Goal: Task Accomplishment & Management: Complete application form

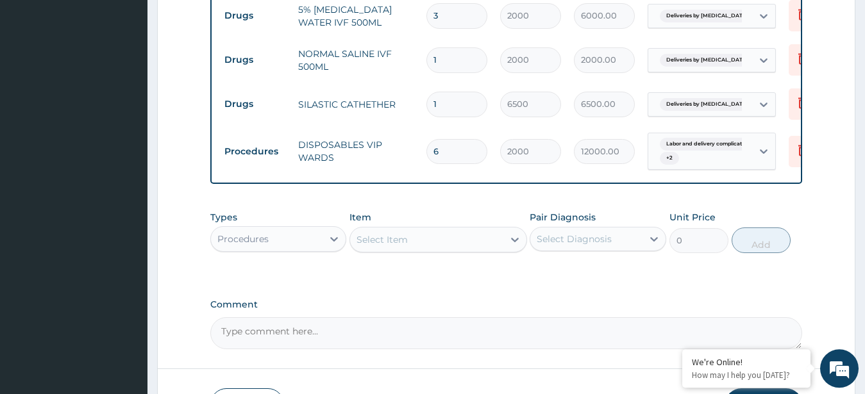
click at [446, 229] on div "Select Item" at bounding box center [426, 239] width 153 height 21
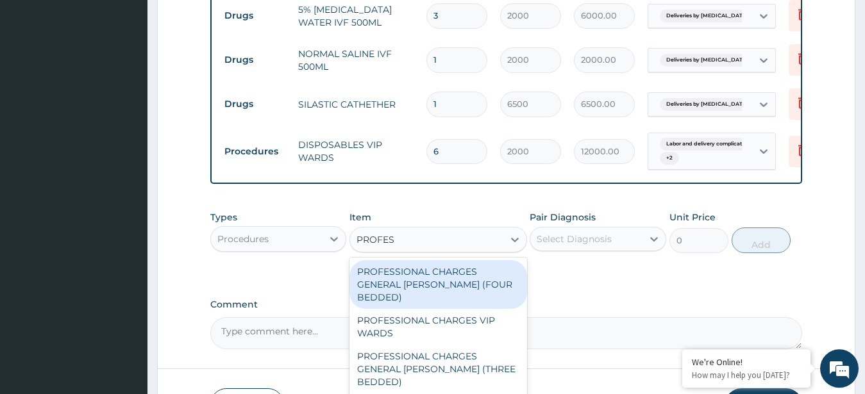
type input "PROFESS"
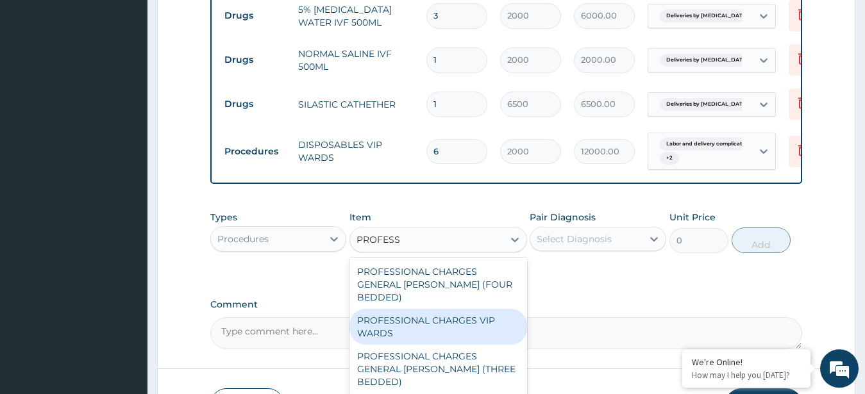
click at [435, 309] on div "PROFESSIONAL CHARGES VIP WARDS" at bounding box center [438, 327] width 178 height 36
click at [435, 317] on textarea "Comment" at bounding box center [506, 333] width 592 height 32
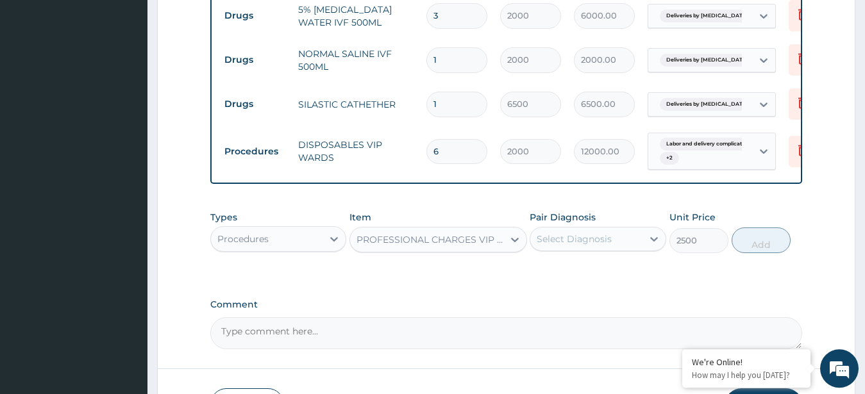
click at [435, 317] on textarea "Comment" at bounding box center [506, 333] width 592 height 32
type input "2500"
click at [435, 317] on textarea "Comment" at bounding box center [506, 333] width 592 height 32
click at [623, 229] on div "Select Diagnosis" at bounding box center [586, 239] width 112 height 21
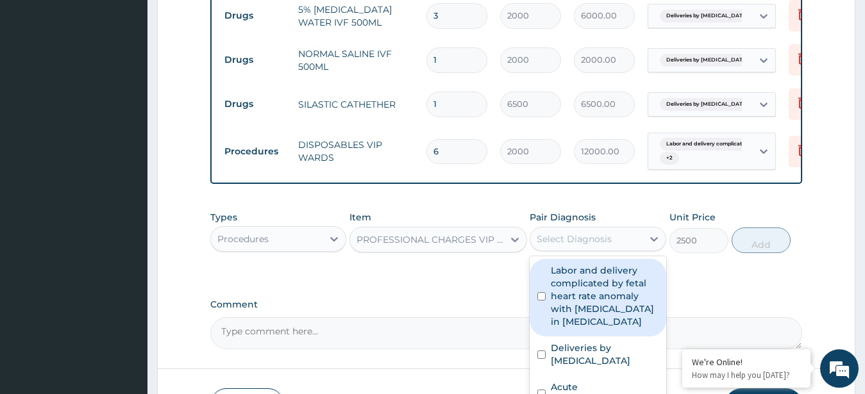
click at [579, 272] on label "Labor and delivery complicated by fetal heart rate anomaly with meconium in amn…" at bounding box center [605, 296] width 108 height 64
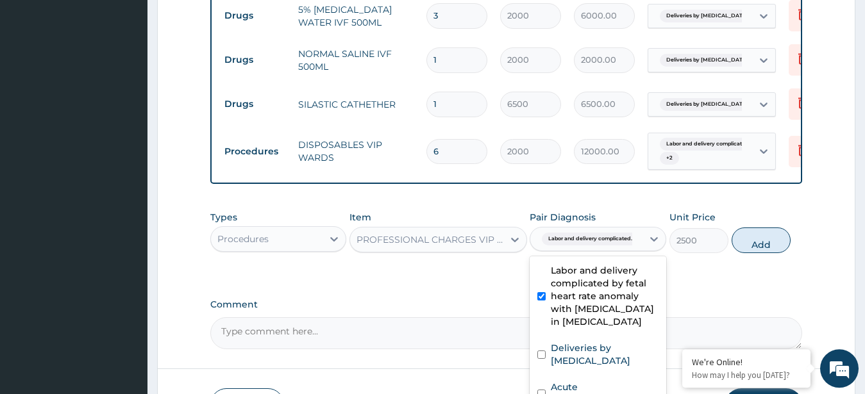
checkbox input "true"
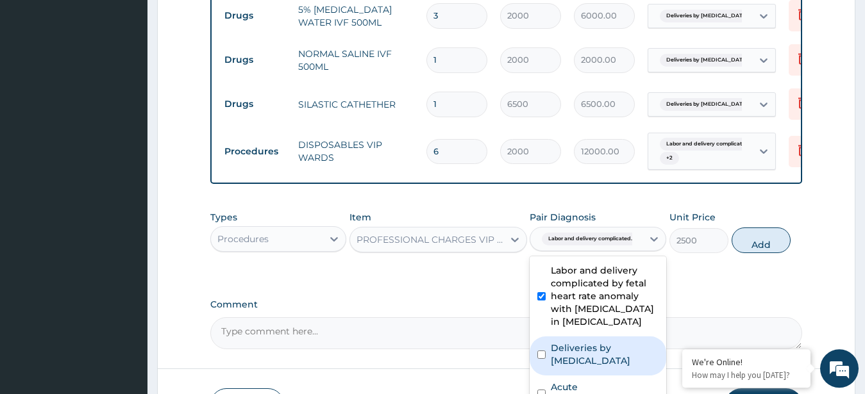
click at [625, 342] on label "Deliveries by caesarean" at bounding box center [605, 355] width 108 height 26
checkbox input "true"
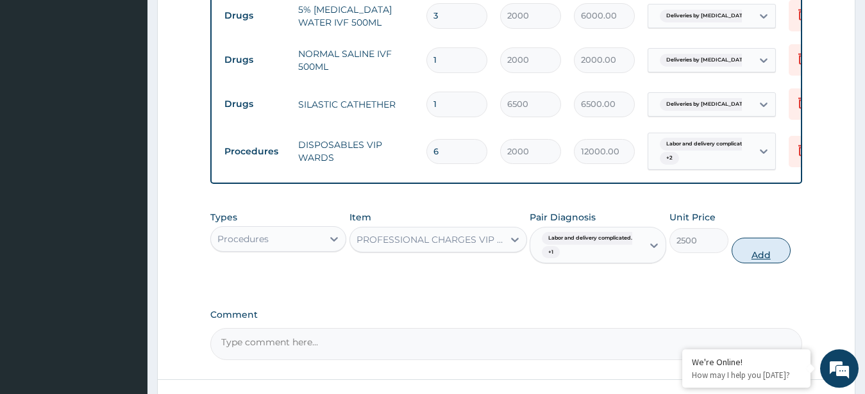
click at [756, 238] on button "Add" at bounding box center [760, 251] width 59 height 26
type input "0"
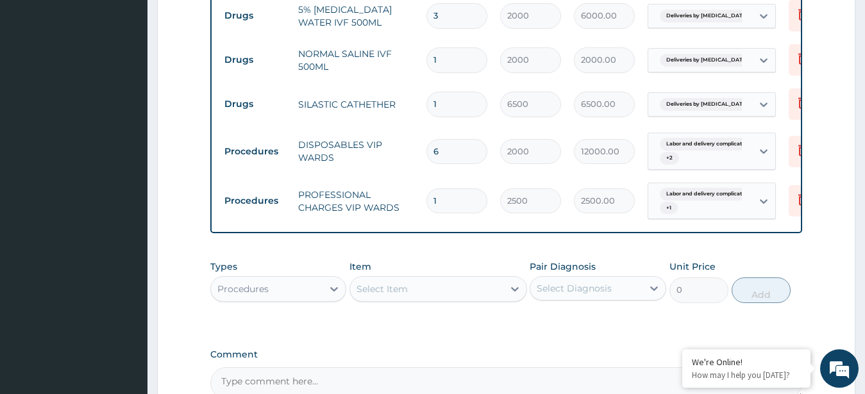
click at [470, 188] on input "1" at bounding box center [456, 200] width 61 height 25
type input "0.00"
type input "6"
type input "15000.00"
type input "6"
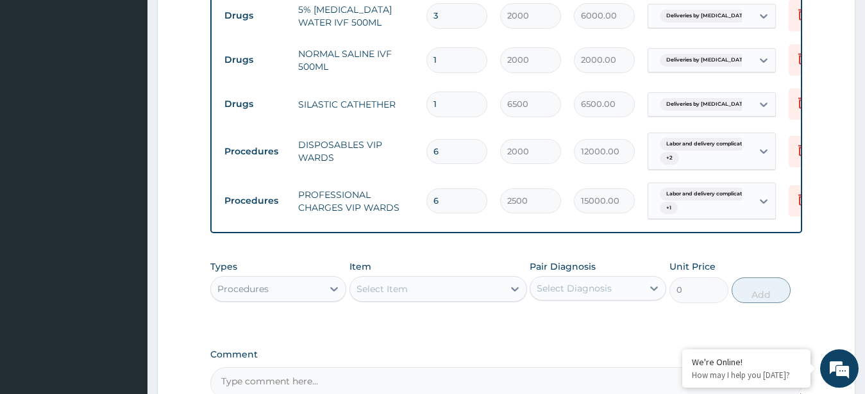
click at [402, 283] on div "Select Item" at bounding box center [381, 289] width 51 height 13
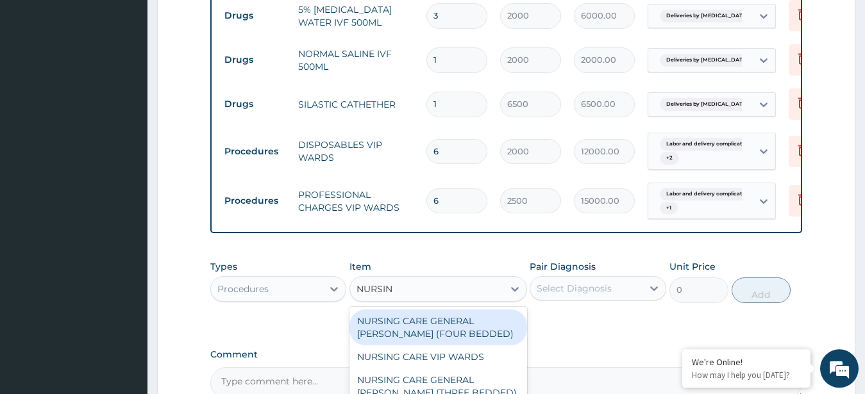
type input "NURSING"
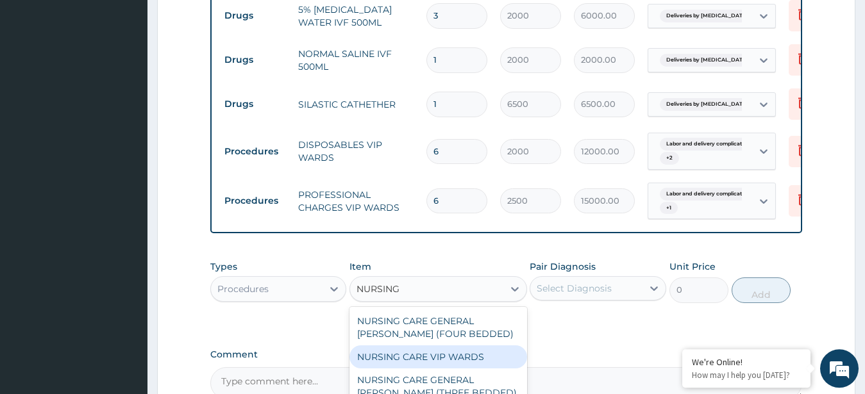
click at [422, 345] on div "NURSING CARE VIP WARDS" at bounding box center [438, 356] width 178 height 23
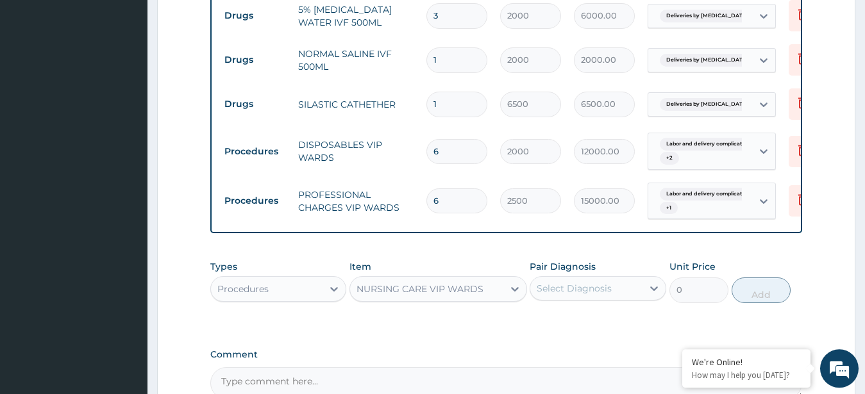
type input "8000"
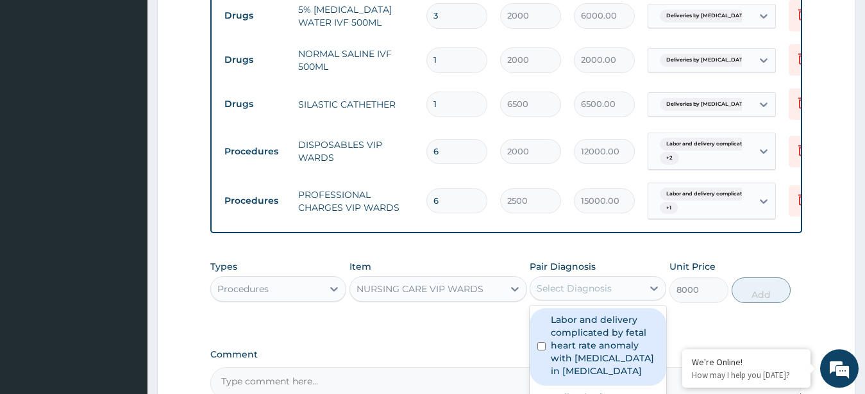
click at [595, 282] on div "Select Diagnosis" at bounding box center [573, 288] width 75 height 13
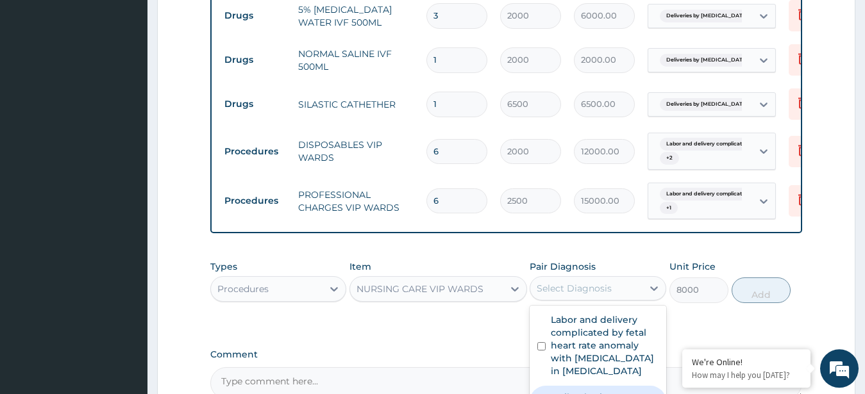
checkbox input "true"
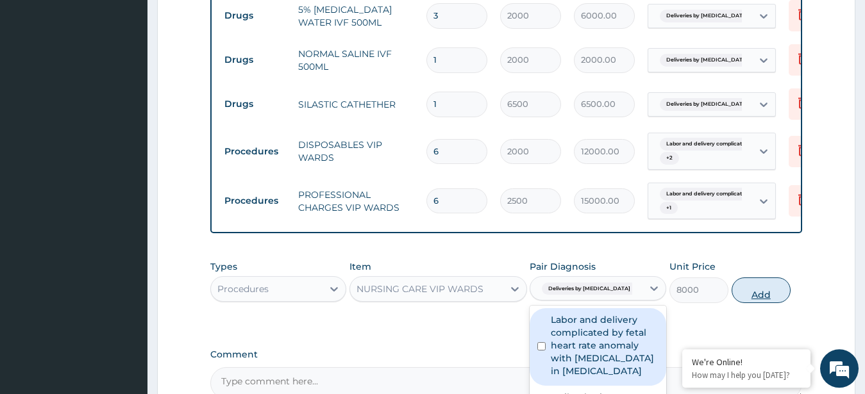
click at [754, 278] on button "Add" at bounding box center [760, 291] width 59 height 26
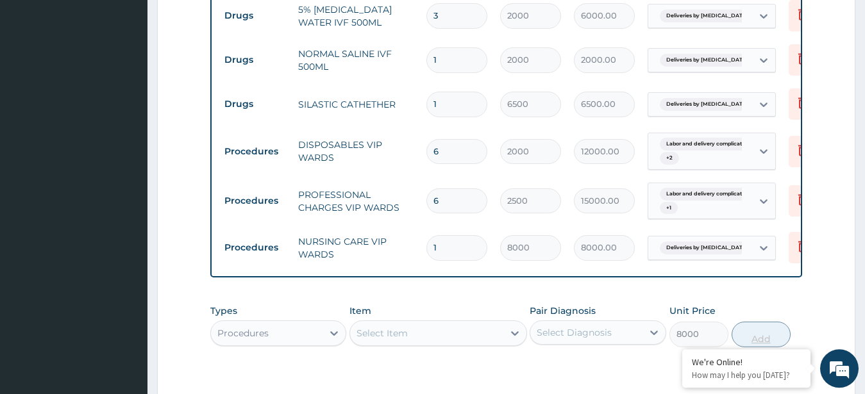
type input "0"
click at [452, 235] on input "1" at bounding box center [456, 247] width 61 height 25
type input "0.00"
type input "6"
type input "48000.00"
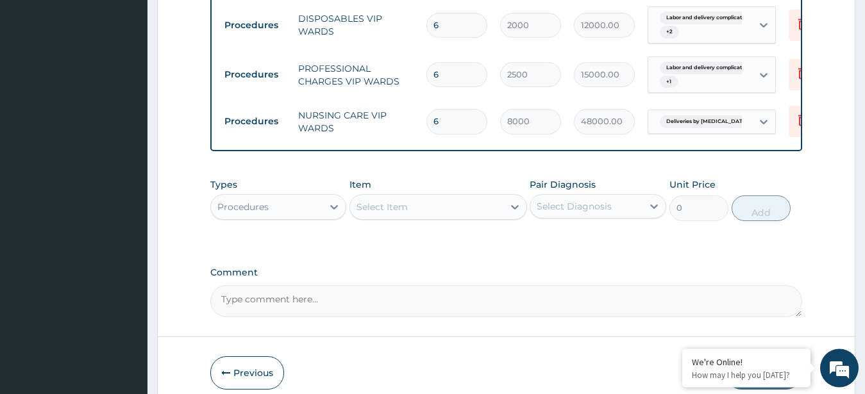
scroll to position [1372, 0]
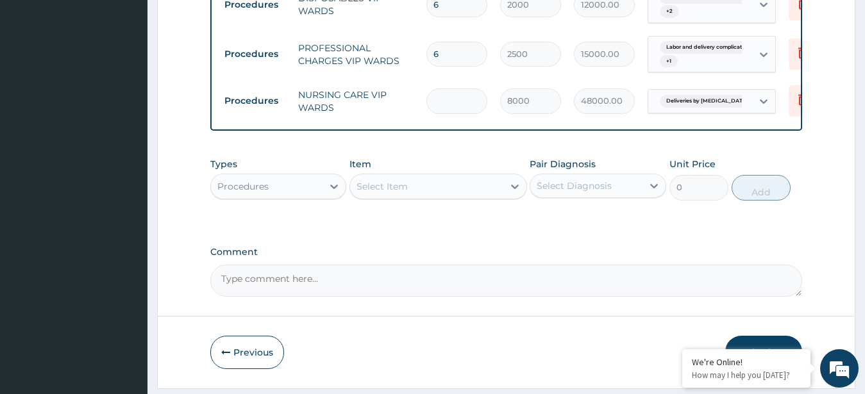
type input "0.00"
type input "6"
type input "48000.00"
type input "6"
click at [420, 176] on div "Select Item" at bounding box center [426, 186] width 153 height 21
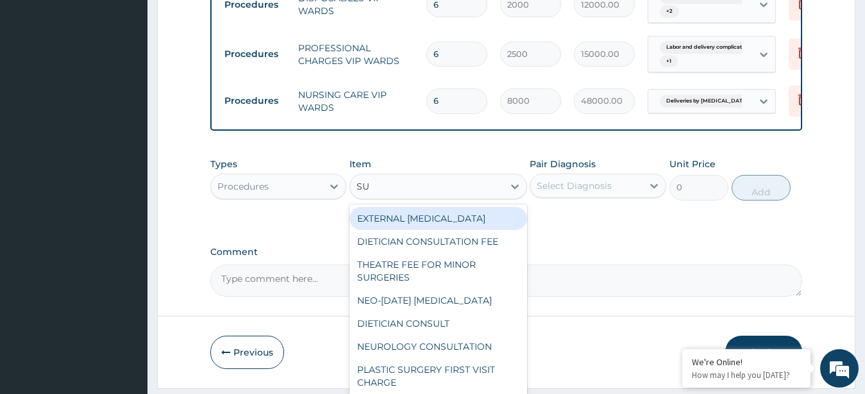
type input "S"
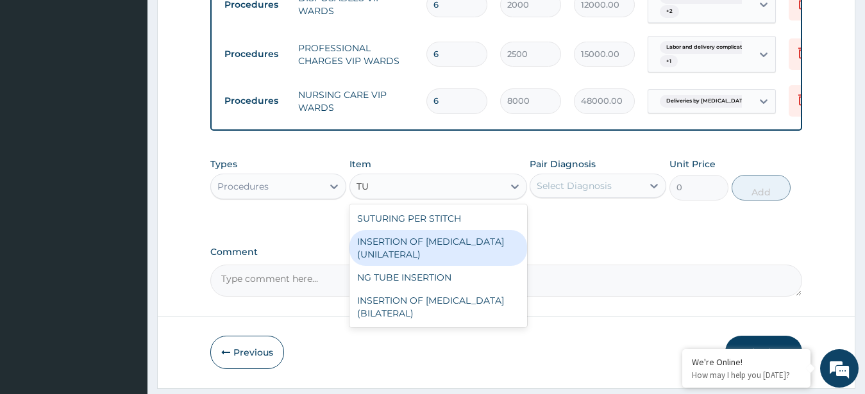
type input "T"
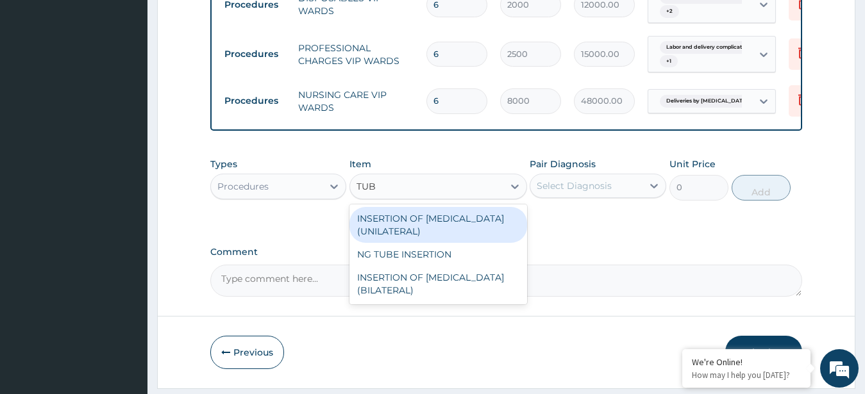
type input "TUBE"
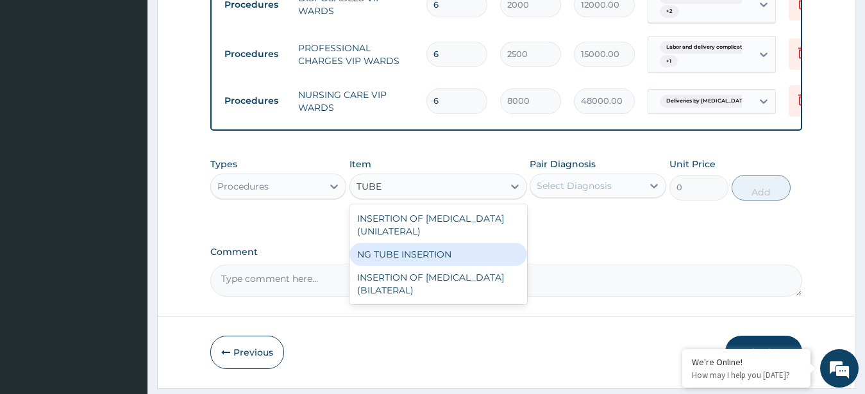
click at [395, 243] on div "NG TUBE INSERTION" at bounding box center [438, 254] width 178 height 23
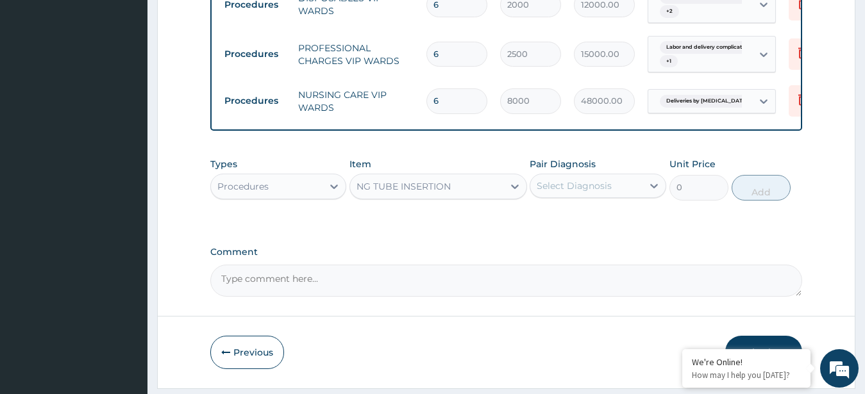
type input "5000"
click at [592, 179] on div "Select Diagnosis" at bounding box center [573, 185] width 75 height 13
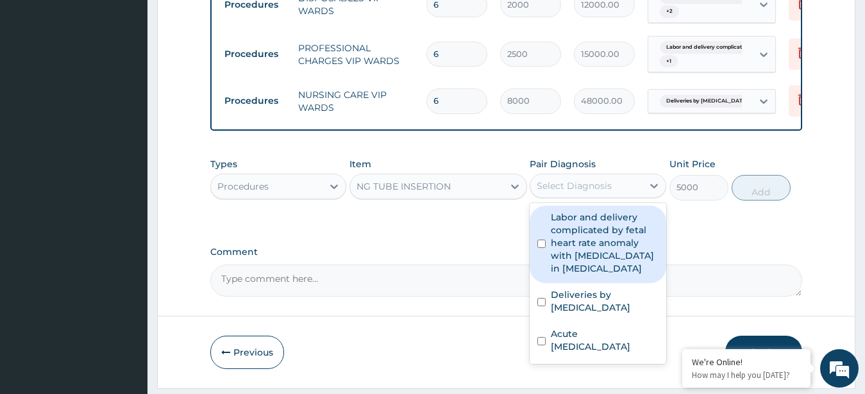
click at [583, 227] on label "Labor and delivery complicated by fetal heart rate anomaly with meconium in amn…" at bounding box center [605, 243] width 108 height 64
checkbox input "true"
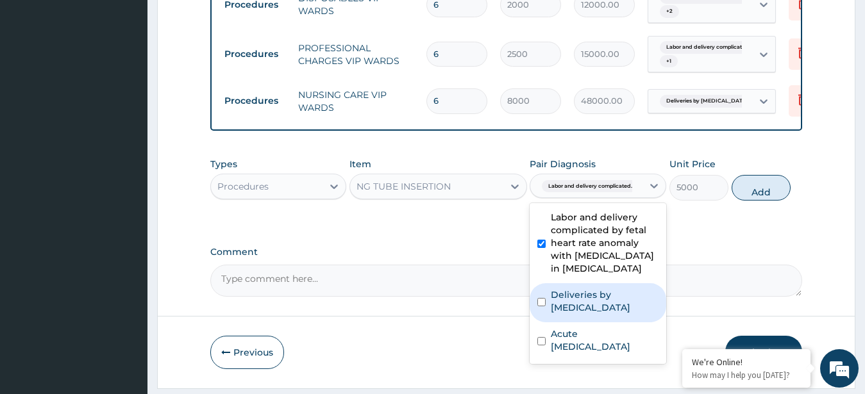
click at [583, 283] on div "Deliveries by caesarean" at bounding box center [597, 302] width 137 height 39
checkbox input "true"
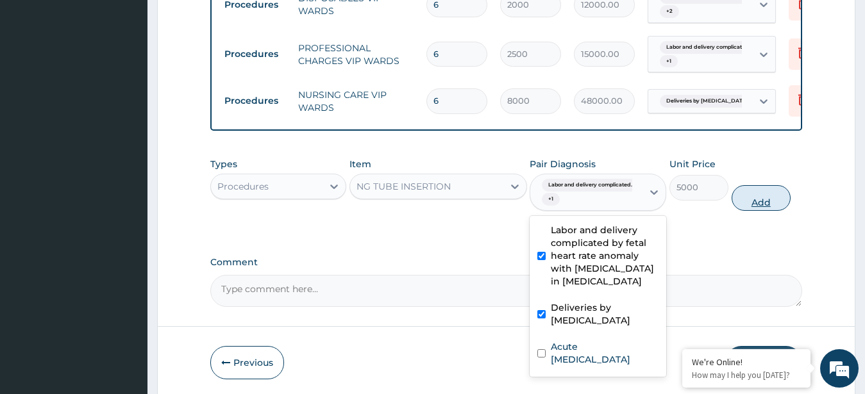
click at [762, 185] on button "Add" at bounding box center [760, 198] width 59 height 26
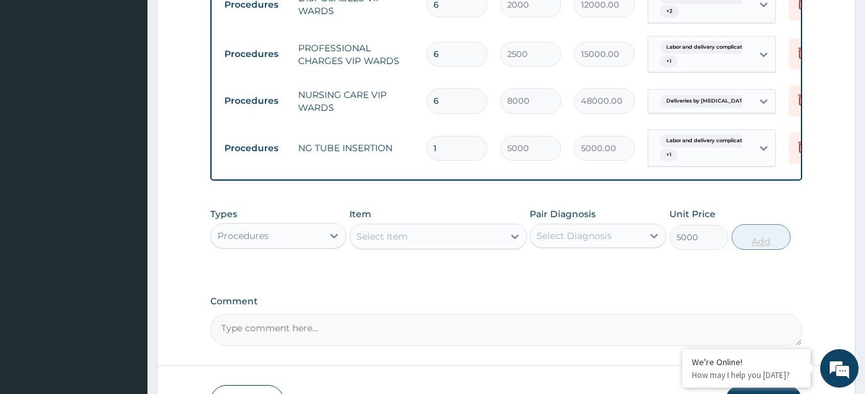
type input "0"
click at [446, 224] on div "Select Item" at bounding box center [438, 237] width 178 height 26
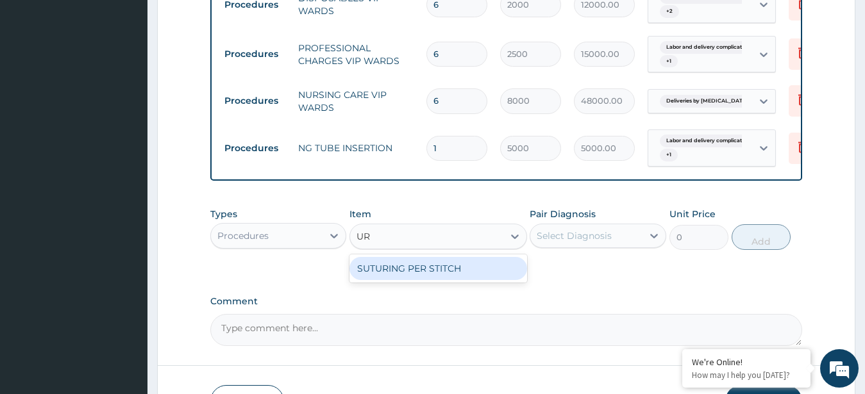
type input "U"
type input "A&E"
click at [458, 257] on div "A&E CONSULTATION" at bounding box center [438, 268] width 178 height 23
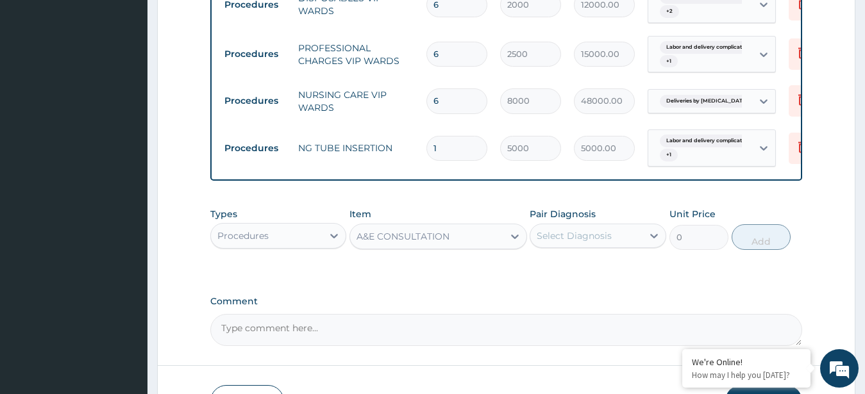
type input "15000"
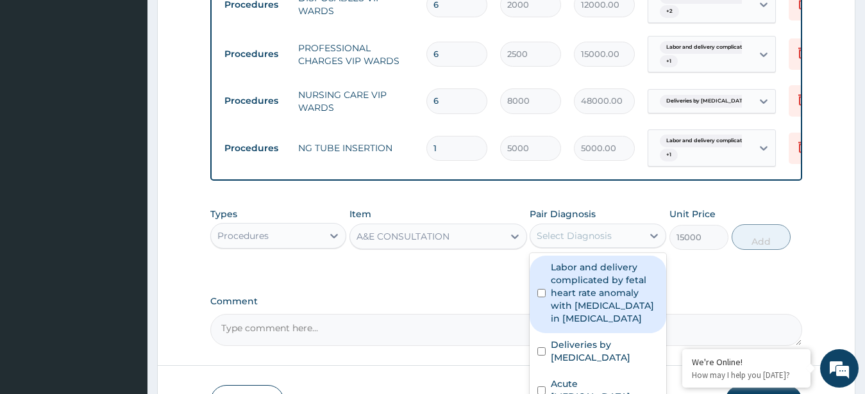
click at [636, 226] on div "Select Diagnosis" at bounding box center [586, 236] width 112 height 21
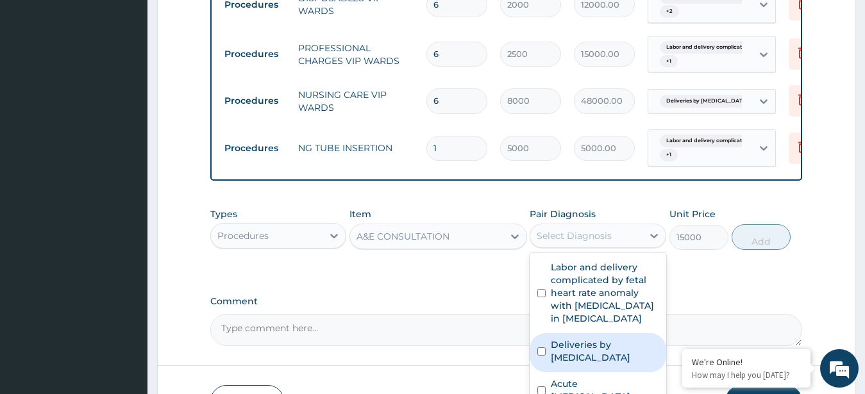
click at [607, 333] on div "Deliveries by caesarean" at bounding box center [597, 352] width 137 height 39
checkbox input "true"
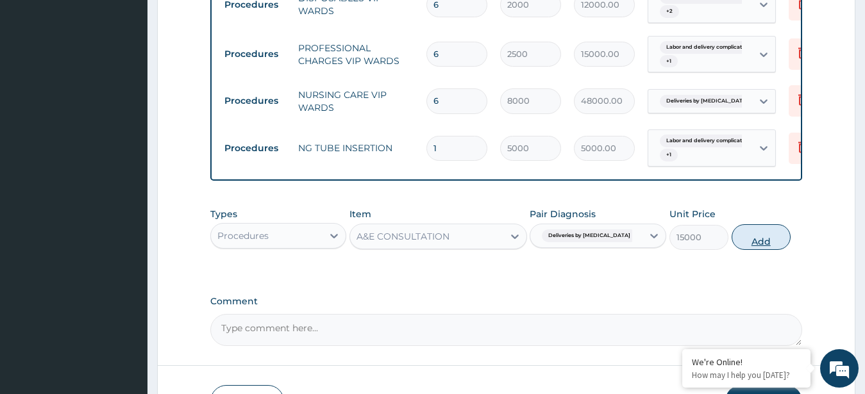
click at [762, 224] on button "Add" at bounding box center [760, 237] width 59 height 26
type input "0"
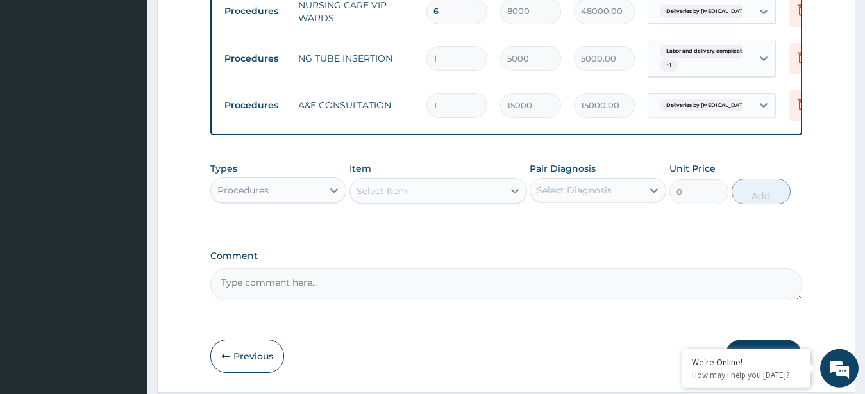
scroll to position [1467, 0]
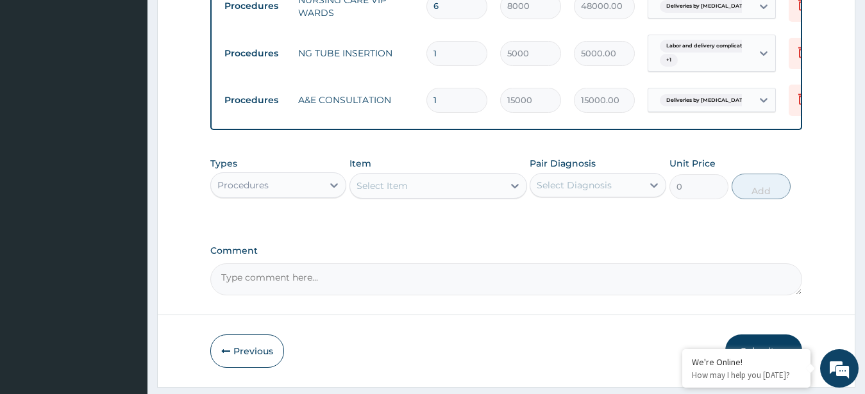
click at [760, 335] on button "Submit" at bounding box center [763, 351] width 77 height 33
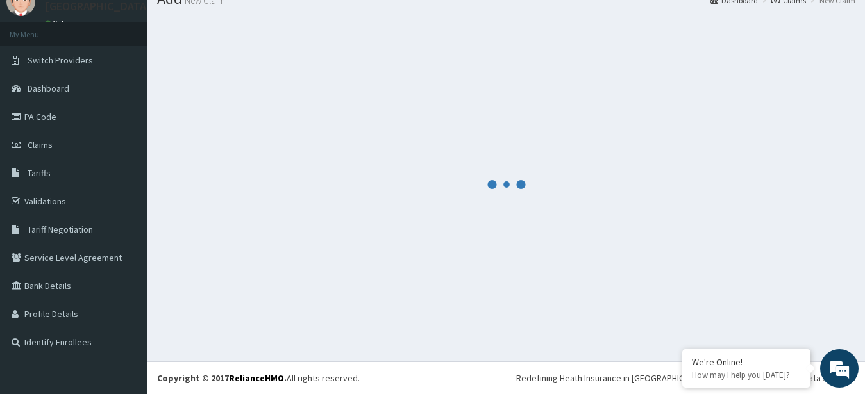
scroll to position [51, 0]
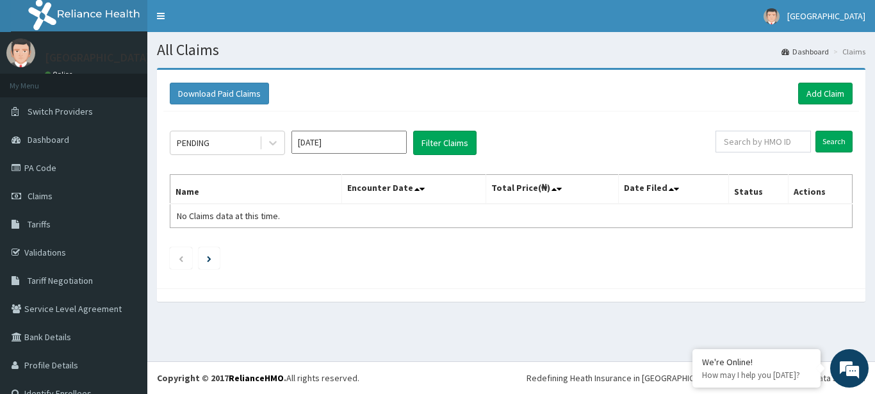
click at [340, 140] on input "[DATE]" at bounding box center [349, 142] width 115 height 23
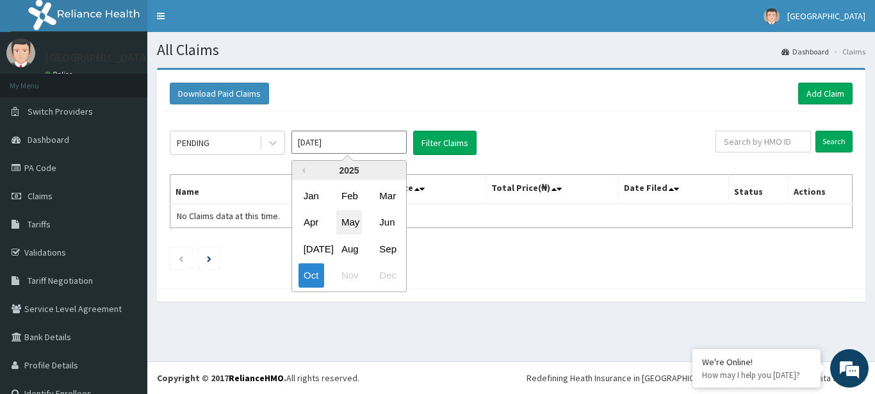
click at [356, 220] on div "May" at bounding box center [349, 223] width 26 height 24
type input "[DATE]"
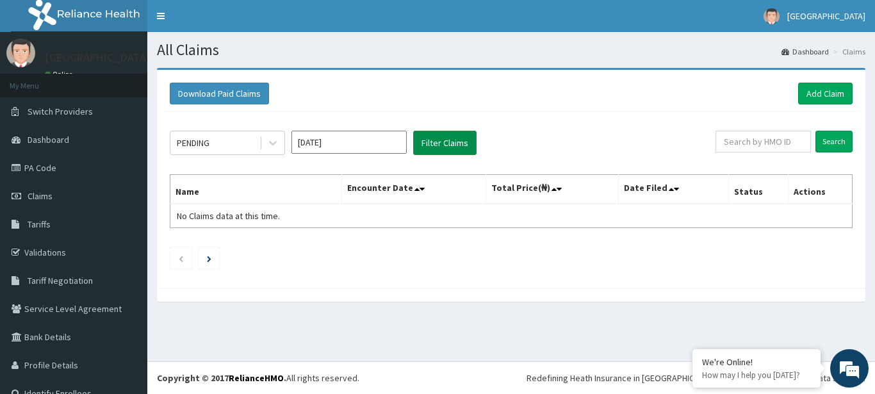
click at [460, 138] on button "Filter Claims" at bounding box center [444, 143] width 63 height 24
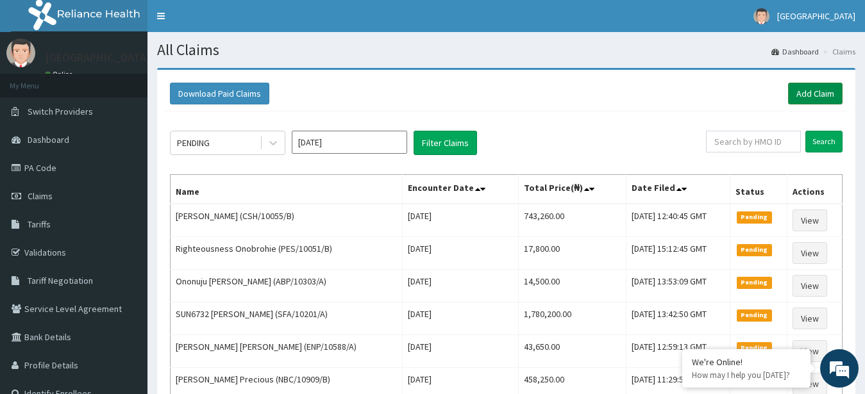
click at [829, 88] on link "Add Claim" at bounding box center [815, 94] width 54 height 22
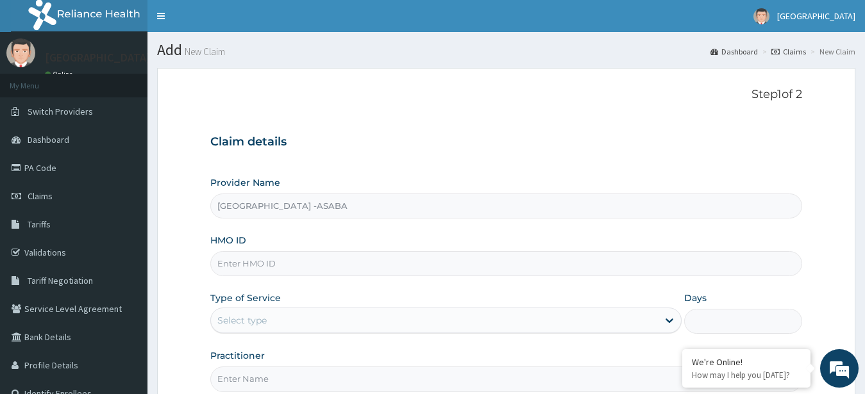
click at [351, 264] on input "HMO ID" at bounding box center [506, 263] width 592 height 25
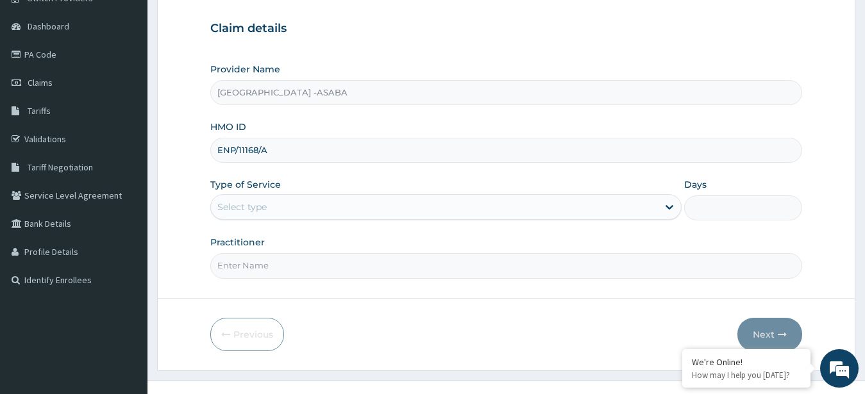
scroll to position [133, 0]
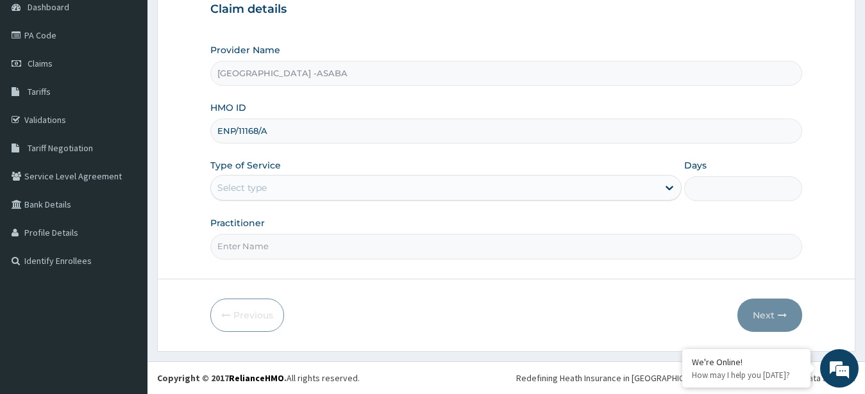
type input "ENP/11168/A"
click at [461, 178] on div "Select type" at bounding box center [434, 188] width 447 height 21
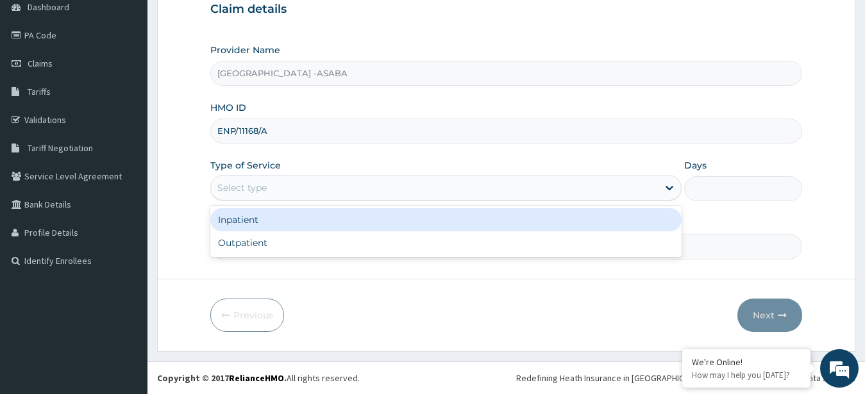
click at [399, 216] on div "Inpatient" at bounding box center [446, 219] width 472 height 23
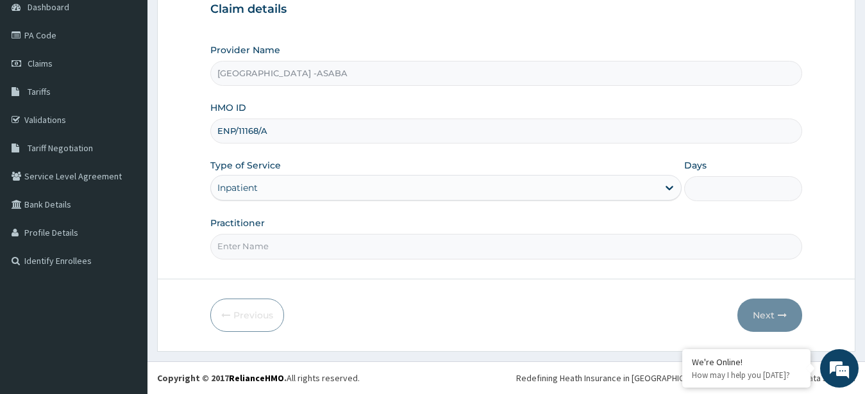
click at [357, 262] on form "Step 1 of 2 Claim details Provider Name St Lukes Hospital -ASABA HMO ID ENP/111…" at bounding box center [506, 143] width 698 height 416
click at [356, 256] on input "Practitioner" at bounding box center [506, 246] width 592 height 25
type input "DR BRUNO"
click at [720, 188] on input "Days" at bounding box center [743, 188] width 118 height 25
click at [734, 188] on input "Days" at bounding box center [743, 188] width 118 height 25
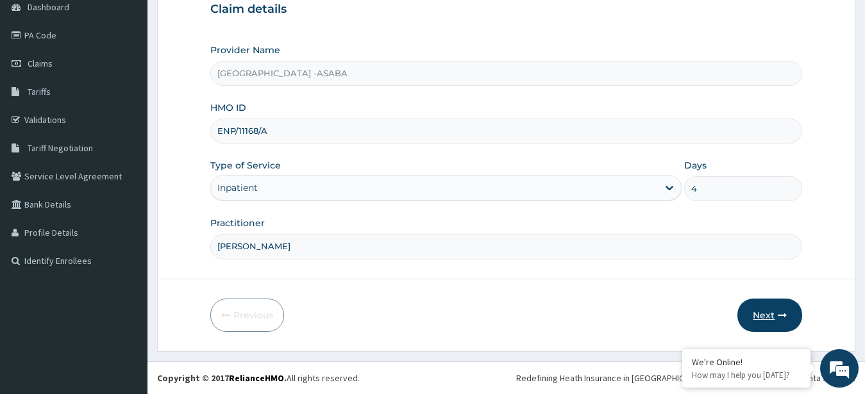
type input "4"
click at [765, 319] on button "Next" at bounding box center [769, 315] width 65 height 33
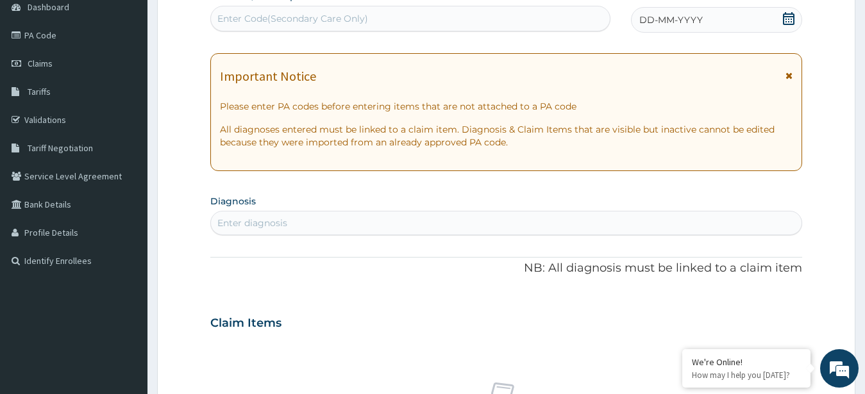
click at [480, 22] on div "Enter Code(Secondary Care Only)" at bounding box center [410, 18] width 399 height 21
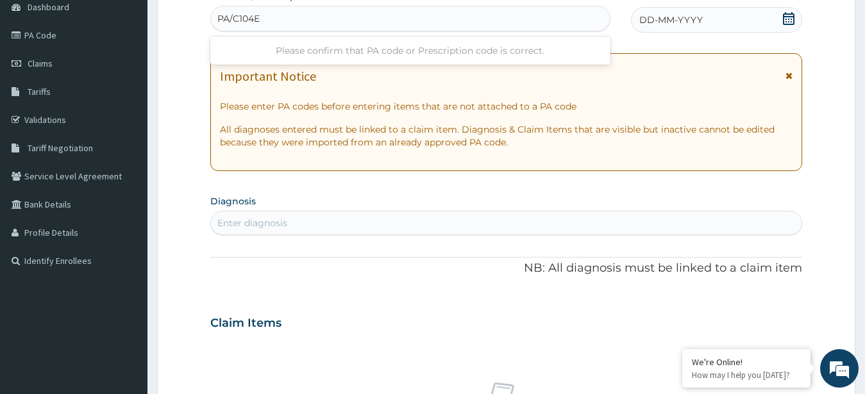
type input "PA/C104EB"
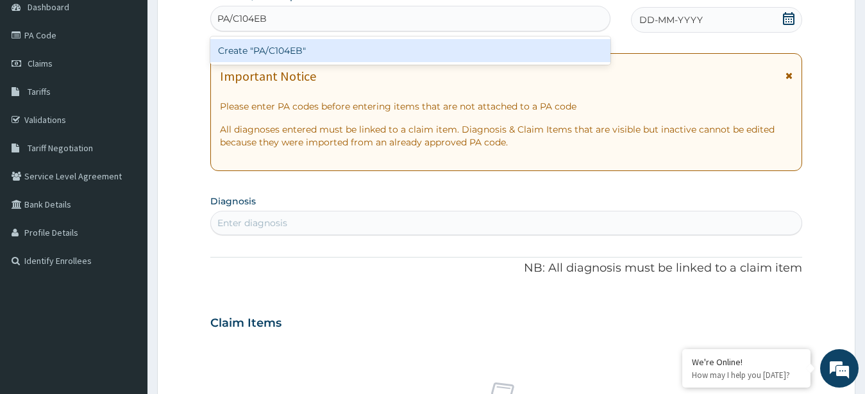
click at [342, 56] on div "Create "PA/C104EB"" at bounding box center [410, 50] width 400 height 23
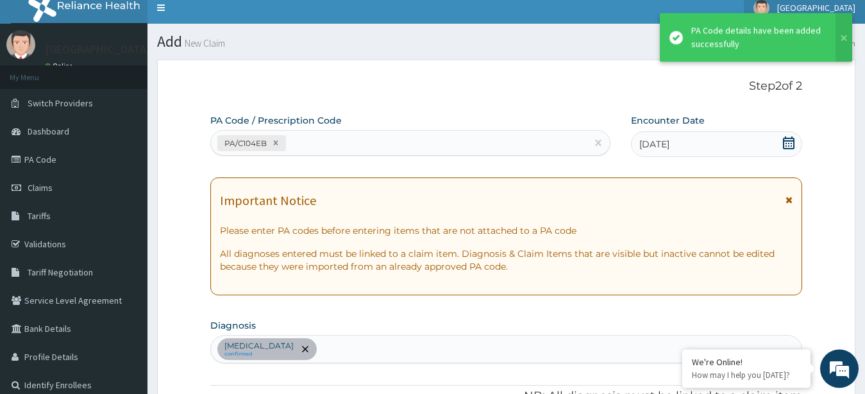
scroll to position [0, 0]
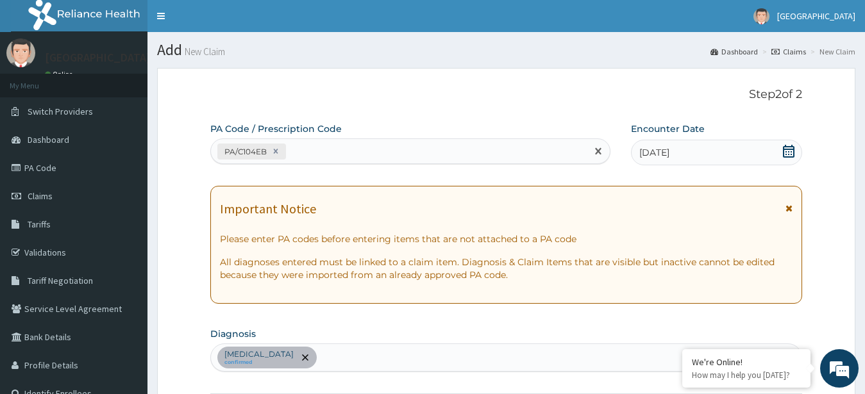
click at [397, 154] on div "PA/C104EB" at bounding box center [399, 151] width 376 height 21
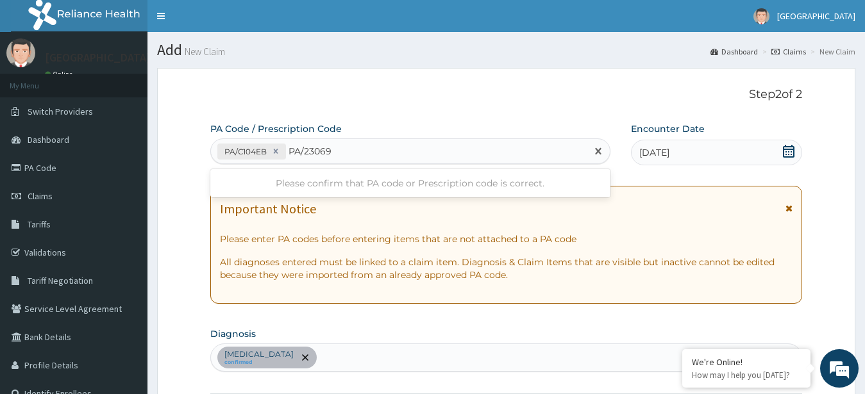
type input "PA/230695"
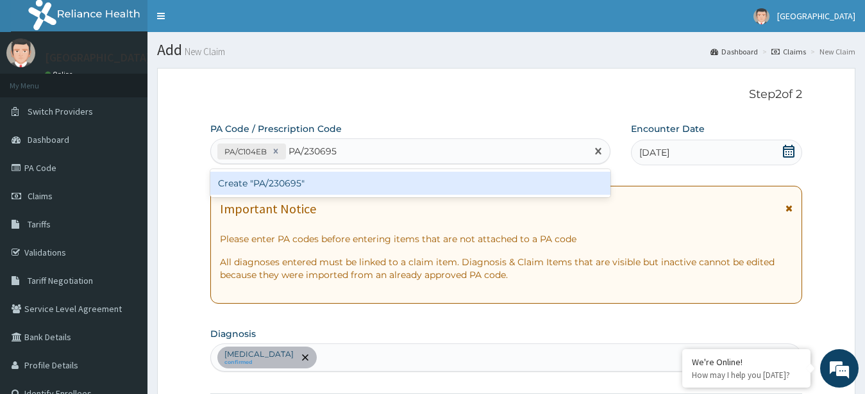
click at [324, 182] on div "Create "PA/230695"" at bounding box center [410, 183] width 400 height 23
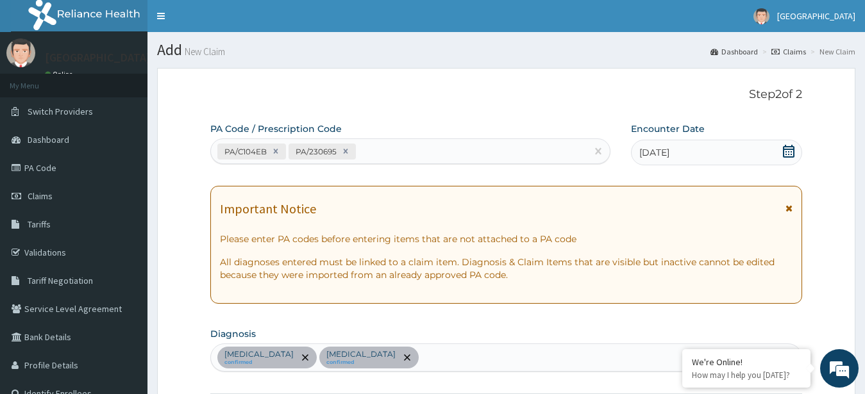
click at [413, 146] on div "PA/C104EB PA/230695" at bounding box center [399, 151] width 376 height 21
click at [494, 155] on div "PA/C104EB PA/230695" at bounding box center [399, 151] width 376 height 21
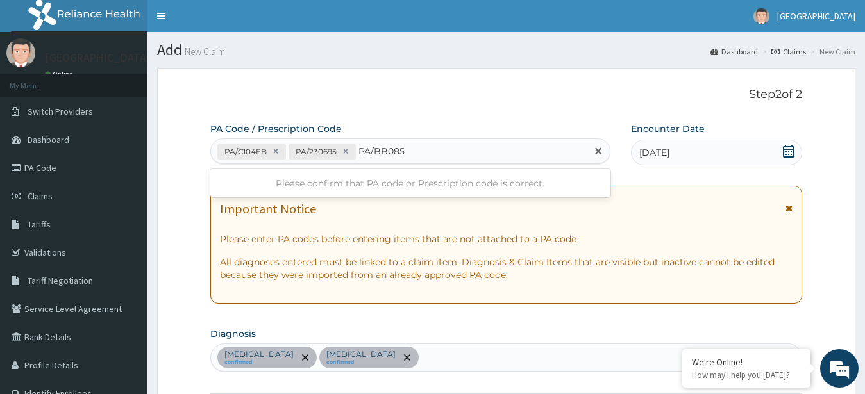
type input "PA/BB0850"
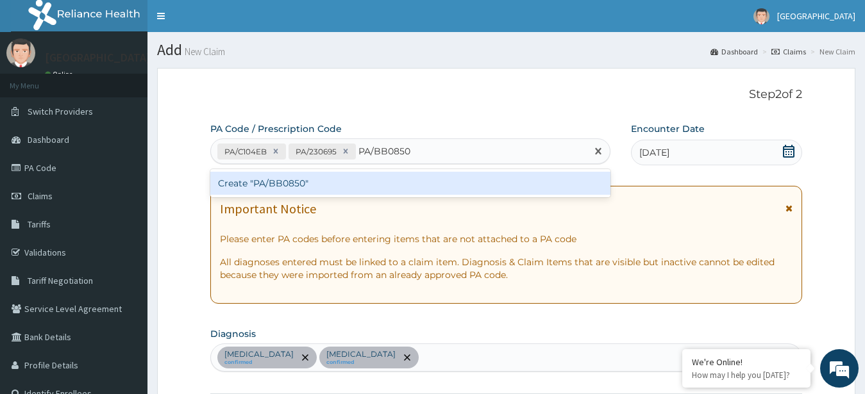
click at [286, 187] on div "Create "PA/BB0850"" at bounding box center [410, 183] width 400 height 23
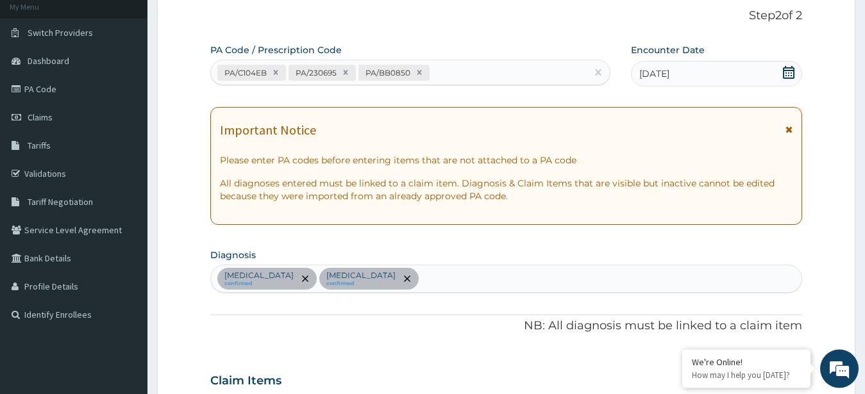
scroll to position [53, 0]
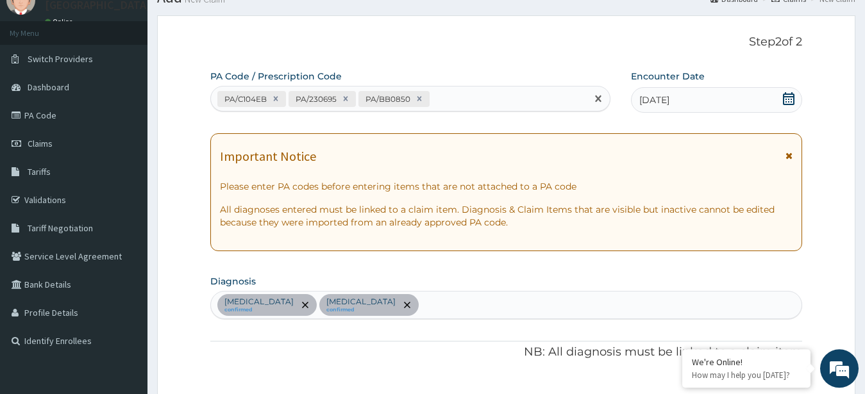
click at [545, 94] on div "PA/C104EB PA/230695 PA/BB0850" at bounding box center [399, 98] width 376 height 21
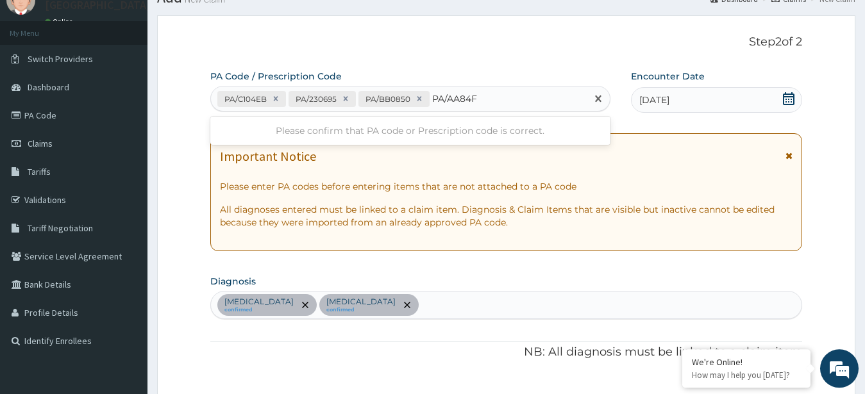
type input "PA/AA84FE"
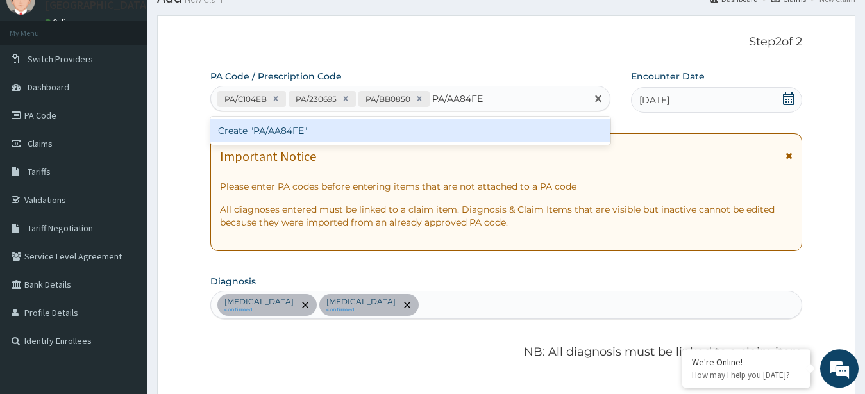
click at [396, 132] on div "Create "PA/AA84FE"" at bounding box center [410, 130] width 400 height 23
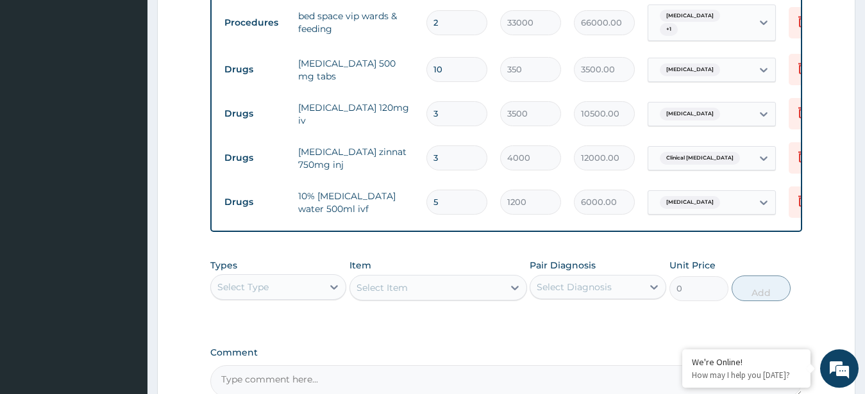
scroll to position [699, 0]
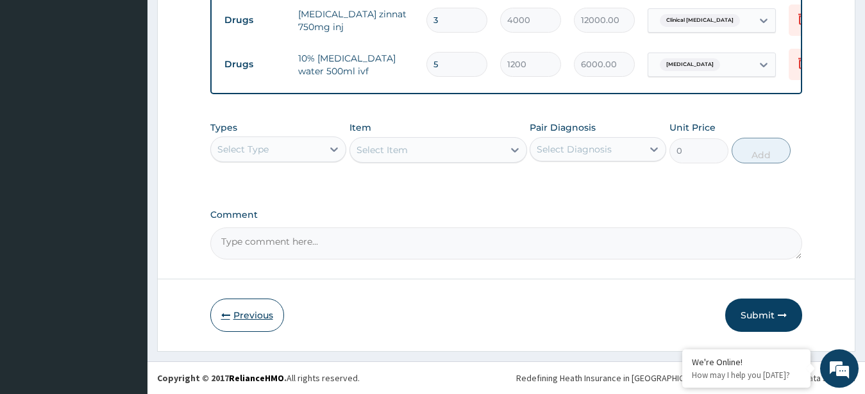
click at [265, 306] on button "Previous" at bounding box center [247, 315] width 74 height 33
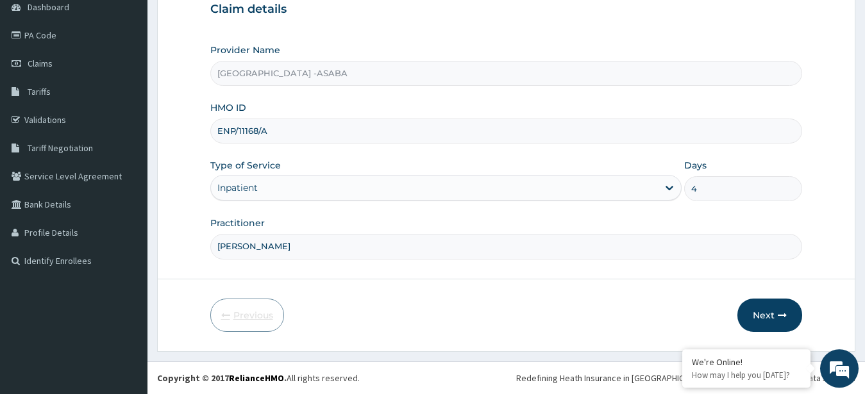
scroll to position [133, 0]
click at [721, 190] on input "4" at bounding box center [743, 188] width 118 height 25
type input "5"
click at [770, 311] on button "Next" at bounding box center [769, 315] width 65 height 33
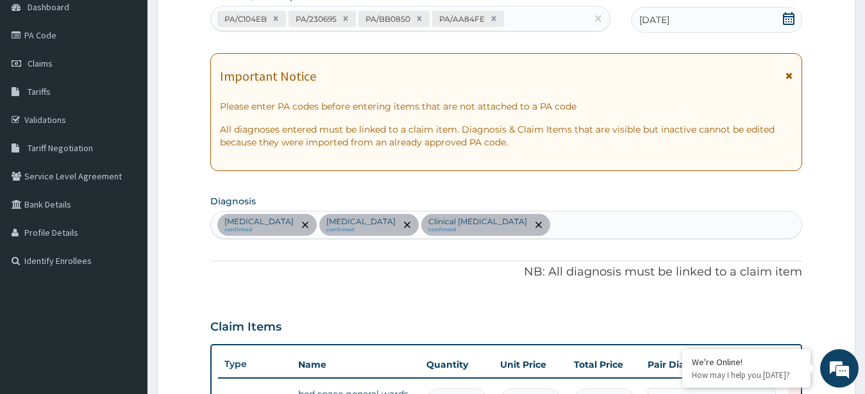
click at [620, 226] on div "Malaria confirmed Sepsis confirmed Clinical sepsis confirmed" at bounding box center [506, 225] width 591 height 27
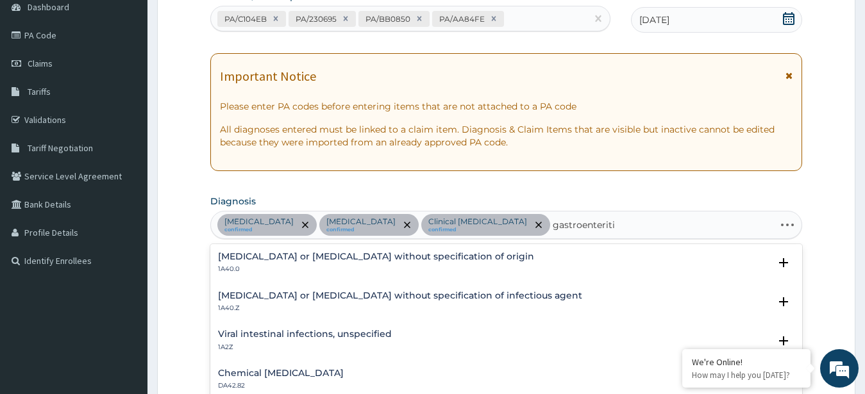
type input "gastroenteritis"
click at [388, 254] on h4 "Gastroenteritis or colitis without specification of origin" at bounding box center [376, 257] width 316 height 10
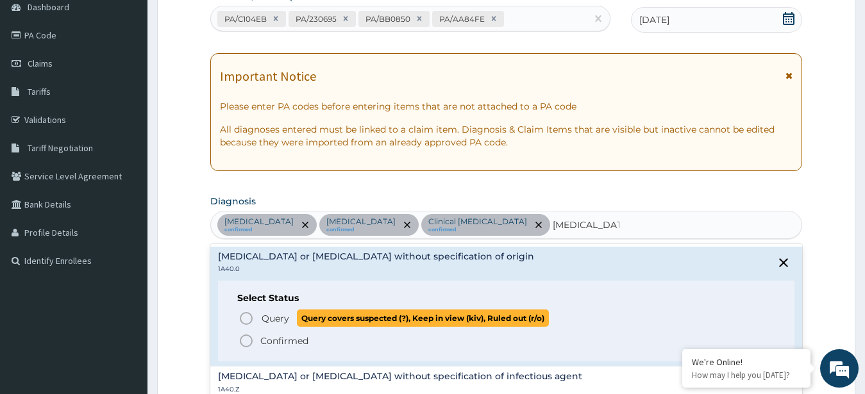
click at [245, 314] on icon "status option query" at bounding box center [245, 318] width 15 height 15
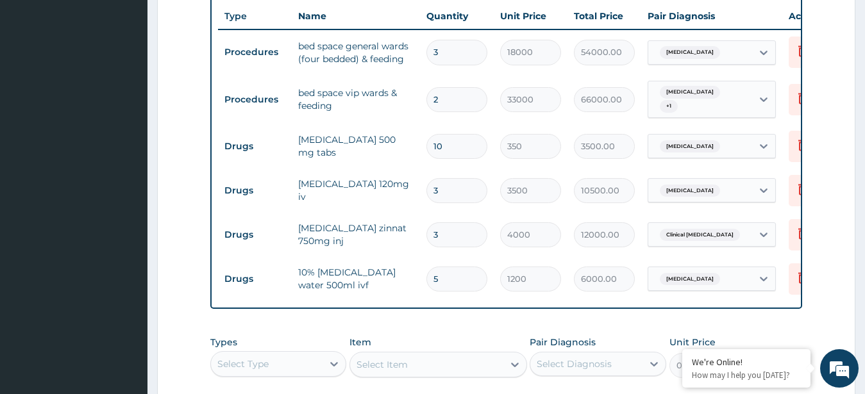
scroll to position [701, 0]
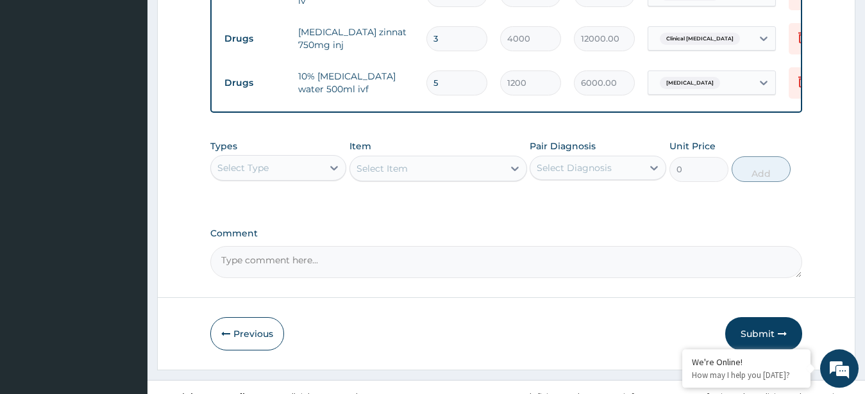
click at [313, 158] on div "Select Type" at bounding box center [267, 168] width 112 height 21
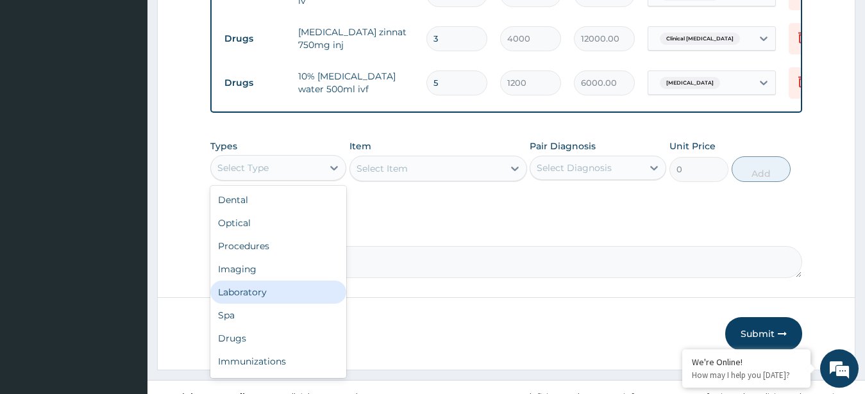
click at [270, 281] on div "Laboratory" at bounding box center [278, 292] width 137 height 23
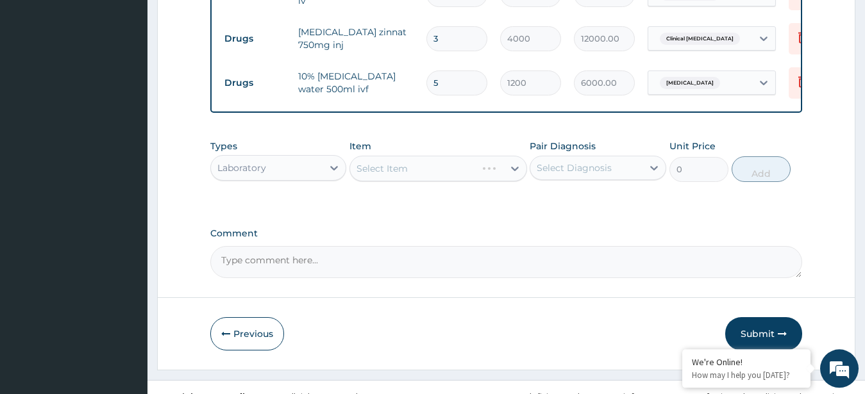
click at [435, 156] on div "Select Item" at bounding box center [438, 169] width 178 height 26
click at [435, 158] on div "Select Item" at bounding box center [426, 168] width 153 height 21
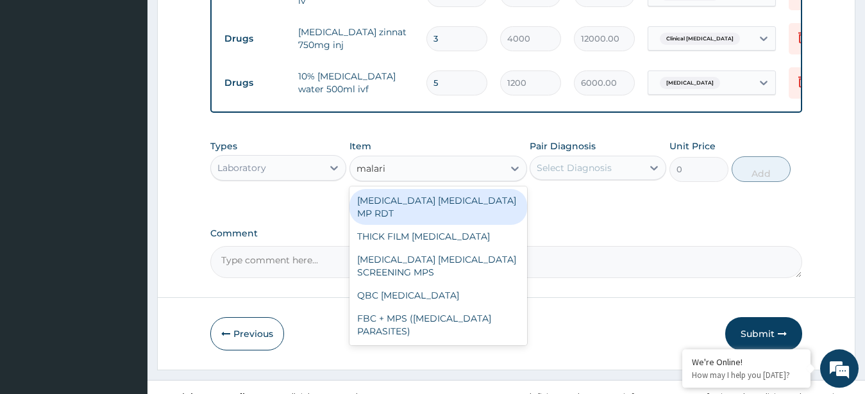
type input "malaria"
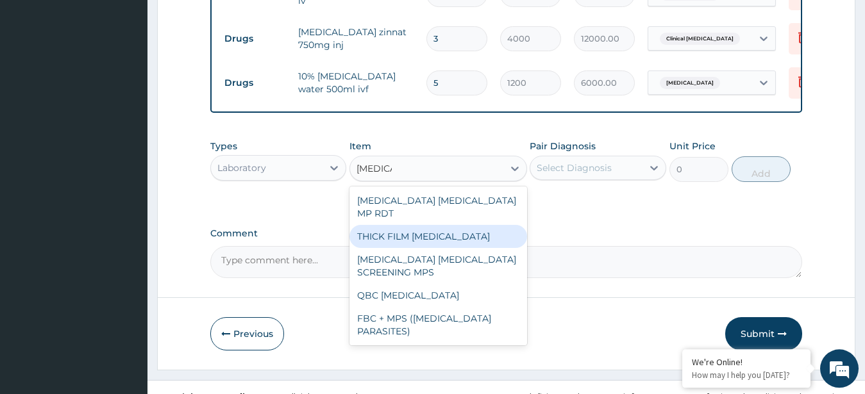
click at [446, 225] on div "THICK FILM MALARIA" at bounding box center [438, 236] width 178 height 23
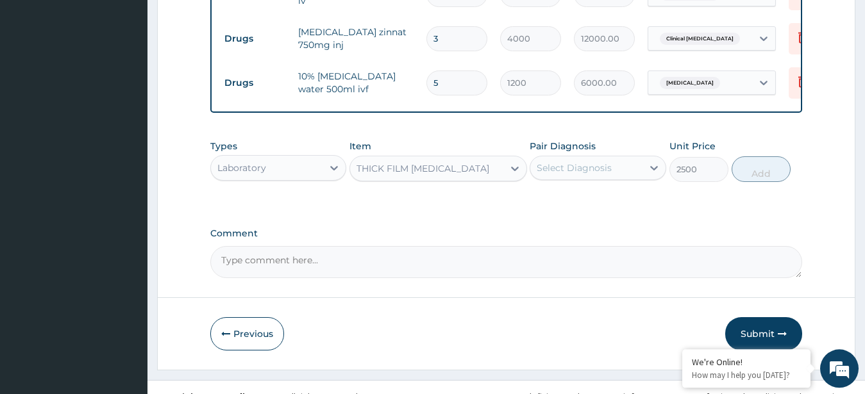
type input "2500"
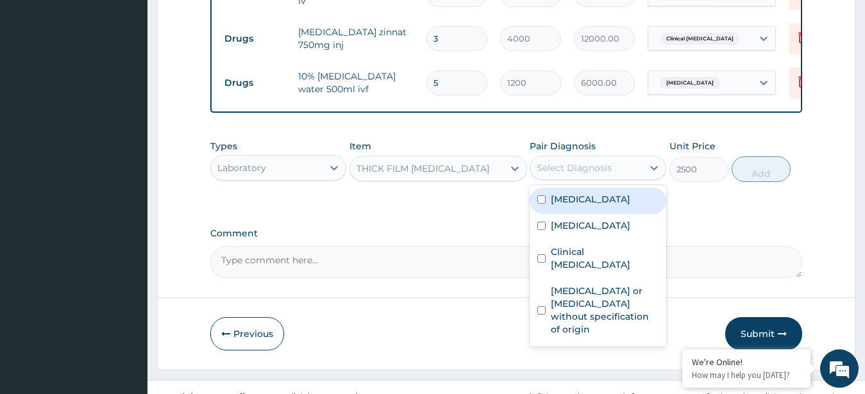
click at [602, 162] on div "Select Diagnosis" at bounding box center [573, 168] width 75 height 13
click at [586, 188] on div "Malaria" at bounding box center [597, 201] width 137 height 26
checkbox input "true"
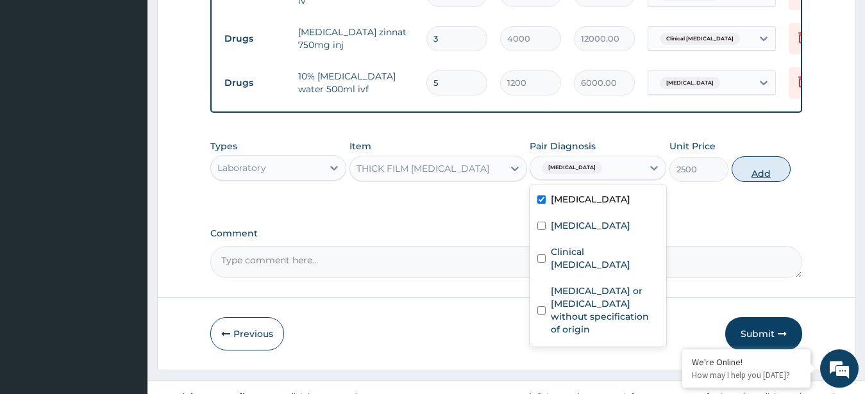
click at [744, 156] on button "Add" at bounding box center [760, 169] width 59 height 26
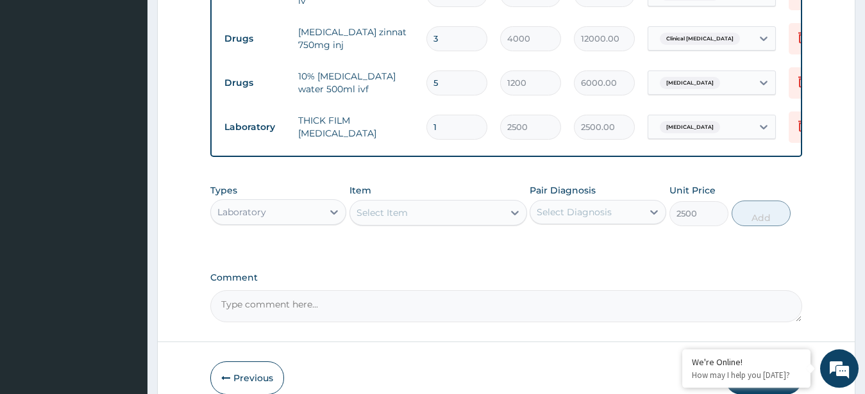
type input "0"
click at [468, 203] on div "Select Item" at bounding box center [426, 213] width 153 height 21
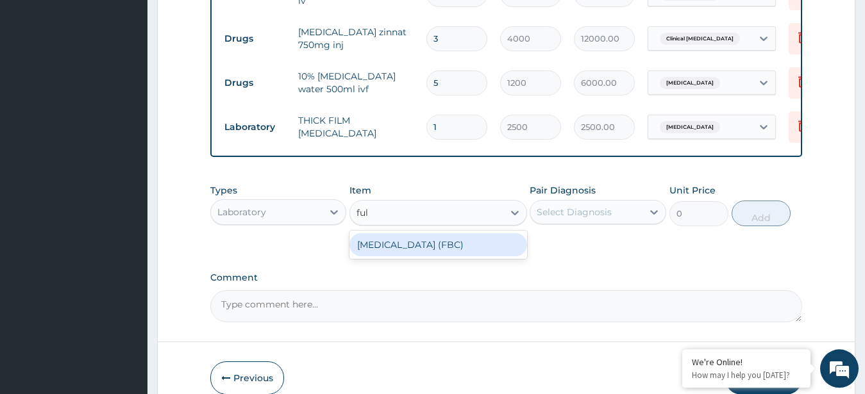
type input "full"
click at [488, 233] on div "FULL BLOOD COUNT (FBC)" at bounding box center [438, 244] width 178 height 23
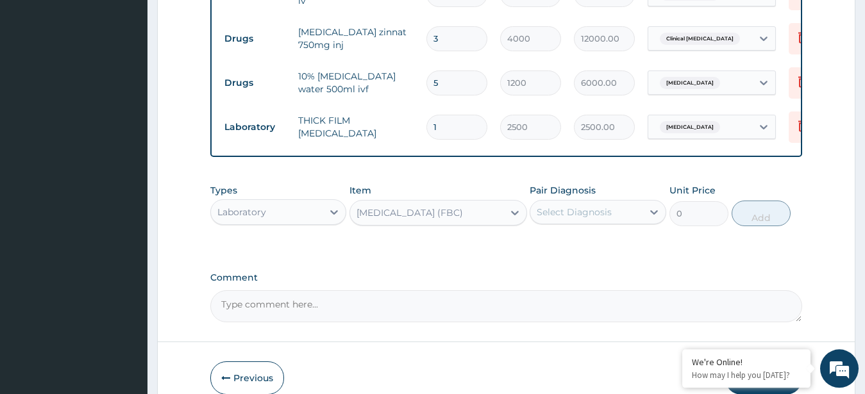
type input "8000"
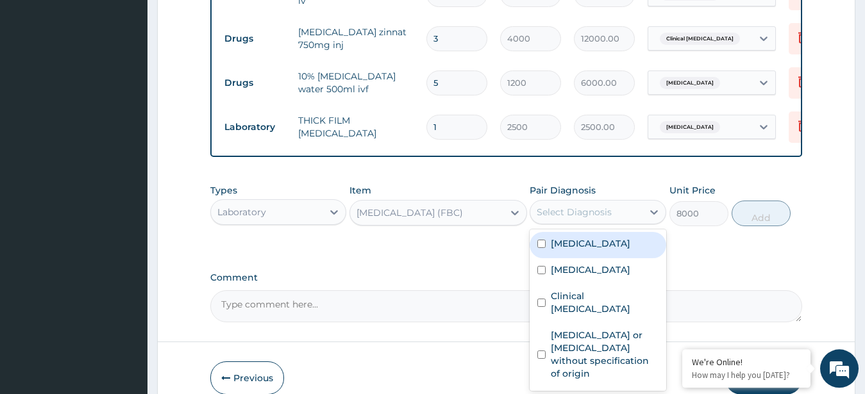
click at [590, 206] on div "Select Diagnosis" at bounding box center [573, 212] width 75 height 13
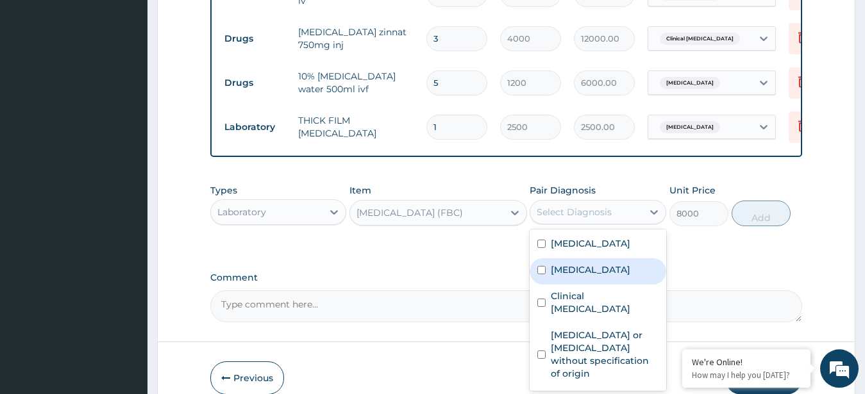
click at [585, 258] on div "Sepsis" at bounding box center [597, 271] width 137 height 26
checkbox input "true"
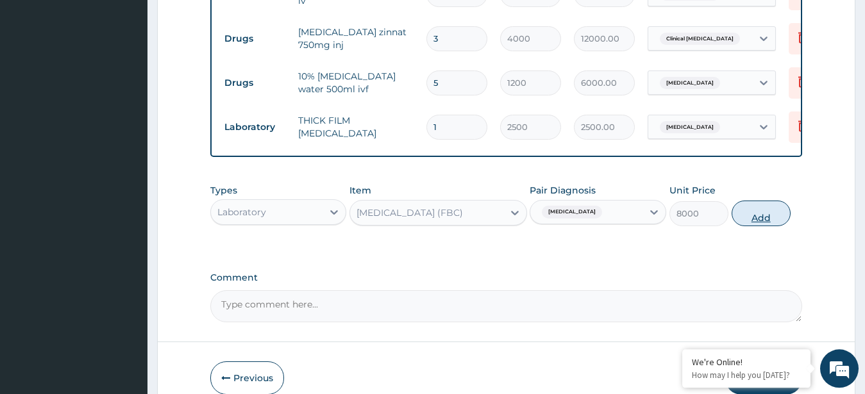
click at [753, 201] on button "Add" at bounding box center [760, 214] width 59 height 26
type input "0"
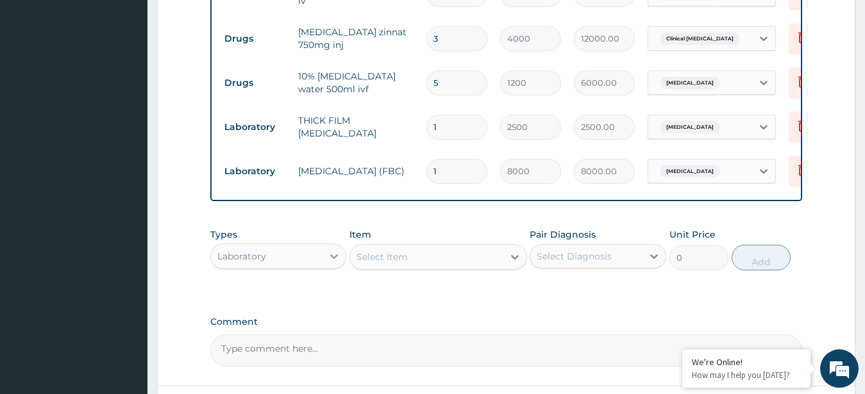
click at [327, 248] on div at bounding box center [333, 256] width 23 height 23
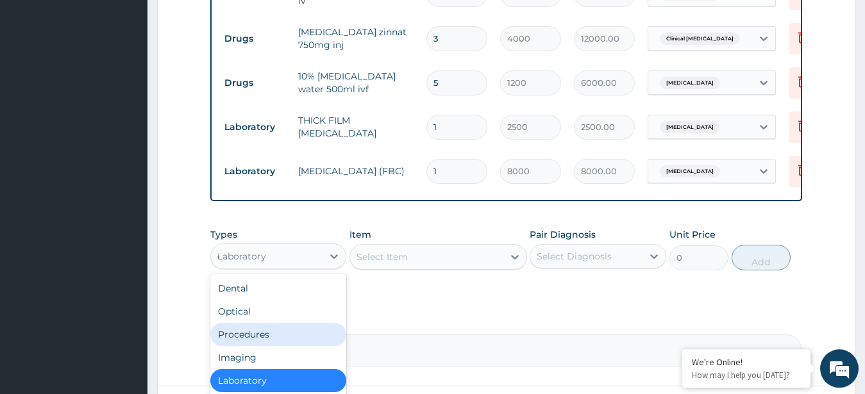
type input "dr"
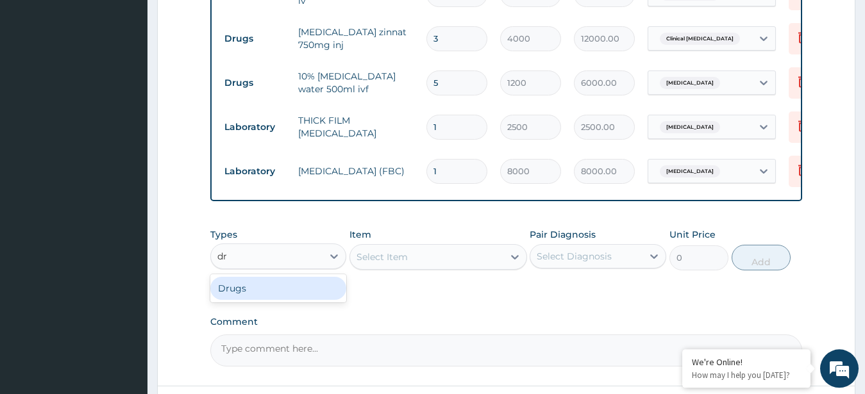
click at [274, 277] on div "Drugs" at bounding box center [278, 288] width 137 height 23
click at [424, 244] on div "Select Item" at bounding box center [438, 257] width 178 height 26
click at [434, 247] on div "Select Item" at bounding box center [426, 257] width 153 height 21
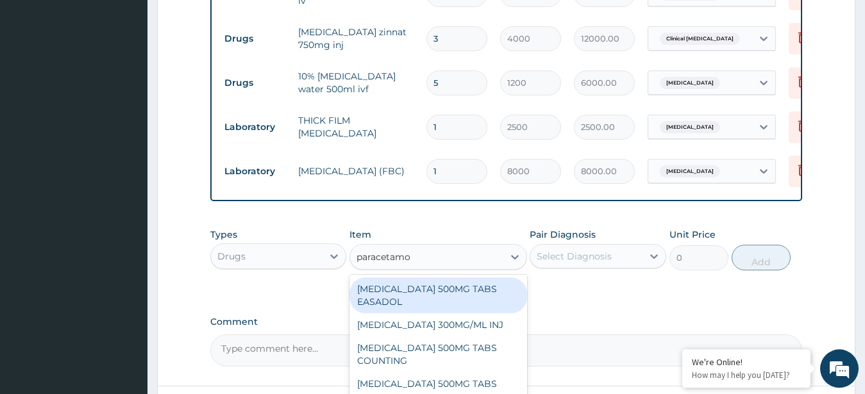
type input "paracetamol"
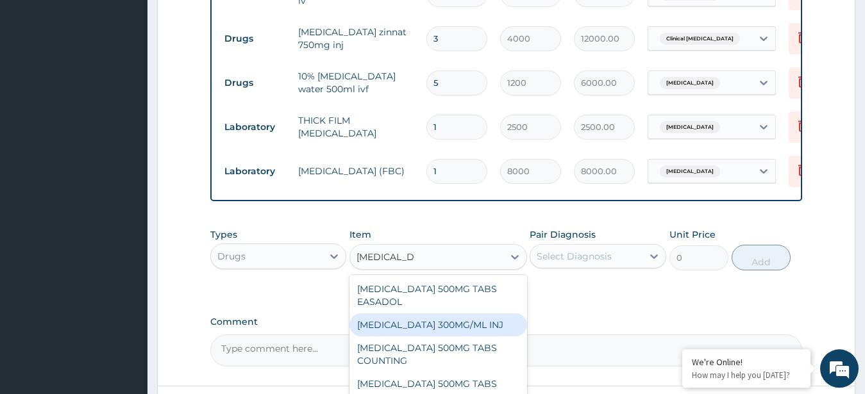
click at [440, 313] on div "PARACETAMOL 300MG/ML INJ" at bounding box center [438, 324] width 178 height 23
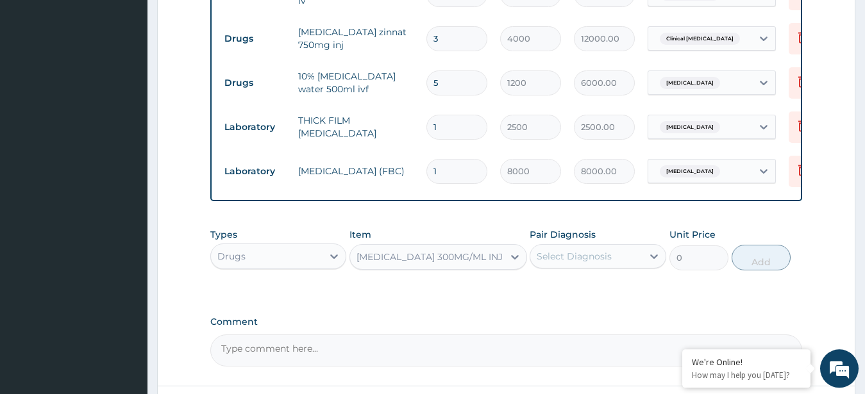
type input "400"
click at [588, 250] on div "Select Diagnosis" at bounding box center [573, 256] width 75 height 13
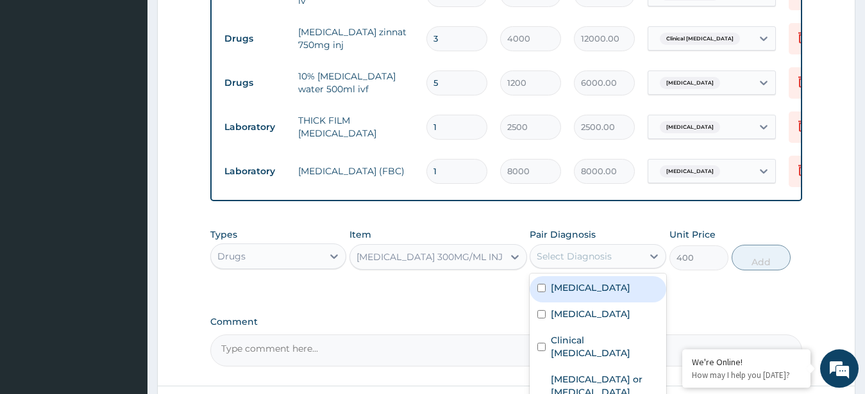
click at [574, 281] on label "Malaria" at bounding box center [590, 287] width 79 height 13
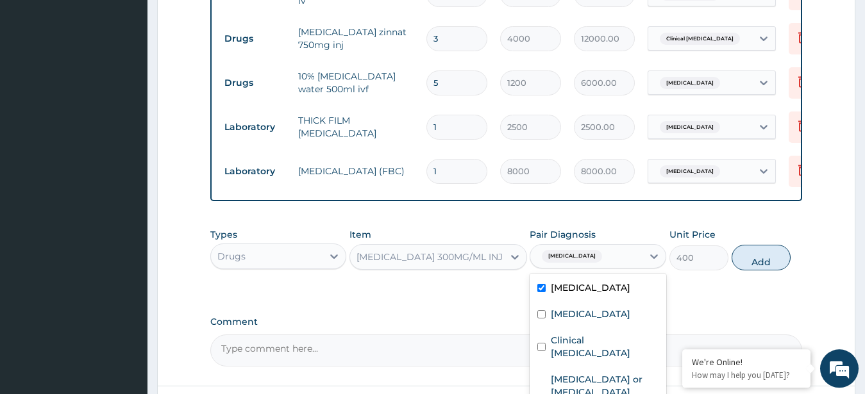
checkbox input "true"
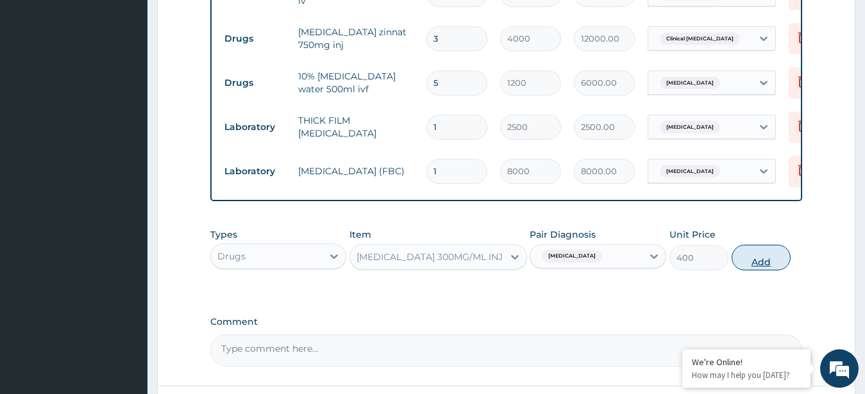
click at [756, 245] on button "Add" at bounding box center [760, 258] width 59 height 26
type input "0"
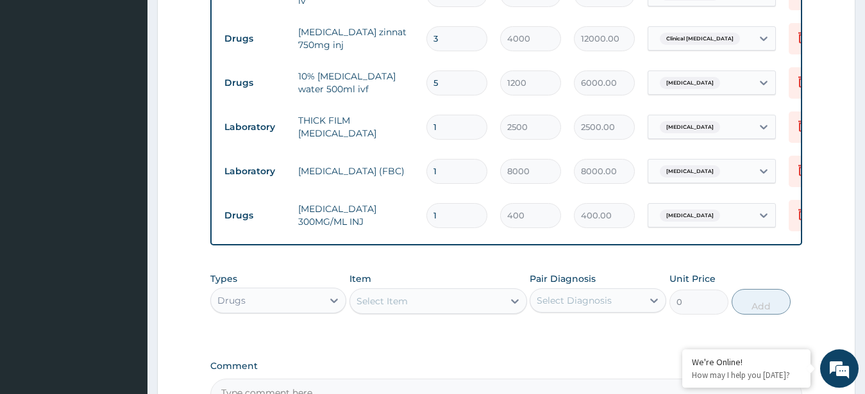
click at [402, 295] on div "Select Item" at bounding box center [381, 301] width 51 height 13
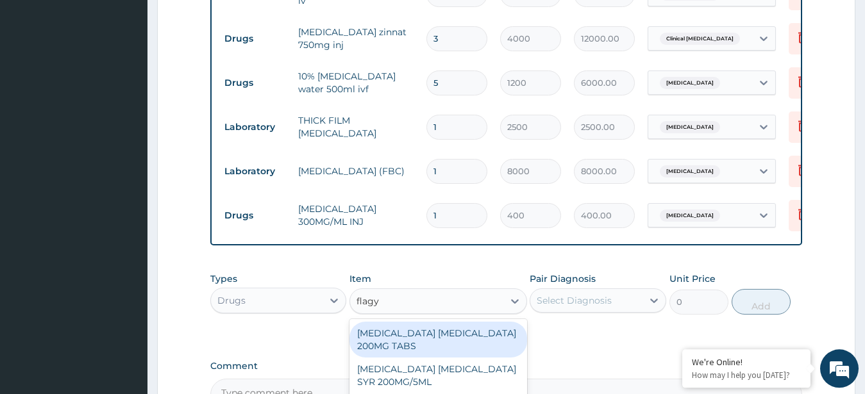
type input "flagyl"
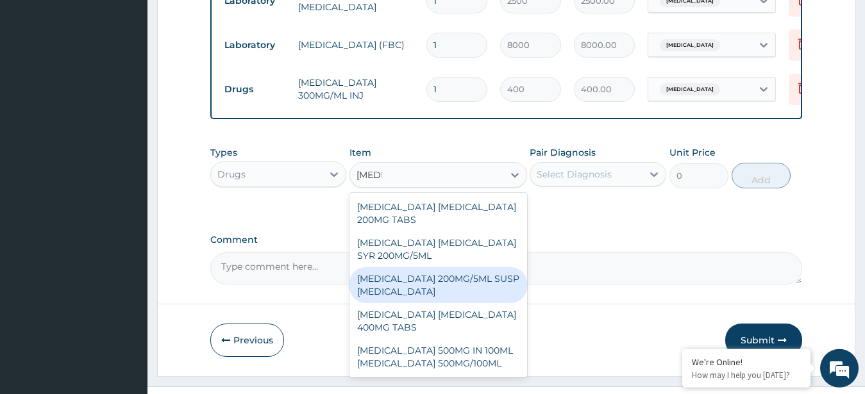
scroll to position [832, 0]
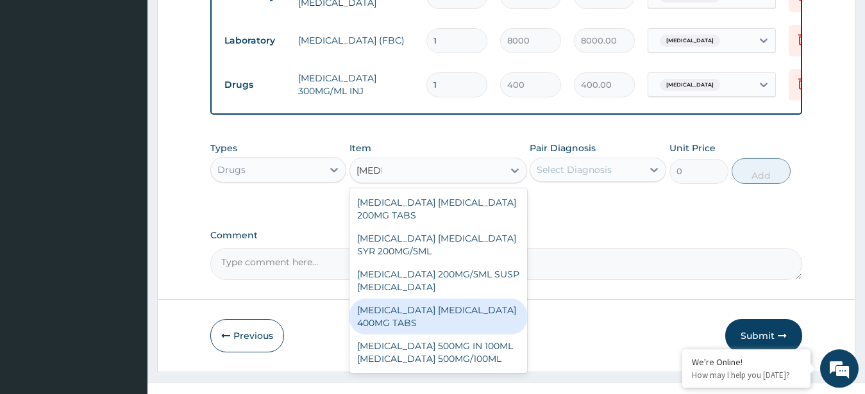
click at [445, 304] on div "METRONIDAZOLE FLAGYL 400MG TABS" at bounding box center [438, 317] width 178 height 36
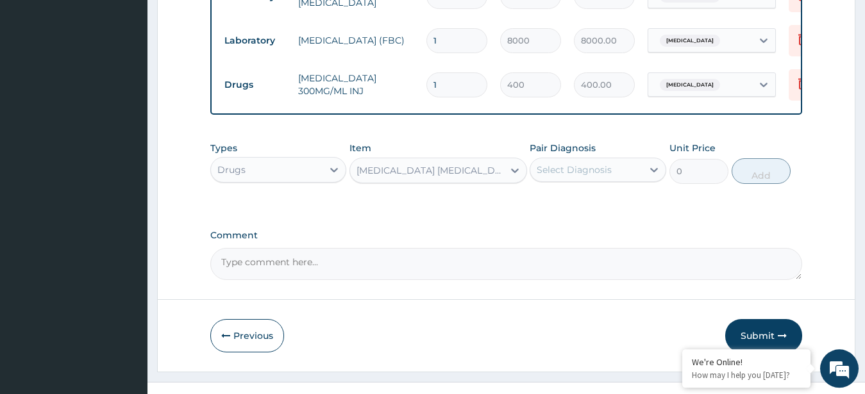
type input "100"
click at [626, 160] on div "Select Diagnosis" at bounding box center [586, 170] width 112 height 21
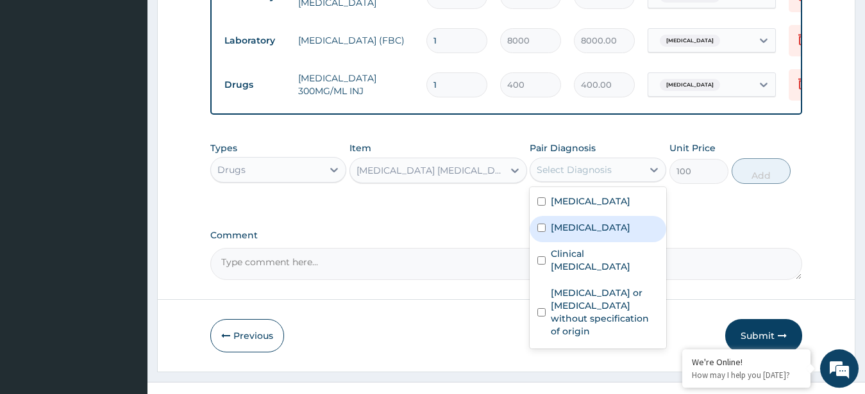
click at [570, 221] on label "Sepsis" at bounding box center [590, 227] width 79 height 13
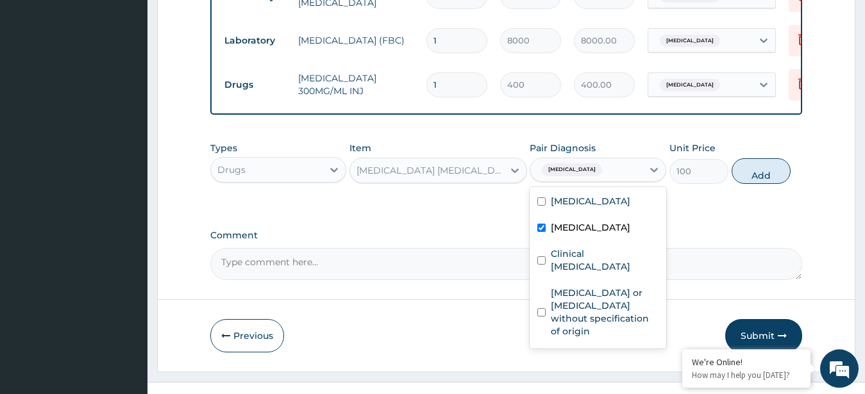
checkbox input "true"
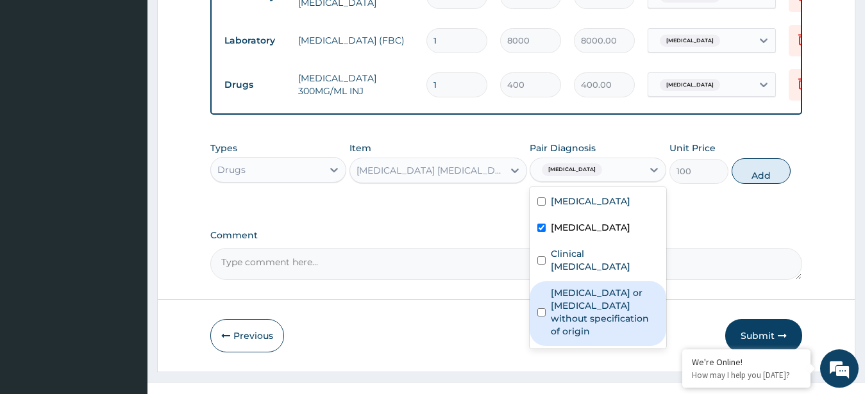
click at [595, 286] on label "Gastroenteritis or colitis without specification of origin" at bounding box center [605, 311] width 108 height 51
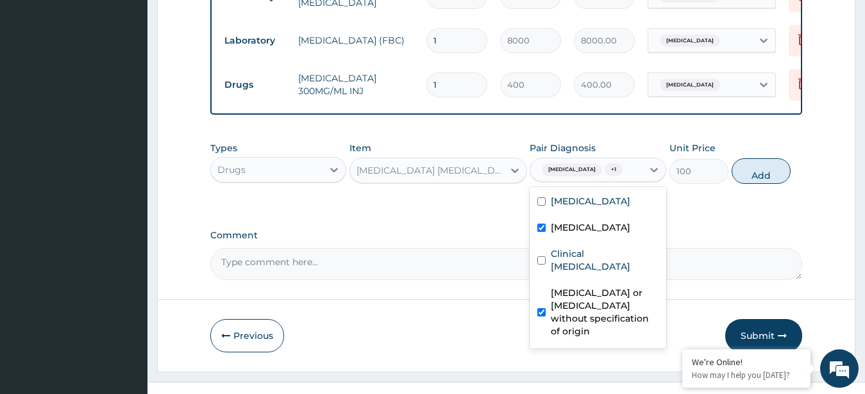
checkbox input "true"
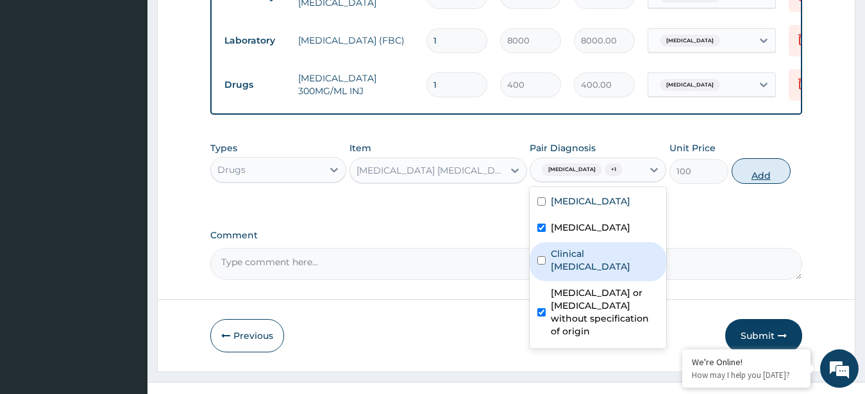
click at [747, 158] on button "Add" at bounding box center [760, 171] width 59 height 26
type input "0"
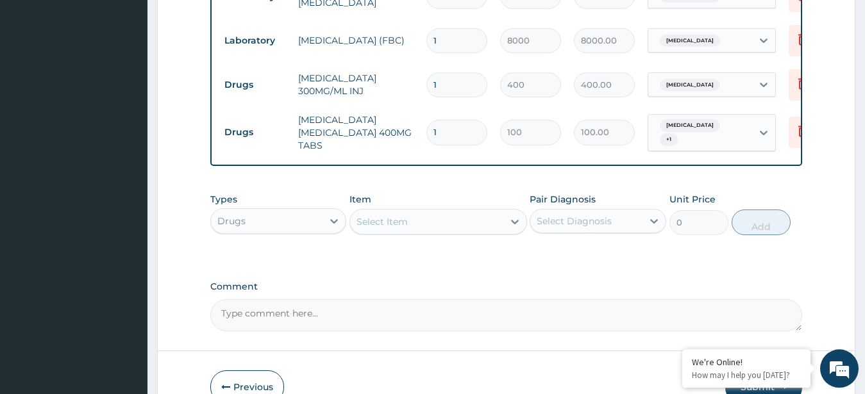
click at [446, 120] on input "1" at bounding box center [456, 132] width 61 height 25
type input "10"
type input "1000.00"
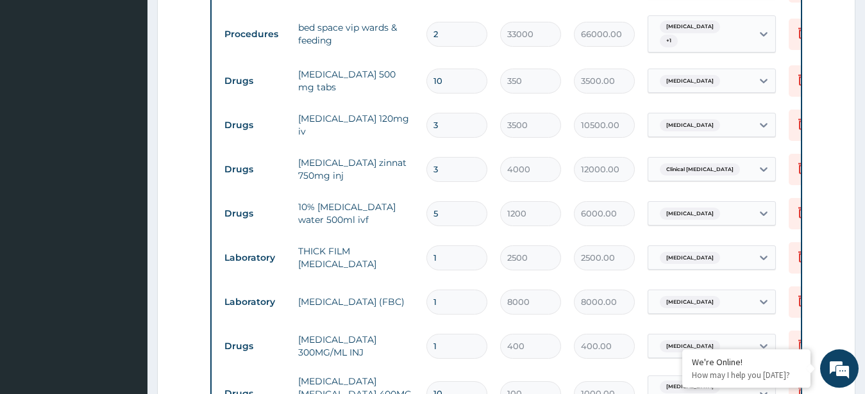
scroll to position [870, 0]
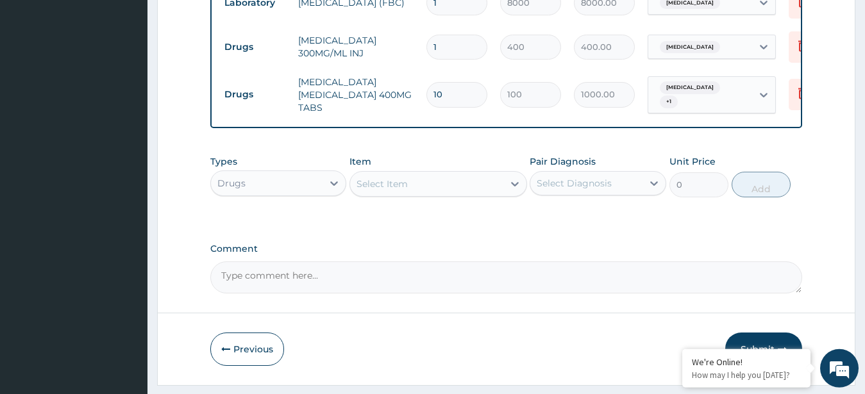
type input "10"
click at [419, 174] on div "Select Item" at bounding box center [426, 184] width 153 height 21
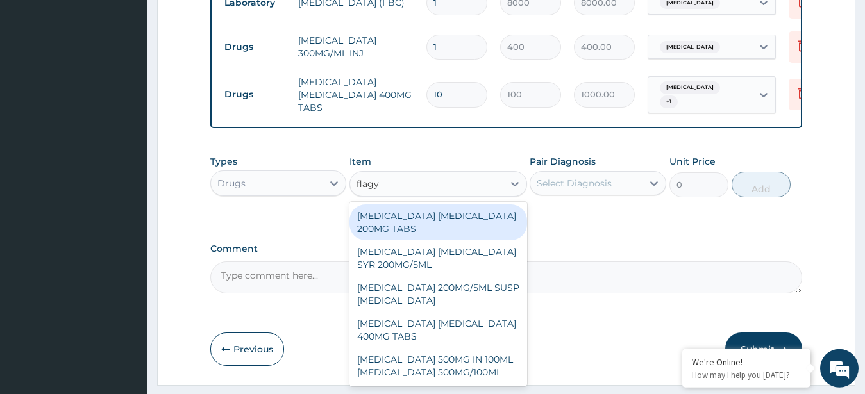
type input "flagyl"
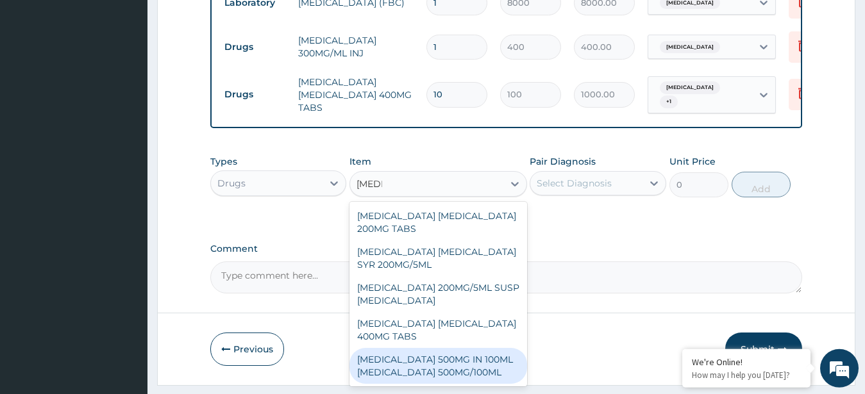
click at [435, 348] on div "[MEDICAL_DATA] 500MG IN 100ML [MEDICAL_DATA] 500MG/100ML" at bounding box center [438, 366] width 178 height 36
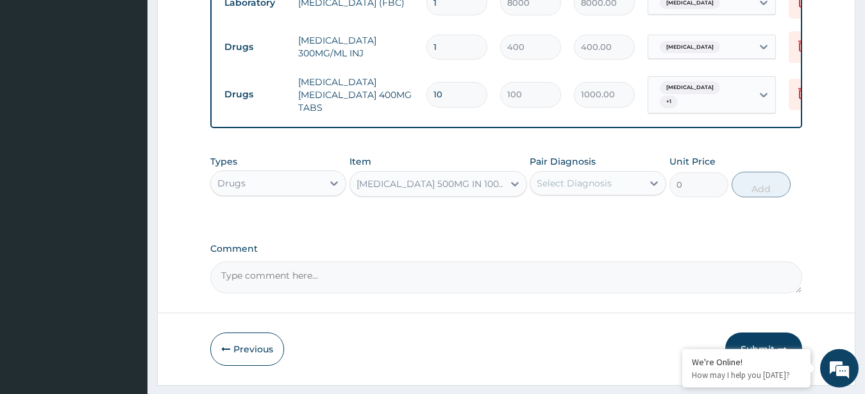
type input "2000"
click at [585, 177] on div "Select Diagnosis" at bounding box center [573, 183] width 75 height 13
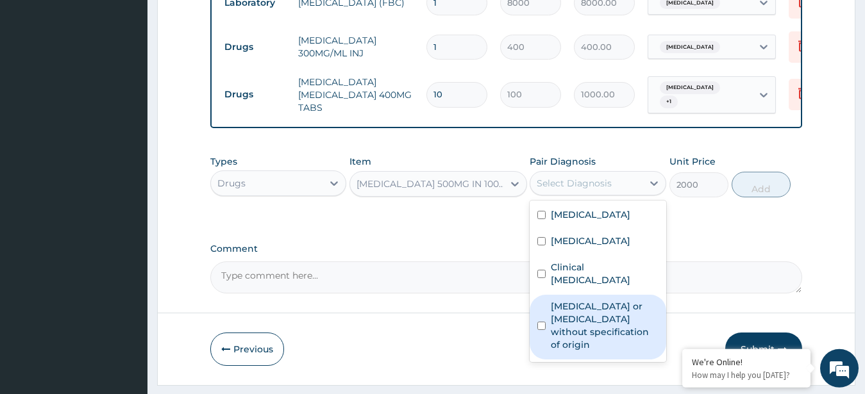
click at [586, 300] on label "Gastroenteritis or colitis without specification of origin" at bounding box center [605, 325] width 108 height 51
checkbox input "true"
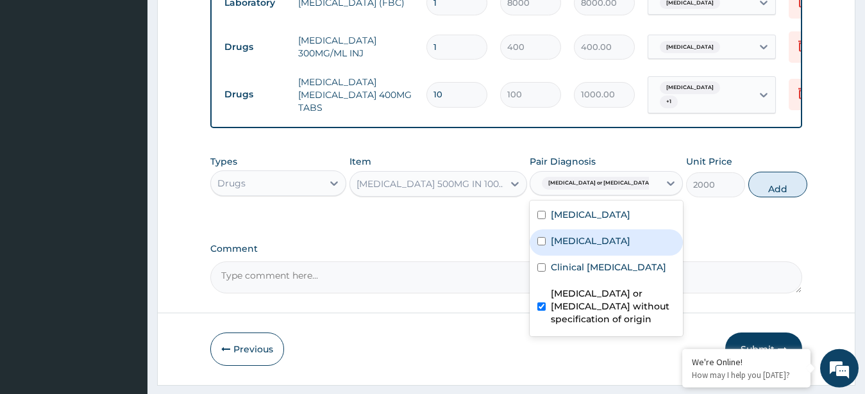
click at [623, 229] on div "Sepsis" at bounding box center [605, 242] width 153 height 26
checkbox input "true"
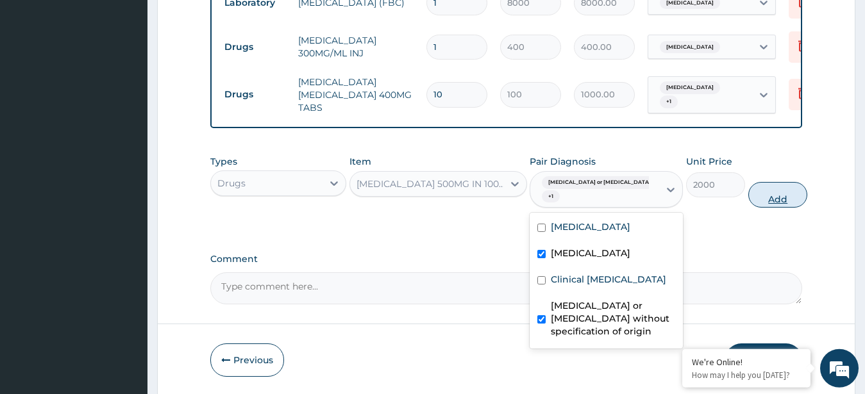
click at [757, 182] on button "Add" at bounding box center [777, 195] width 59 height 26
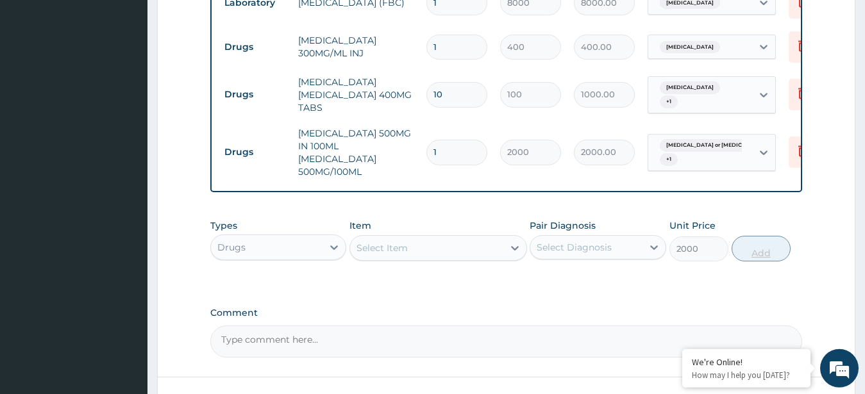
type input "0"
click at [461, 238] on div "Select Item" at bounding box center [426, 248] width 153 height 21
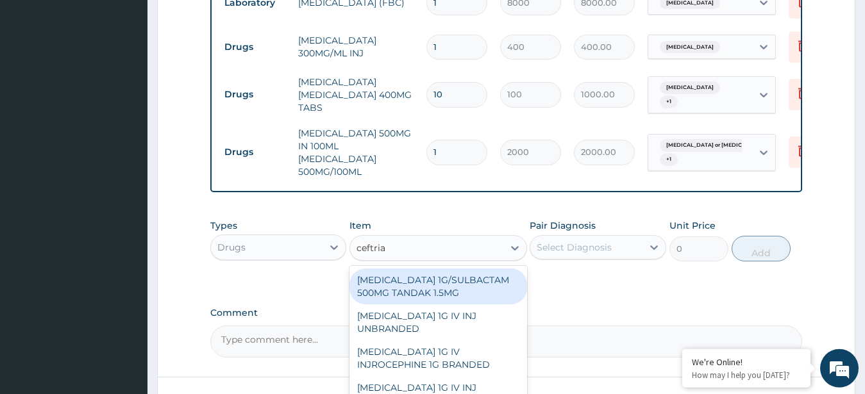
type input "ceftriax"
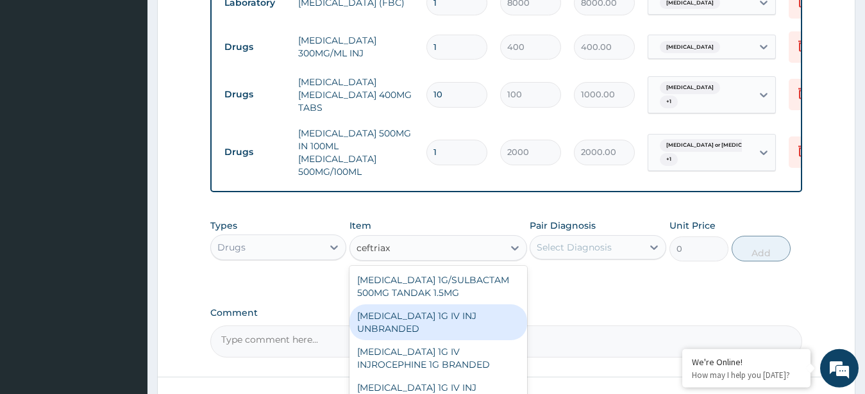
click at [427, 304] on div "[MEDICAL_DATA] 1G IV INJ UNBRANDED" at bounding box center [438, 322] width 178 height 36
type input "5500"
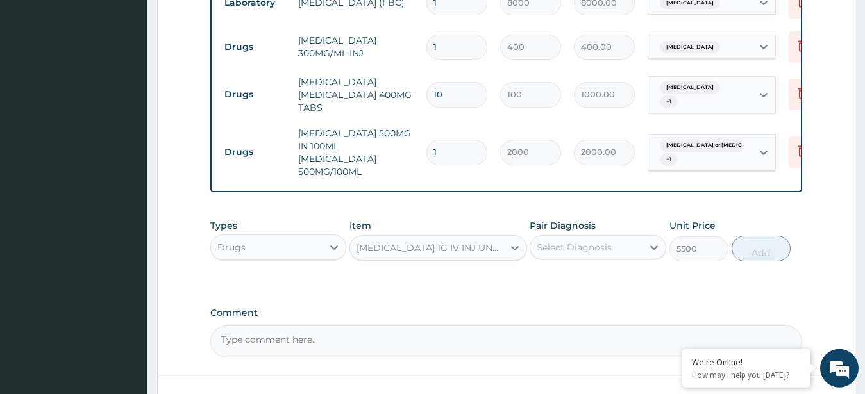
click at [559, 241] on div "Select Diagnosis" at bounding box center [573, 247] width 75 height 13
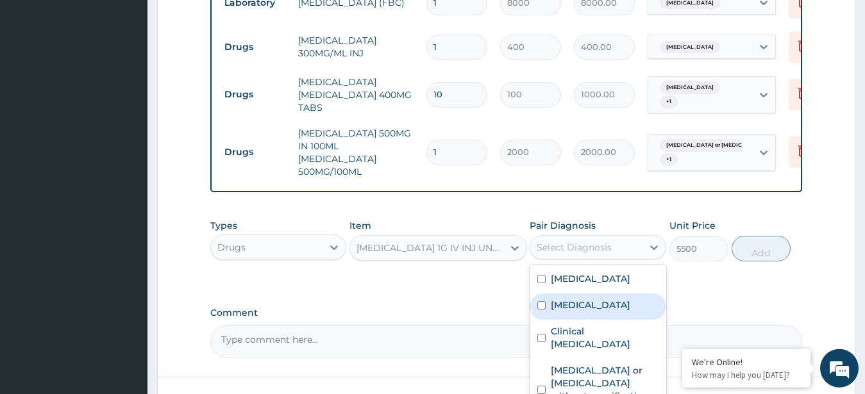
click at [567, 299] on label "Sepsis" at bounding box center [590, 305] width 79 height 13
checkbox input "true"
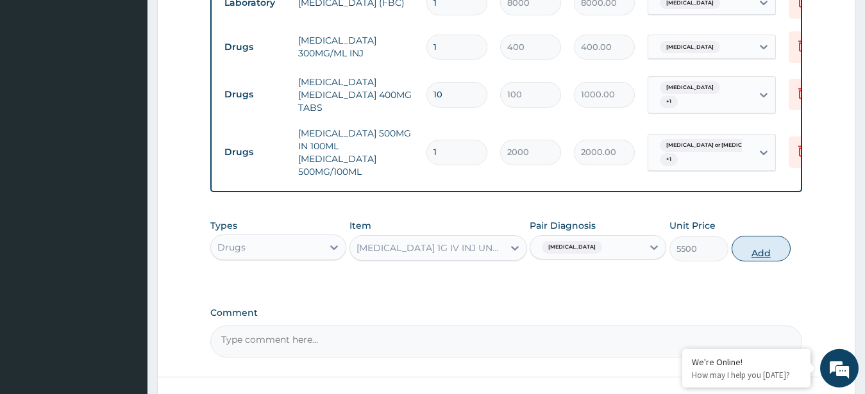
click at [749, 236] on button "Add" at bounding box center [760, 249] width 59 height 26
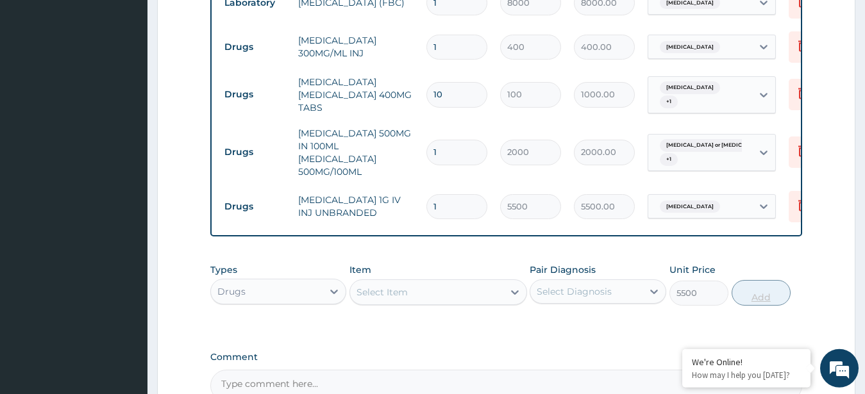
type input "0"
click at [422, 282] on div "Select Item" at bounding box center [426, 292] width 153 height 21
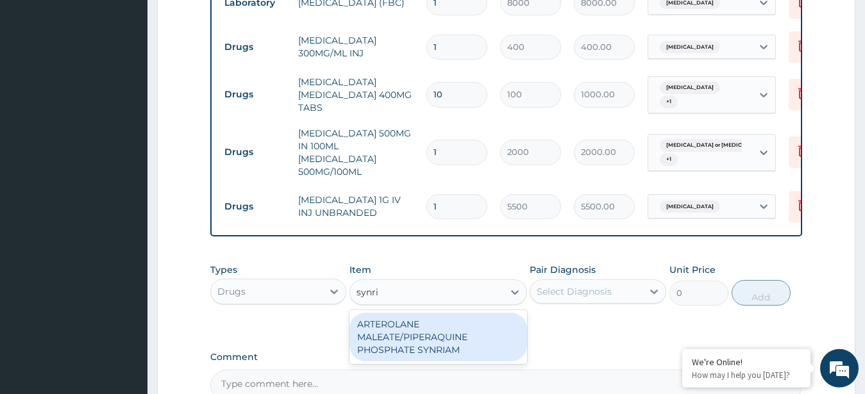
type input "synria"
click at [438, 313] on div "ARTEROLANE MALEATE/PIPERAQUINE PHOSPHATE SYNRIAM" at bounding box center [438, 337] width 178 height 49
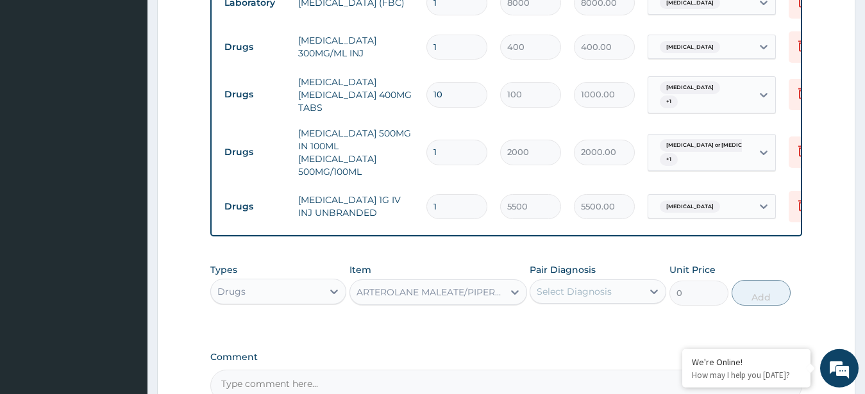
type input "7500"
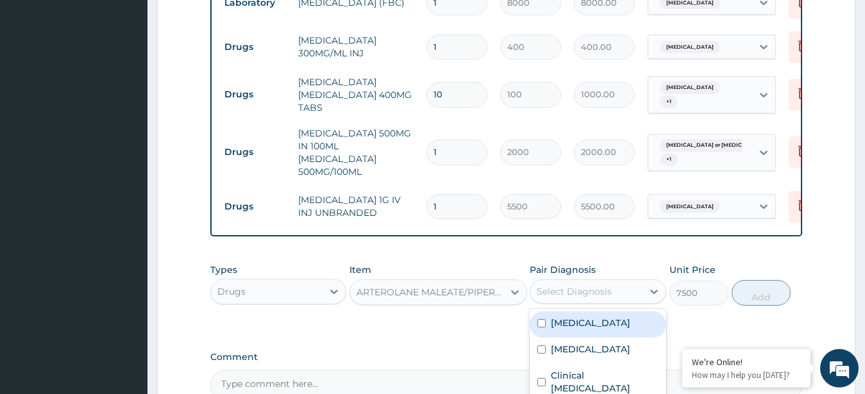
click at [596, 285] on div "Select Diagnosis" at bounding box center [573, 291] width 75 height 13
click at [588, 311] on div "Malaria" at bounding box center [597, 324] width 137 height 26
checkbox input "true"
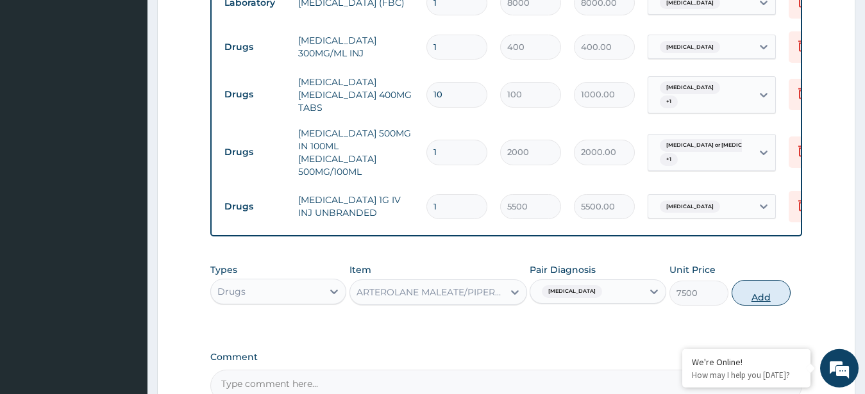
click at [755, 280] on button "Add" at bounding box center [760, 293] width 59 height 26
type input "0"
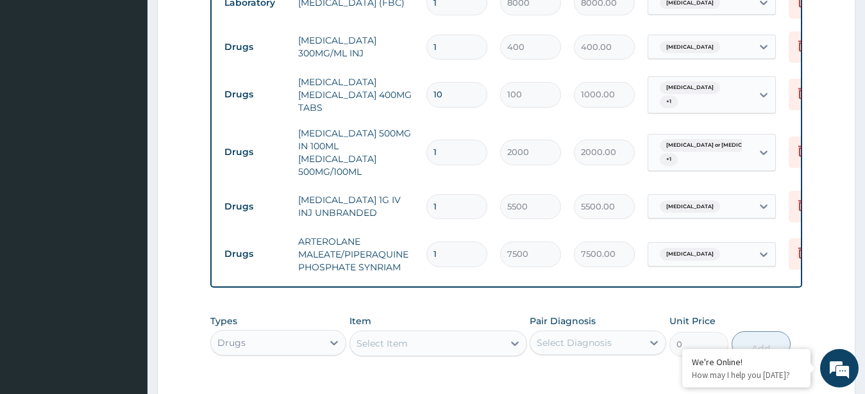
click at [444, 194] on input "1" at bounding box center [456, 206] width 61 height 25
type input "0.00"
type input "2"
type input "11000.00"
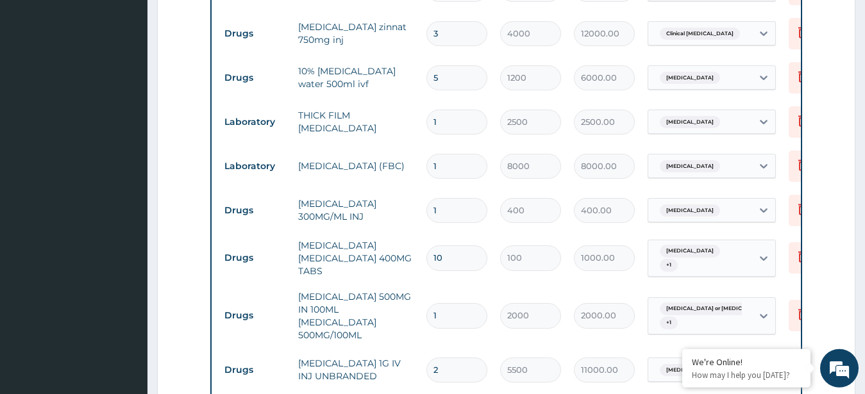
scroll to position [674, 0]
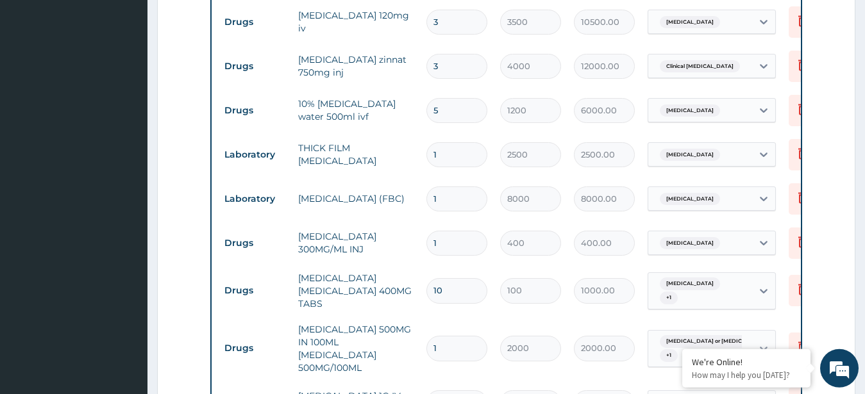
type input "2"
click at [445, 231] on input "1" at bounding box center [456, 243] width 61 height 25
type input "0.00"
type input "6"
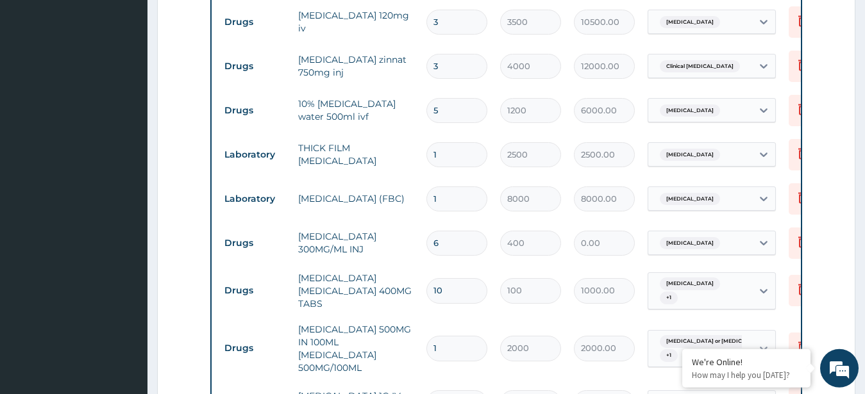
type input "2400.00"
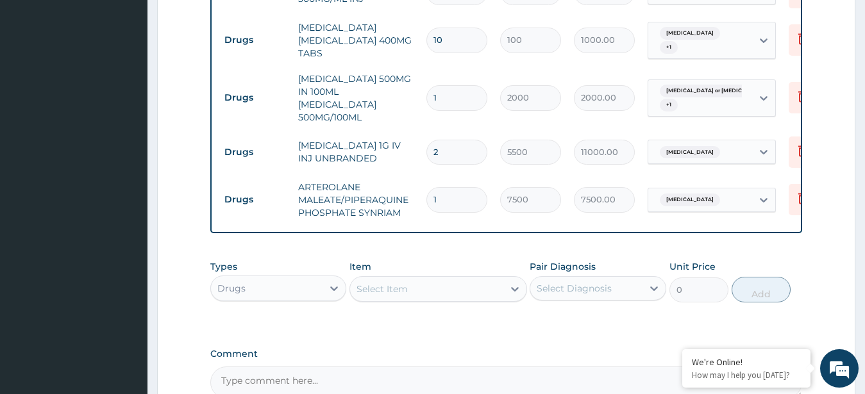
scroll to position [894, 0]
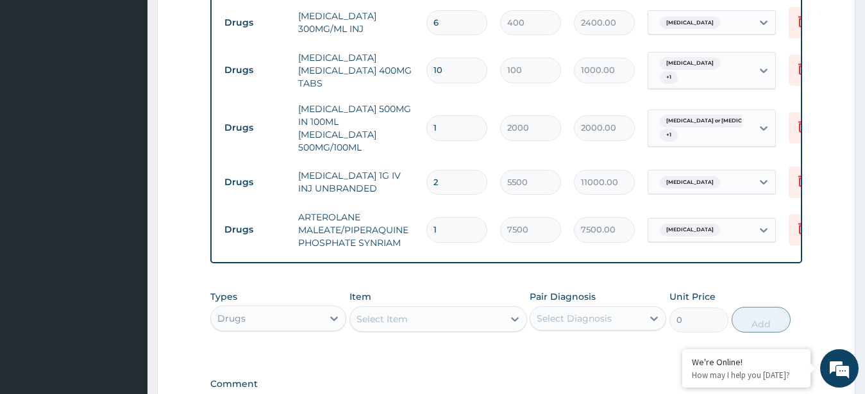
type input "6"
click at [447, 115] on input "1" at bounding box center [456, 127] width 61 height 25
type input "0.00"
type input "2"
type input "4000.00"
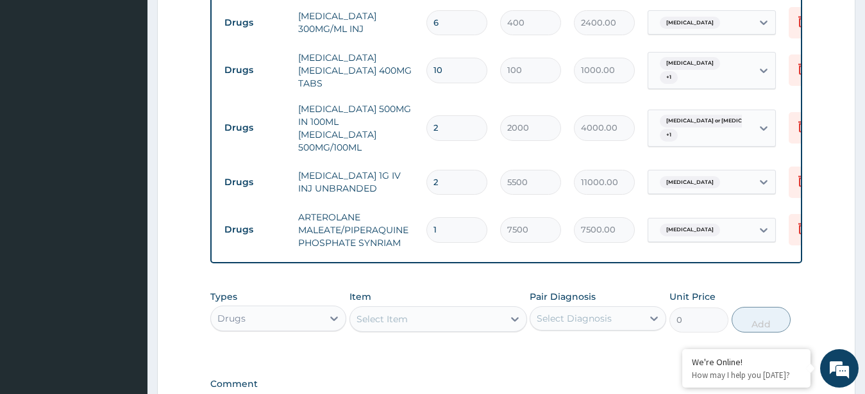
type input "2"
click at [446, 309] on div "Select Item" at bounding box center [426, 319] width 153 height 21
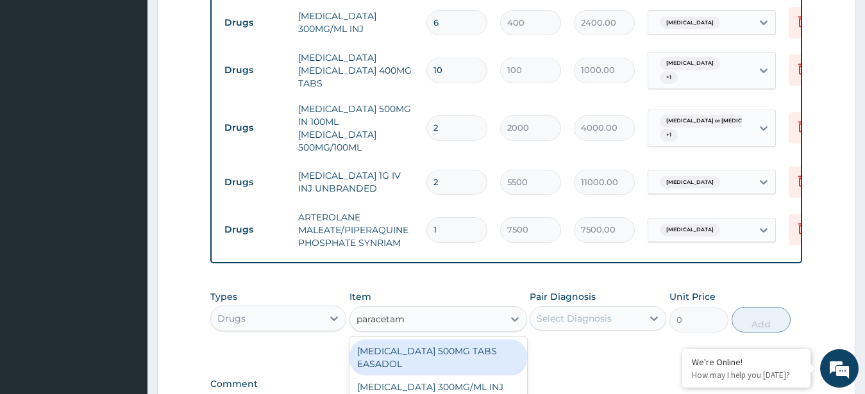
type input "paracetamo"
click at [448, 340] on div "[MEDICAL_DATA] 500MG TABS EASADOL" at bounding box center [438, 358] width 178 height 36
type input "30"
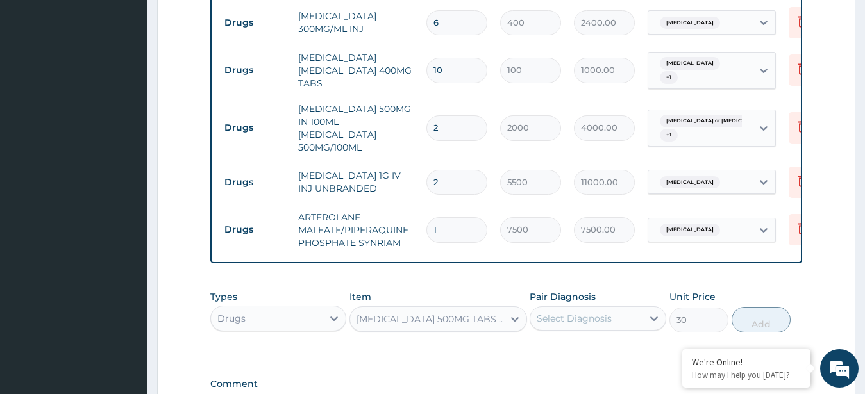
click at [627, 308] on div "Select Diagnosis" at bounding box center [586, 318] width 112 height 21
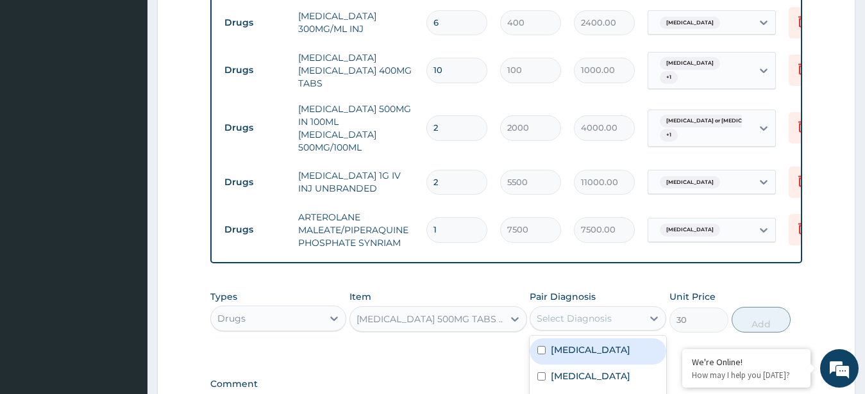
click at [585, 344] on label "Malaria" at bounding box center [590, 350] width 79 height 13
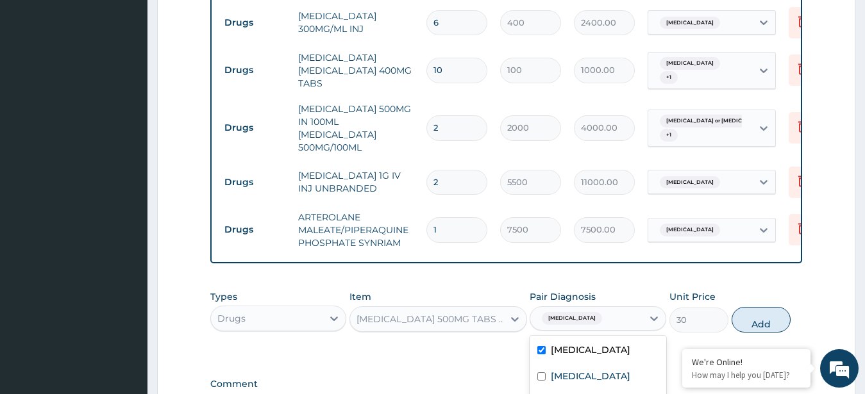
checkbox input "true"
click at [767, 307] on button "Add" at bounding box center [760, 320] width 59 height 26
type input "0"
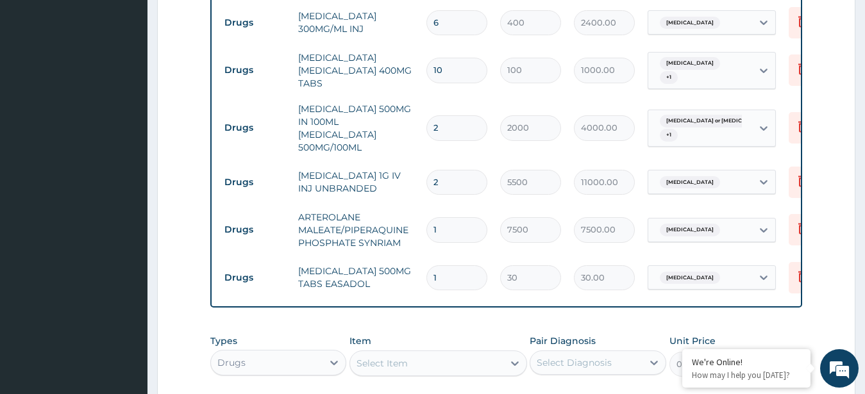
click at [462, 265] on input "1" at bounding box center [456, 277] width 61 height 25
type input "0.00"
type input "3"
type input "90.00"
type input "30"
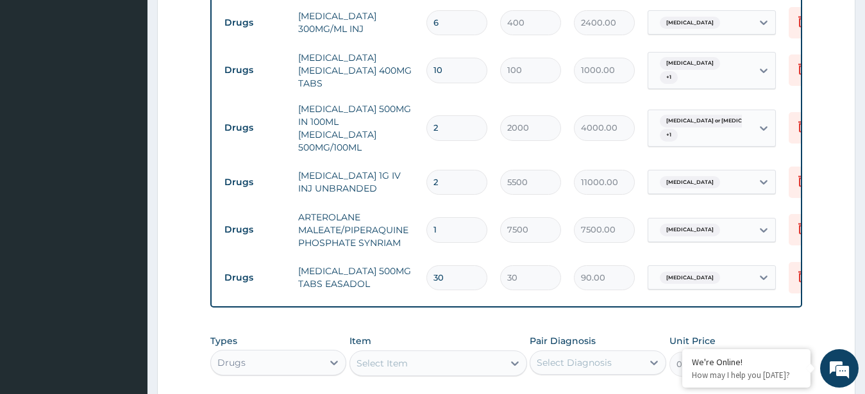
type input "900.00"
type input "30"
click at [428, 353] on div "Select Item" at bounding box center [426, 363] width 153 height 21
click at [454, 58] on input "10" at bounding box center [456, 70] width 61 height 25
type input "1"
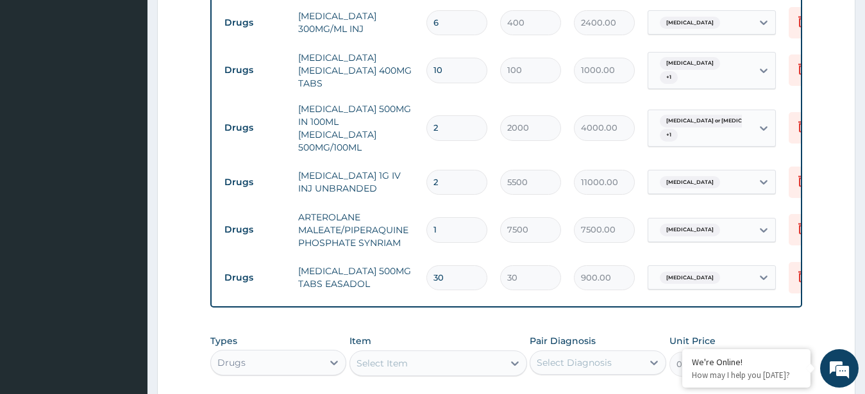
type input "100.00"
type input "0.00"
type input "3"
type input "300.00"
type input "30"
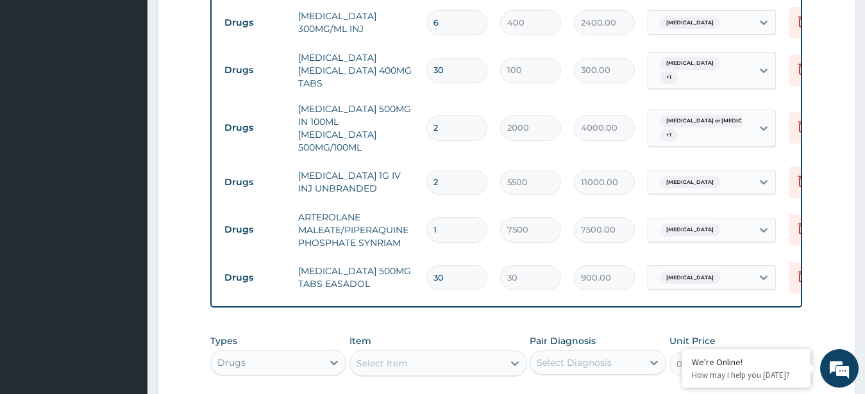
type input "3000.00"
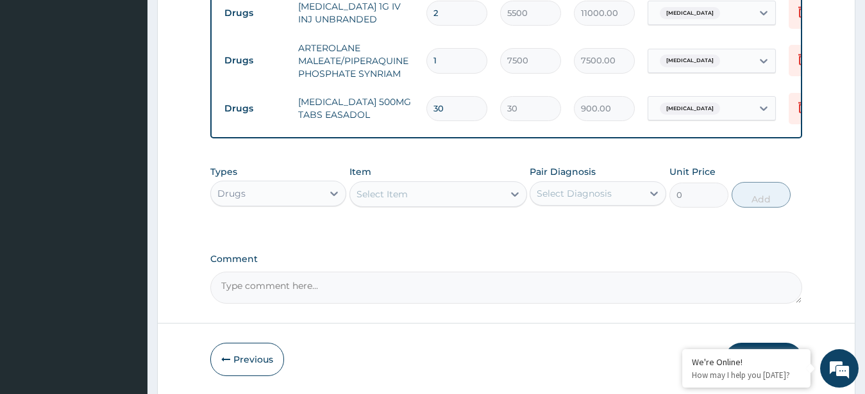
scroll to position [1069, 0]
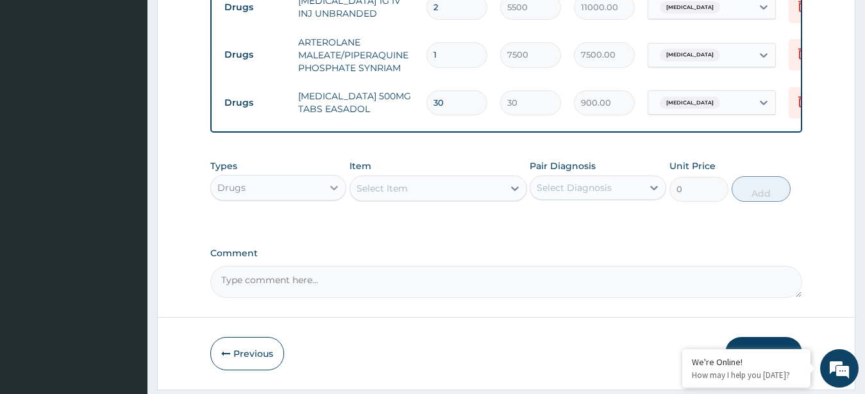
type input "30"
click at [324, 176] on div at bounding box center [333, 187] width 23 height 23
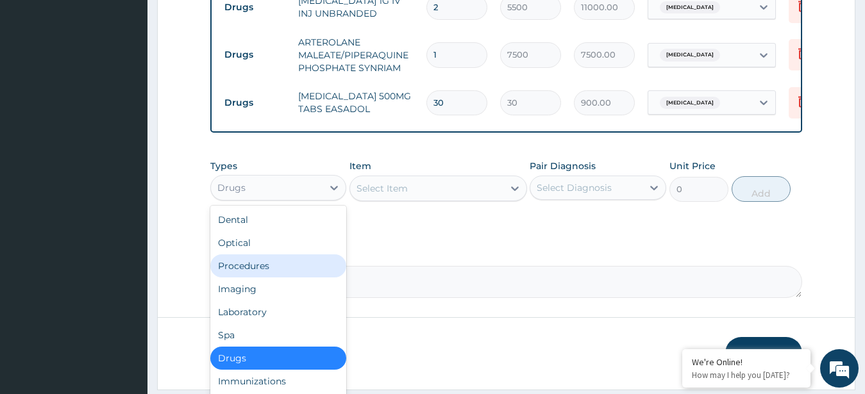
click at [270, 254] on div "Procedures" at bounding box center [278, 265] width 137 height 23
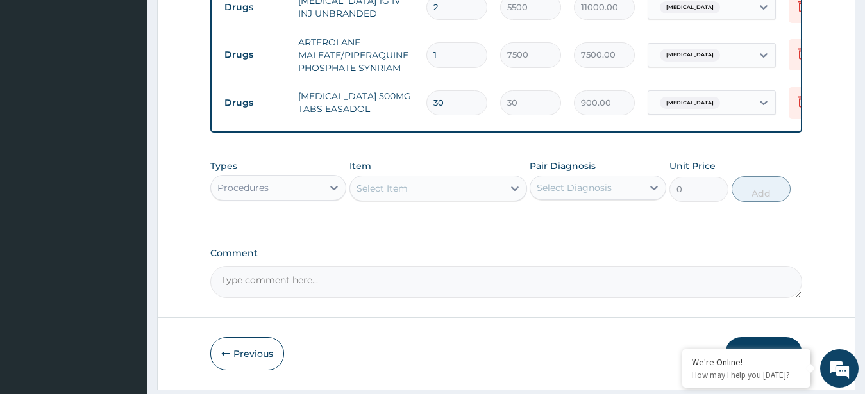
click at [444, 178] on div "Select Item" at bounding box center [426, 188] width 153 height 21
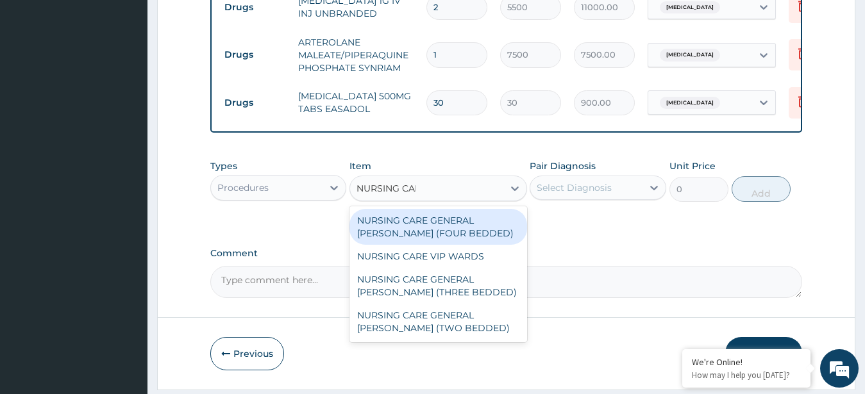
type input "NURSING CARE"
click at [425, 209] on div "NURSING CARE GENERAL [PERSON_NAME] (FOUR BEDDED)" at bounding box center [438, 227] width 178 height 36
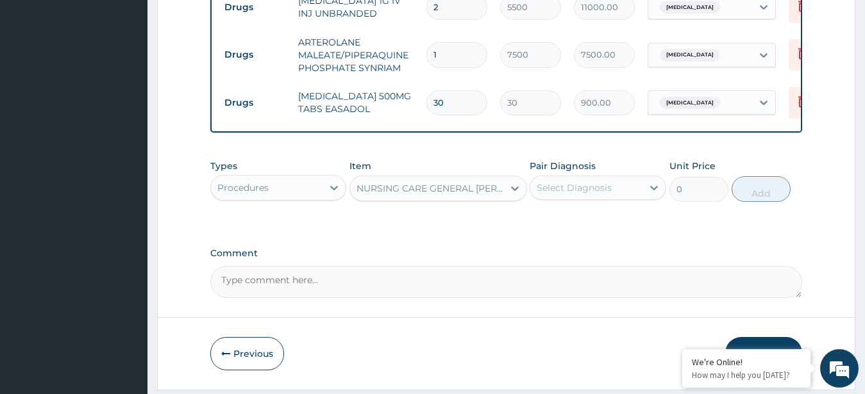
type input "5000"
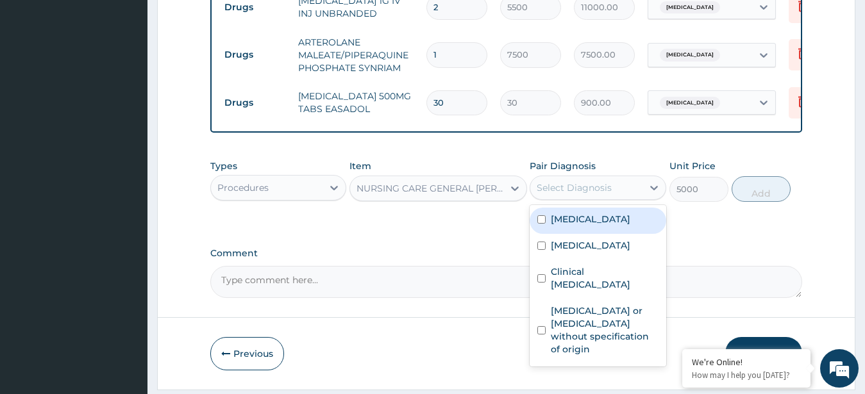
click at [583, 181] on div "Select Diagnosis" at bounding box center [573, 187] width 75 height 13
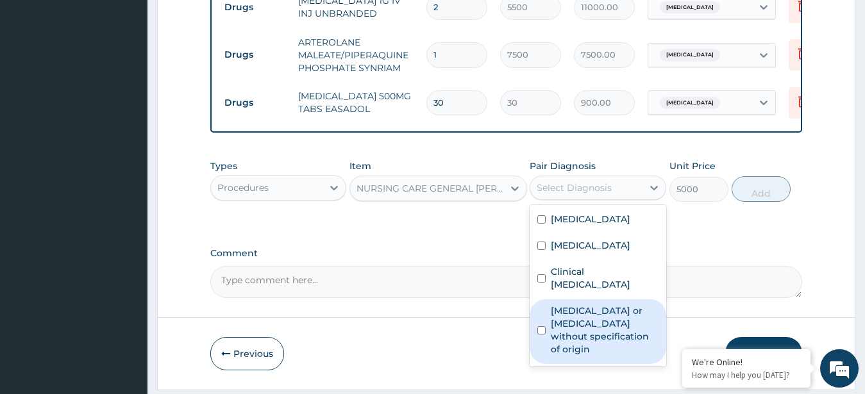
click at [596, 304] on label "Gastroenteritis or colitis without specification of origin" at bounding box center [605, 329] width 108 height 51
checkbox input "true"
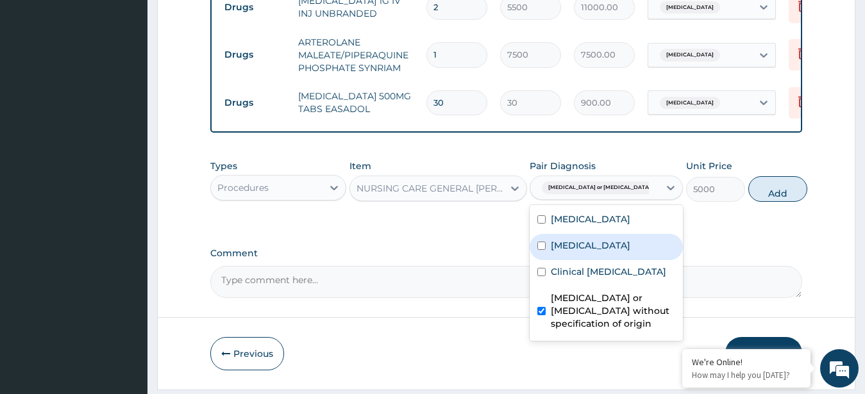
click at [601, 234] on div "Sepsis" at bounding box center [605, 247] width 153 height 26
checkbox input "true"
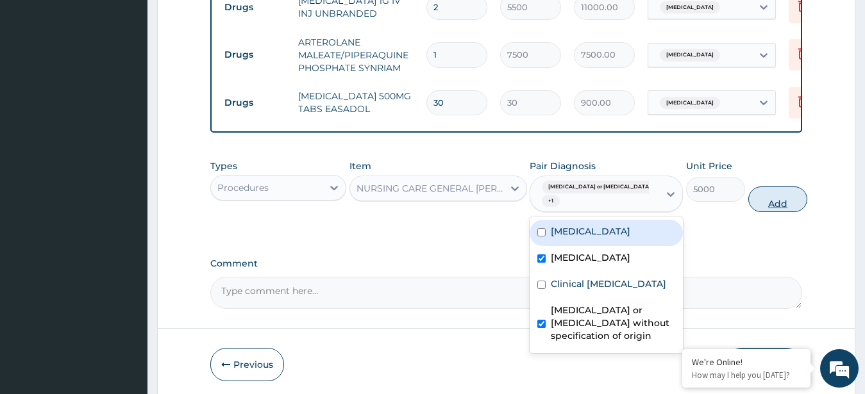
click at [765, 187] on button "Add" at bounding box center [777, 200] width 59 height 26
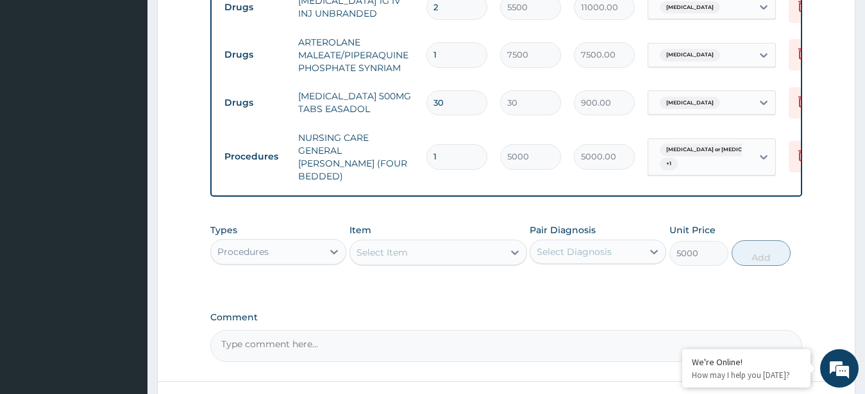
type input "0"
click at [402, 246] on div "Select Item" at bounding box center [381, 252] width 51 height 13
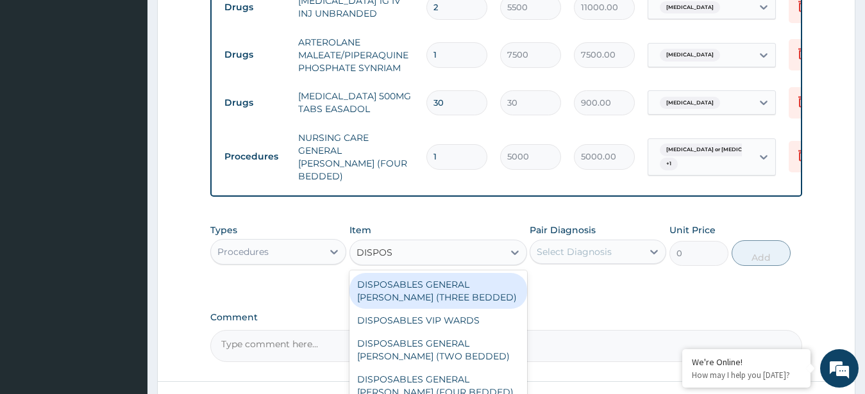
type input "DISPOSA"
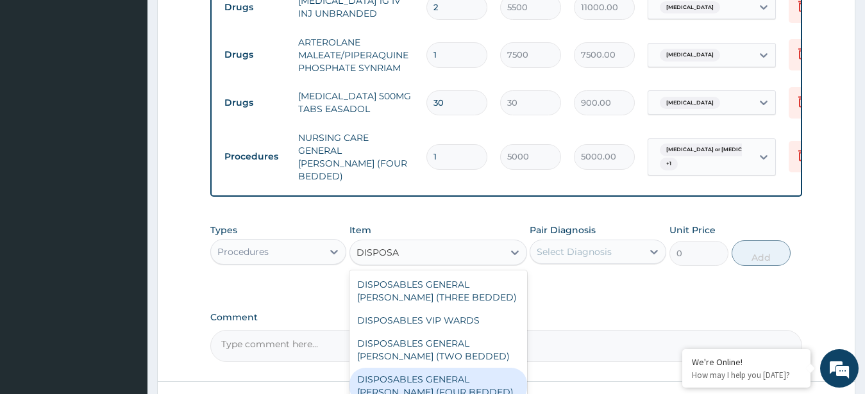
click at [444, 368] on div "DISPOSABLES GENERAL [PERSON_NAME] (FOUR BEDDED)" at bounding box center [438, 386] width 178 height 36
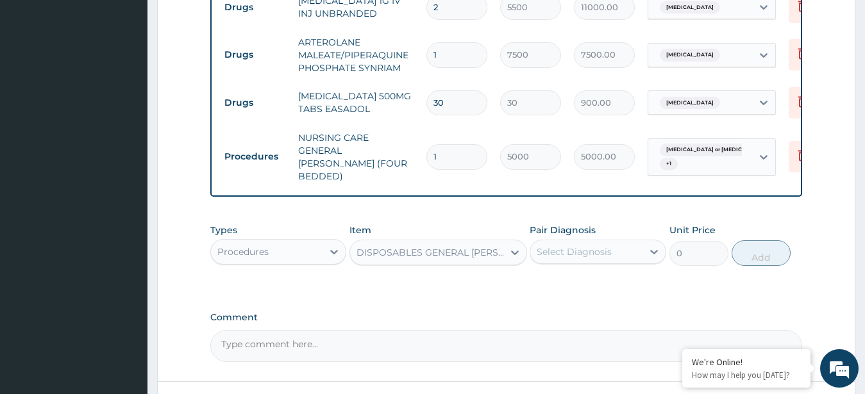
type input "1000"
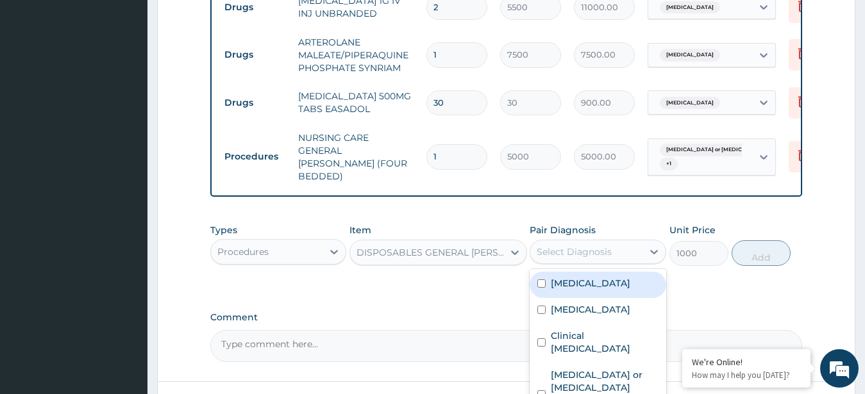
click at [588, 242] on div "Select Diagnosis" at bounding box center [586, 252] width 112 height 21
click at [585, 272] on div "Malaria" at bounding box center [597, 285] width 137 height 26
checkbox input "true"
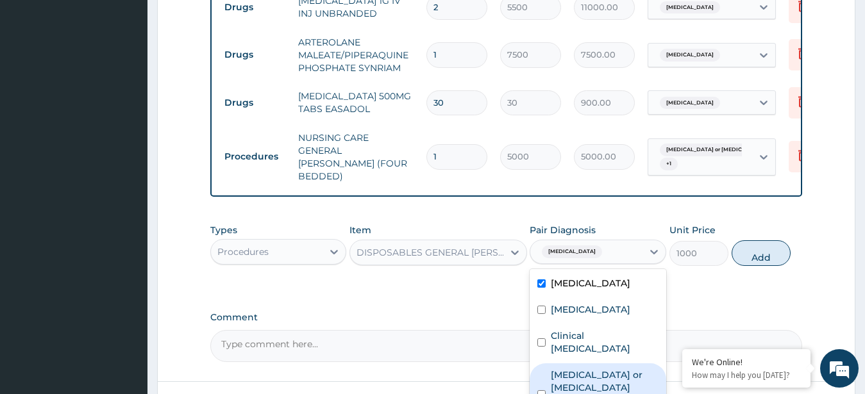
click at [636, 369] on label "Gastroenteritis or colitis without specification of origin" at bounding box center [605, 394] width 108 height 51
checkbox input "true"
click at [754, 240] on button "Add" at bounding box center [760, 253] width 59 height 26
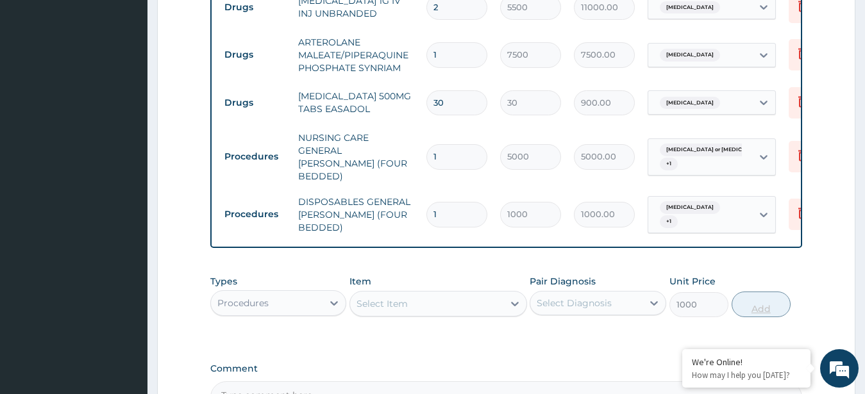
type input "0"
click at [432, 294] on div "Select Item" at bounding box center [426, 304] width 153 height 21
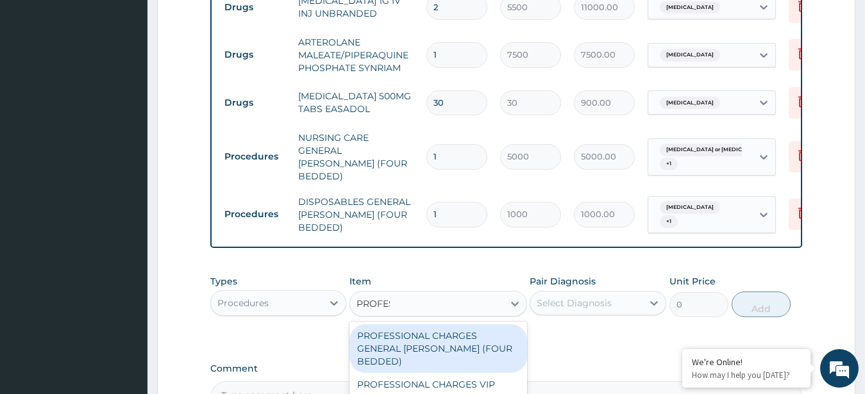
type input "PROFESS"
click at [450, 324] on div "PROFESSIONAL CHARGES GENERAL [PERSON_NAME] (FOUR BEDDED)" at bounding box center [438, 348] width 178 height 49
type input "2500"
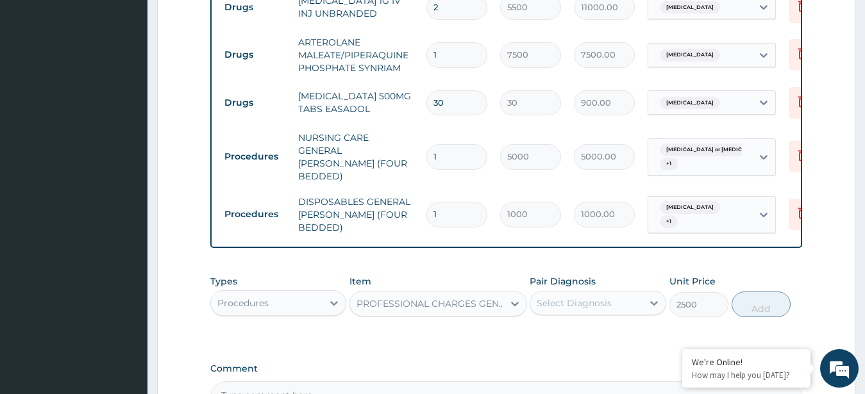
click at [590, 293] on div "Select Diagnosis" at bounding box center [586, 303] width 112 height 21
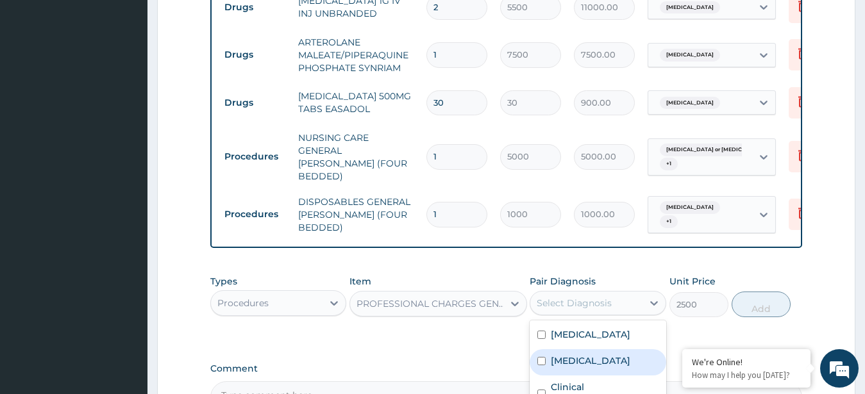
click at [576, 349] on div "Sepsis" at bounding box center [597, 362] width 137 height 26
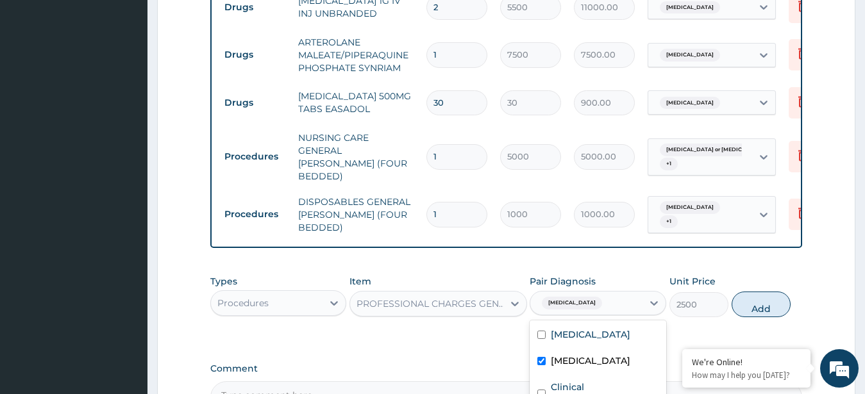
checkbox input "true"
click at [739, 292] on button "Add" at bounding box center [760, 305] width 59 height 26
type input "0"
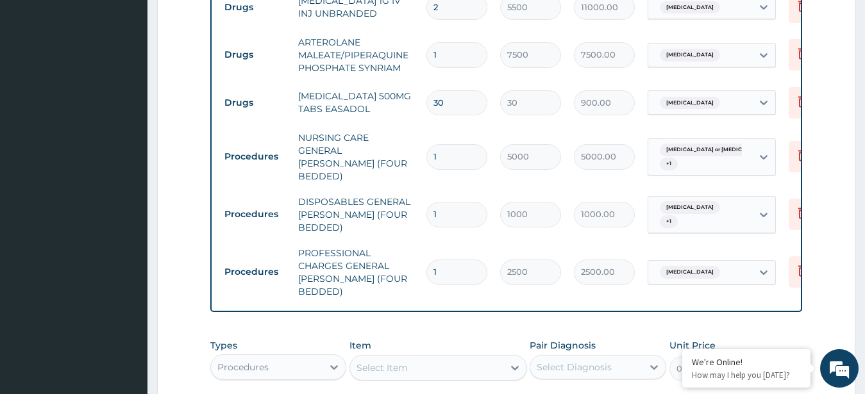
scroll to position [1200, 0]
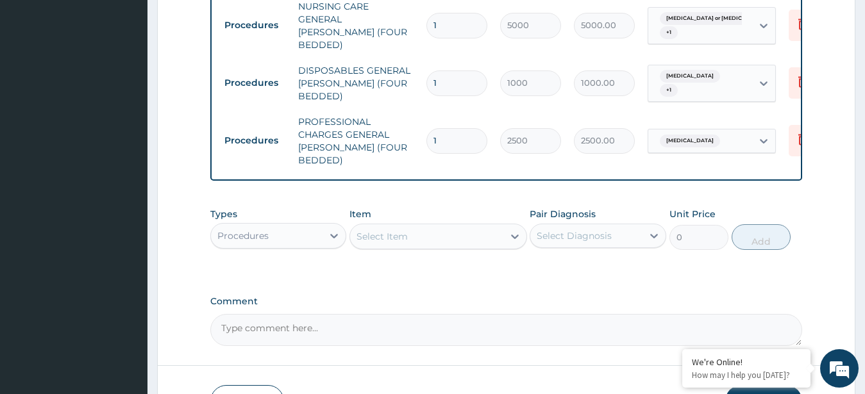
click at [477, 226] on div "Select Item" at bounding box center [426, 236] width 153 height 21
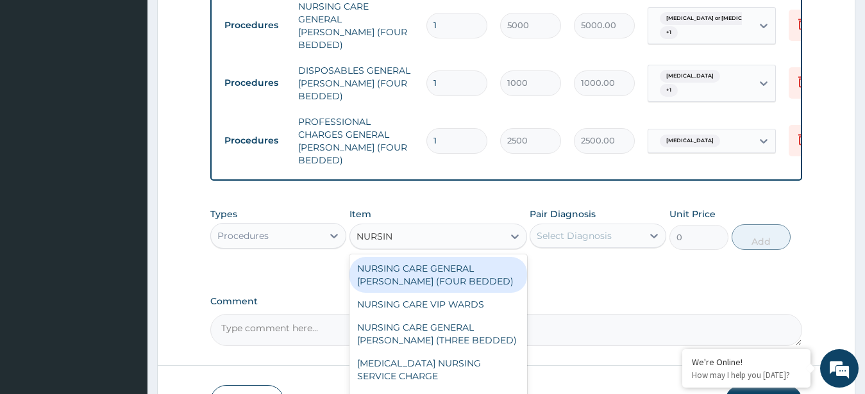
type input "NURSING"
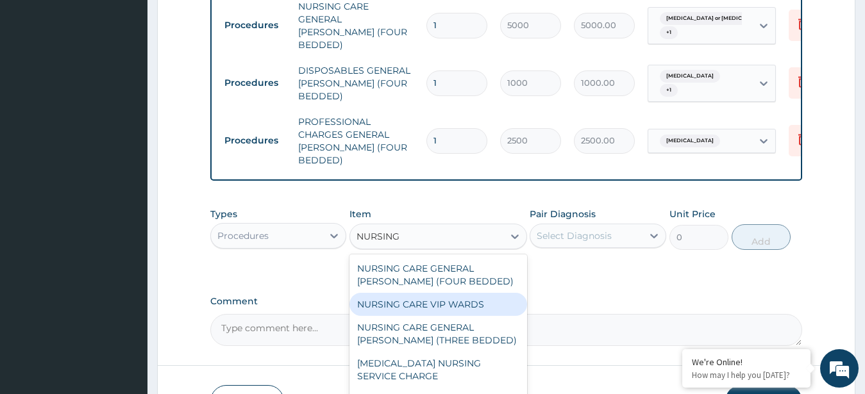
click at [449, 293] on div "NURSING CARE VIP WARDS" at bounding box center [438, 304] width 178 height 23
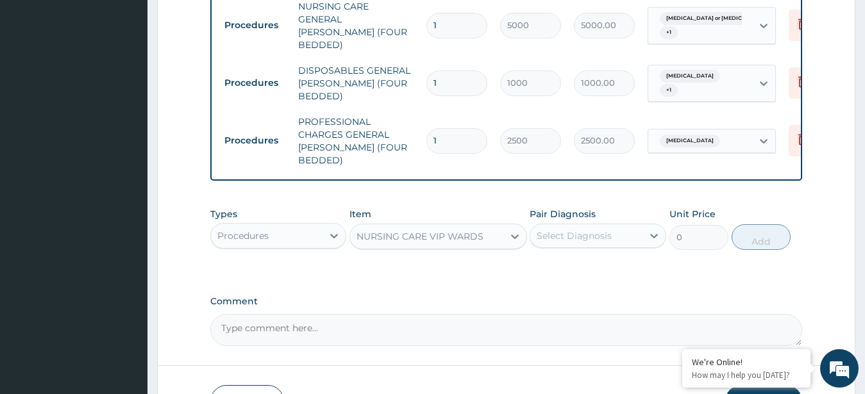
type input "8000"
click at [593, 229] on div "Select Diagnosis" at bounding box center [573, 235] width 75 height 13
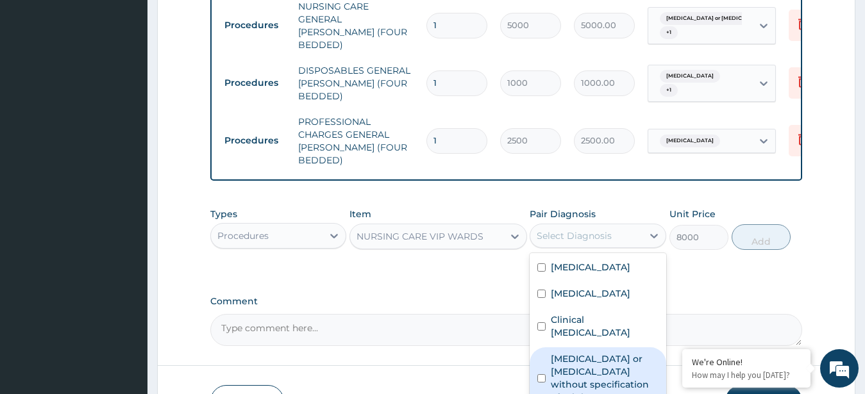
click at [583, 353] on label "Gastroenteritis or colitis without specification of origin" at bounding box center [605, 378] width 108 height 51
checkbox input "true"
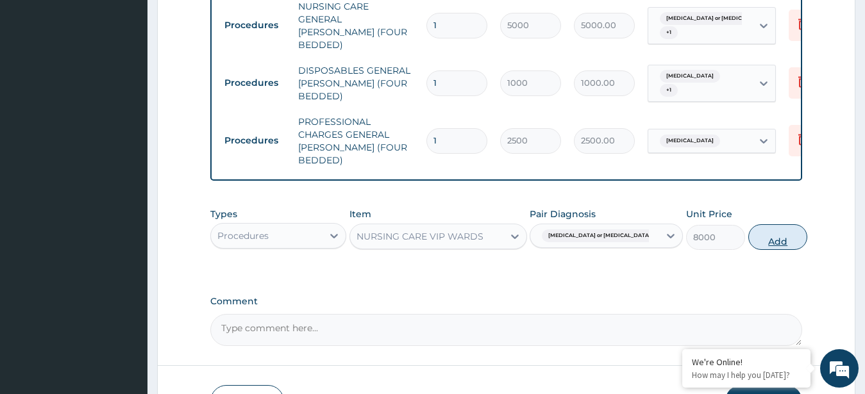
click at [752, 224] on button "Add" at bounding box center [777, 237] width 59 height 26
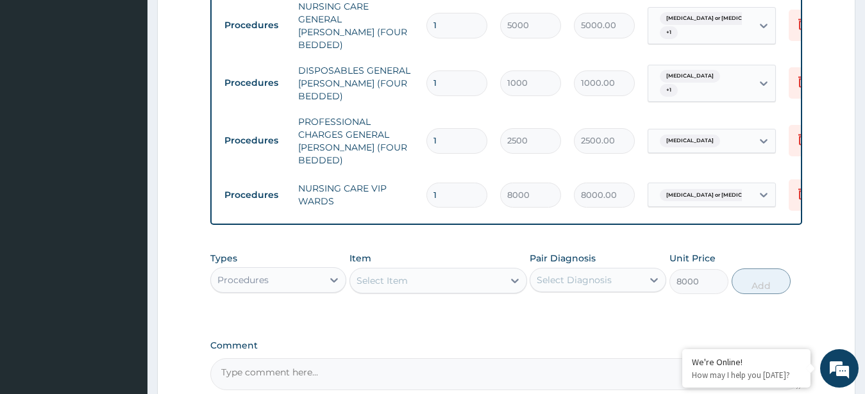
type input "0"
click at [444, 270] on div "Select Item" at bounding box center [426, 280] width 153 height 21
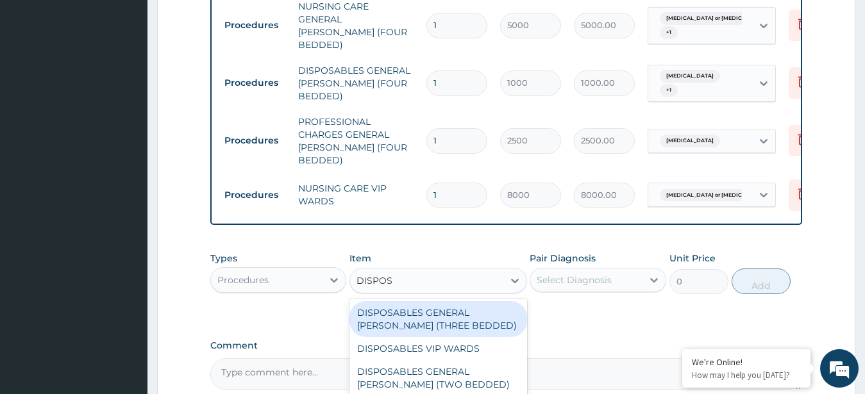
type input "DISPOSA"
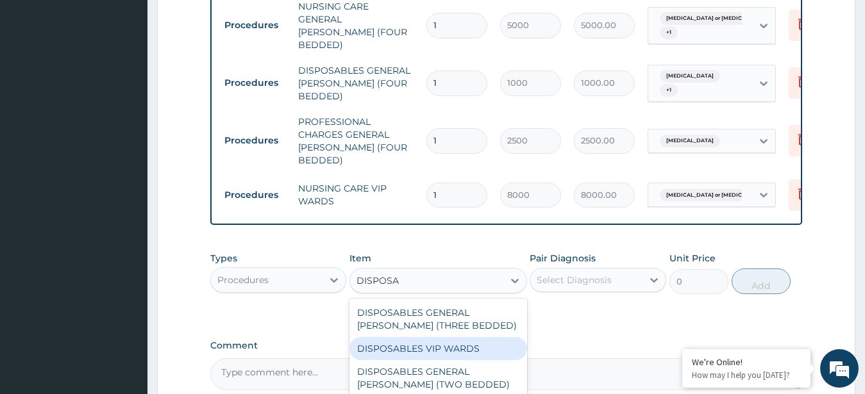
click at [437, 337] on div "DISPOSABLES VIP WARDS" at bounding box center [438, 348] width 178 height 23
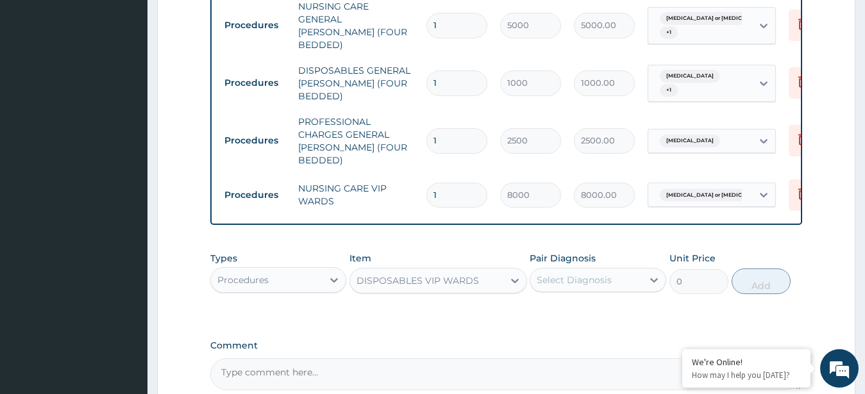
type input "2000"
click at [583, 274] on div "Select Diagnosis" at bounding box center [573, 280] width 75 height 13
checkbox input "true"
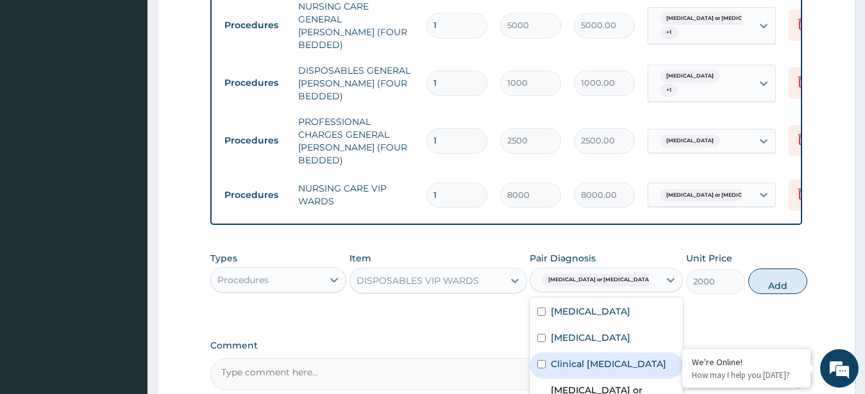
click at [601, 358] on label "Clinical sepsis" at bounding box center [608, 364] width 115 height 13
checkbox input "true"
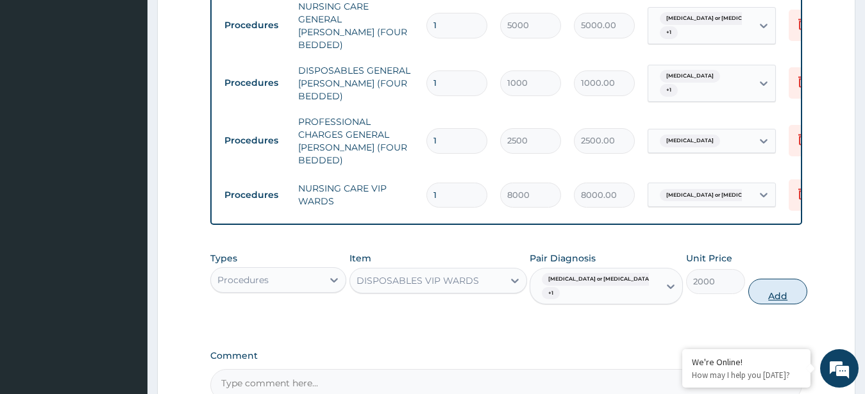
click at [753, 279] on button "Add" at bounding box center [777, 292] width 59 height 26
type input "0"
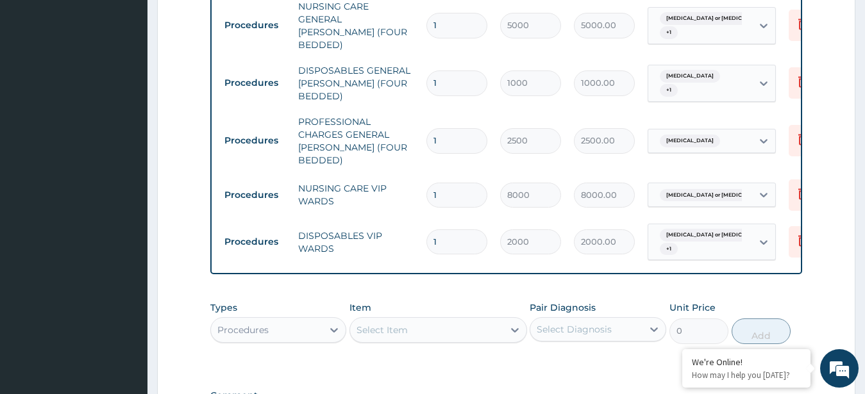
click at [458, 320] on div "Select Item" at bounding box center [426, 330] width 153 height 21
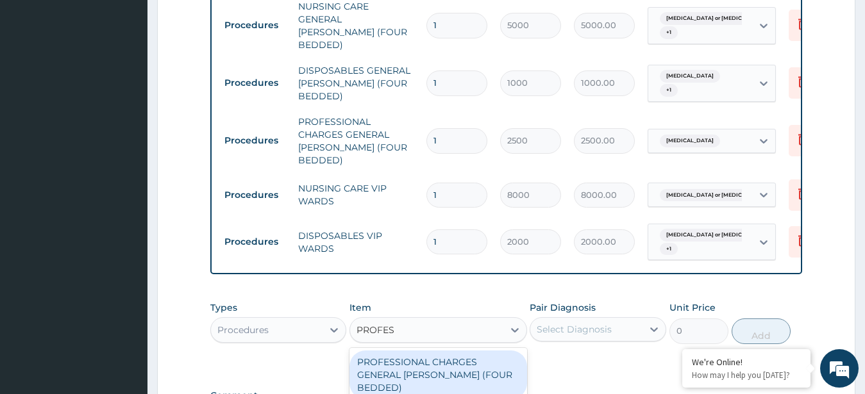
type input "PROFESS"
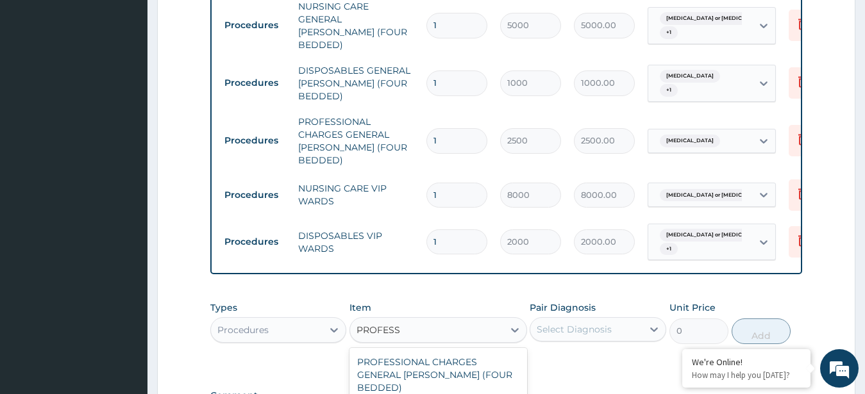
type input "2500"
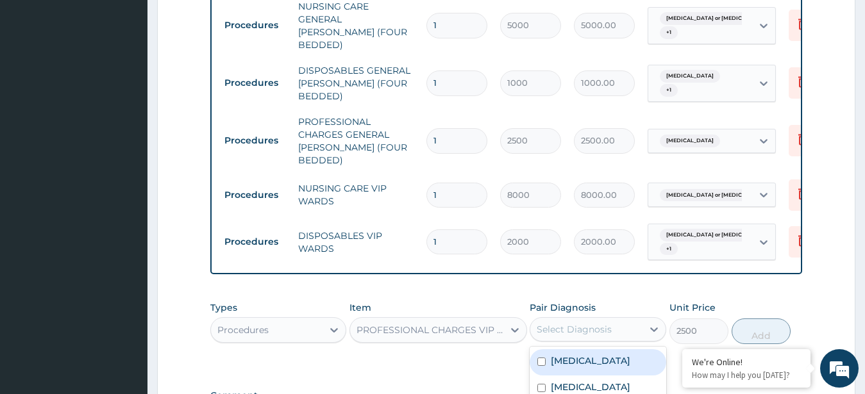
click at [607, 323] on div "Select Diagnosis" at bounding box center [573, 329] width 75 height 13
checkbox input "true"
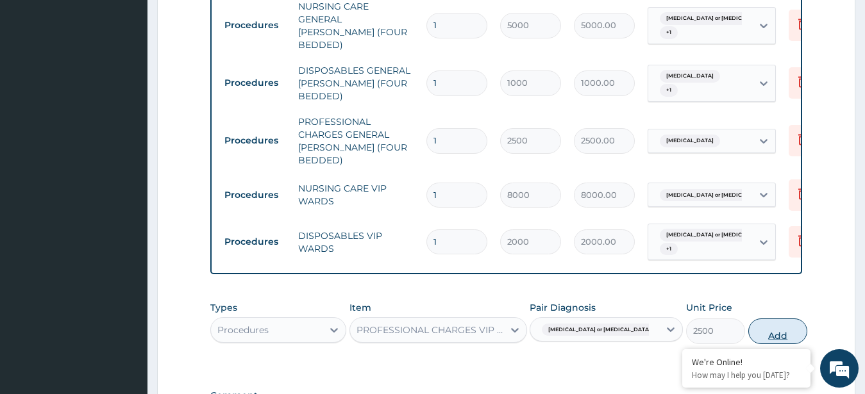
click at [756, 319] on button "Add" at bounding box center [777, 332] width 59 height 26
type input "0"
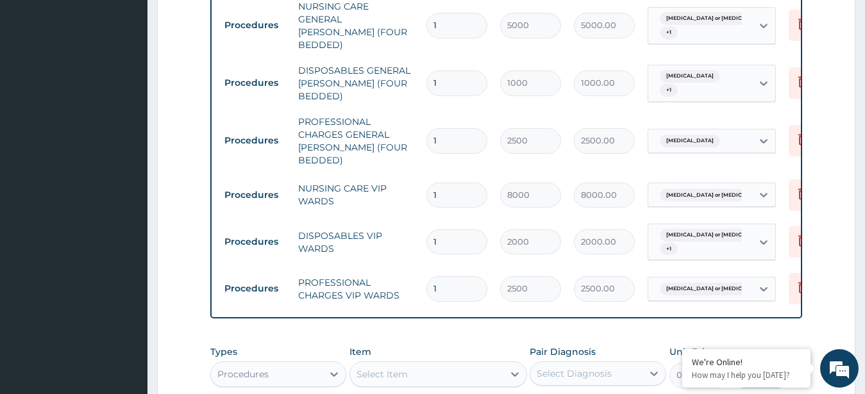
click at [450, 276] on input "1" at bounding box center [456, 288] width 61 height 25
type input "0.00"
type input "2"
type input "5000.00"
type input "2"
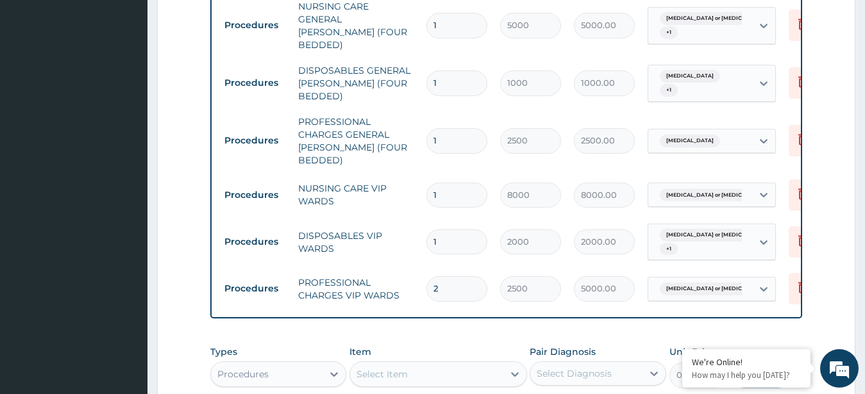
click at [439, 229] on input "1" at bounding box center [456, 241] width 61 height 25
type input "0.00"
type input "2"
type input "4000.00"
type input "2"
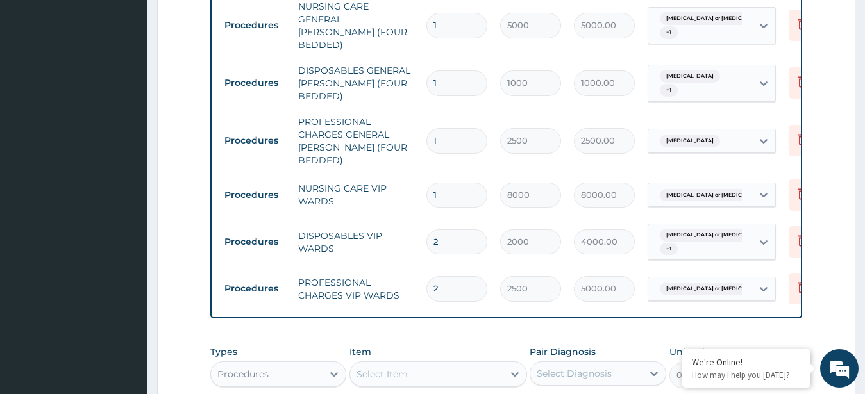
click at [456, 183] on input "1" at bounding box center [456, 195] width 61 height 25
type input "0.00"
type input "2"
type input "16000.00"
type input "2"
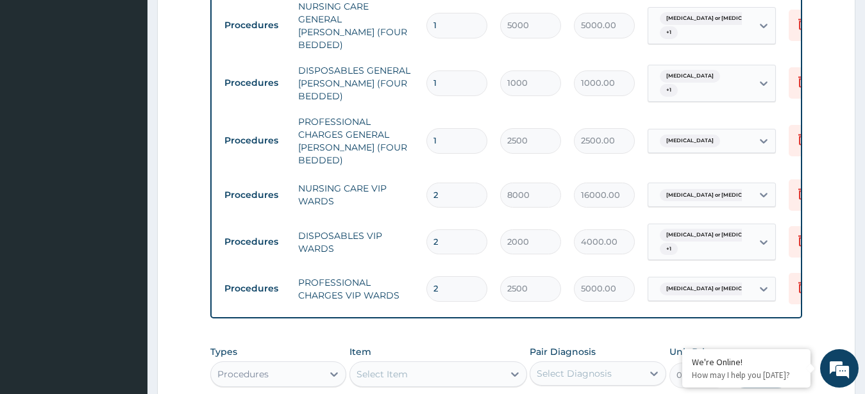
click at [468, 128] on input "1" at bounding box center [456, 140] width 61 height 25
type input "0.00"
type input "3"
type input "7500.00"
type input "3"
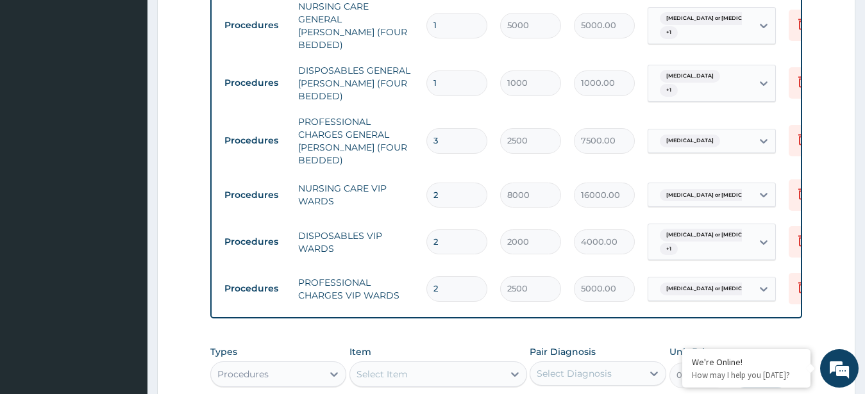
click at [445, 71] on input "1" at bounding box center [456, 83] width 61 height 25
type input "0.00"
type input "3"
type input "3000.00"
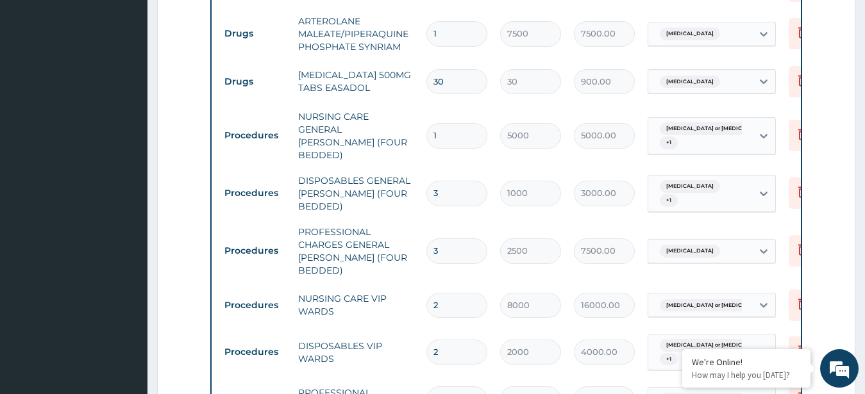
scroll to position [1070, 0]
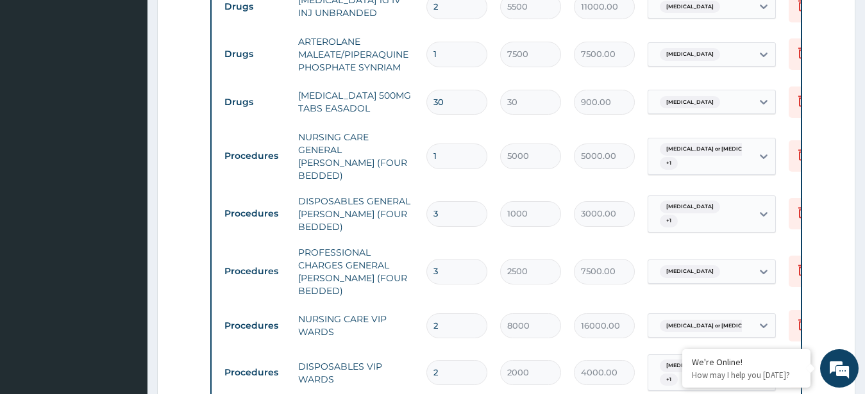
type input "3"
click at [465, 144] on input "1" at bounding box center [456, 156] width 61 height 25
type input "0.00"
type input "2"
type input "10000.00"
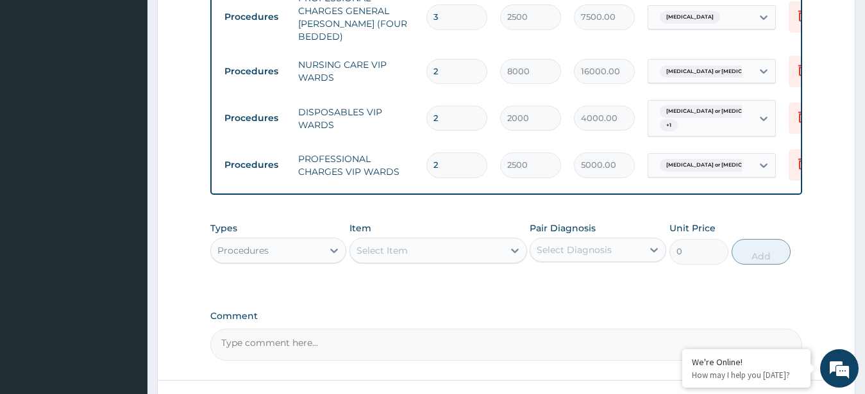
scroll to position [1354, 0]
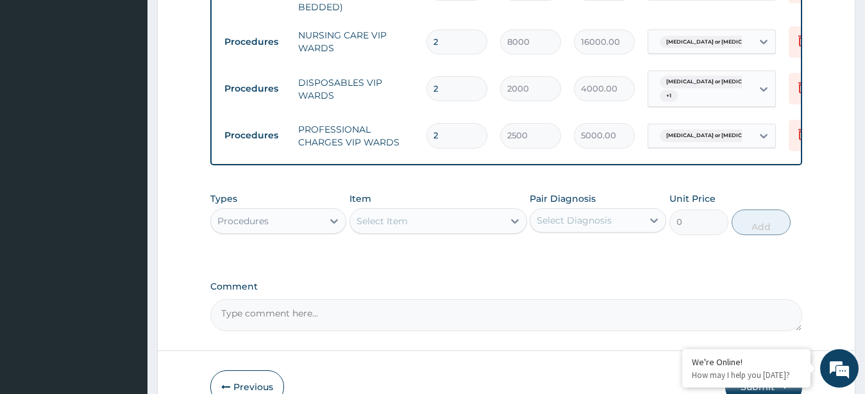
type input "2"
click at [430, 211] on div "Select Item" at bounding box center [426, 221] width 153 height 21
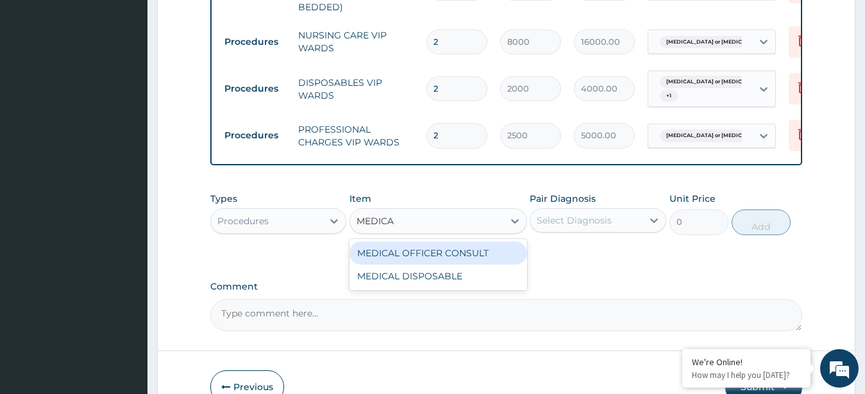
type input "MEDICAL"
click at [449, 242] on div "MEDICAL OFFICER CONSULT" at bounding box center [438, 253] width 178 height 23
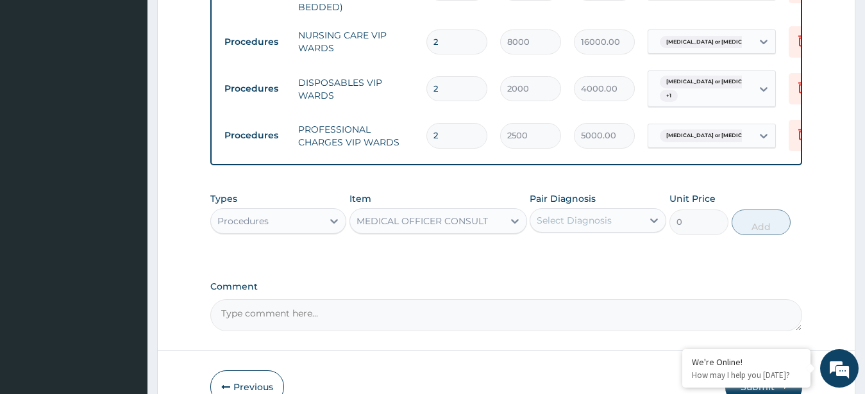
type input "10000"
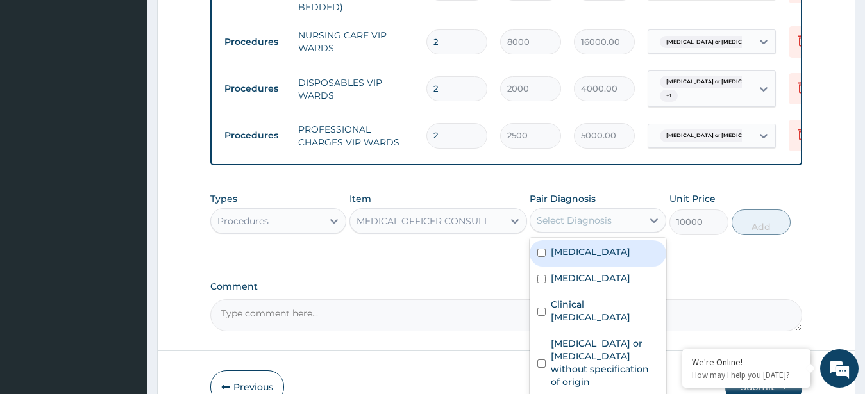
click at [570, 210] on div "Select Diagnosis" at bounding box center [586, 220] width 112 height 21
click at [578, 240] on div "Malaria" at bounding box center [597, 253] width 137 height 26
checkbox input "true"
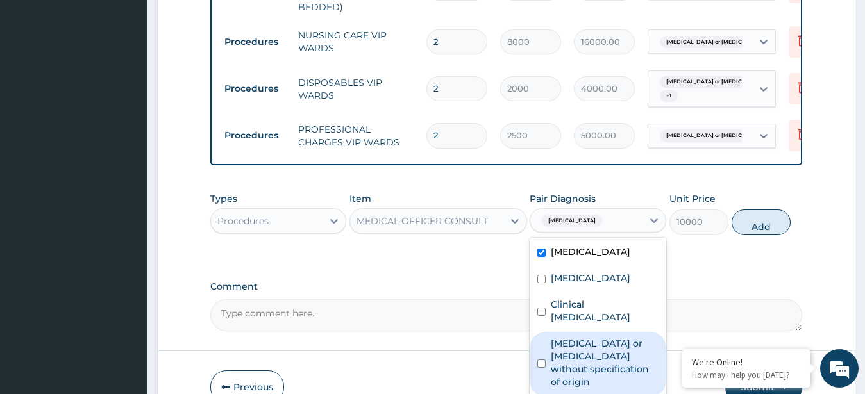
click at [582, 337] on label "Gastroenteritis or colitis without specification of origin" at bounding box center [605, 362] width 108 height 51
checkbox input "true"
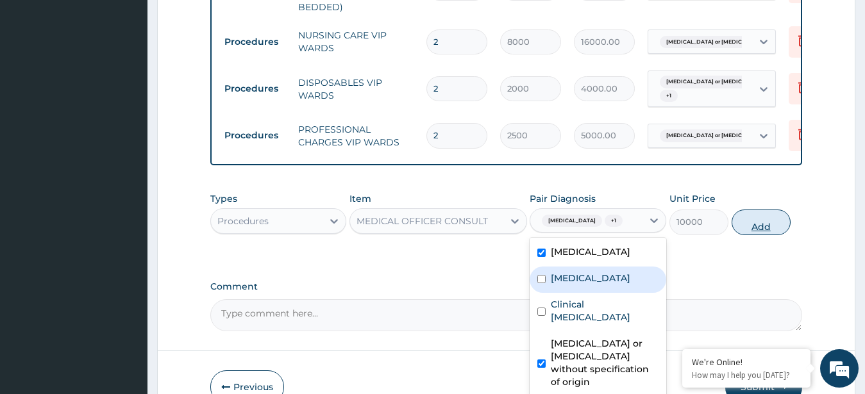
click at [743, 210] on button "Add" at bounding box center [760, 223] width 59 height 26
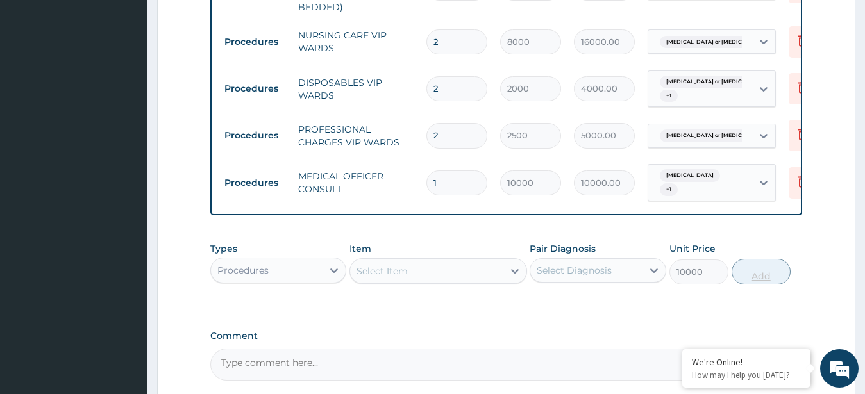
type input "0"
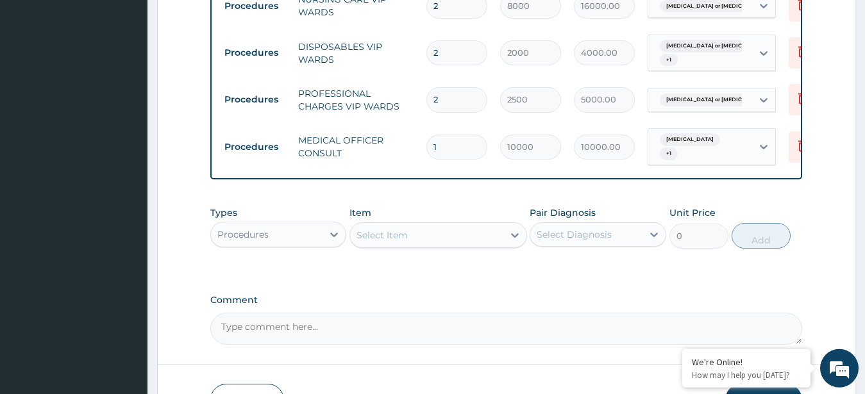
scroll to position [1398, 0]
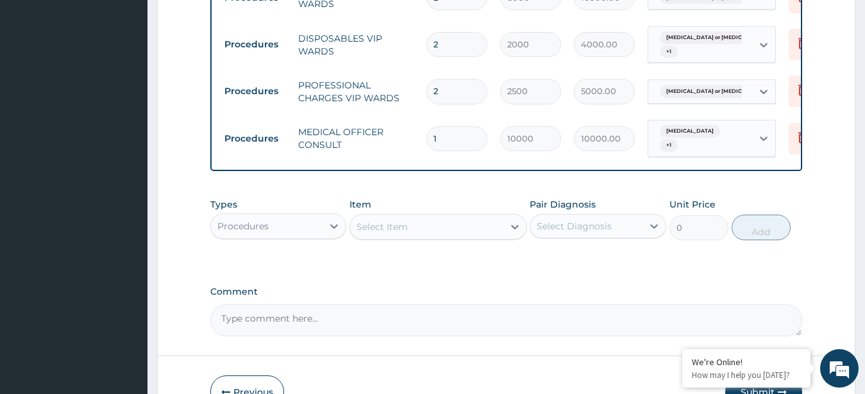
click at [754, 376] on button "Submit" at bounding box center [763, 392] width 77 height 33
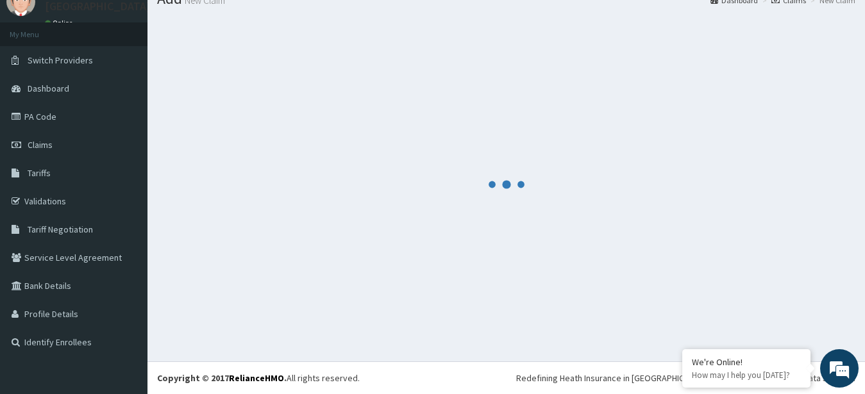
scroll to position [51, 0]
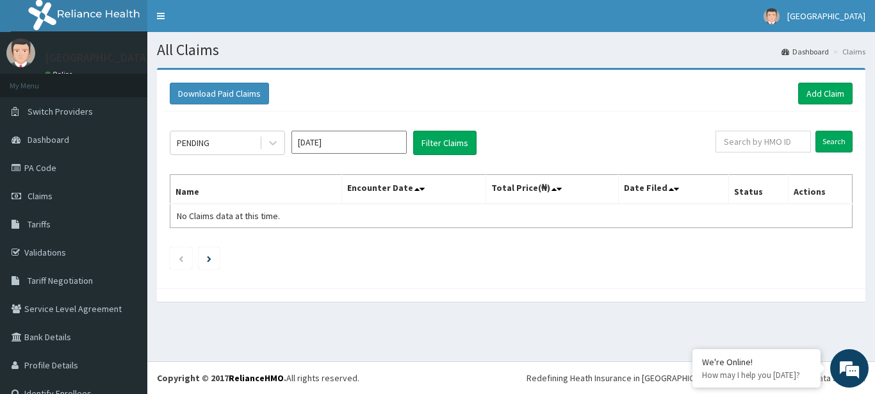
click at [361, 140] on input "Oct 2025" at bounding box center [349, 142] width 115 height 23
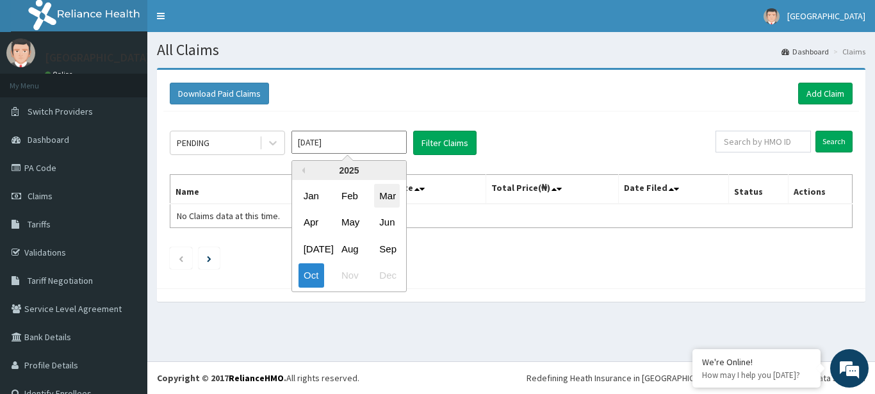
click at [383, 193] on div "Mar" at bounding box center [387, 196] width 26 height 24
type input "Mar 2025"
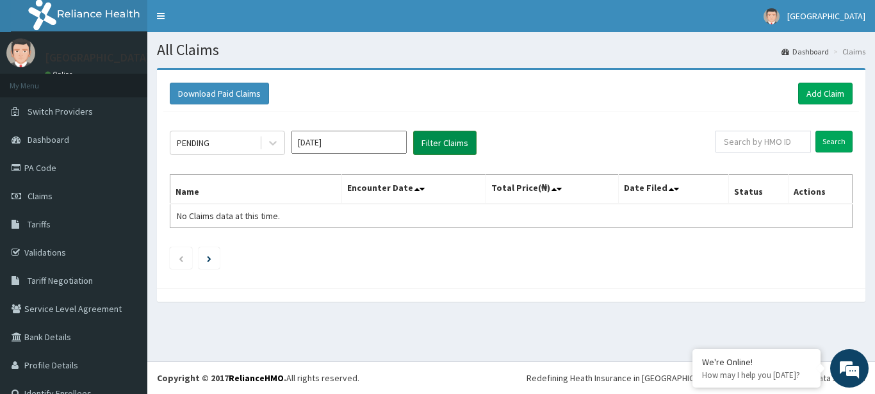
click at [442, 140] on button "Filter Claims" at bounding box center [444, 143] width 63 height 24
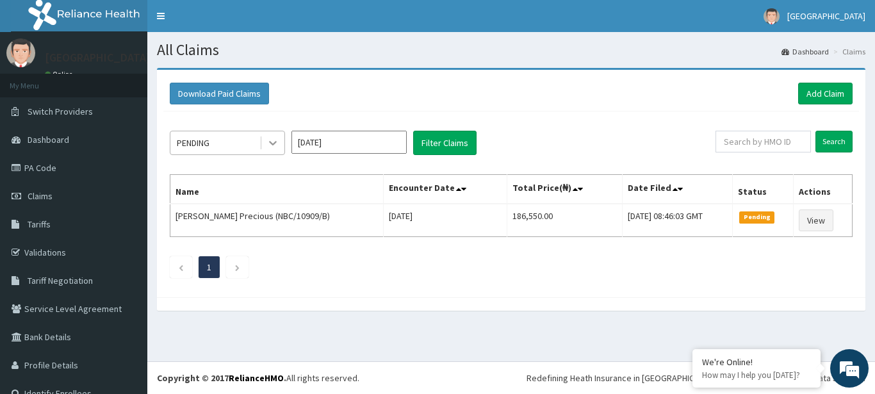
click at [271, 147] on icon at bounding box center [273, 143] width 13 height 13
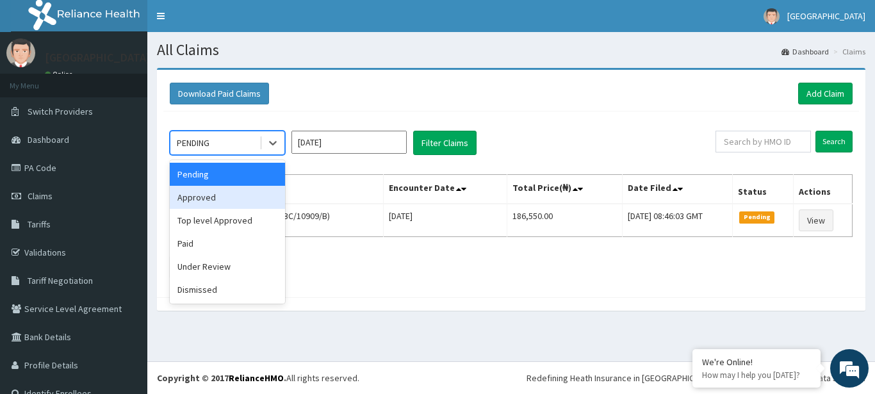
click at [247, 194] on div "Approved" at bounding box center [227, 197] width 115 height 23
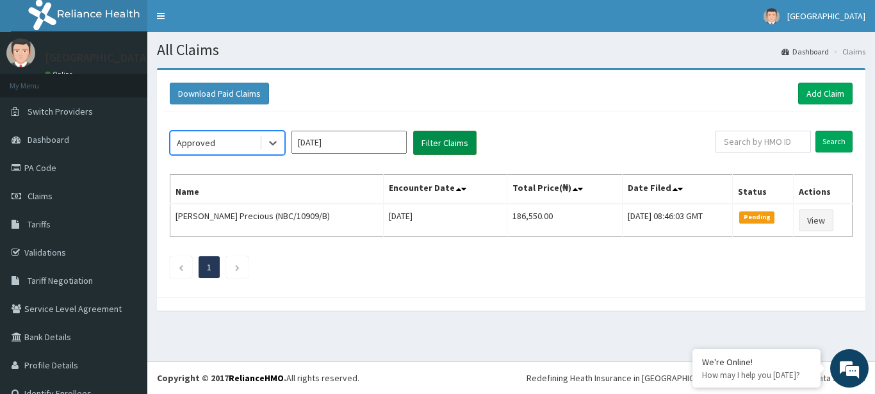
click at [447, 135] on button "Filter Claims" at bounding box center [444, 143] width 63 height 24
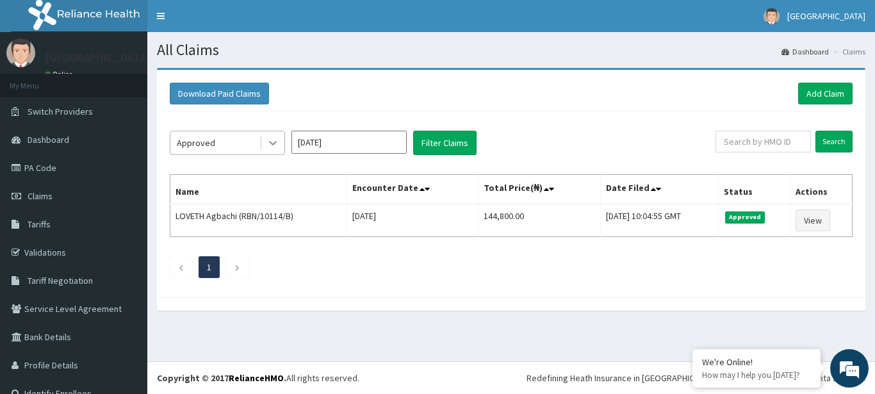
click at [274, 144] on icon at bounding box center [273, 144] width 8 height 4
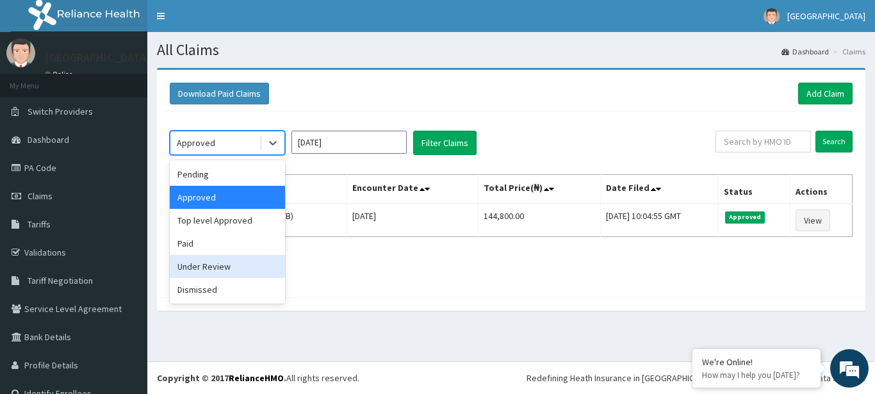
click at [222, 273] on div "Under Review" at bounding box center [227, 266] width 115 height 23
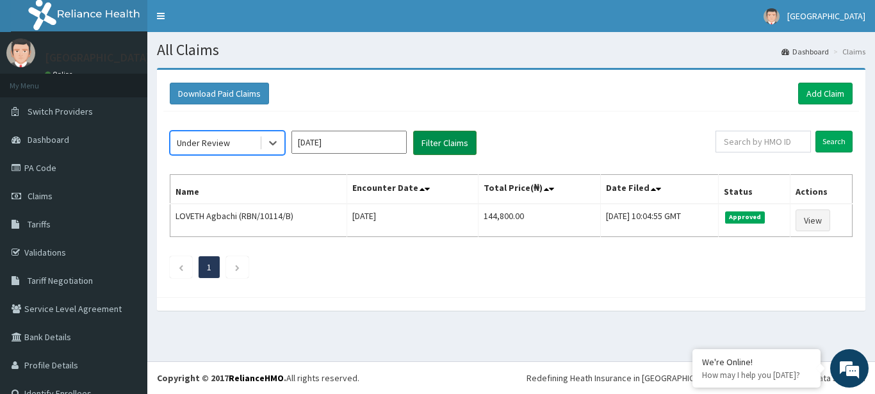
click at [427, 136] on button "Filter Claims" at bounding box center [444, 143] width 63 height 24
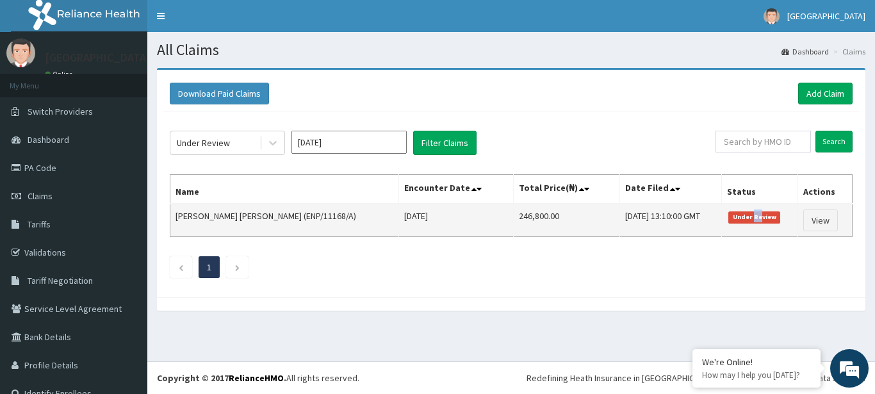
drag, startPoint x: 749, startPoint y: 217, endPoint x: 742, endPoint y: 215, distance: 7.5
click at [742, 215] on span "Under Review" at bounding box center [755, 218] width 52 height 12
click at [742, 217] on span "Under Review" at bounding box center [755, 218] width 52 height 12
click at [746, 215] on span "Under Review" at bounding box center [755, 218] width 52 height 12
click at [804, 220] on link "View" at bounding box center [821, 221] width 35 height 22
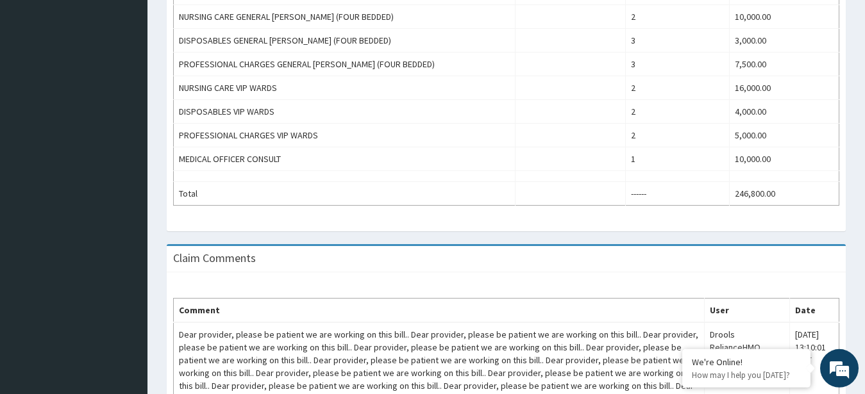
scroll to position [843, 0]
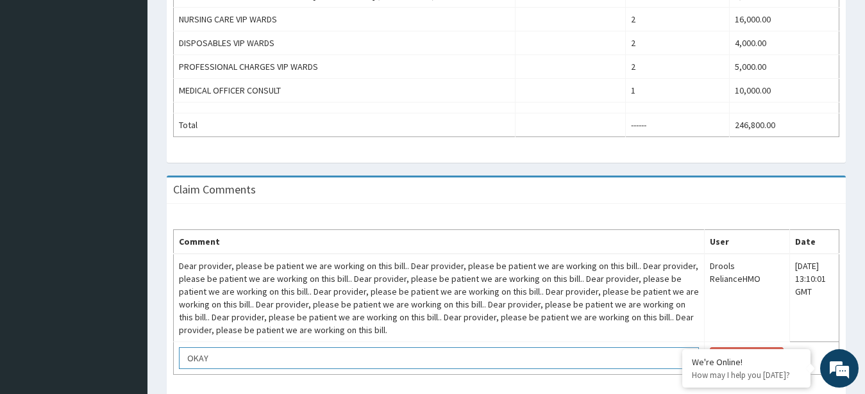
scroll to position [904, 0]
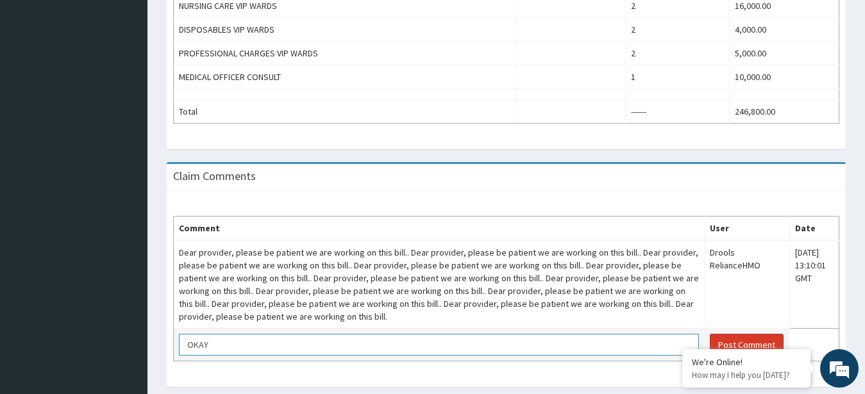
type textarea "OKAY"
click at [748, 334] on button "Post Comment" at bounding box center [746, 345] width 74 height 22
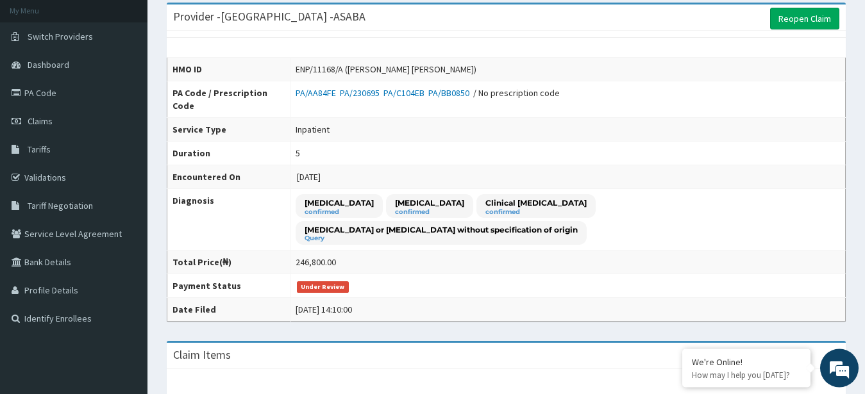
scroll to position [0, 0]
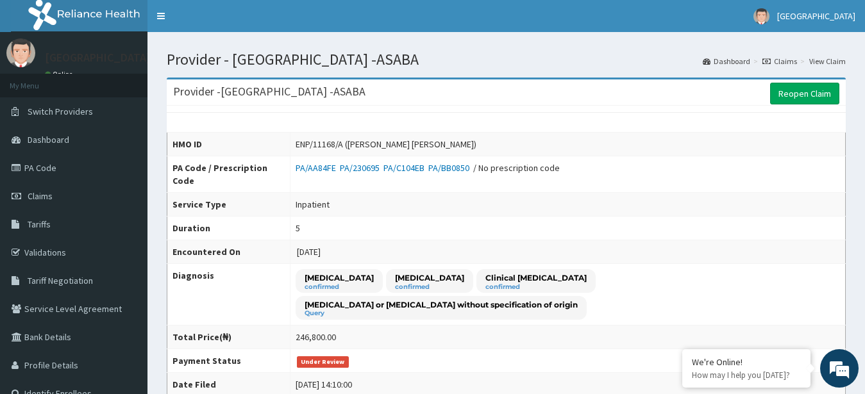
click at [826, 58] on link "View Claim" at bounding box center [827, 61] width 37 height 11
click at [779, 56] on link "Claims" at bounding box center [779, 61] width 35 height 11
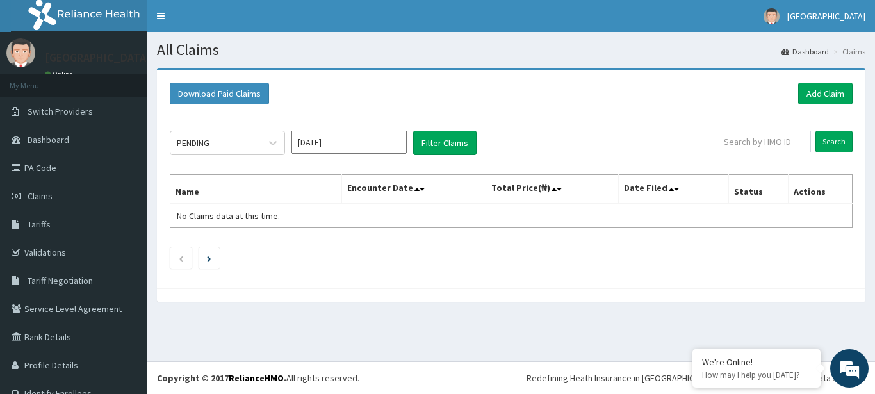
click at [809, 78] on div "Download Paid Claims Add Claim" at bounding box center [511, 93] width 696 height 35
click at [810, 89] on link "Add Claim" at bounding box center [826, 94] width 54 height 22
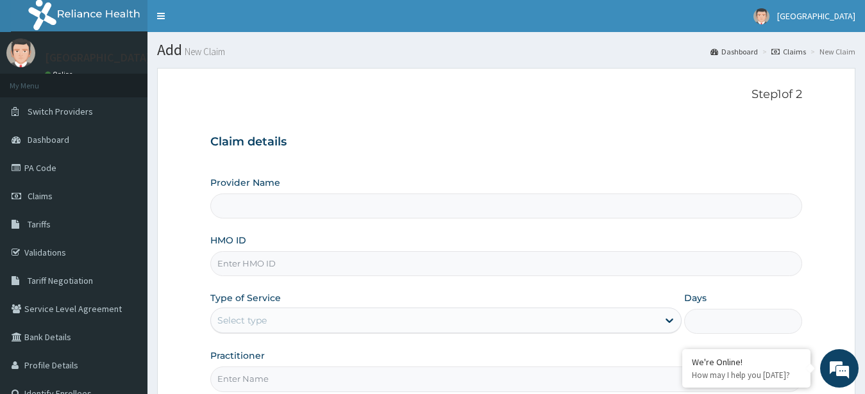
type input "[GEOGRAPHIC_DATA] -ASABA"
click at [543, 256] on input "HMO ID" at bounding box center [506, 263] width 592 height 25
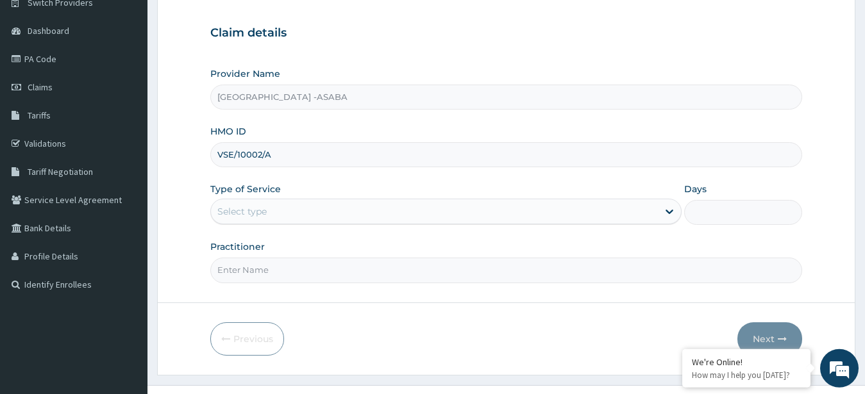
scroll to position [133, 0]
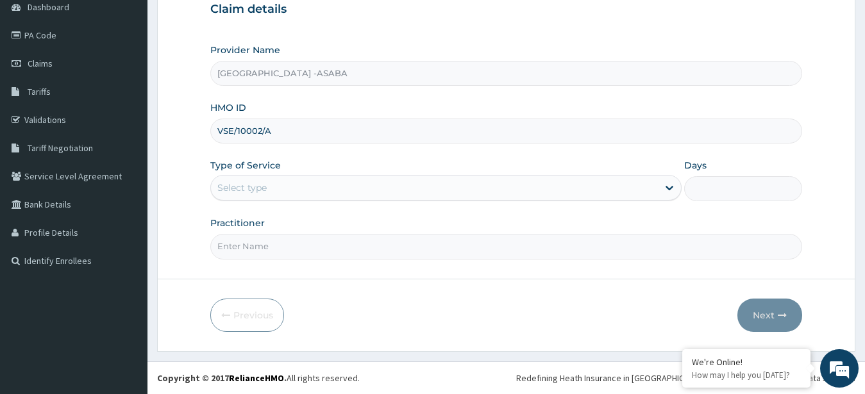
type input "VSE/10002/A"
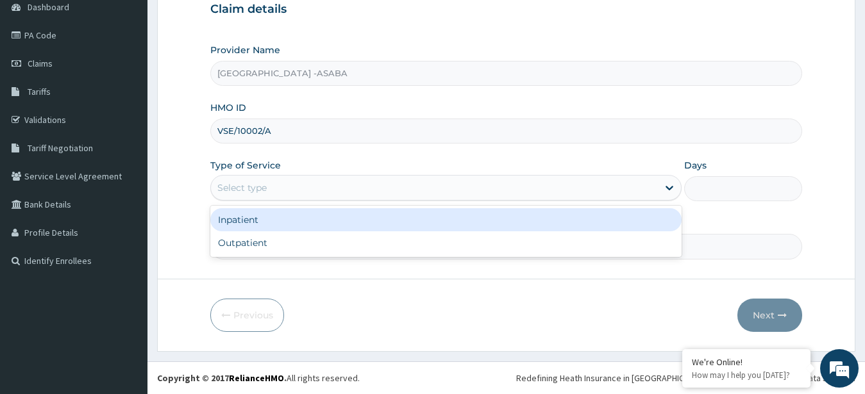
click at [480, 185] on div "Select type" at bounding box center [434, 188] width 447 height 21
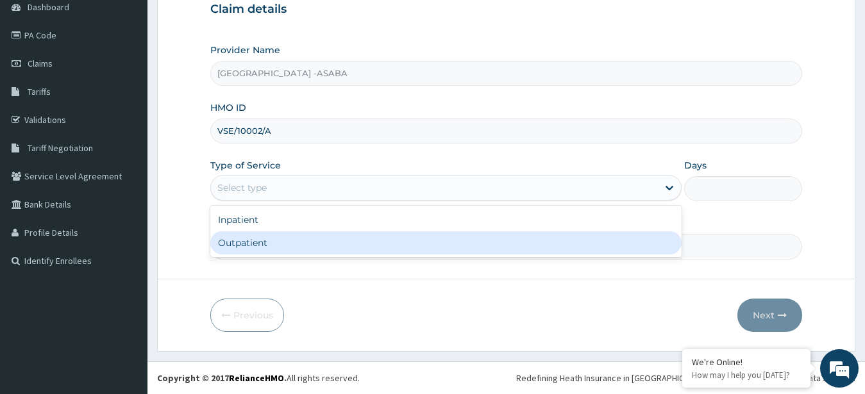
click at [420, 236] on div "Outpatient" at bounding box center [446, 242] width 472 height 23
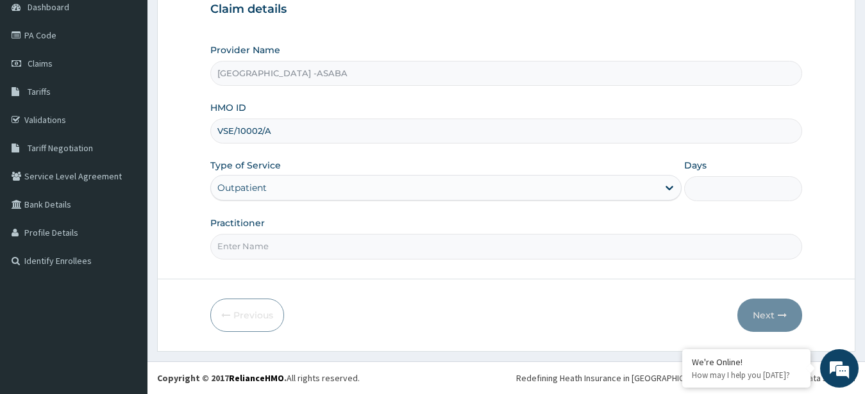
type input "1"
click at [455, 249] on input "Practitioner" at bounding box center [506, 246] width 592 height 25
type input "[PERSON_NAME]"
click at [765, 309] on button "Next" at bounding box center [769, 315] width 65 height 33
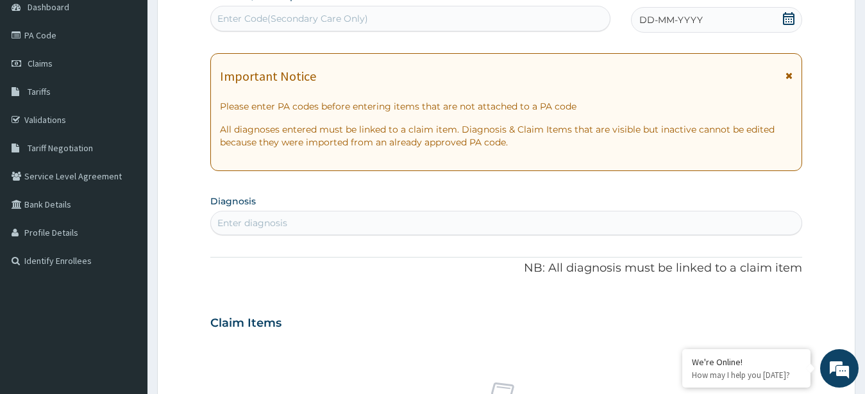
click at [529, 22] on div "Enter Code(Secondary Care Only)" at bounding box center [410, 18] width 399 height 21
click at [526, 11] on div "Enter Code(Secondary Care Only)" at bounding box center [410, 18] width 399 height 21
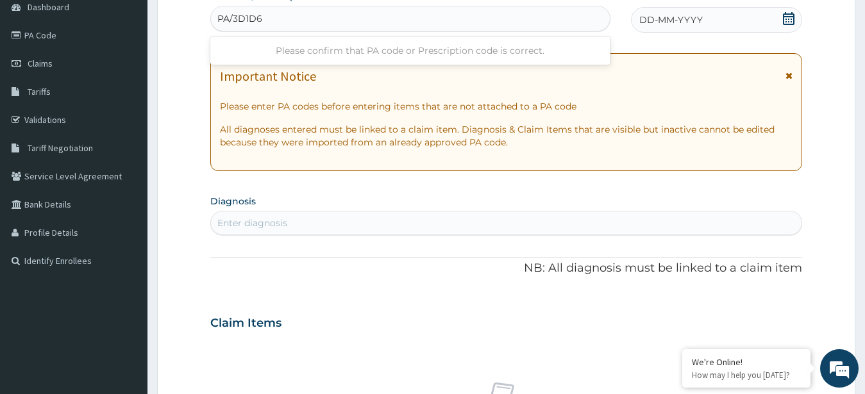
type input "PA/3D1D6F"
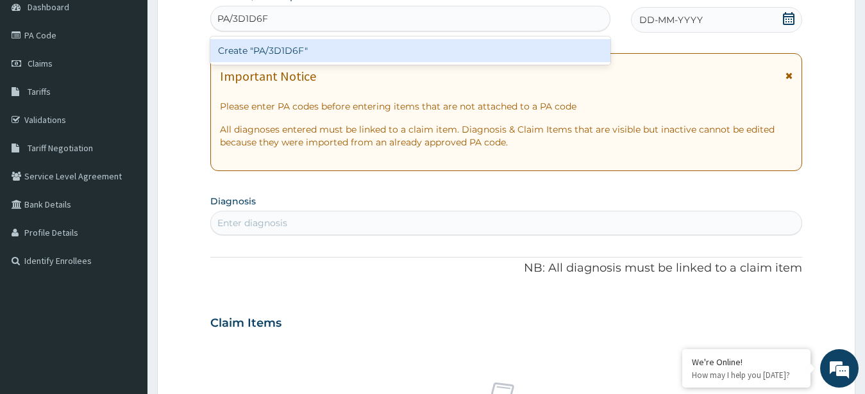
click at [485, 47] on div "Create "PA/3D1D6F"" at bounding box center [410, 50] width 400 height 23
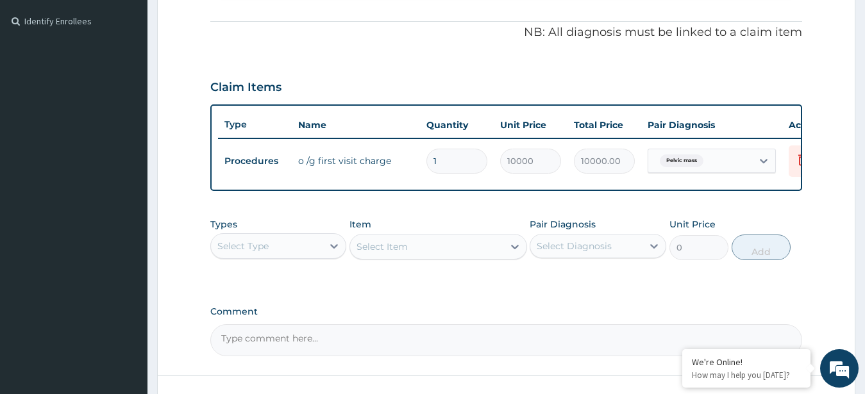
scroll to position [480, 0]
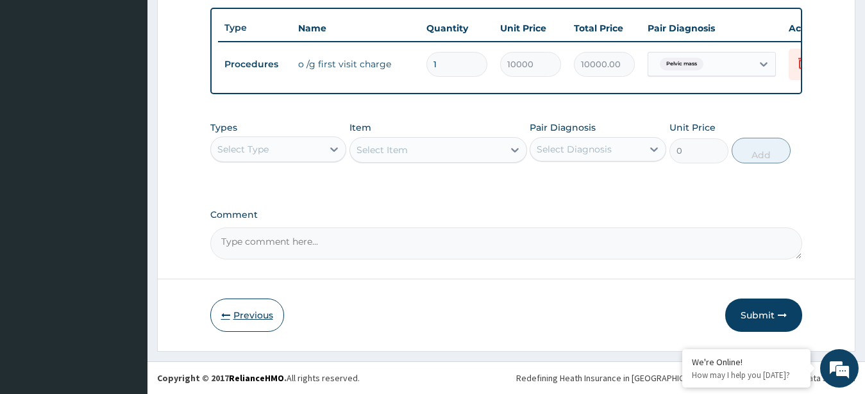
click at [245, 308] on button "Previous" at bounding box center [247, 315] width 74 height 33
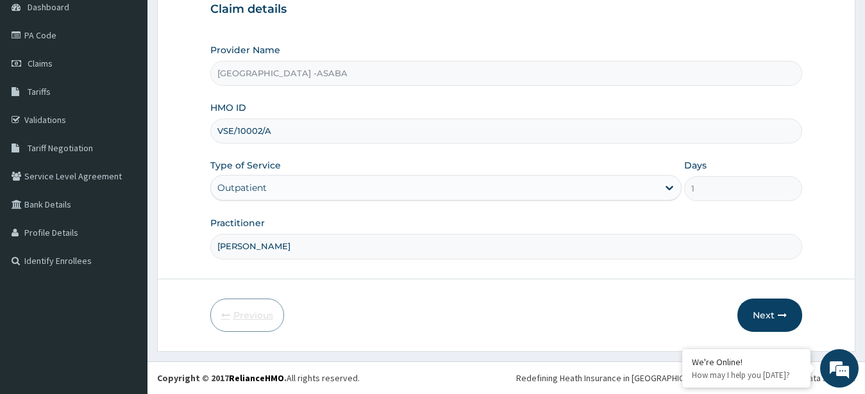
scroll to position [133, 0]
click at [777, 309] on button "Next" at bounding box center [769, 315] width 65 height 33
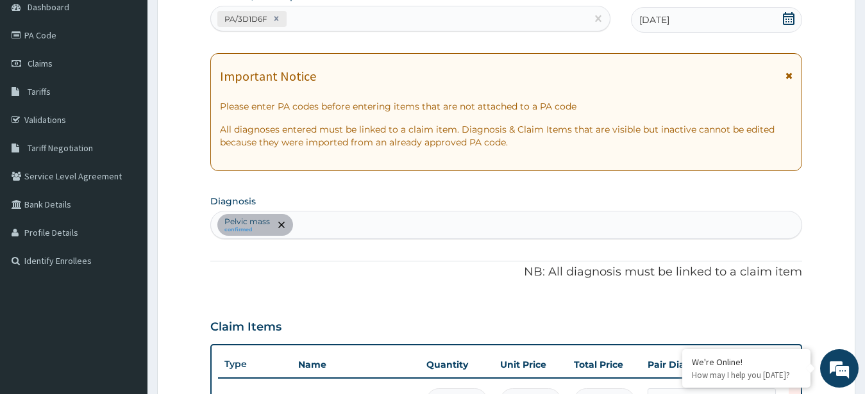
scroll to position [480, 0]
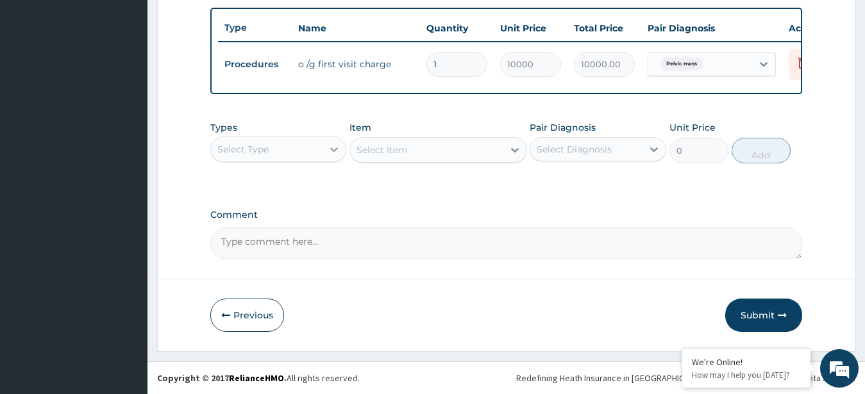
click at [336, 147] on icon at bounding box center [334, 149] width 13 height 13
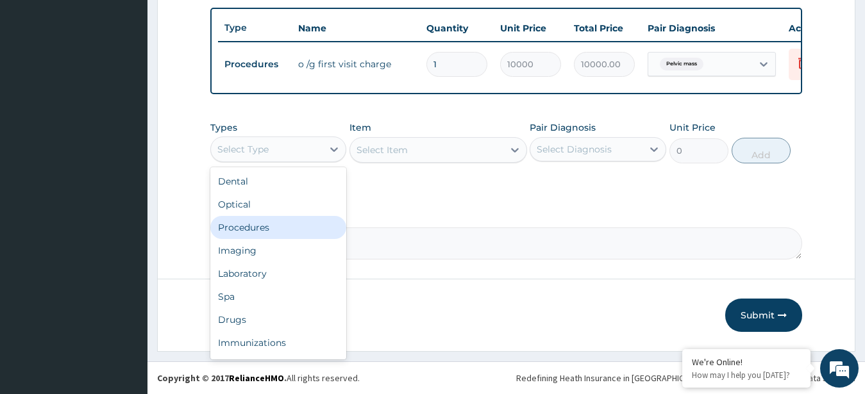
click at [269, 221] on div "Procedures" at bounding box center [278, 227] width 137 height 23
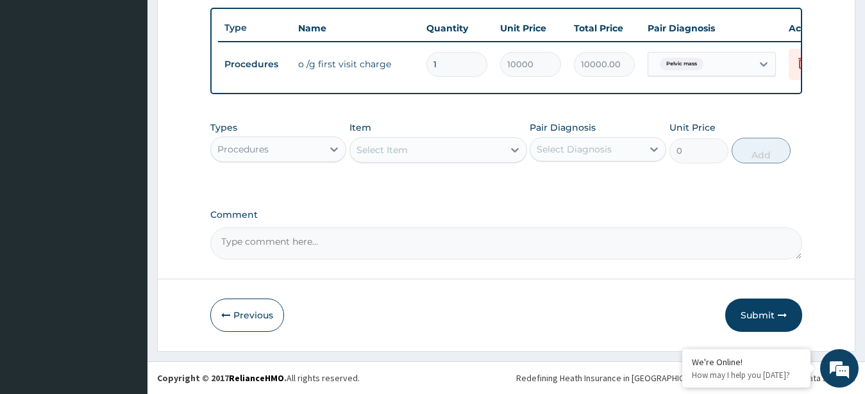
click at [455, 148] on div "Select Item" at bounding box center [426, 150] width 153 height 21
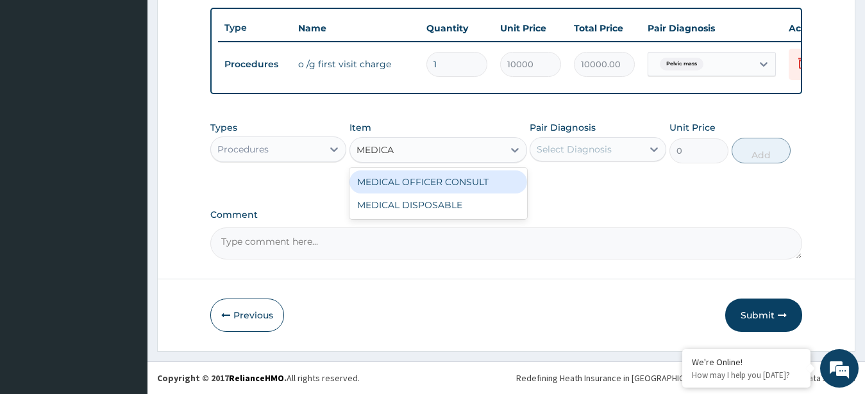
type input "MEDICAL"
click at [465, 178] on div "MEDICAL OFFICER CONSULT" at bounding box center [438, 181] width 178 height 23
type input "10000"
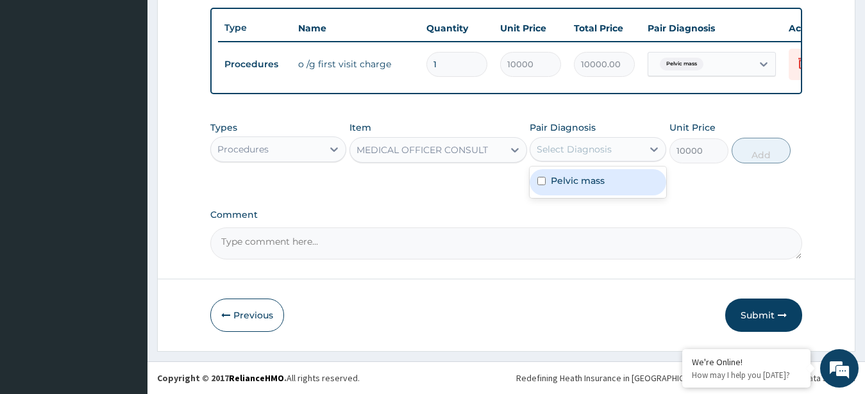
click at [590, 144] on div "Select Diagnosis" at bounding box center [573, 149] width 75 height 13
click at [570, 178] on label "Pelvic mass" at bounding box center [578, 180] width 54 height 13
checkbox input "true"
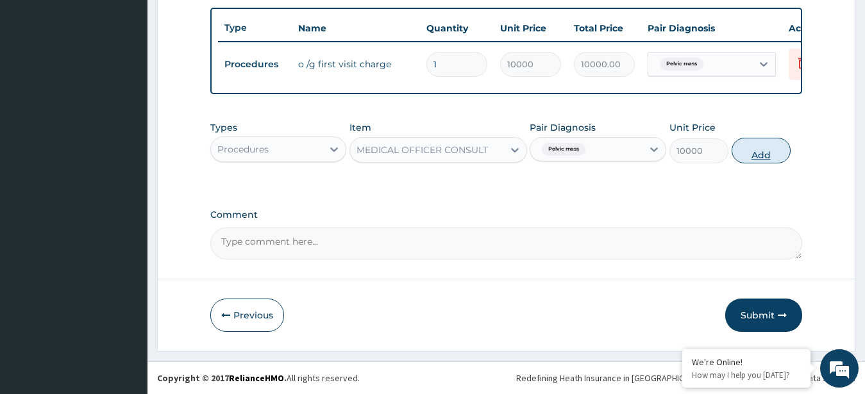
click at [763, 148] on button "Add" at bounding box center [760, 151] width 59 height 26
type input "0"
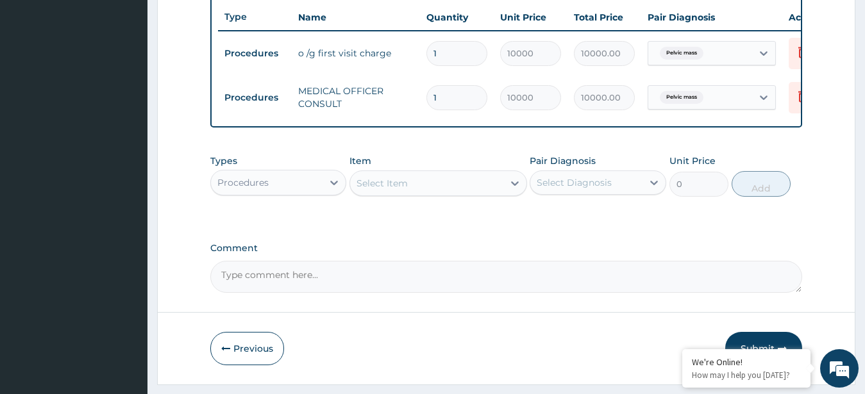
scroll to position [524, 0]
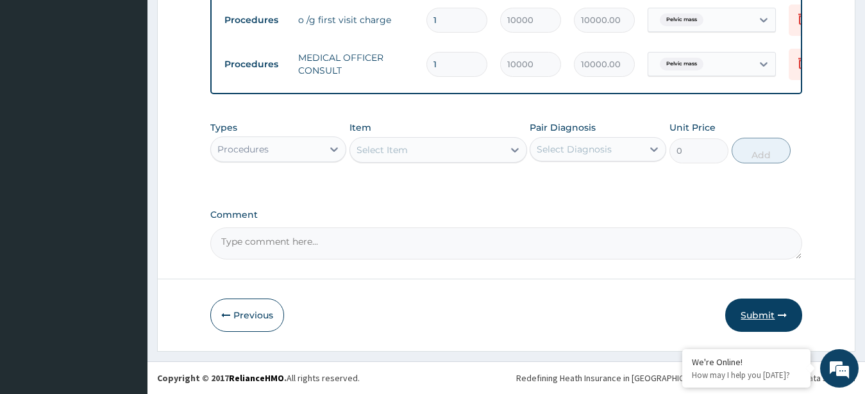
click at [757, 313] on button "Submit" at bounding box center [763, 315] width 77 height 33
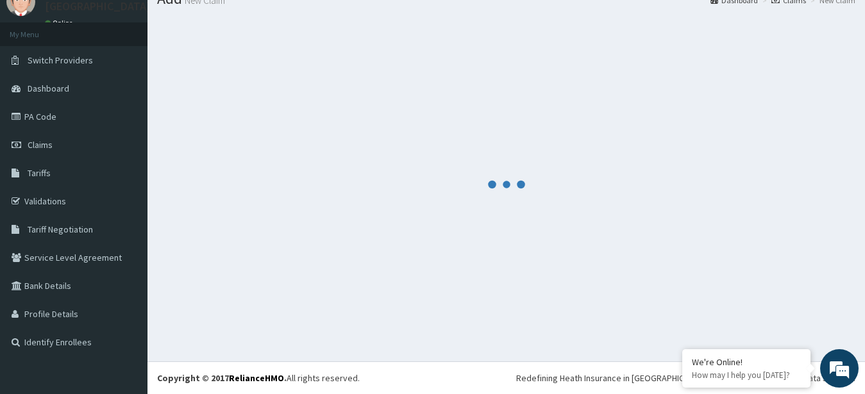
scroll to position [51, 0]
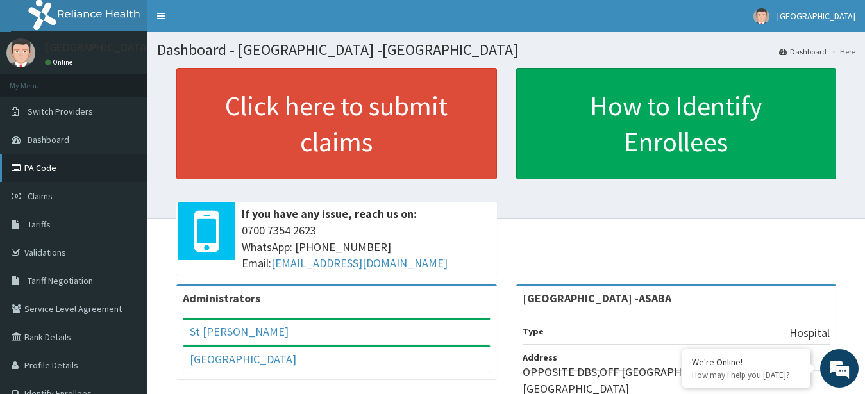
click at [52, 180] on link "PA Code" at bounding box center [73, 168] width 147 height 28
click at [52, 191] on span "Claims" at bounding box center [40, 196] width 25 height 12
click at [29, 199] on span "Claims" at bounding box center [40, 196] width 25 height 12
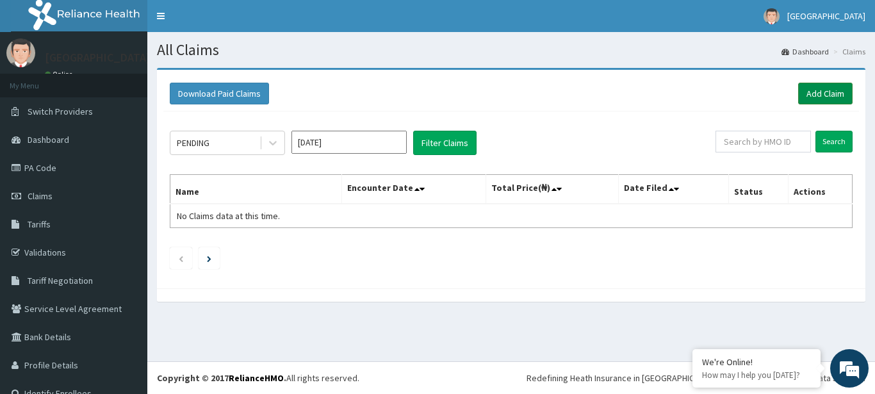
click at [811, 87] on link "Add Claim" at bounding box center [826, 94] width 54 height 22
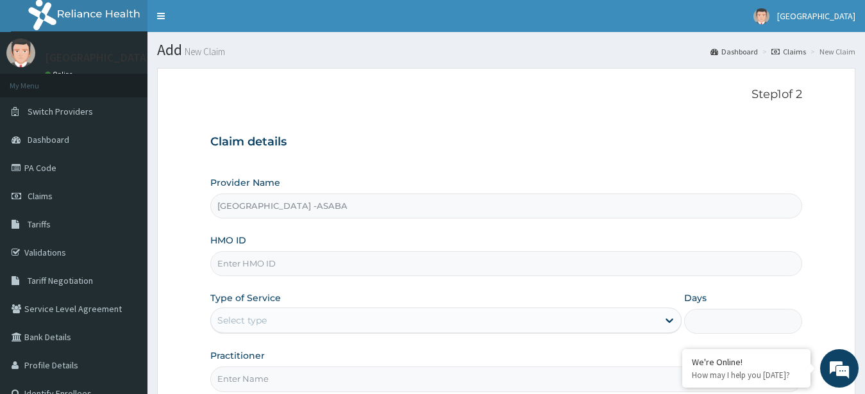
type input "[GEOGRAPHIC_DATA] -ASABA"
click at [532, 256] on input "HMO ID" at bounding box center [506, 263] width 592 height 25
type input "VSE/10002/A"
click at [600, 316] on div "Select type" at bounding box center [434, 320] width 447 height 21
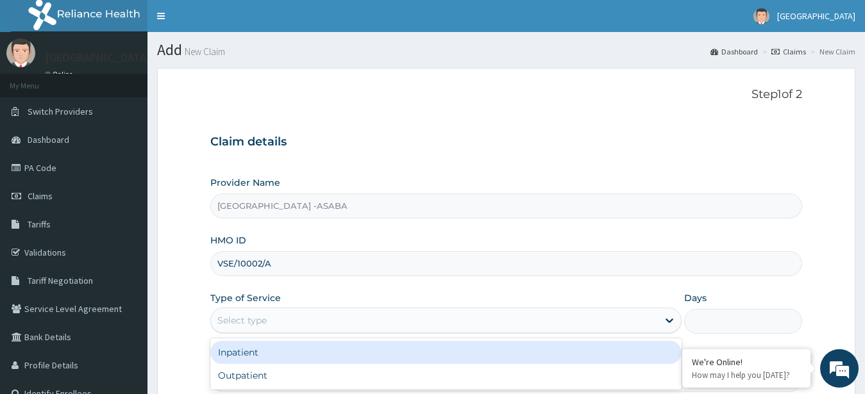
click at [532, 356] on div "Inpatient" at bounding box center [446, 352] width 472 height 23
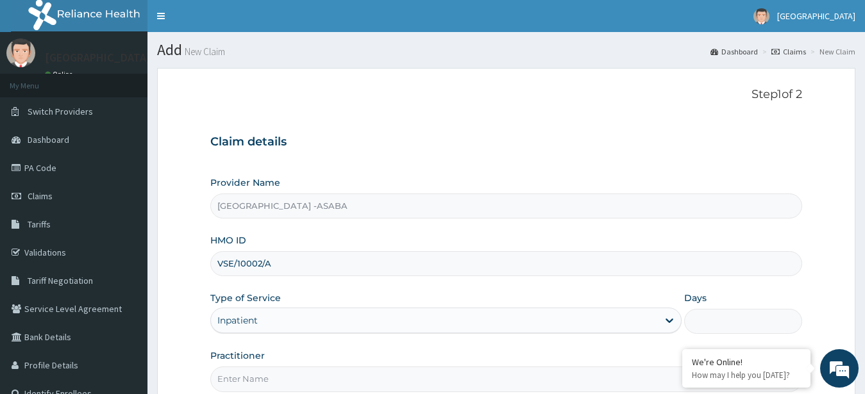
click at [724, 315] on input "Days" at bounding box center [743, 321] width 118 height 25
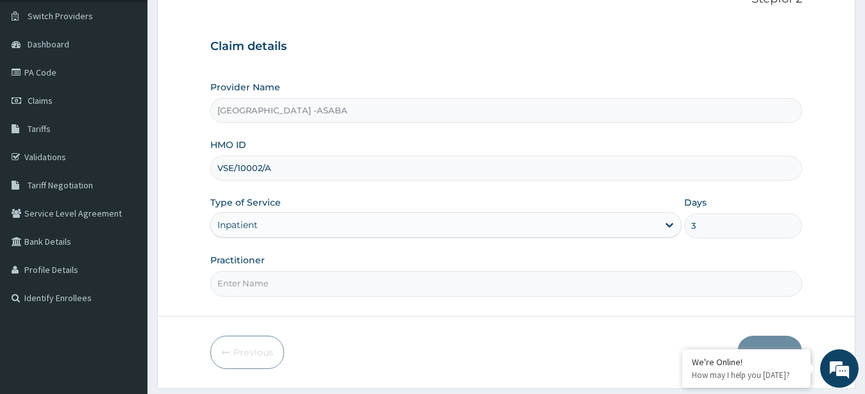
scroll to position [133, 0]
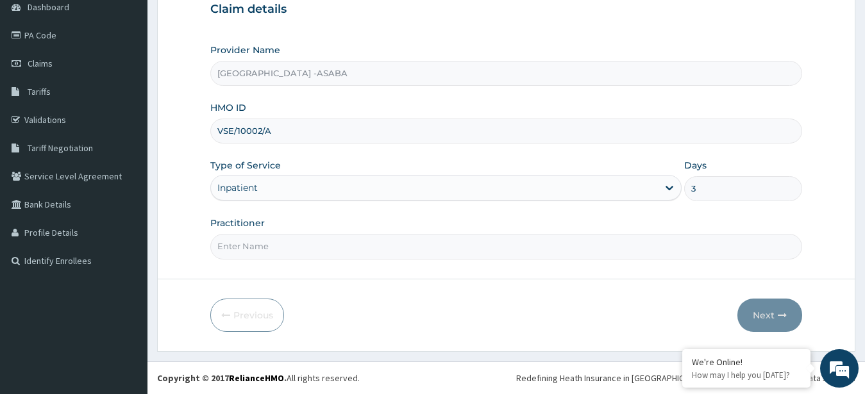
type input "3"
click at [431, 247] on input "Practitioner" at bounding box center [506, 246] width 592 height 25
type input "[PERSON_NAME]"
click at [777, 308] on button "Next" at bounding box center [769, 315] width 65 height 33
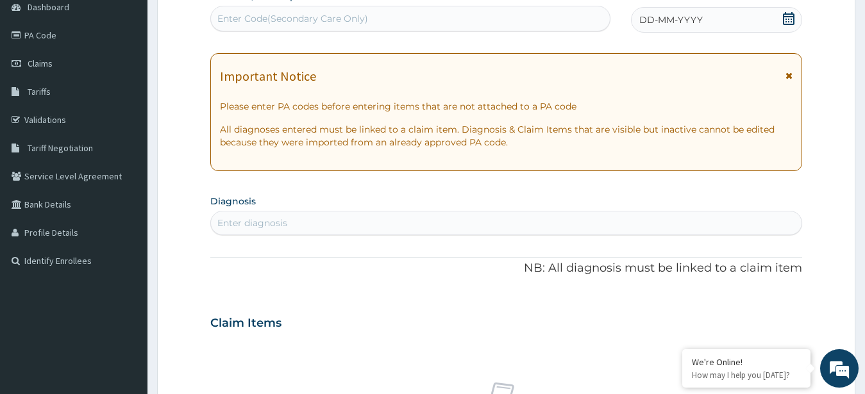
click at [429, 19] on div "Enter Code(Secondary Care Only)" at bounding box center [410, 18] width 399 height 21
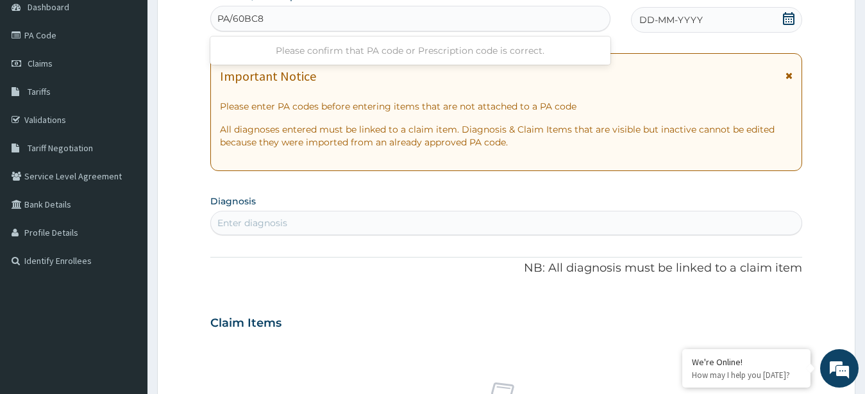
type input "PA/60BC8A"
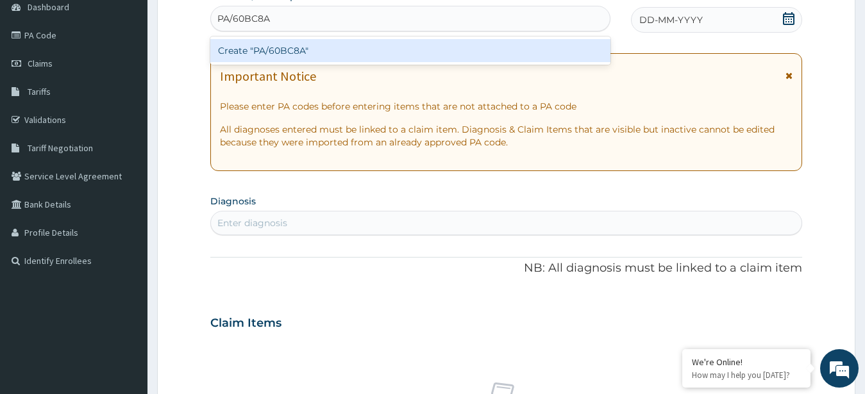
click at [433, 53] on div "Create "PA/60BC8A"" at bounding box center [410, 50] width 400 height 23
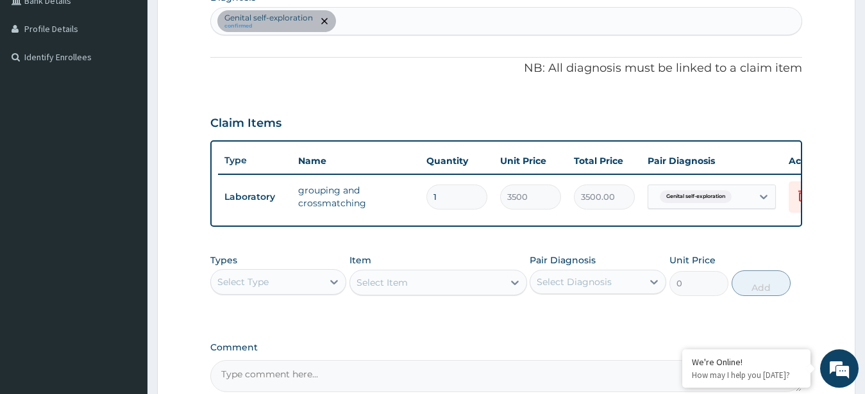
scroll to position [0, 0]
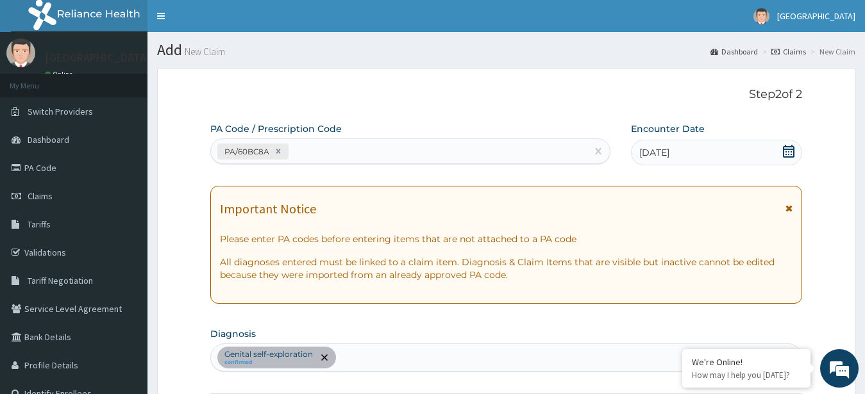
click at [355, 154] on div "PA/60BC8A" at bounding box center [399, 151] width 376 height 21
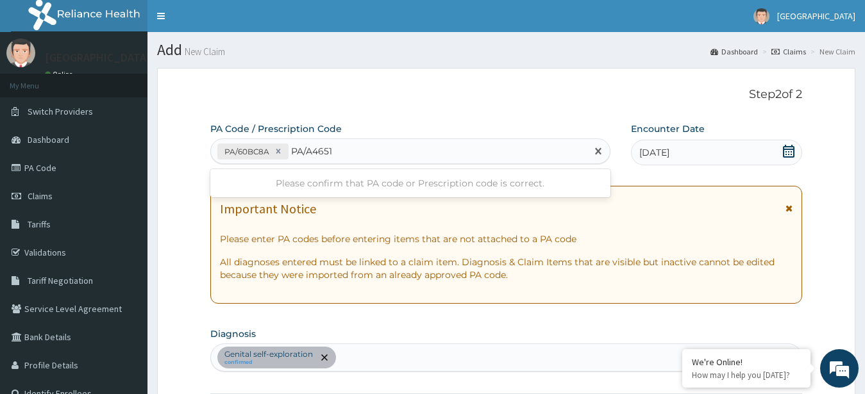
type input "PA/A4651B"
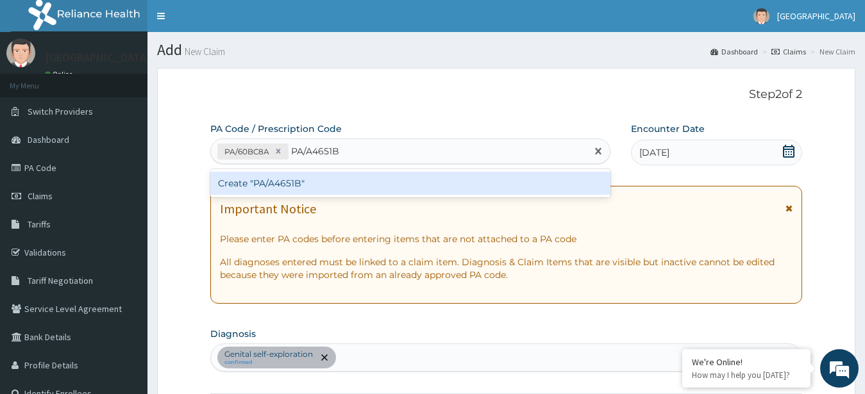
click at [305, 183] on div "Create "PA/A4651B"" at bounding box center [410, 183] width 400 height 23
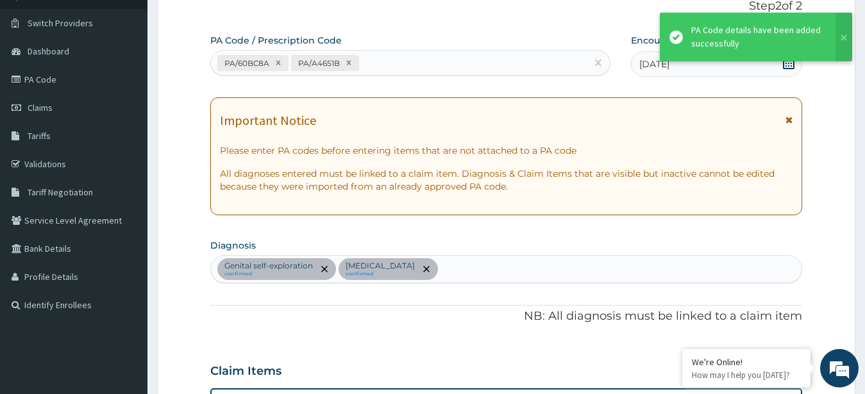
scroll to position [18, 0]
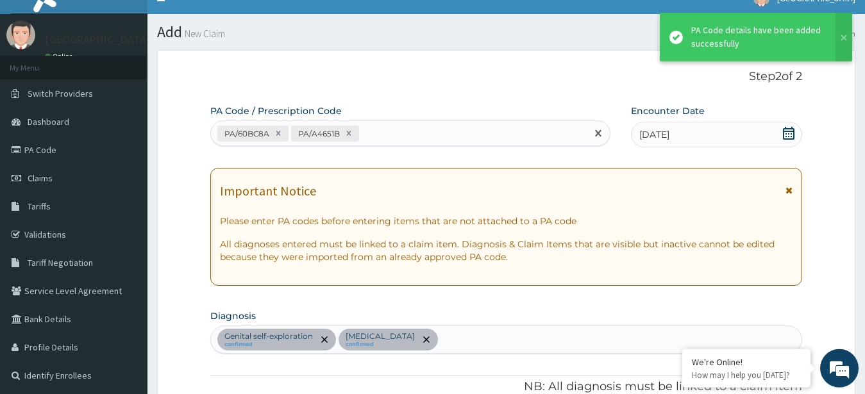
click at [522, 137] on div "PA/60BC8A PA/A4651B" at bounding box center [399, 133] width 376 height 21
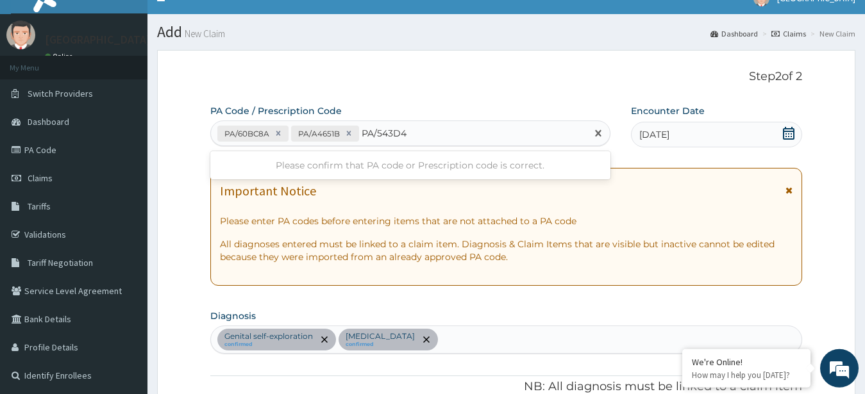
type input "PA/543D40"
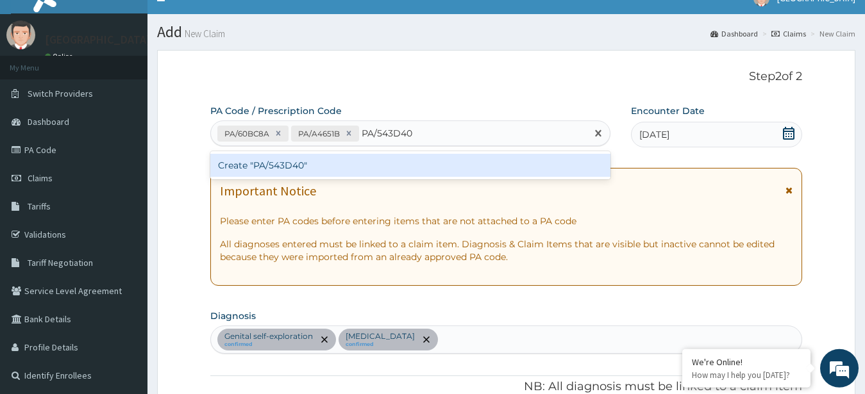
click at [479, 172] on div "Create "PA/543D40"" at bounding box center [410, 165] width 400 height 23
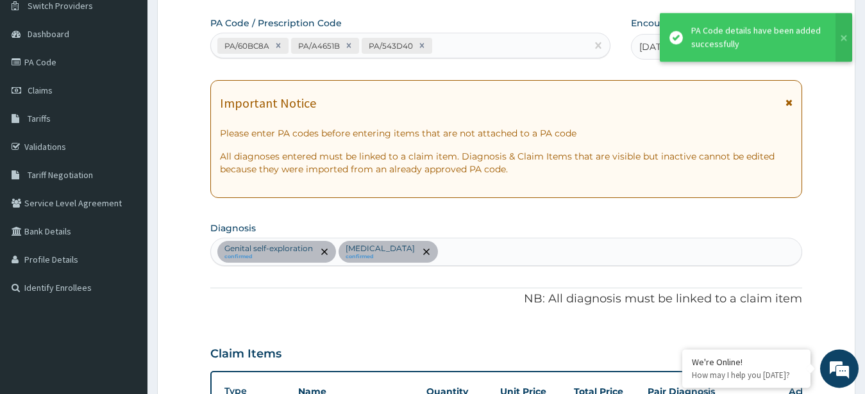
scroll to position [72, 0]
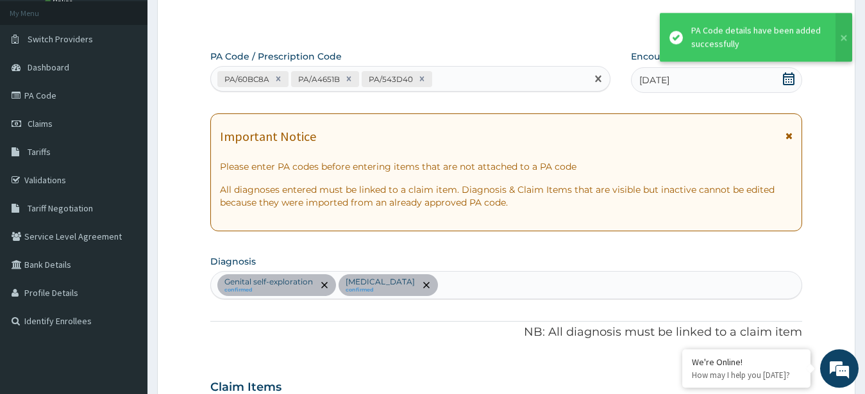
click at [520, 70] on div "PA/60BC8A PA/A4651B PA/543D40" at bounding box center [399, 79] width 376 height 21
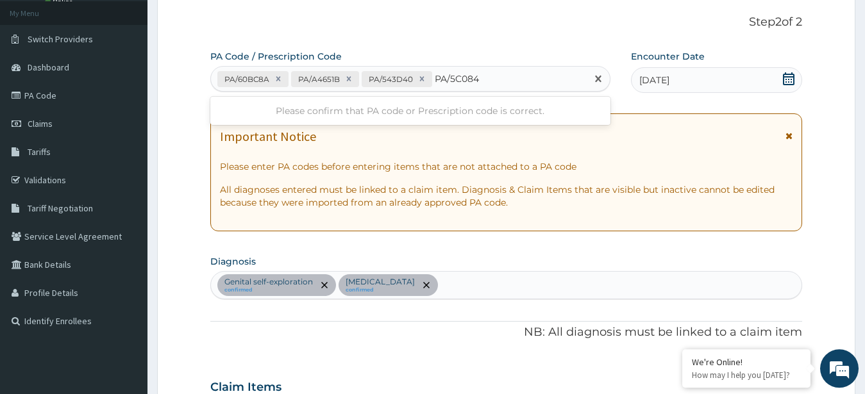
type input "PA/5C084C"
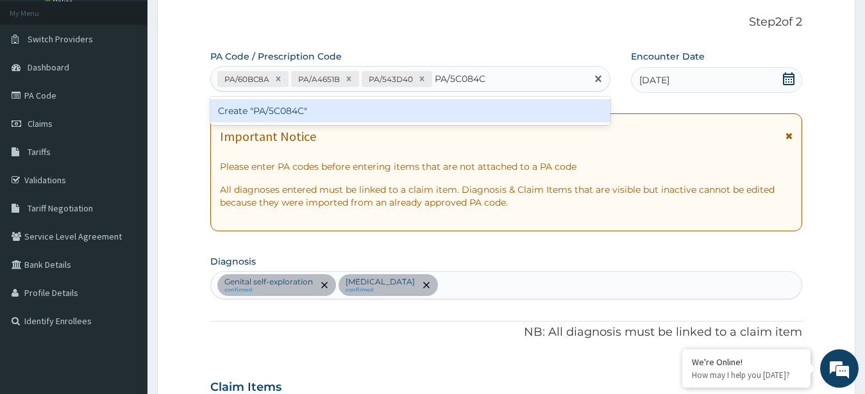
click at [386, 113] on div "Create "PA/5C084C"" at bounding box center [410, 110] width 400 height 23
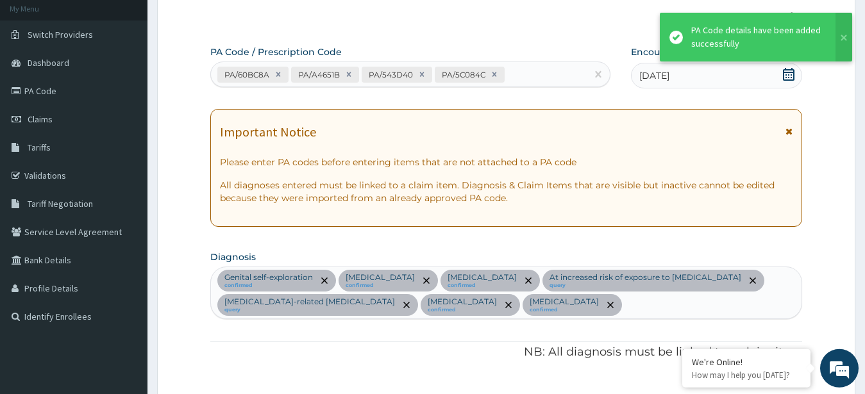
scroll to position [0, 0]
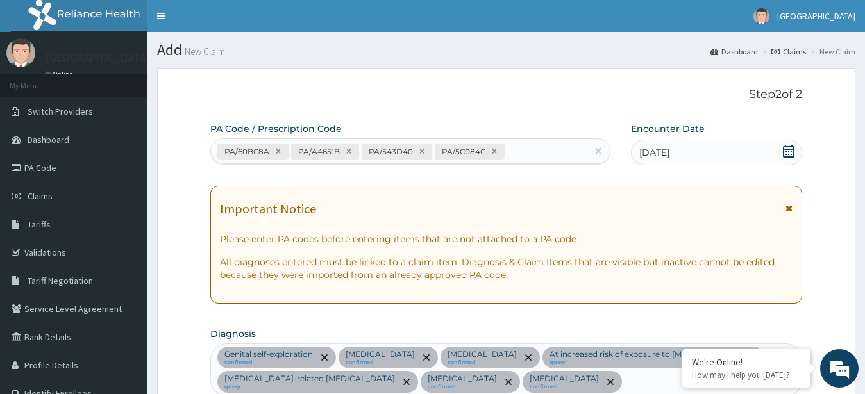
click at [557, 137] on div "PA Code / Prescription Code PA/60BC8A PA/A4651B PA/543D40 PA/5C084C" at bounding box center [410, 143] width 400 height 42
click at [558, 148] on div "PA/60BC8A PA/A4651B PA/543D40 PA/5C084C" at bounding box center [399, 151] width 376 height 21
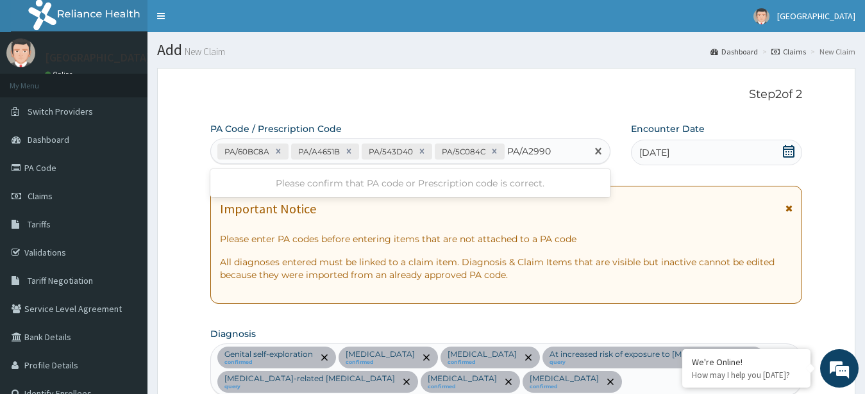
type input "PA/A29905"
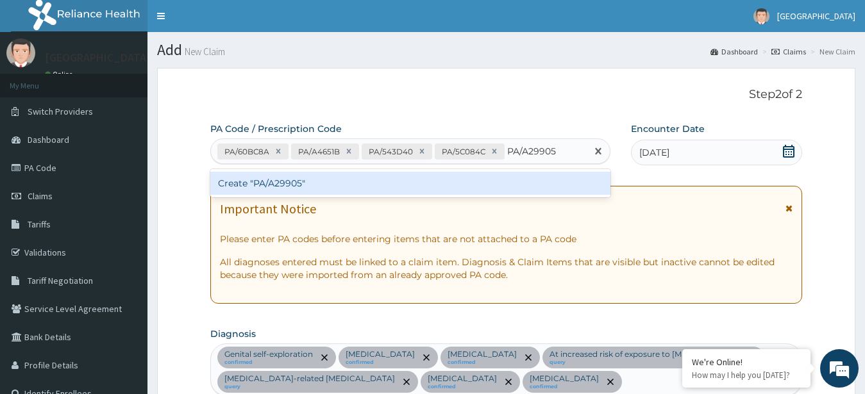
click at [362, 183] on div "Create "PA/A29905"" at bounding box center [410, 183] width 400 height 23
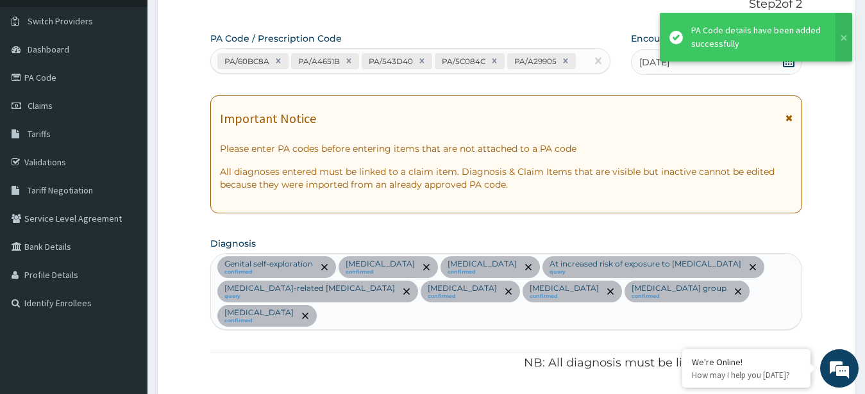
scroll to position [66, 0]
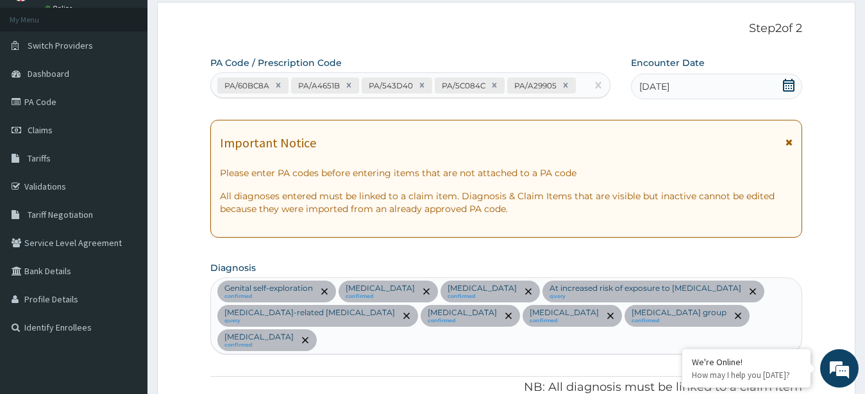
click at [578, 94] on div "PA/60BC8A PA/A4651B PA/543D40 PA/5C084C PA/A29905" at bounding box center [399, 85] width 376 height 21
type input "PA/43C82C"
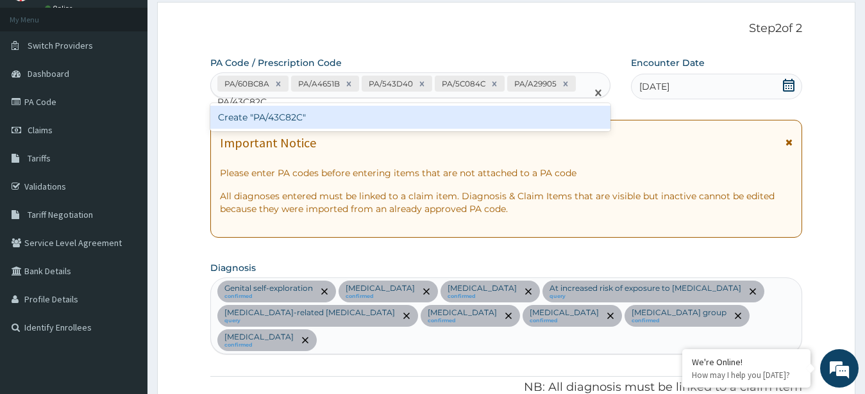
click at [481, 116] on div "Create "PA/43C82C"" at bounding box center [410, 117] width 400 height 23
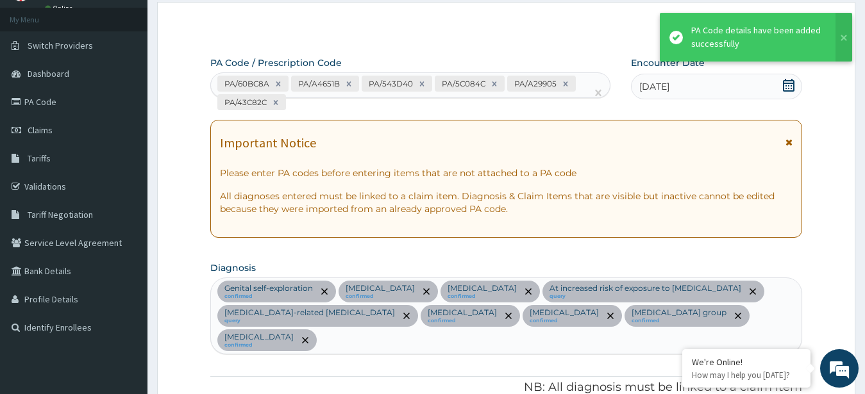
scroll to position [858, 0]
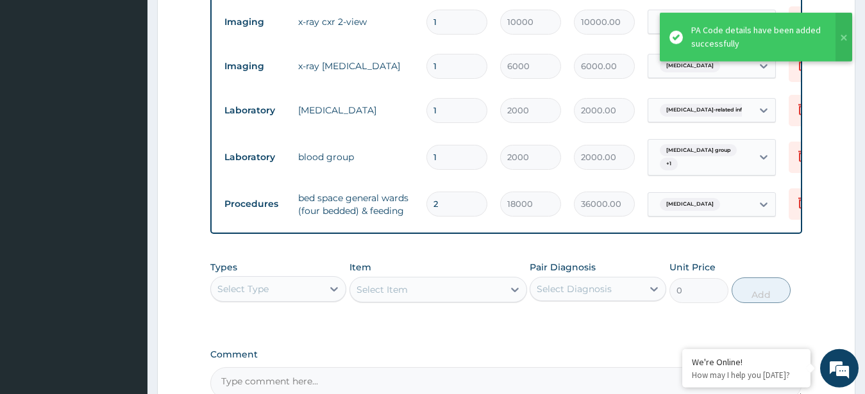
click at [314, 297] on div "Select Type" at bounding box center [267, 289] width 112 height 21
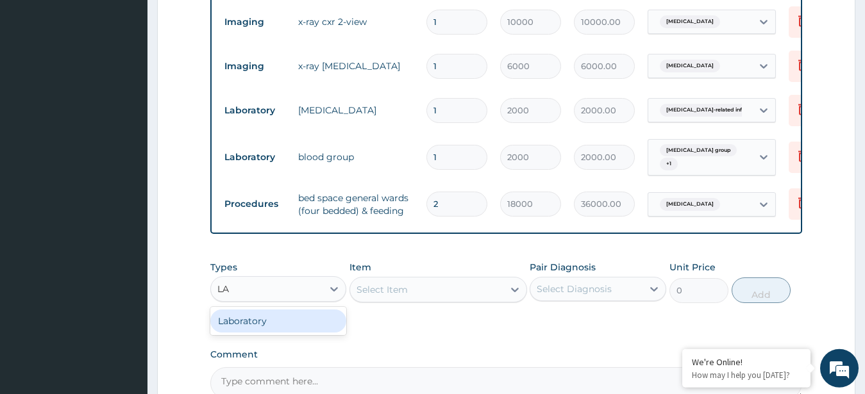
type input "LAB"
click at [320, 329] on div "Laboratory" at bounding box center [278, 321] width 137 height 23
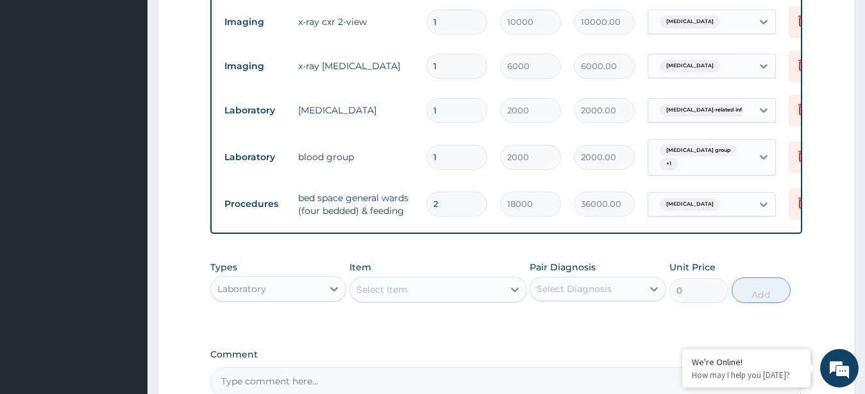
click at [450, 294] on div "Select Item" at bounding box center [426, 289] width 153 height 21
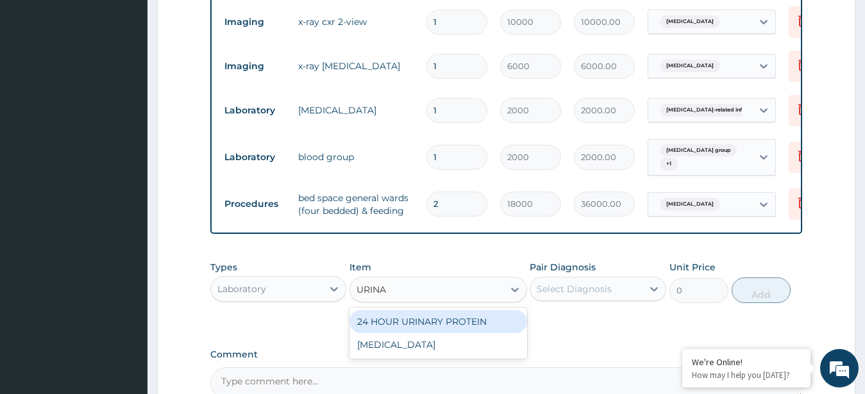
type input "URINAL"
click at [456, 333] on div "[MEDICAL_DATA]" at bounding box center [438, 321] width 178 height 23
type input "3000"
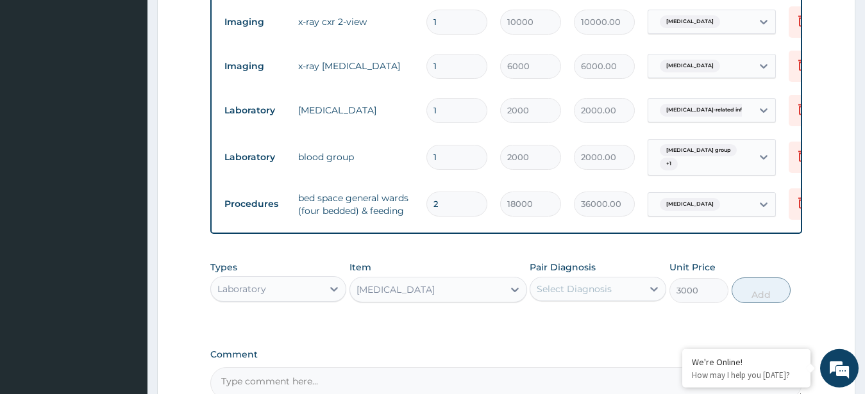
click at [608, 287] on div "Select Diagnosis" at bounding box center [573, 289] width 75 height 13
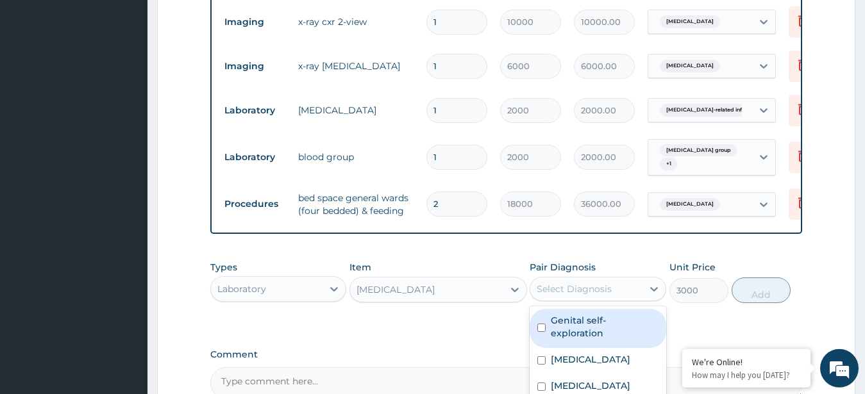
click at [606, 344] on div "Genital self-exploration" at bounding box center [597, 328] width 137 height 39
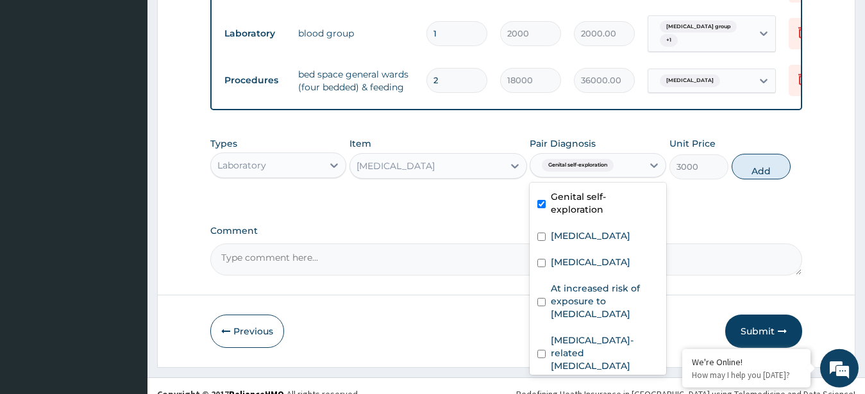
scroll to position [1001, 0]
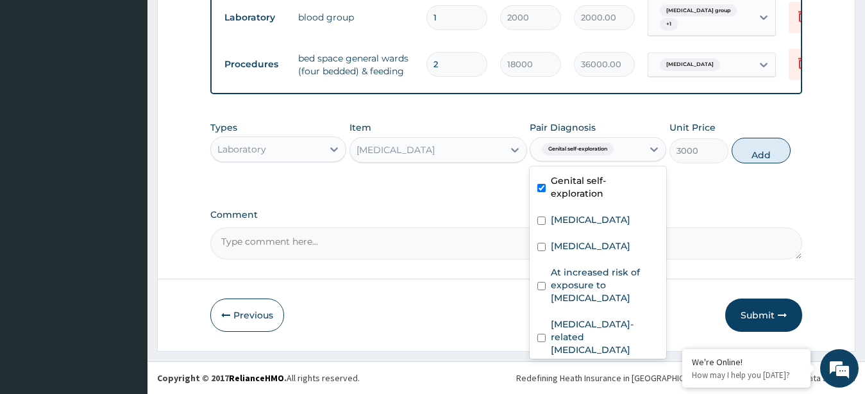
click at [583, 181] on label "Genital self-exploration" at bounding box center [605, 187] width 108 height 26
checkbox input "false"
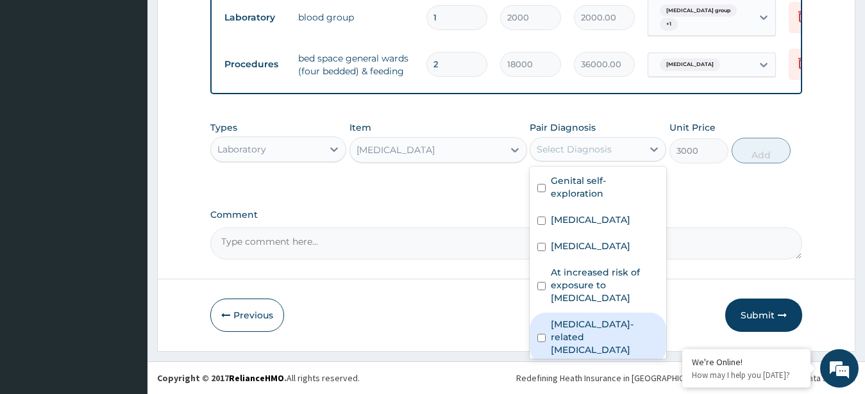
scroll to position [139, 0]
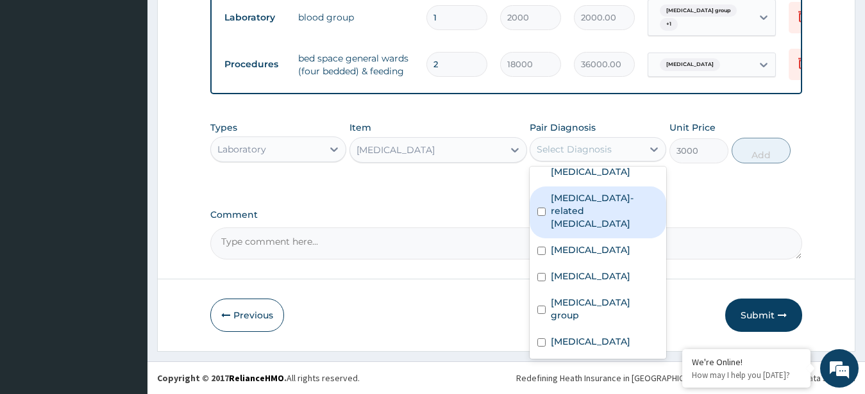
click at [589, 213] on label "[MEDICAL_DATA]-related [MEDICAL_DATA]" at bounding box center [605, 211] width 108 height 38
checkbox input "true"
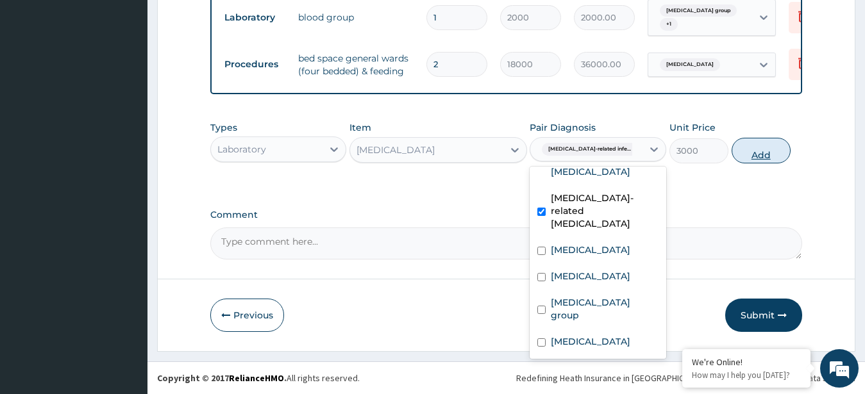
click at [764, 153] on button "Add" at bounding box center [760, 151] width 59 height 26
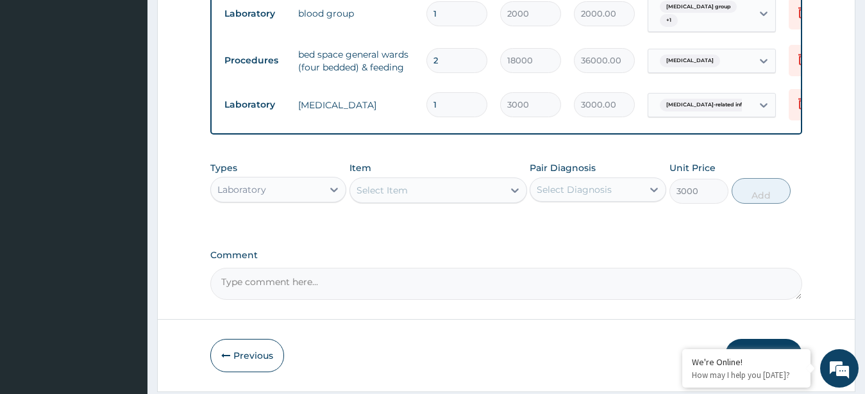
type input "0"
click at [479, 195] on div "Select Item" at bounding box center [426, 190] width 153 height 21
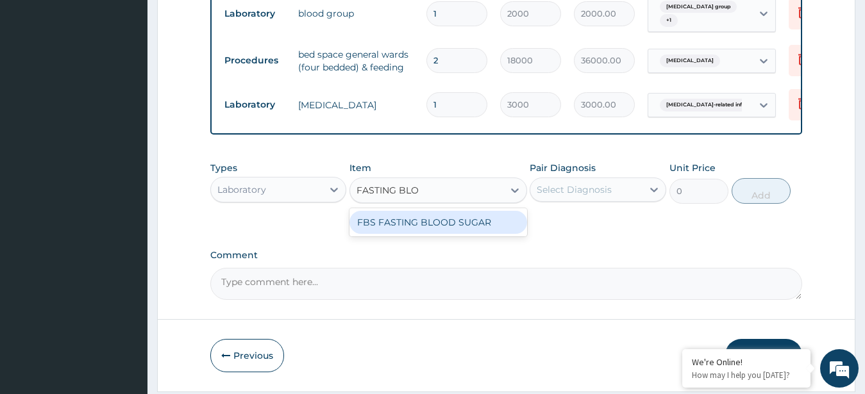
type input "FASTING BLOO"
click at [479, 217] on div "FBS FASTING BLOOD SUGAR" at bounding box center [438, 222] width 178 height 23
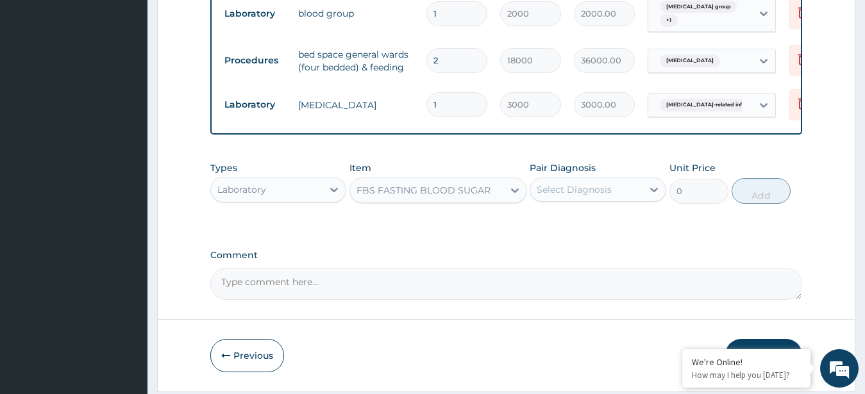
type input "3000"
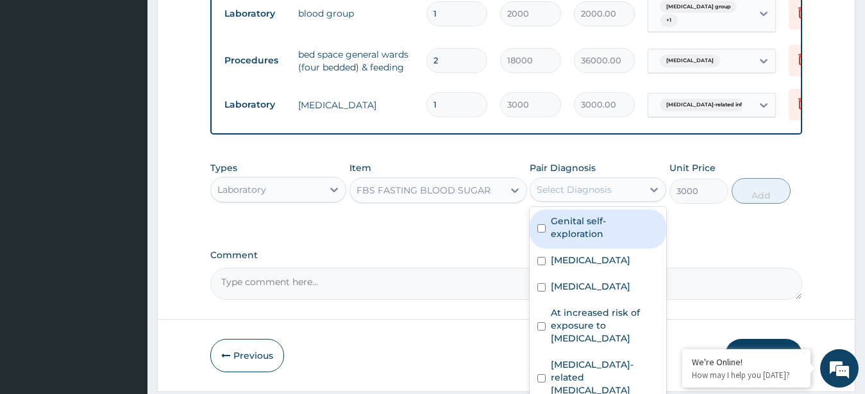
click at [606, 192] on div "Select Diagnosis" at bounding box center [573, 189] width 75 height 13
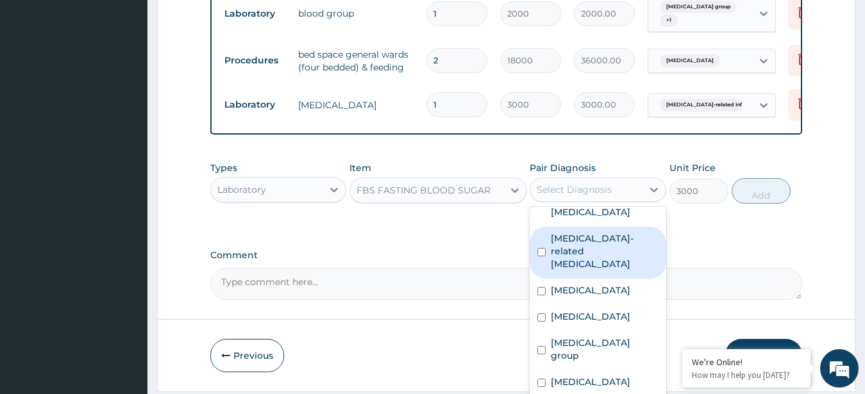
scroll to position [256, 0]
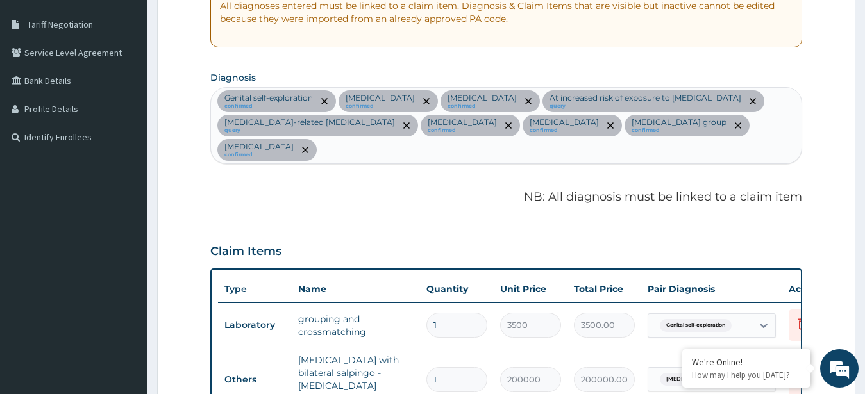
click at [551, 141] on div "Genital self-exploration confirmed [MEDICAL_DATA] confirmed [MEDICAL_DATA] conf…" at bounding box center [506, 125] width 591 height 75
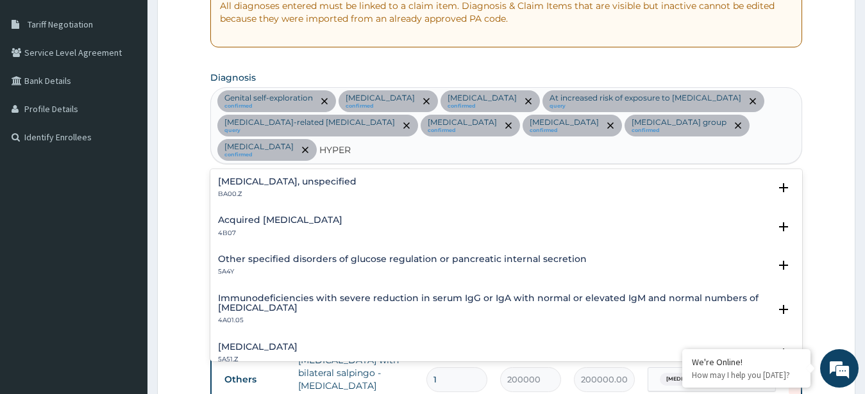
type input "HYPER"
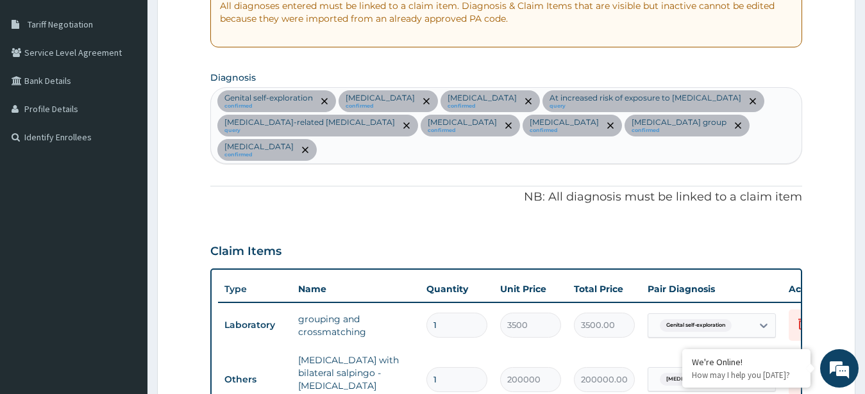
click at [365, 144] on div "Genital self-exploration confirmed [MEDICAL_DATA] confirmed [MEDICAL_DATA] conf…" at bounding box center [506, 125] width 591 height 75
type input "HYPER"
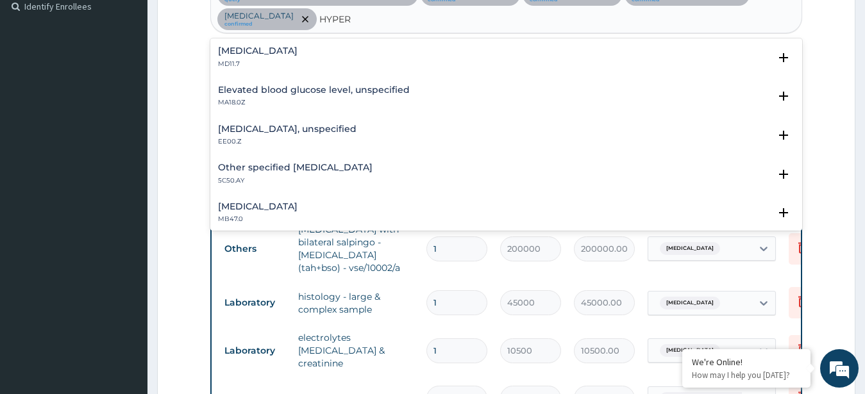
scroll to position [242, 0]
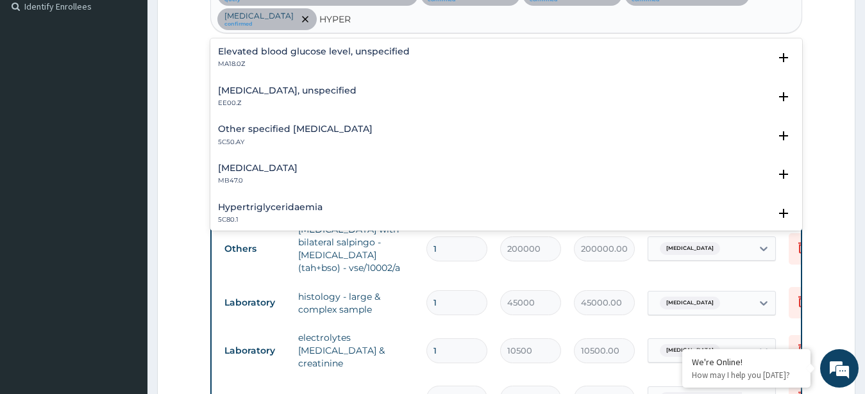
click at [344, 53] on h4 "Elevated blood glucose level, unspecified" at bounding box center [314, 52] width 192 height 10
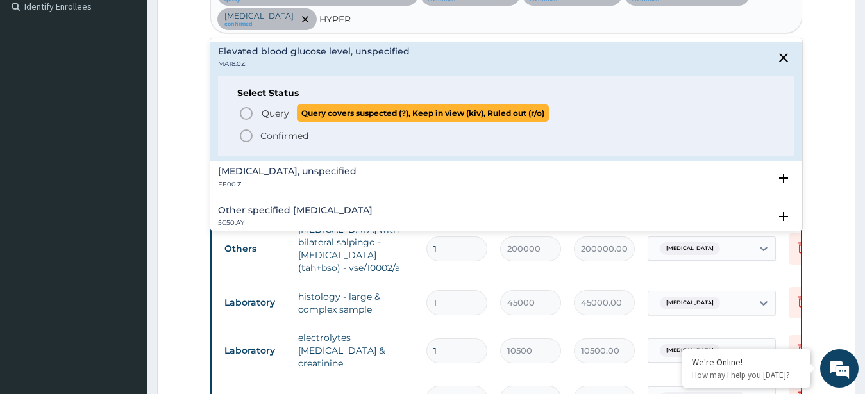
click at [246, 112] on icon "status option query" at bounding box center [245, 113] width 15 height 15
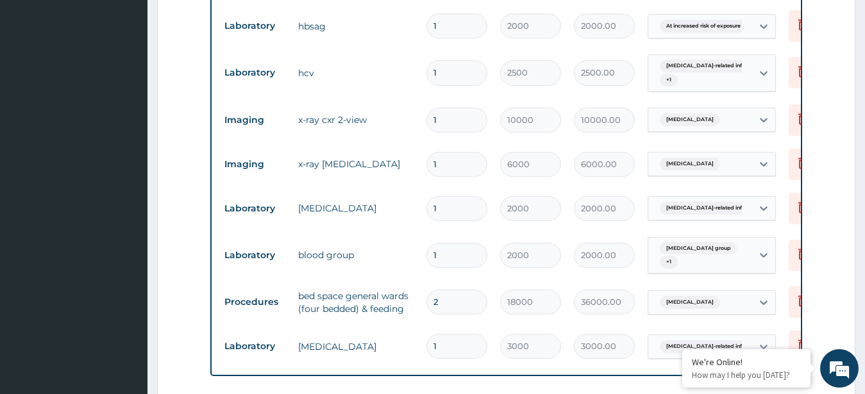
scroll to position [999, 0]
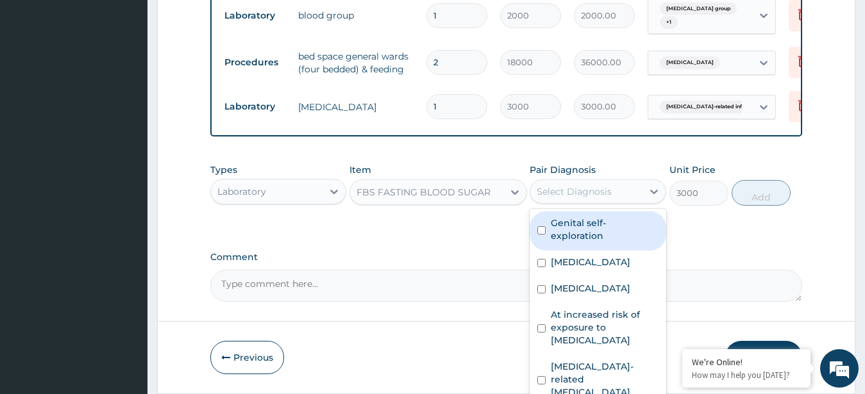
click at [599, 193] on div "Select Diagnosis" at bounding box center [573, 191] width 75 height 13
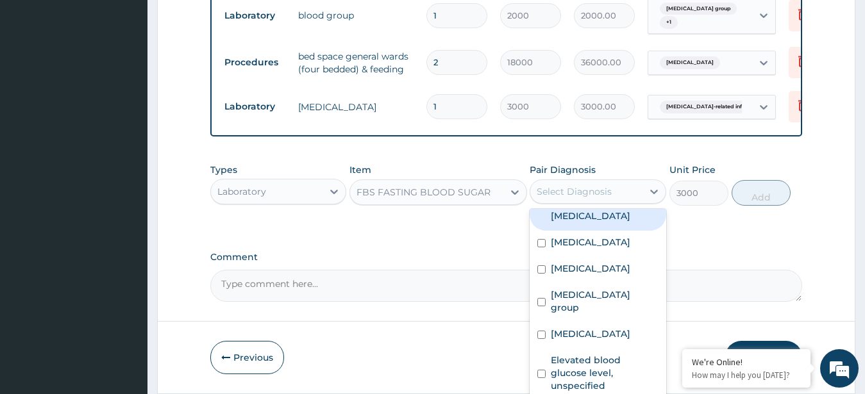
scroll to position [189, 0]
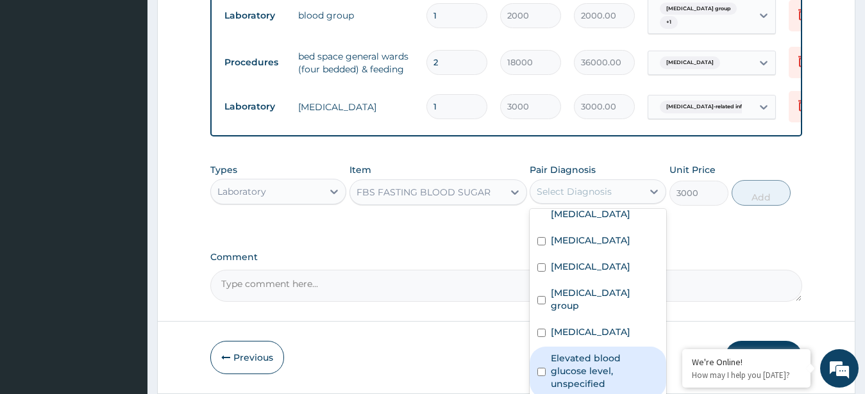
click at [622, 372] on label "Elevated blood glucose level, unspecified" at bounding box center [605, 371] width 108 height 38
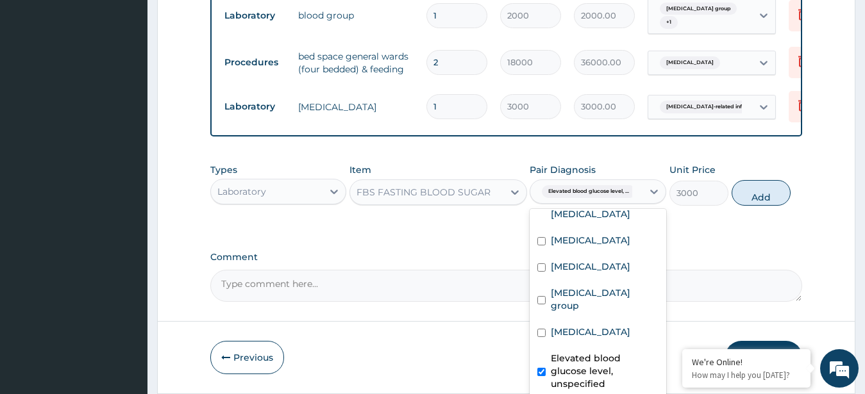
checkbox input "true"
click at [759, 192] on button "Add" at bounding box center [760, 193] width 59 height 26
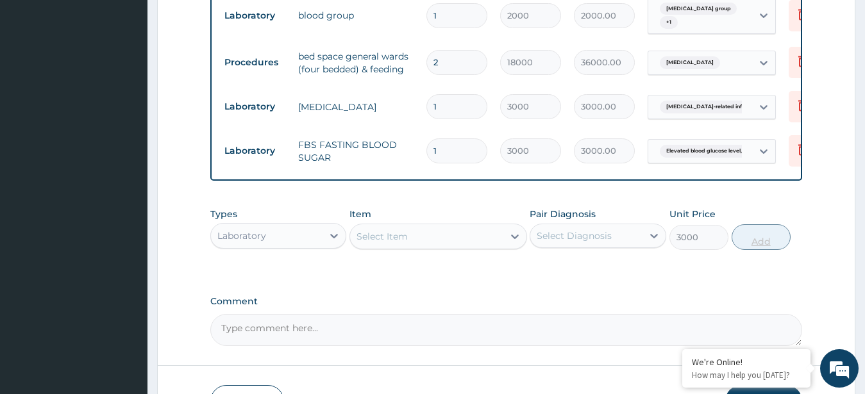
type input "0"
click at [420, 242] on div "Select Item" at bounding box center [426, 236] width 153 height 21
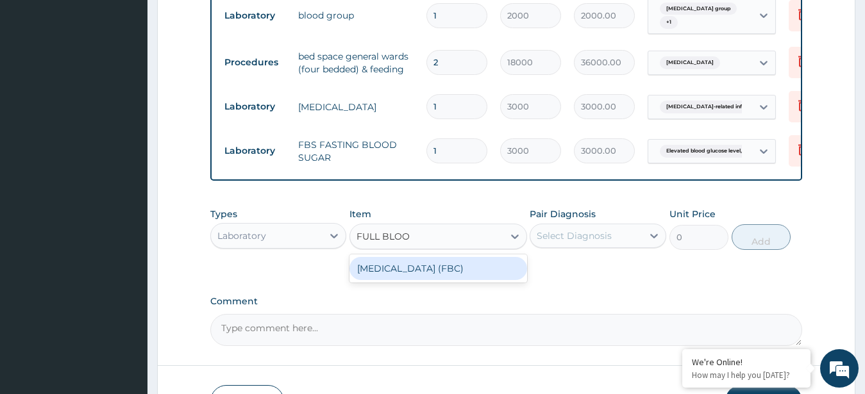
type input "FULL BLOOD"
click at [420, 272] on div "[MEDICAL_DATA] (FBC)" at bounding box center [438, 268] width 178 height 23
type input "8000"
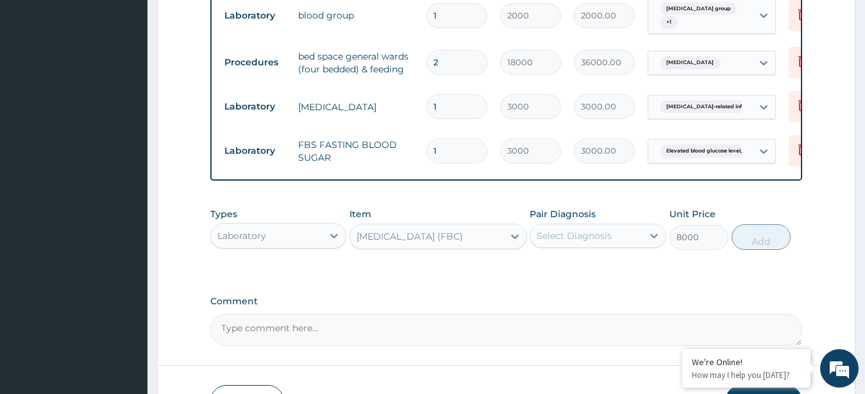
click at [613, 242] on div "Select Diagnosis" at bounding box center [586, 236] width 112 height 21
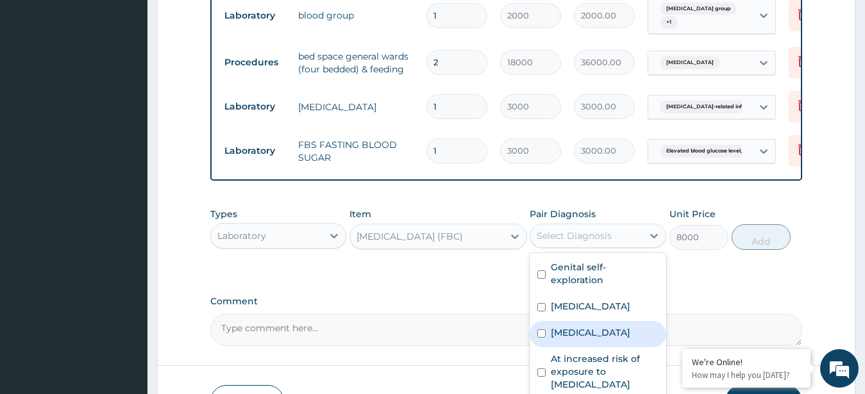
click at [594, 335] on div "[MEDICAL_DATA]" at bounding box center [597, 334] width 137 height 26
checkbox input "true"
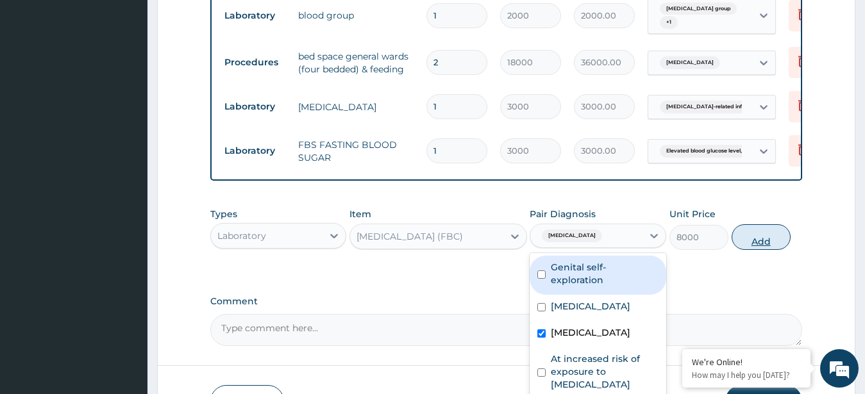
click at [752, 236] on button "Add" at bounding box center [760, 237] width 59 height 26
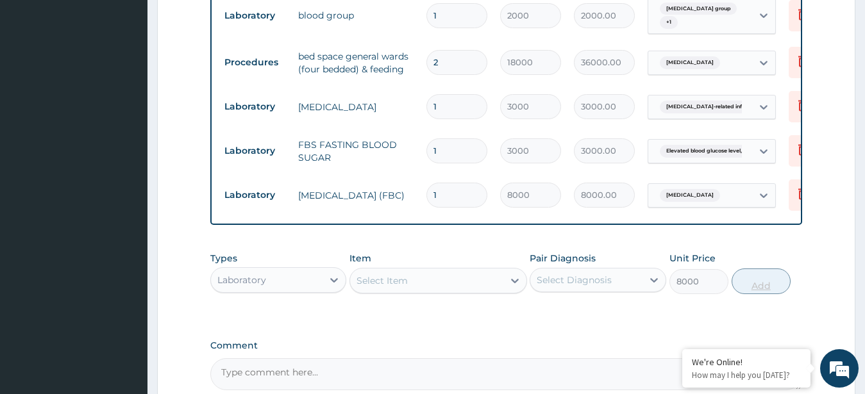
type input "0"
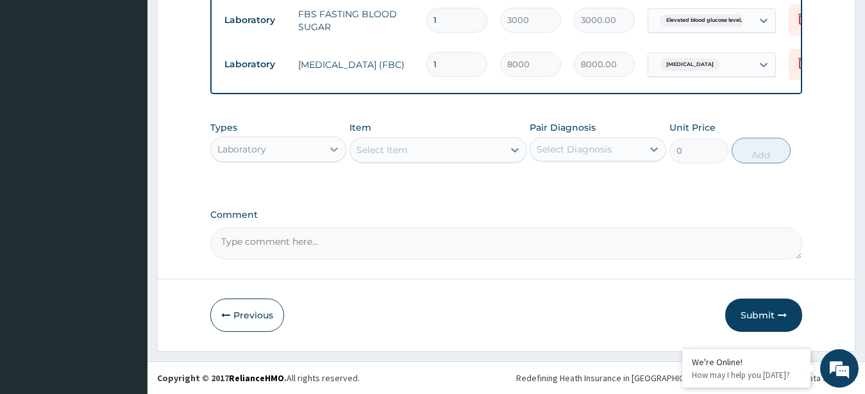
click at [323, 151] on div at bounding box center [333, 149] width 23 height 23
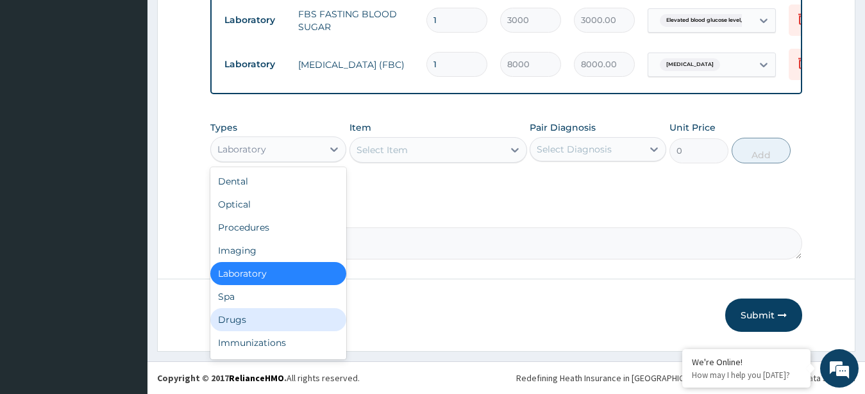
click at [253, 317] on div "Drugs" at bounding box center [278, 319] width 137 height 23
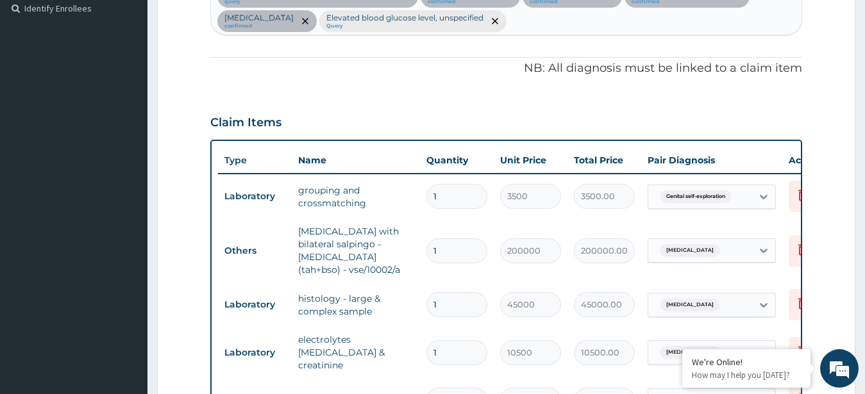
scroll to position [22, 0]
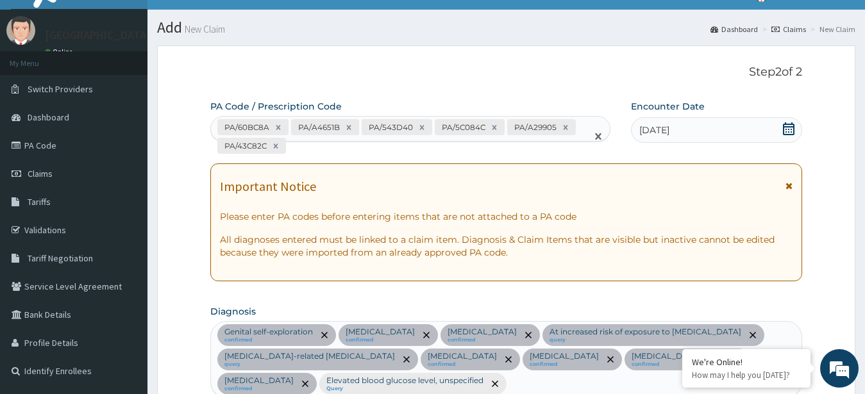
click at [394, 156] on div "PA/60BC8A PA/A4651B PA/543D40 PA/5C084C PA/A29905 PA/43C82C" at bounding box center [399, 137] width 376 height 40
type input "PA/BIDCBE"
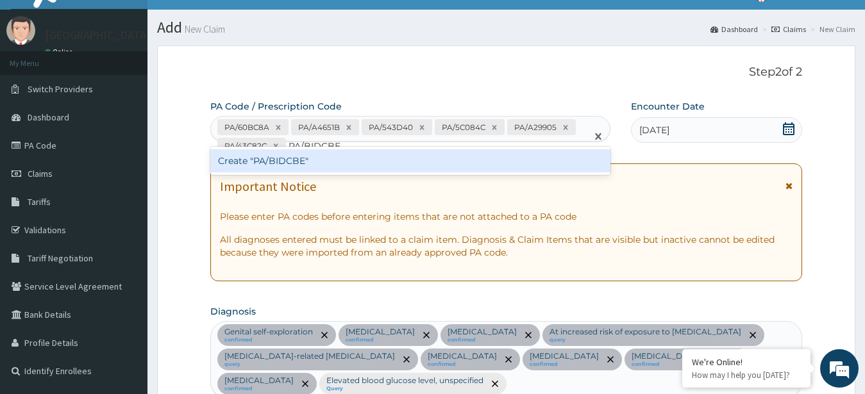
click at [304, 165] on div "Create "PA/BIDCBE"" at bounding box center [410, 160] width 400 height 23
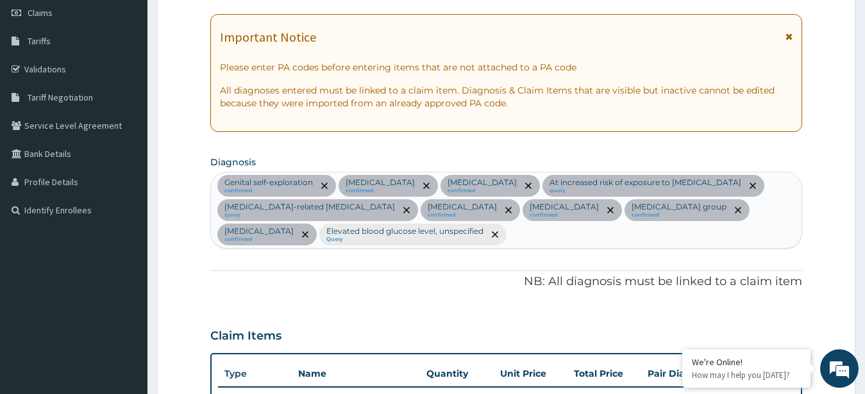
scroll to position [0, 0]
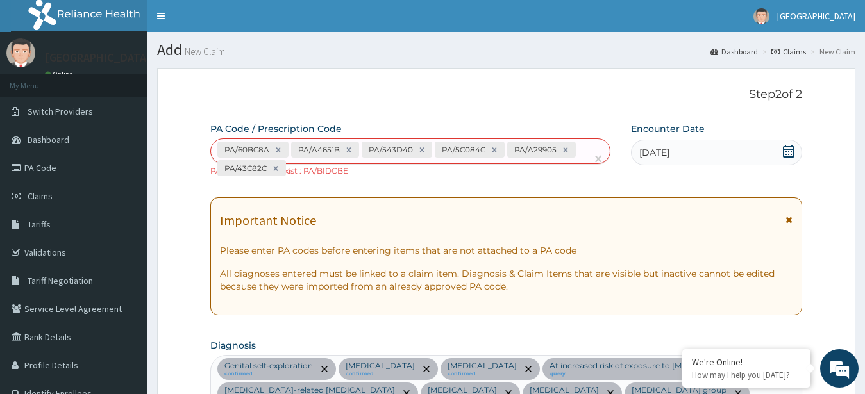
click at [370, 176] on div "PA/60BC8A PA/A4651B PA/543D40 PA/5C084C PA/A29905 PA/43C82C" at bounding box center [399, 159] width 376 height 40
type input "PA/0C02D4"
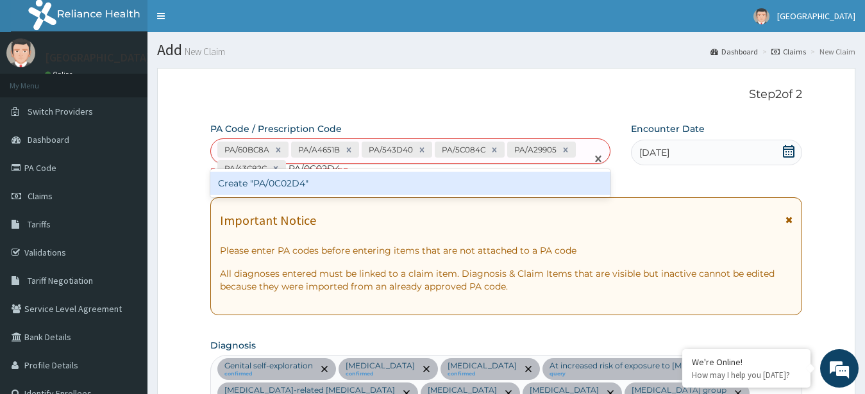
click at [301, 181] on div "Create "PA/0C02D4"" at bounding box center [410, 183] width 400 height 23
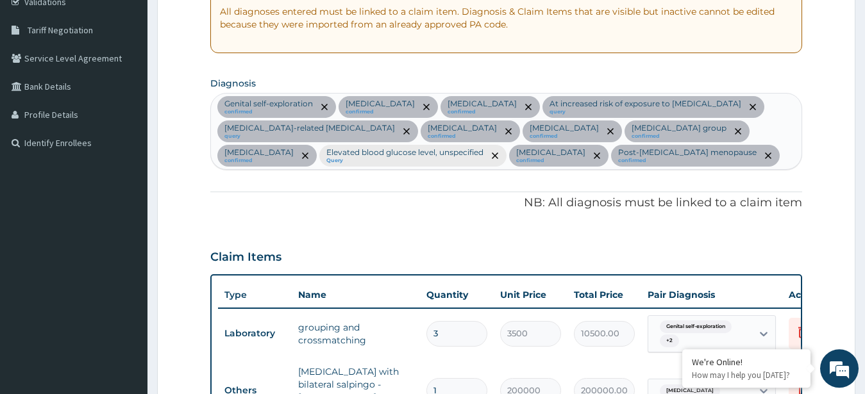
scroll to position [1, 0]
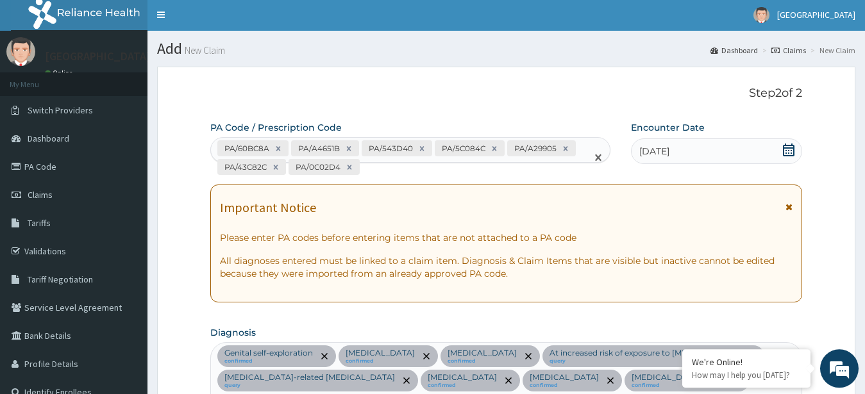
click at [388, 169] on div "PA/60BC8A PA/A4651B PA/543D40 PA/5C084C PA/A29905 PA/43C82C PA/0C02D4" at bounding box center [399, 158] width 376 height 40
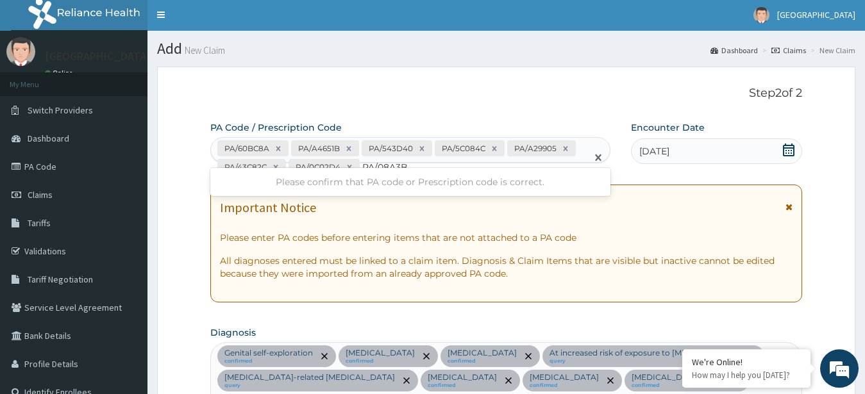
type input "PA/08A3B0"
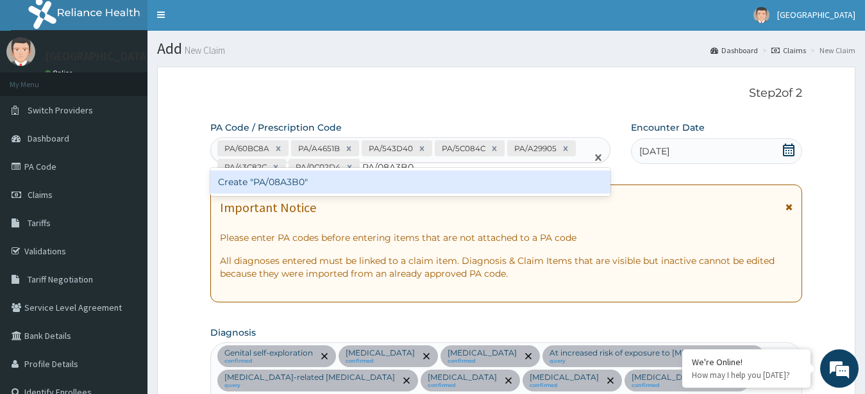
click at [324, 181] on div "Create "PA/08A3B0"" at bounding box center [410, 181] width 400 height 23
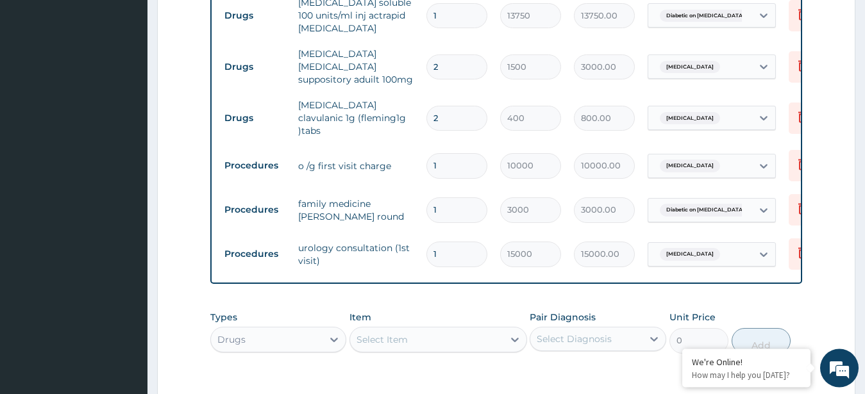
scroll to position [1284, 0]
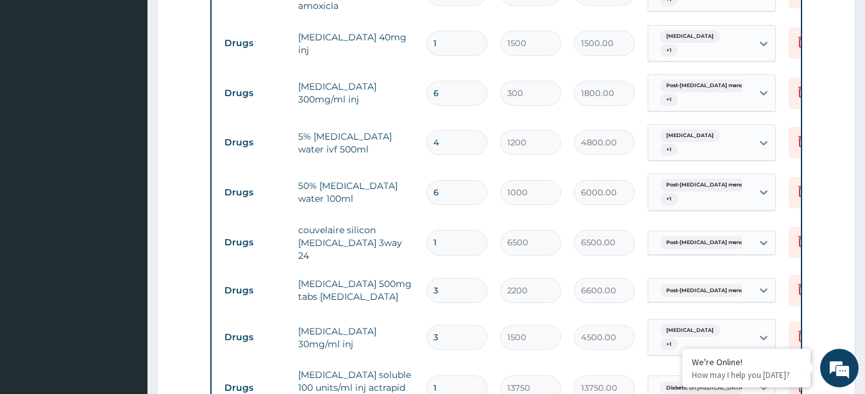
click at [441, 81] on input "6" at bounding box center [456, 93] width 61 height 25
type input "0.00"
type input "1"
type input "300.00"
type input "12"
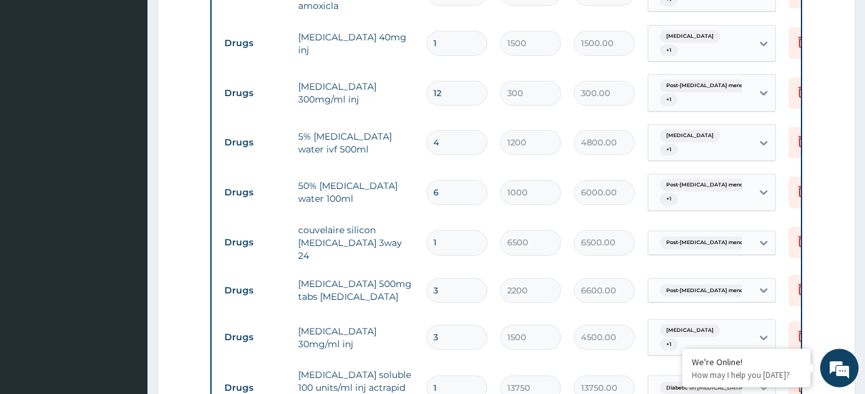
type input "3600.00"
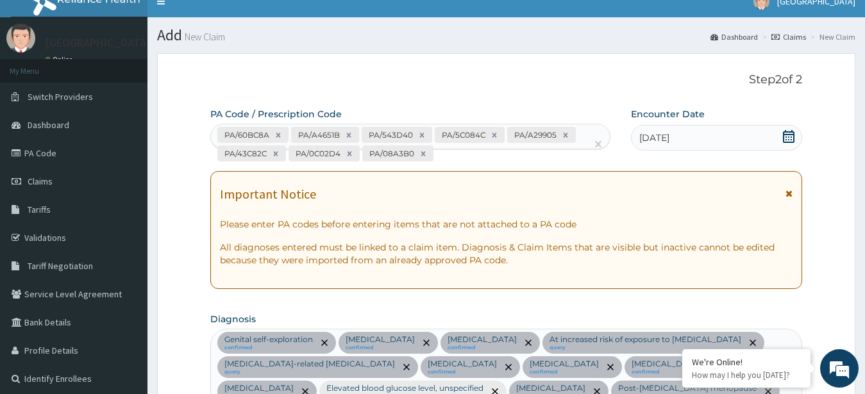
scroll to position [0, 0]
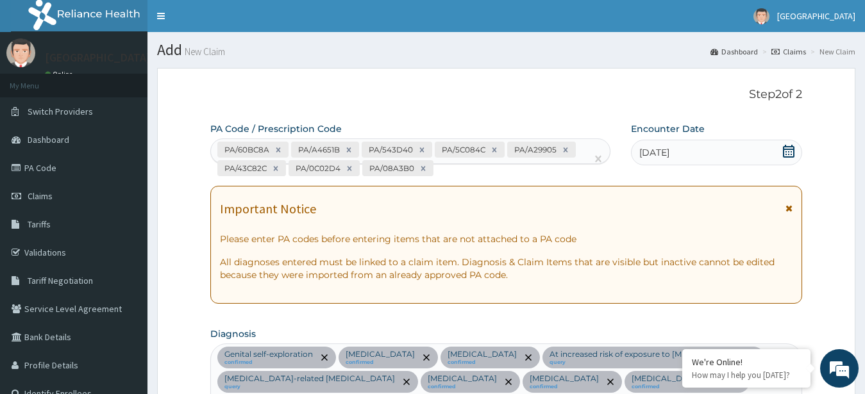
type input "12"
click at [451, 173] on div "PA/60BC8A PA/A4651B PA/543D40 PA/5C084C PA/A29905 PA/43C82C PA/0C02D4 PA/08A3B0" at bounding box center [399, 159] width 376 height 40
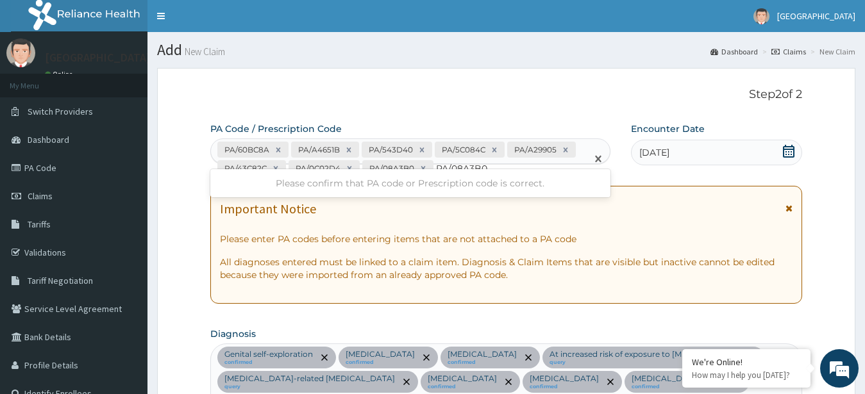
click at [482, 185] on div "Please confirm that PA code or Prescription code is correct." at bounding box center [410, 183] width 400 height 23
type input "PA/DD4A1D"
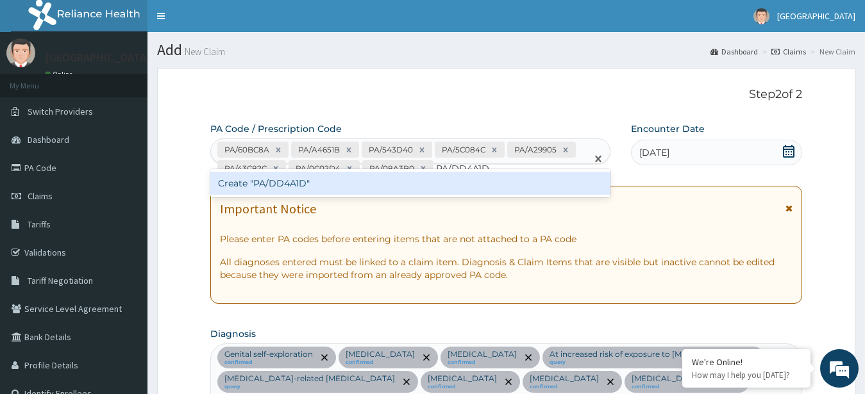
click at [446, 190] on div "Create "PA/DD4A1D"" at bounding box center [410, 183] width 400 height 23
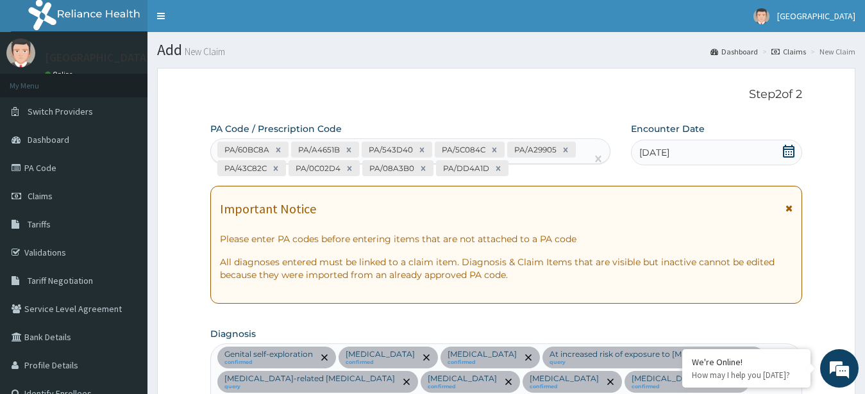
click at [541, 169] on div "PA/60BC8A PA/A4651B PA/543D40 PA/5C084C PA/A29905 PA/43C82C PA/0C02D4 PA/08A3B0…" at bounding box center [399, 159] width 376 height 40
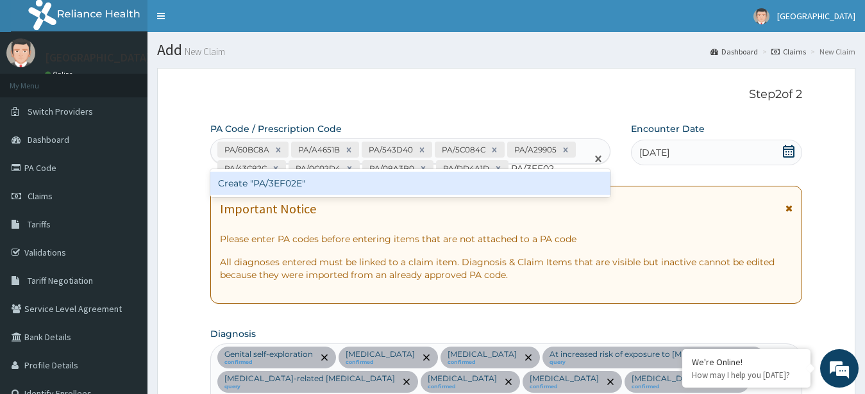
type input "PA/3EF02E"
click at [383, 176] on div "Create "PA/3EF02E"" at bounding box center [410, 183] width 400 height 23
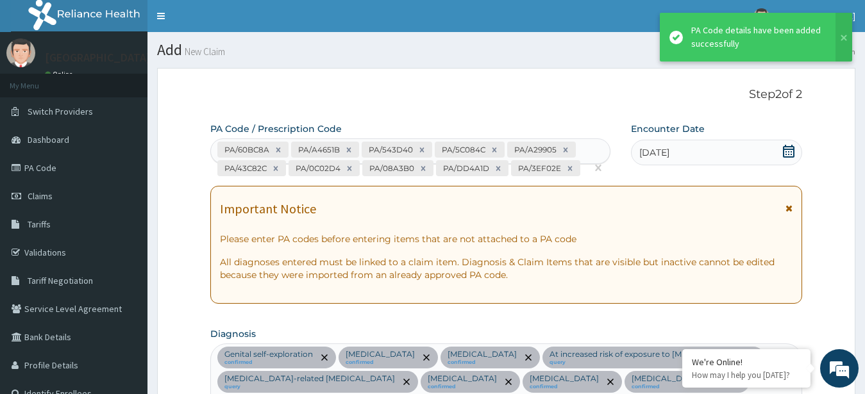
scroll to position [1701, 0]
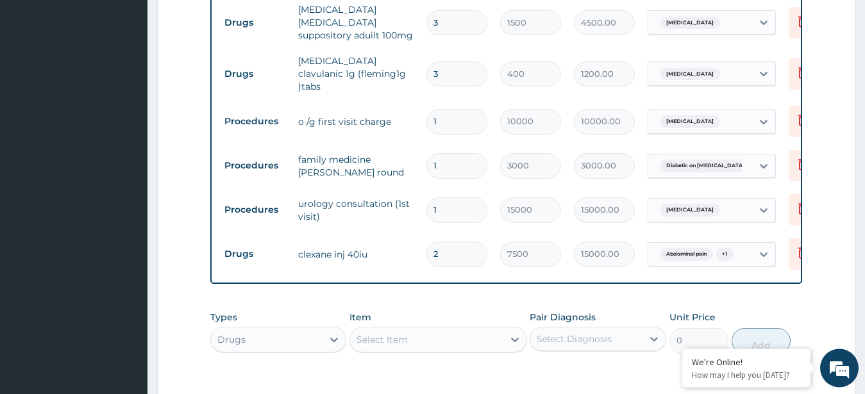
click at [376, 333] on div "Select Item" at bounding box center [381, 339] width 51 height 13
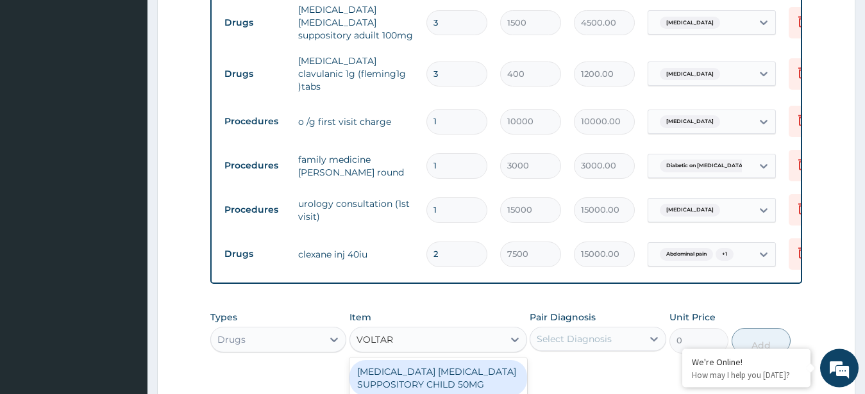
type input "VOLTARE"
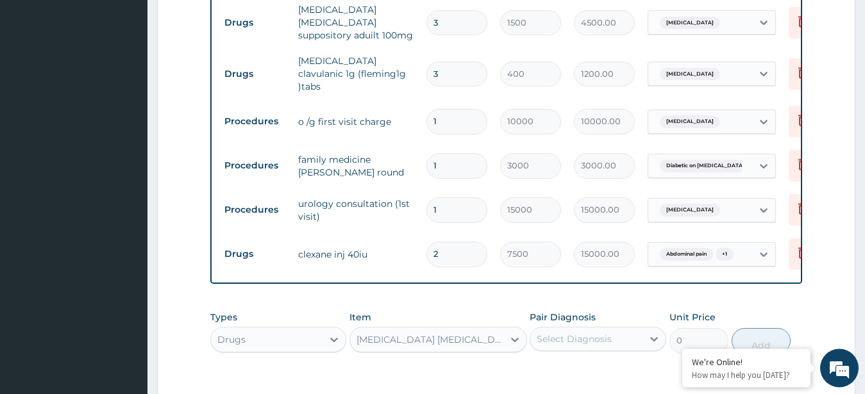
type input "3600"
click at [583, 333] on div "Select Diagnosis" at bounding box center [573, 339] width 75 height 13
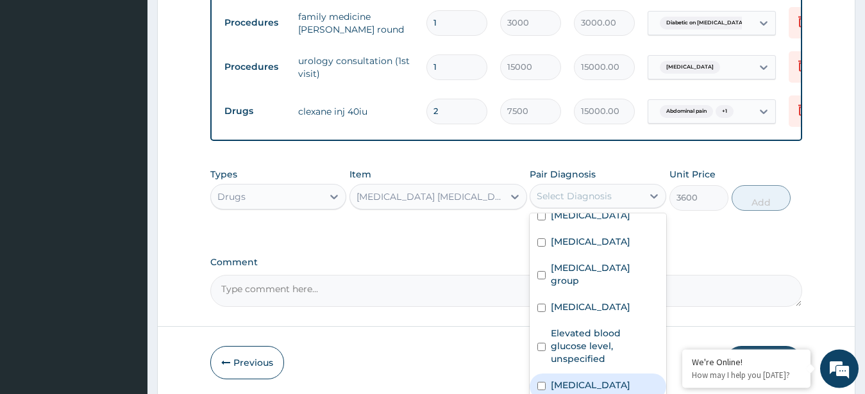
scroll to position [309, 0]
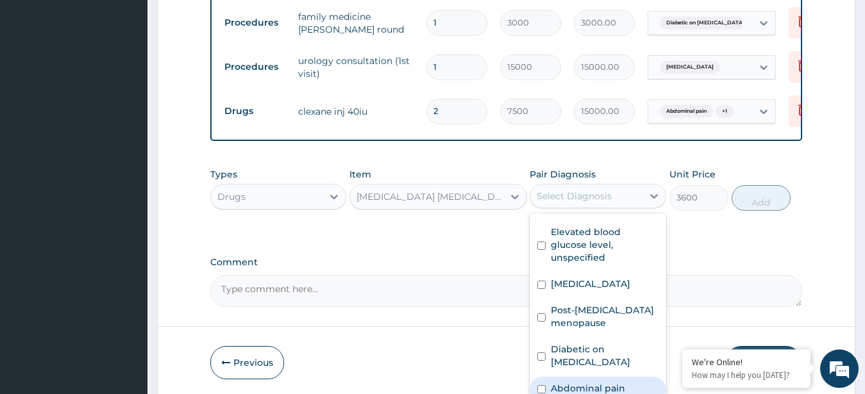
click at [626, 377] on div "Abdominal pain" at bounding box center [597, 390] width 137 height 26
checkbox input "true"
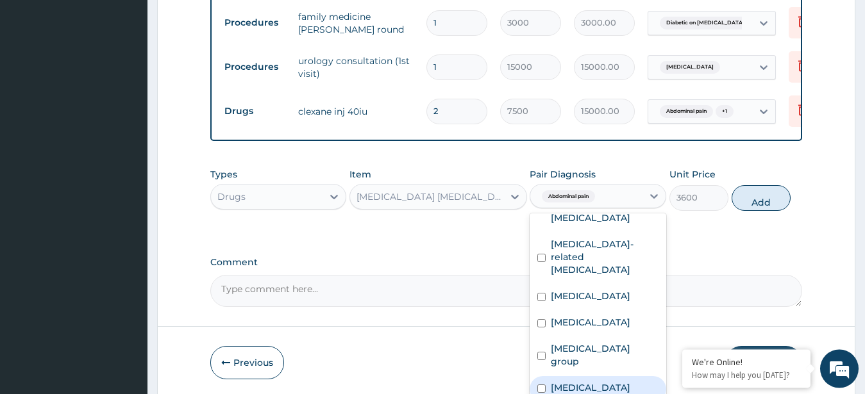
scroll to position [0, 0]
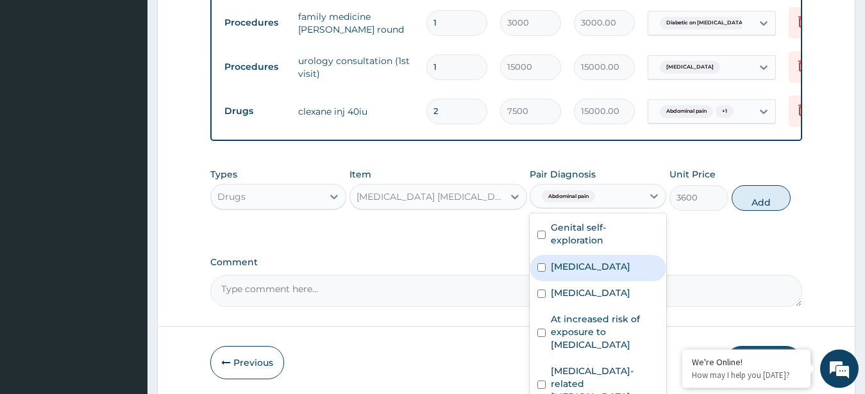
click at [582, 255] on div "Abdominal mass" at bounding box center [597, 268] width 137 height 26
checkbox input "true"
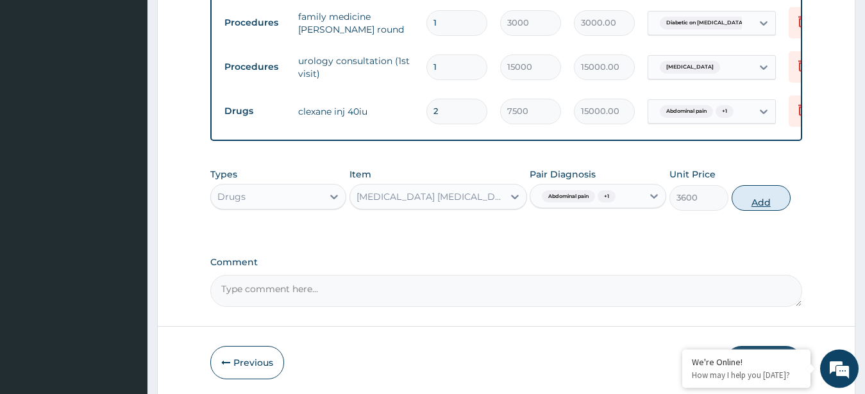
click at [762, 185] on button "Add" at bounding box center [760, 198] width 59 height 26
type input "0"
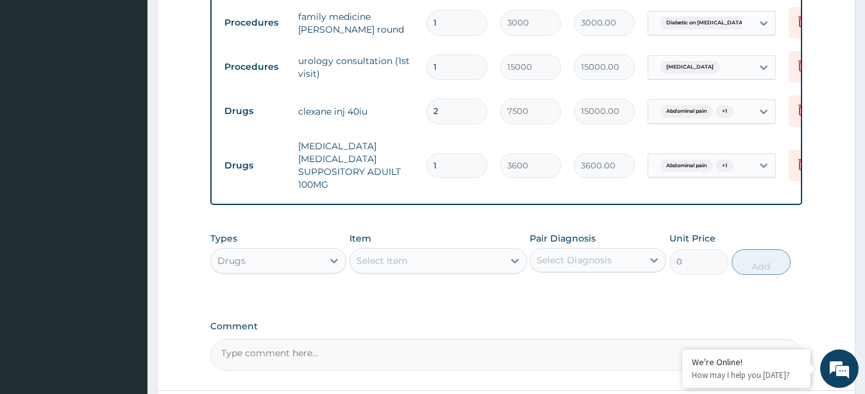
click at [447, 153] on input "1" at bounding box center [456, 165] width 61 height 25
type input "0.00"
type input "3"
type input "10800.00"
type input "3"
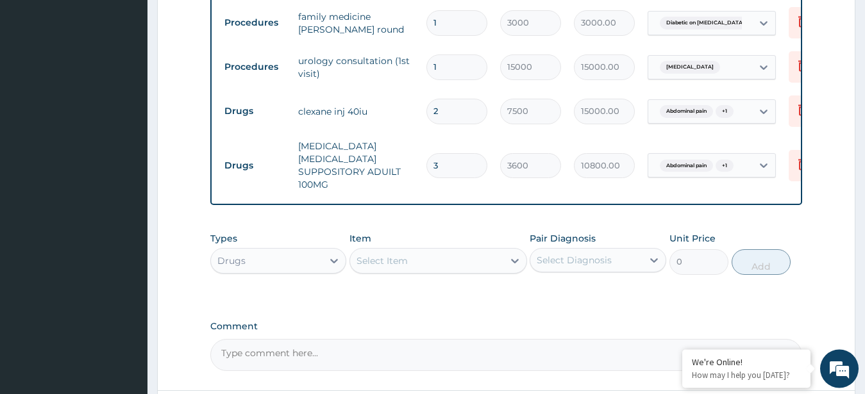
click at [419, 251] on div "Select Item" at bounding box center [426, 261] width 153 height 21
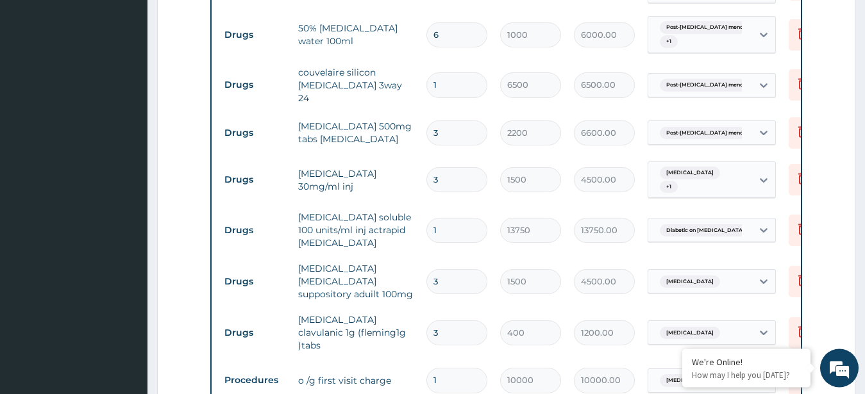
scroll to position [1814, 0]
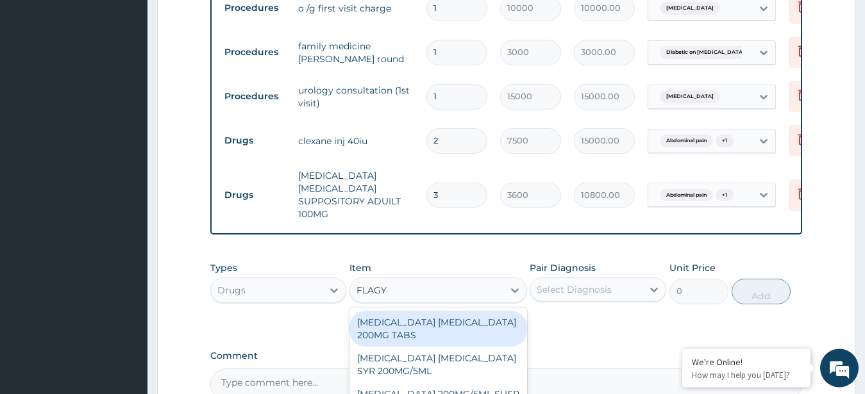
type input "FLAGYL"
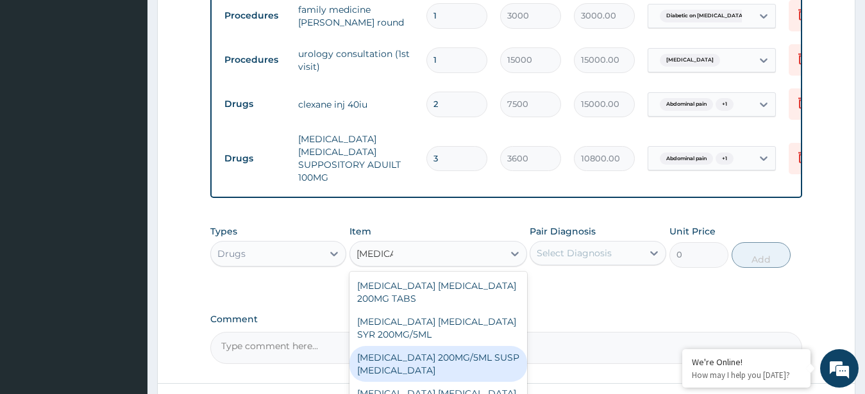
scroll to position [1880, 0]
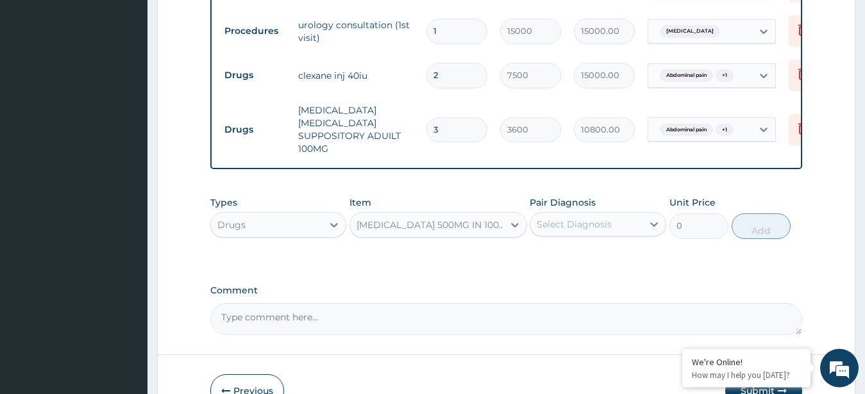
type input "2000"
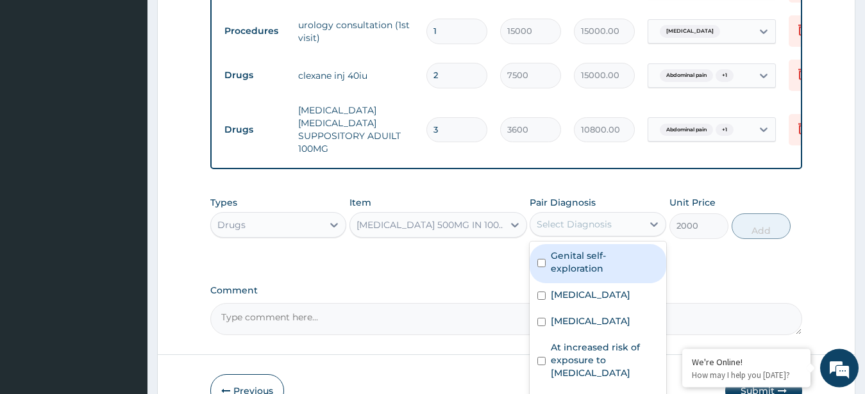
click at [595, 218] on div "Select Diagnosis" at bounding box center [573, 224] width 75 height 13
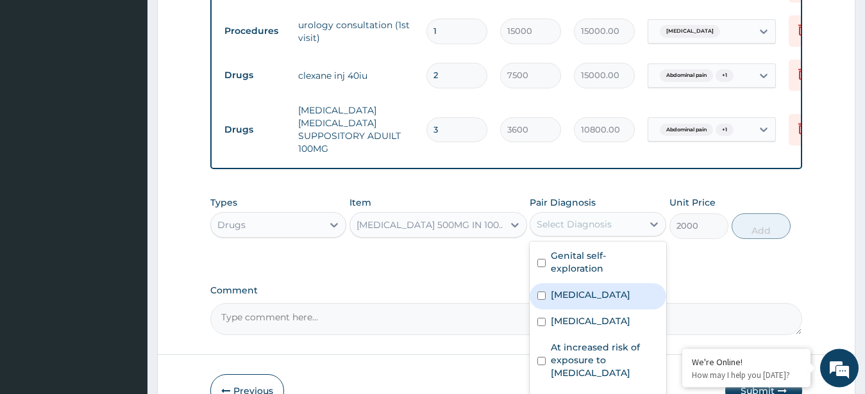
drag, startPoint x: 589, startPoint y: 213, endPoint x: 591, endPoint y: 246, distance: 32.7
click at [591, 246] on div "Genital self-exploration Abdominal mass Nephritis At increased risk of exposure…" at bounding box center [597, 338] width 137 height 192
click at [591, 283] on div "Abdominal mass" at bounding box center [597, 296] width 137 height 26
checkbox input "true"
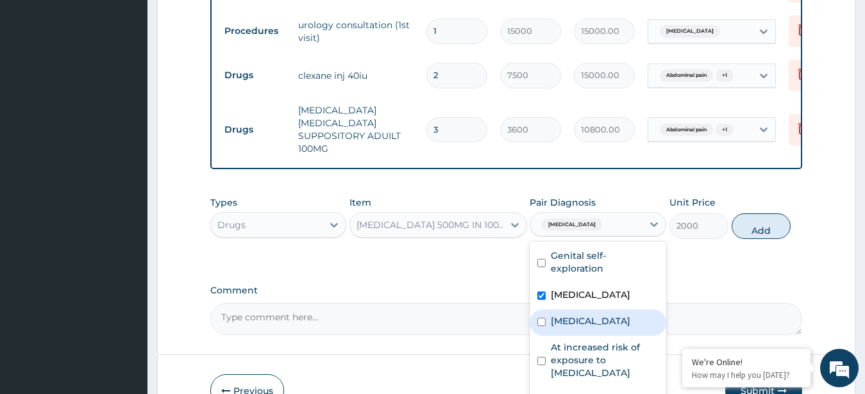
drag, startPoint x: 592, startPoint y: 263, endPoint x: 595, endPoint y: 291, distance: 28.5
click at [595, 291] on div "Genital self-exploration Abdominal mass Nephritis At increased risk of exposure…" at bounding box center [597, 338] width 137 height 192
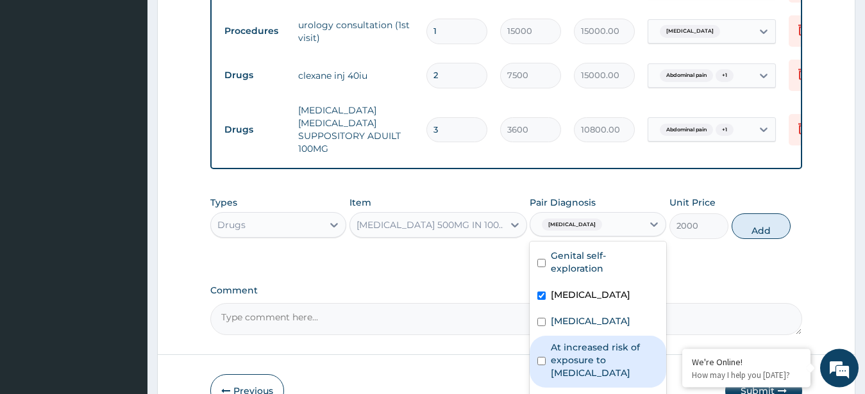
drag, startPoint x: 595, startPoint y: 291, endPoint x: 600, endPoint y: 338, distance: 47.6
click at [600, 338] on div "Genital self-exploration Abdominal mass Nephritis At increased risk of exposure…" at bounding box center [597, 338] width 137 height 192
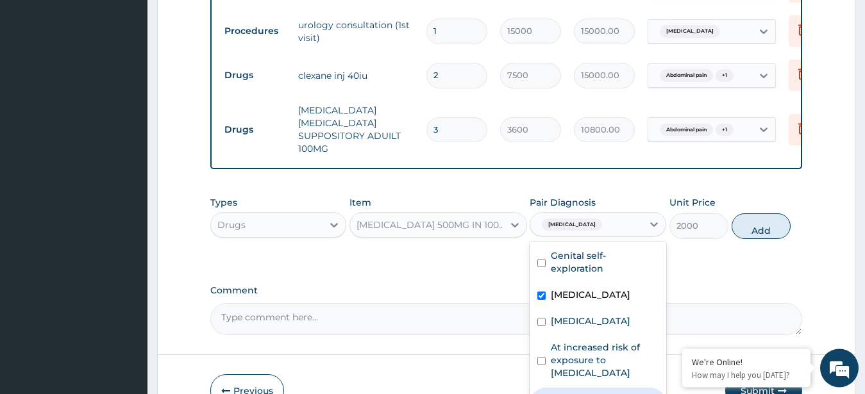
checkbox input "true"
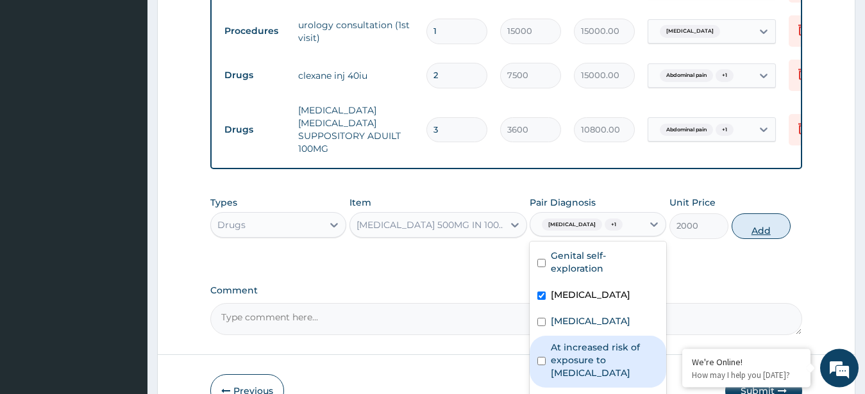
click at [761, 213] on button "Add" at bounding box center [760, 226] width 59 height 26
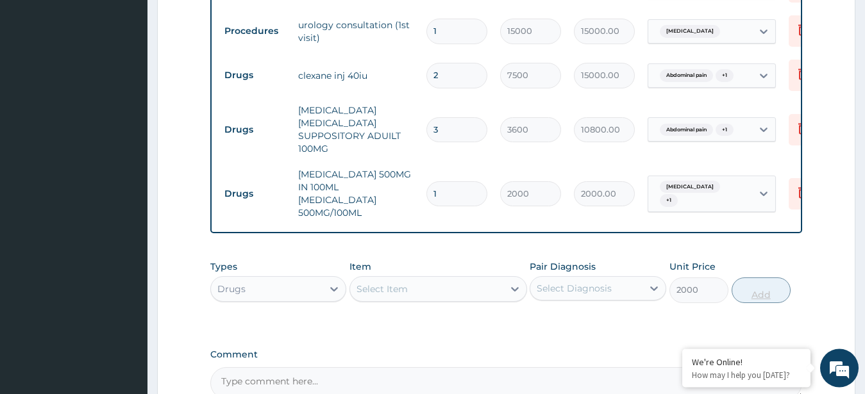
type input "0"
click at [461, 181] on input "1" at bounding box center [456, 193] width 61 height 25
type input "0.00"
type input "3"
type input "6000.00"
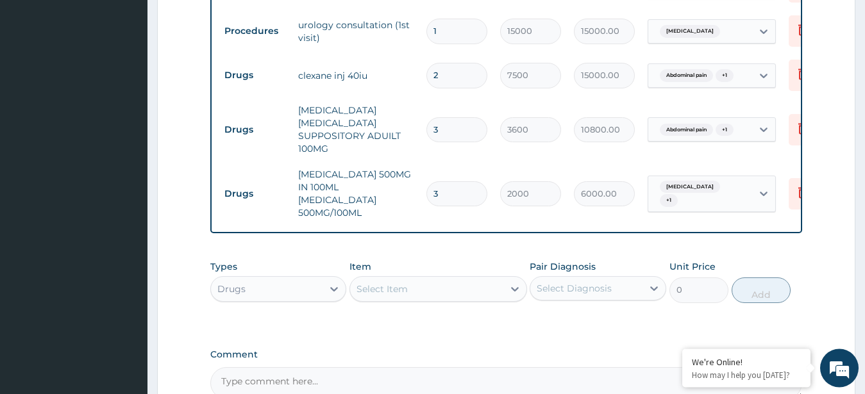
type input "3"
click at [438, 279] on div "Select Item" at bounding box center [426, 289] width 153 height 21
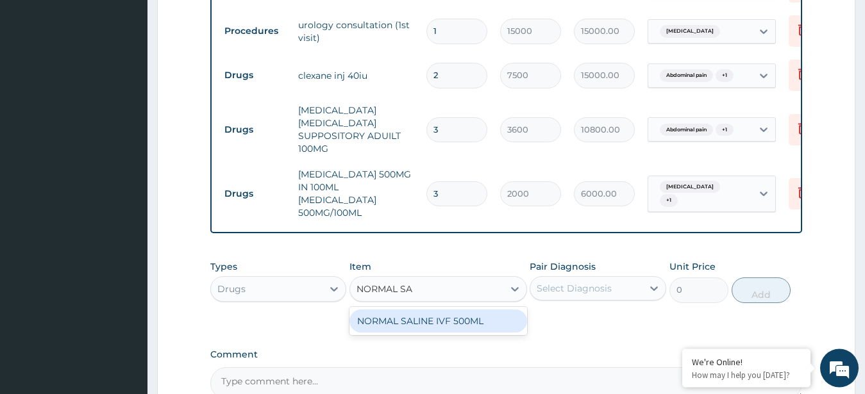
type input "NORMAL SAL"
click at [436, 310] on div "NORMAL SALINE IVF 500ML" at bounding box center [438, 321] width 178 height 23
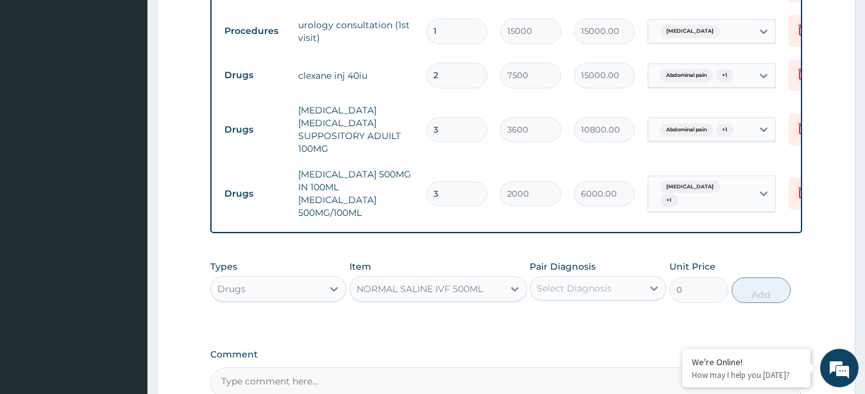
type input "2000"
click at [572, 282] on div "Select Diagnosis" at bounding box center [573, 288] width 75 height 13
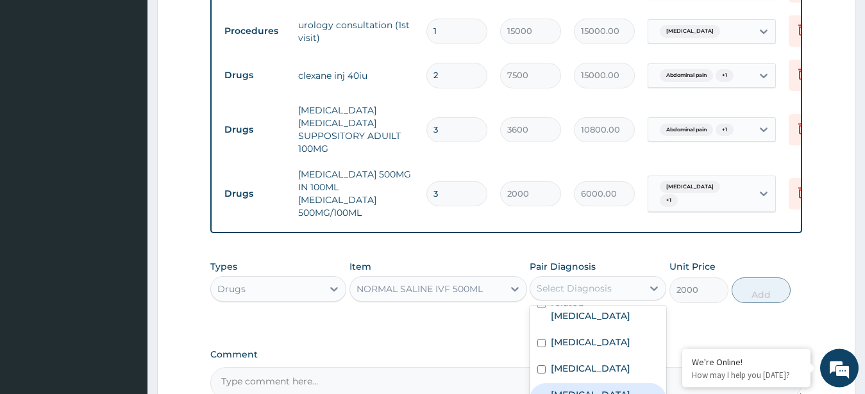
drag, startPoint x: 601, startPoint y: 381, endPoint x: 713, endPoint y: 240, distance: 179.8
click at [713, 254] on div "Types Drugs Item NORMAL SALINE IVF 500ML Pair Diagnosis option Immunosuppressio…" at bounding box center [506, 291] width 592 height 74
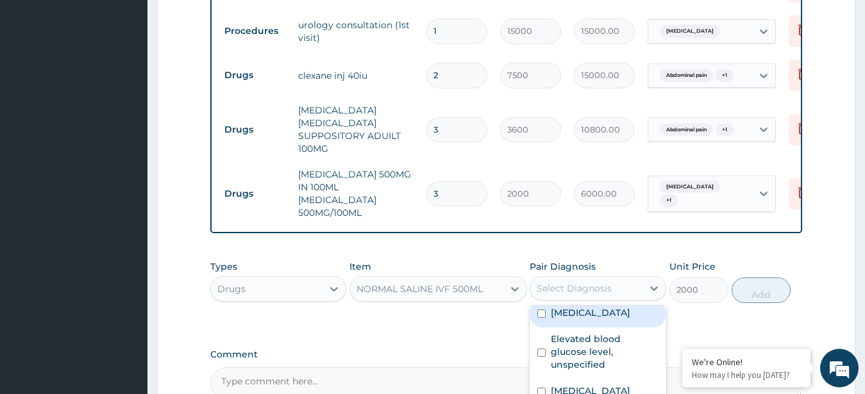
scroll to position [303, 0]
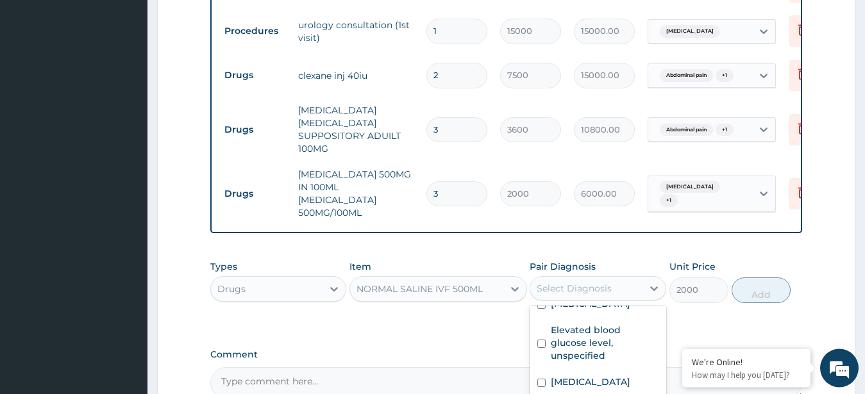
checkbox input "true"
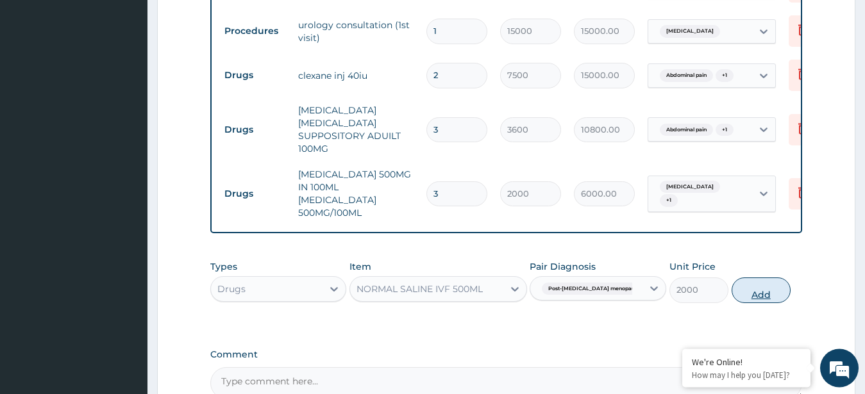
click at [759, 278] on button "Add" at bounding box center [760, 291] width 59 height 26
type input "0"
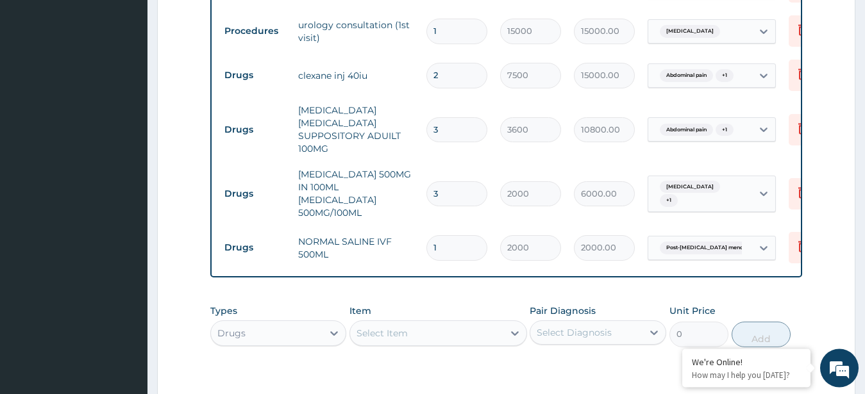
click at [459, 235] on input "1" at bounding box center [456, 247] width 61 height 25
type input "0.00"
type input "2"
type input "4000.00"
type input "0.00"
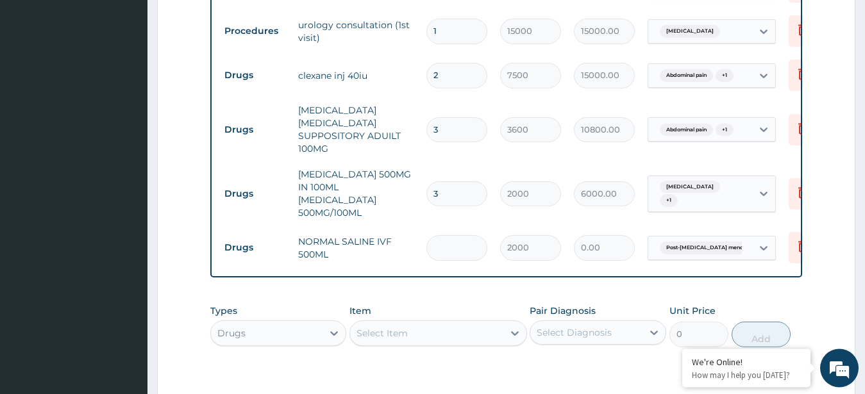
type input "3"
type input "6000.00"
type input "3"
click at [449, 117] on input "3" at bounding box center [456, 129] width 61 height 25
type input "0.00"
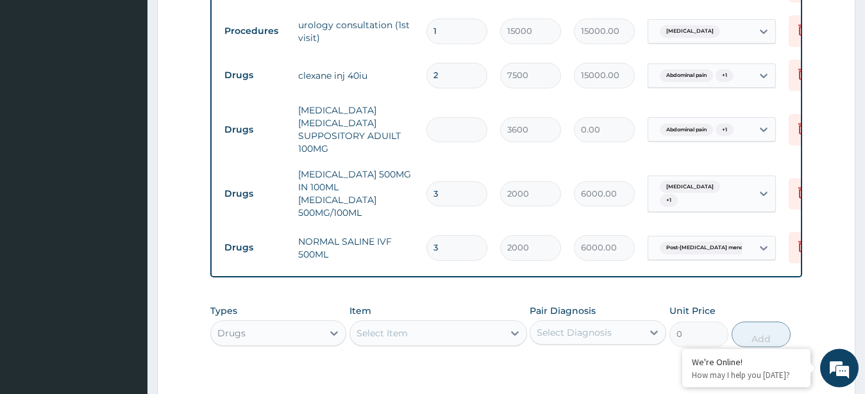
type input "2"
type input "7200.00"
type input "0.00"
type input "4"
type input "14400.00"
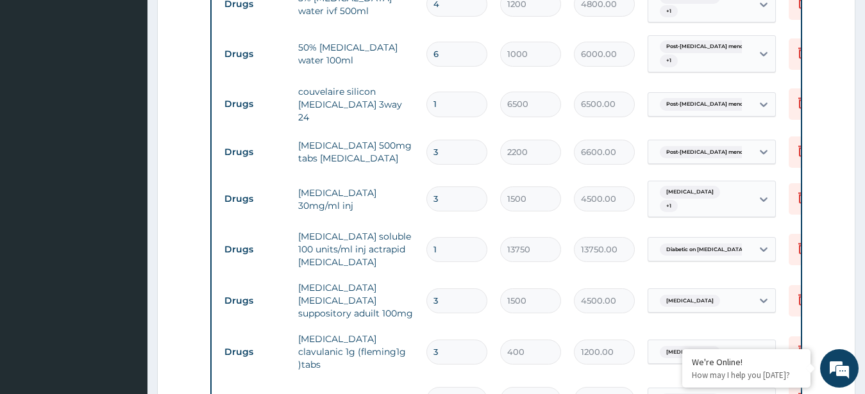
scroll to position [1422, 0]
type input "4"
click at [445, 187] on input "3" at bounding box center [456, 199] width 61 height 25
type input "0.00"
type input "4"
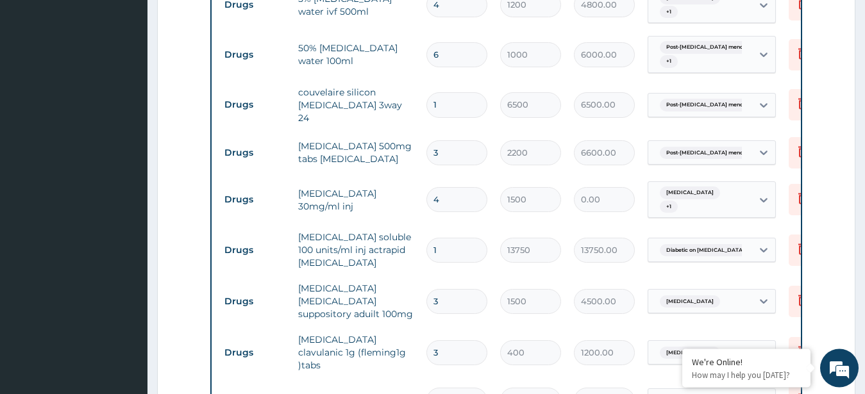
type input "6000.00"
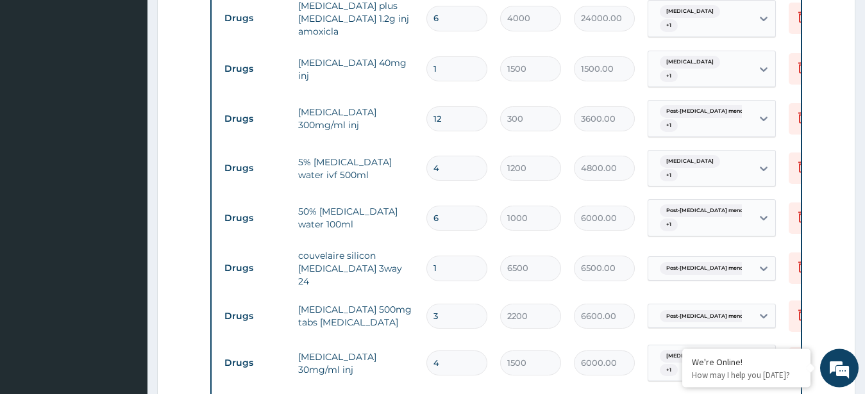
scroll to position [1971, 0]
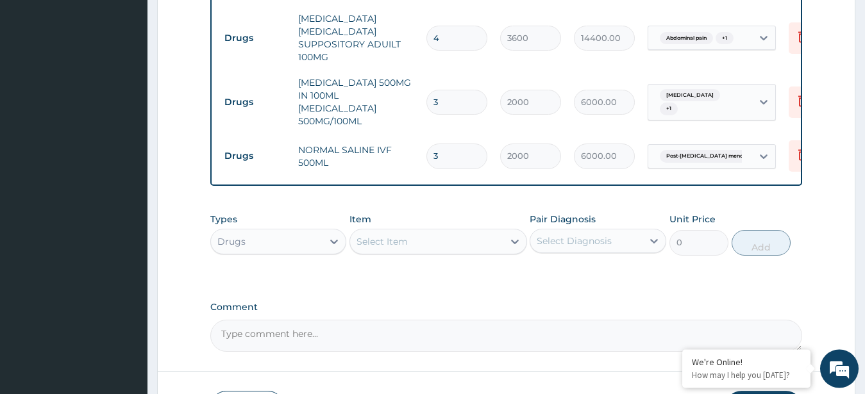
type input "4"
click at [447, 90] on input "3" at bounding box center [456, 102] width 61 height 25
type input "4"
type input "8000.00"
type input "44"
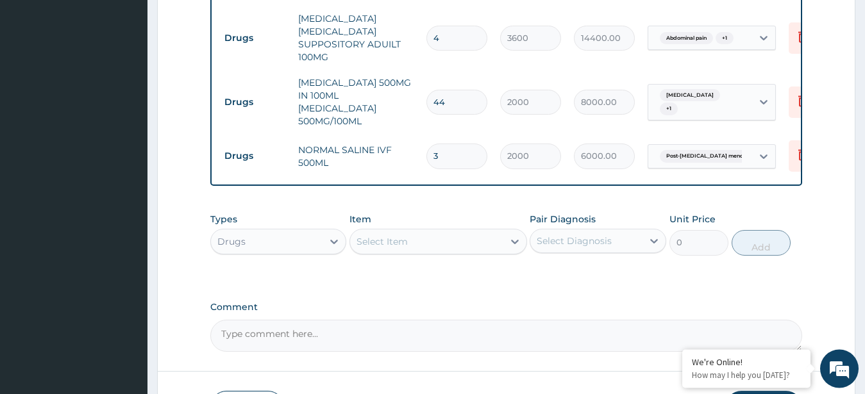
type input "88000.00"
type input "4"
type input "8000.00"
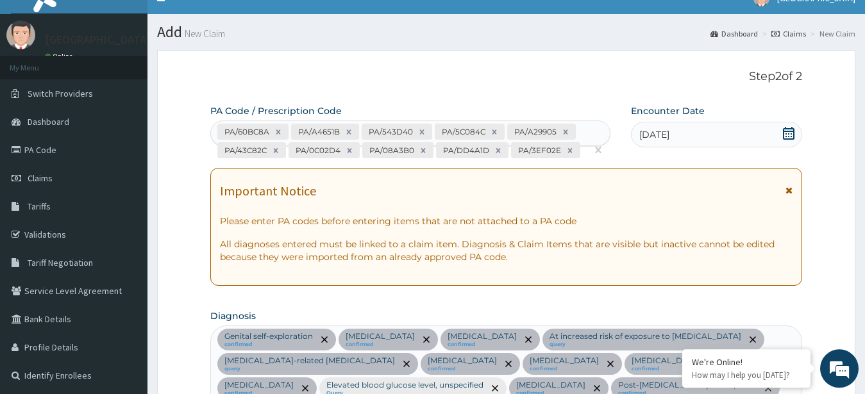
scroll to position [0, 0]
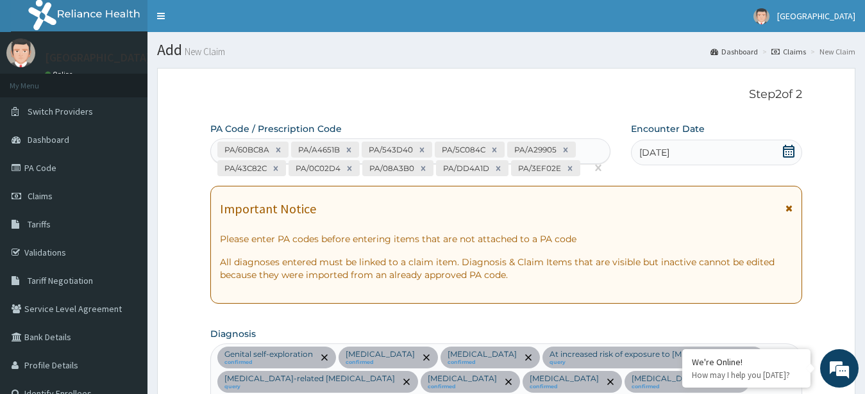
type input "4"
click at [585, 174] on div "PA/60BC8A PA/A4651B PA/543D40 PA/5C084C PA/A29905 PA/43C82C PA/0C02D4 PA/08A3B0…" at bounding box center [399, 168] width 376 height 58
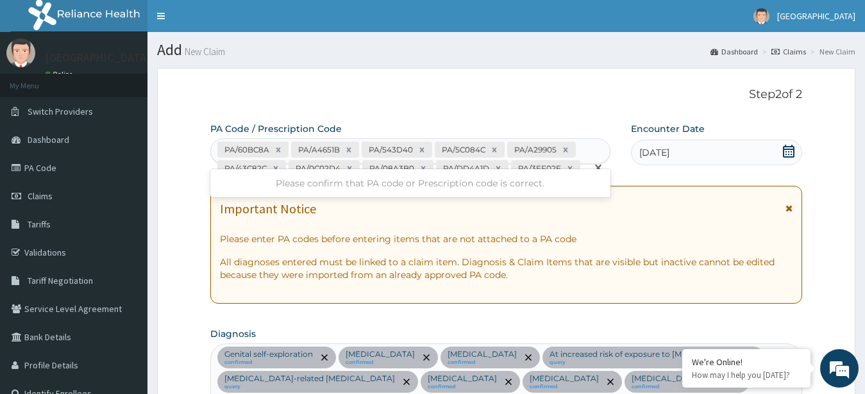
type input "PA/112E9D"
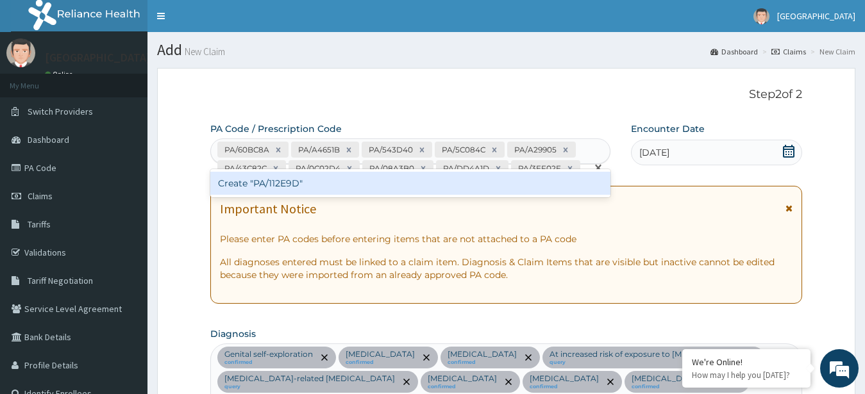
click at [435, 178] on div "Create "PA/112E9D"" at bounding box center [410, 183] width 400 height 23
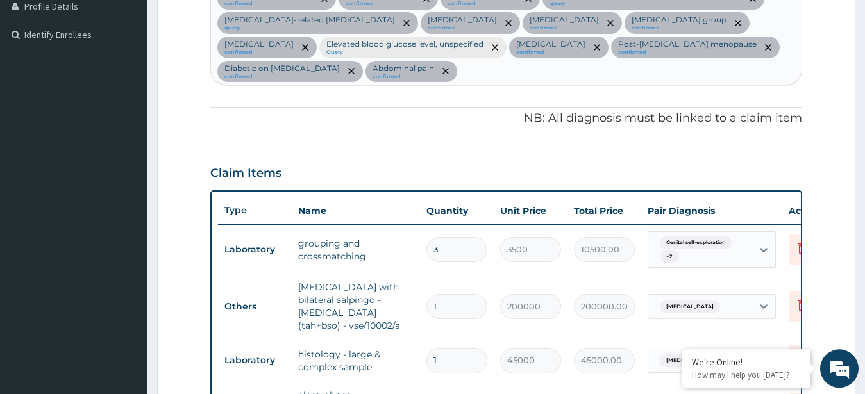
scroll to position [12, 0]
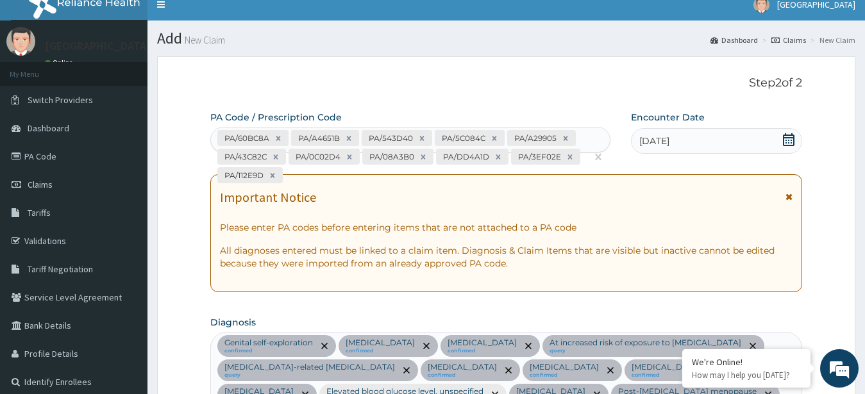
click at [314, 177] on div "PA/60BC8A PA/A4651B PA/543D40 PA/5C084C PA/A29905 PA/43C82C PA/0C02D4 PA/08A3B0…" at bounding box center [399, 157] width 376 height 58
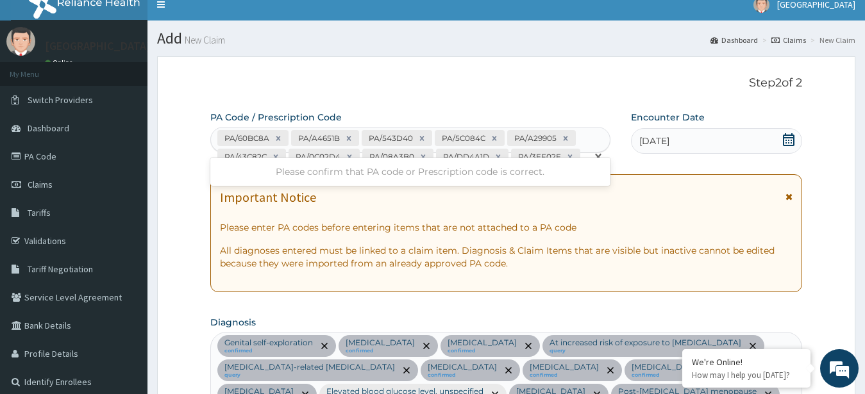
type input "PA/4C7618"
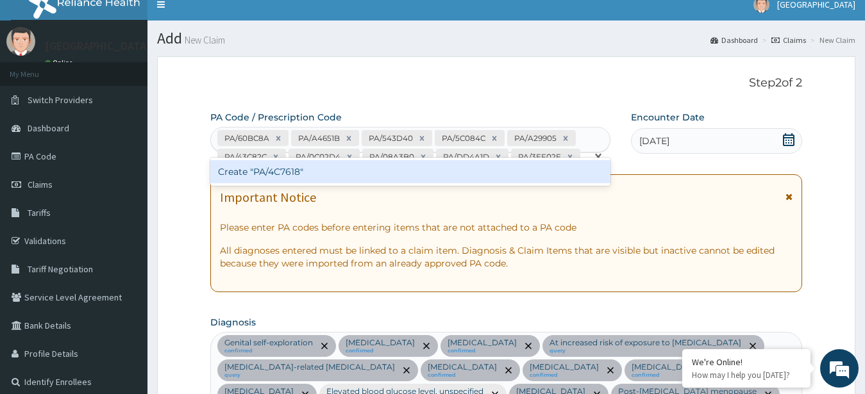
click at [317, 170] on div "Create "PA/4C7618"" at bounding box center [410, 171] width 400 height 23
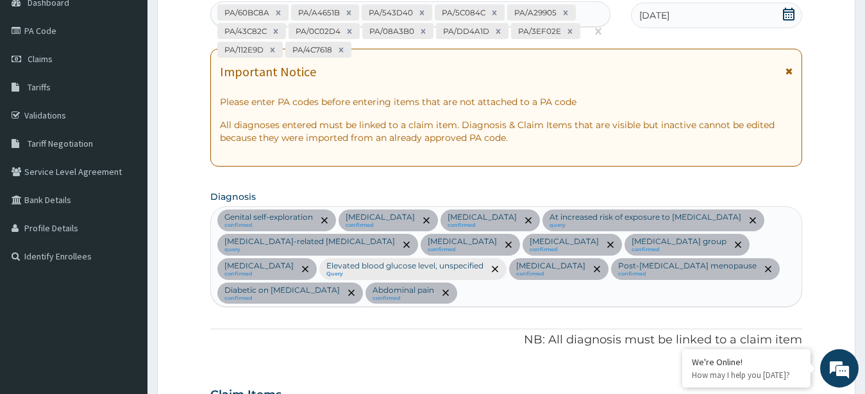
scroll to position [0, 0]
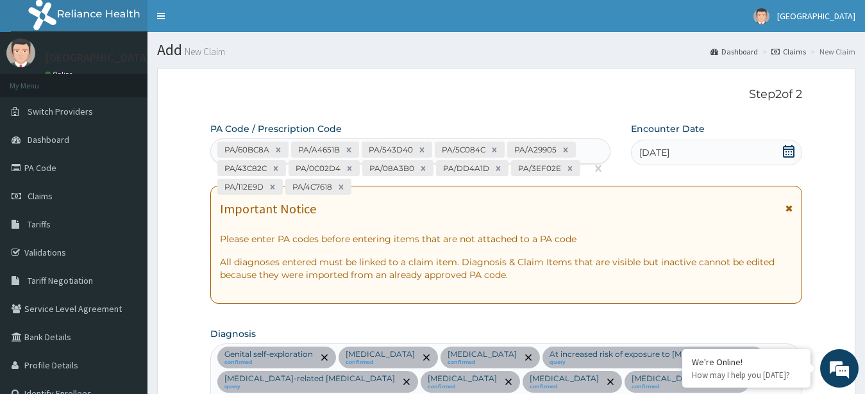
type input "0.00"
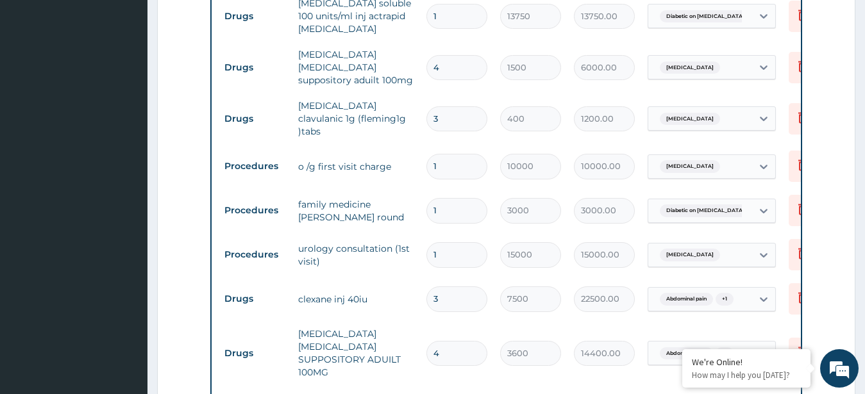
type input "4"
type input "8000.00"
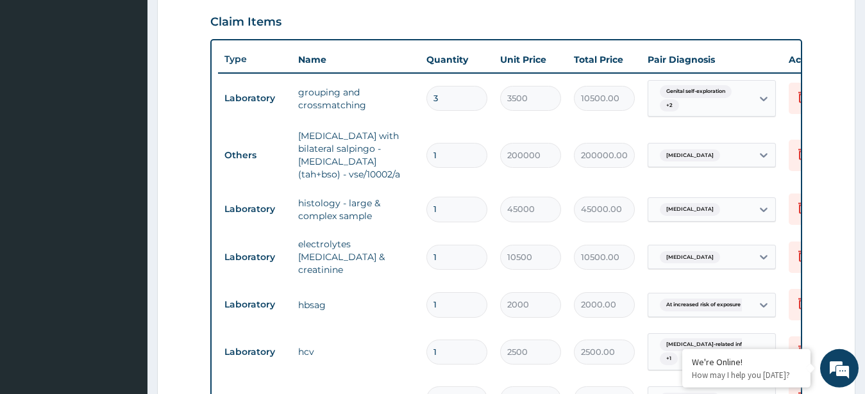
scroll to position [167, 0]
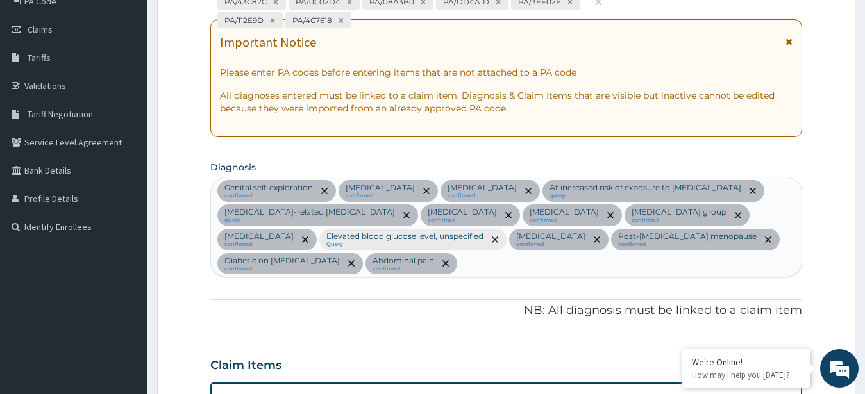
type input "4"
click at [460, 15] on div "PA/60BC8A PA/A4651B PA/543D40 PA/5C084C PA/A29905 PA/43C82C PA/0C02D4 PA/08A3B0…" at bounding box center [399, 1] width 376 height 58
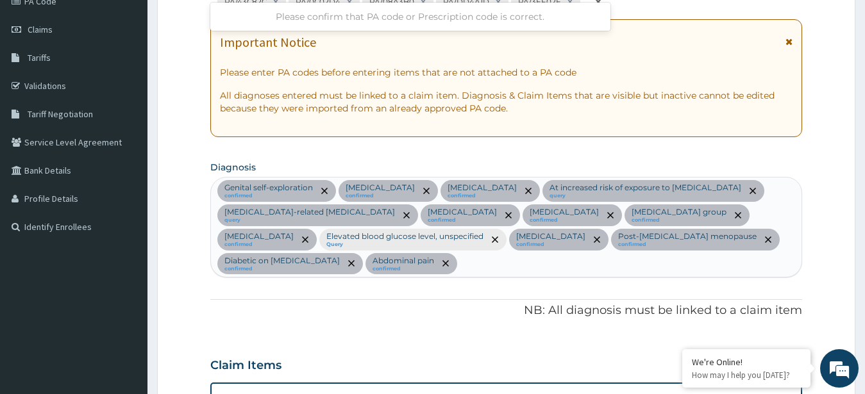
type input "PA/279247"
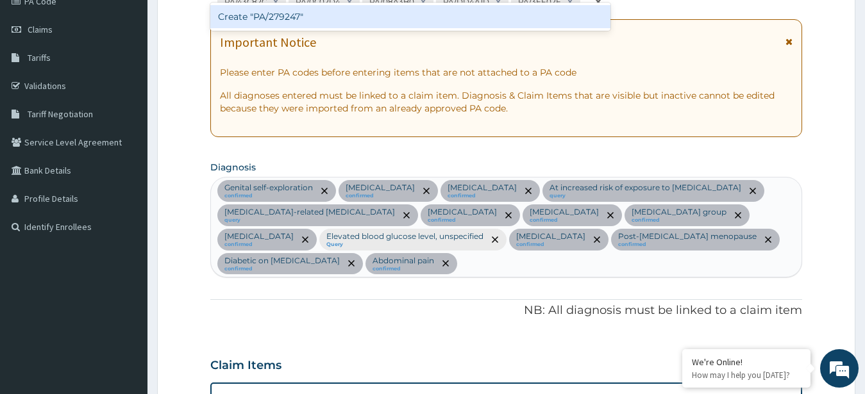
click at [418, 14] on div "Create "PA/279247"" at bounding box center [410, 16] width 400 height 23
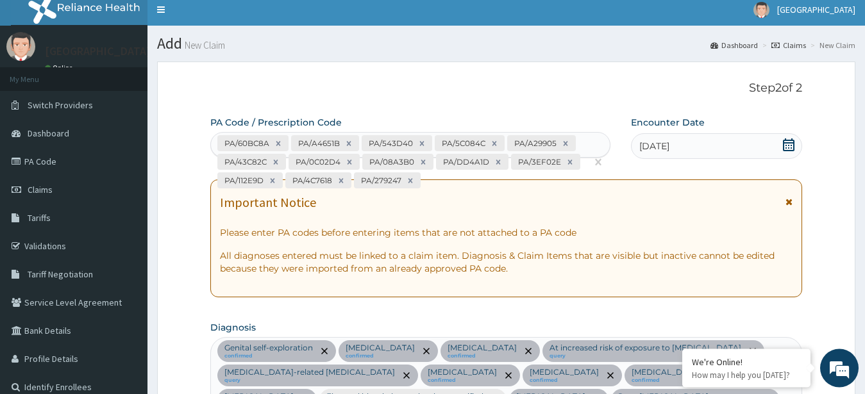
scroll to position [6, 0]
click at [453, 187] on div "PA/60BC8A PA/A4651B PA/543D40 PA/5C084C PA/A29905 PA/43C82C PA/0C02D4 PA/08A3B0…" at bounding box center [399, 162] width 376 height 58
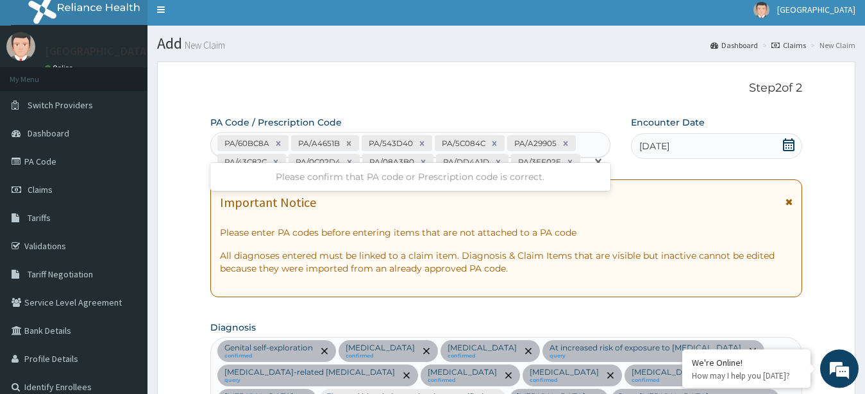
type input "PA/B1DCB6"
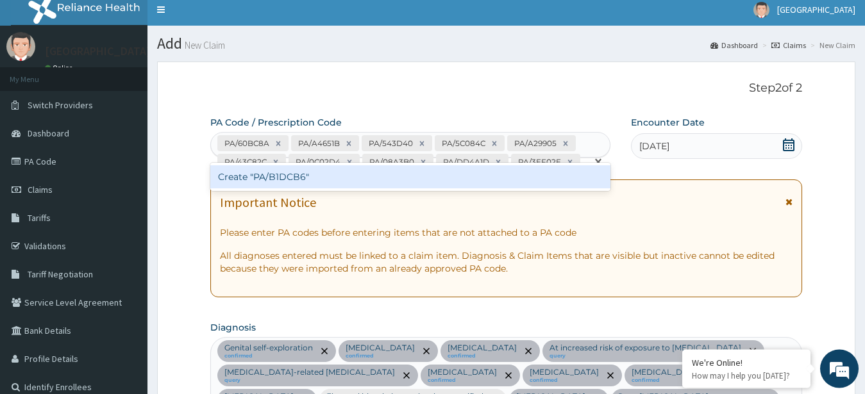
click at [386, 181] on div "Create "PA/B1DCB6"" at bounding box center [410, 176] width 400 height 23
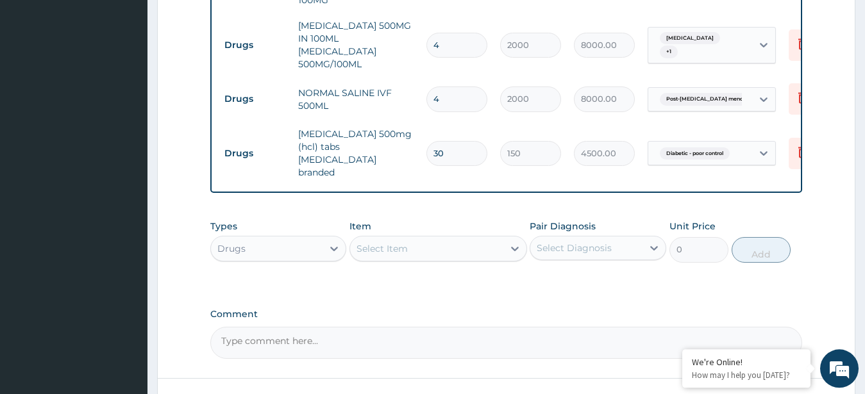
scroll to position [2055, 0]
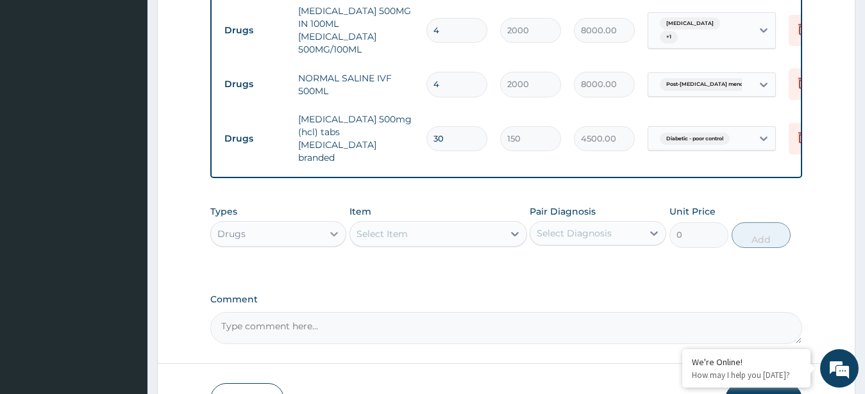
click at [332, 228] on icon at bounding box center [334, 234] width 13 height 13
type input "A"
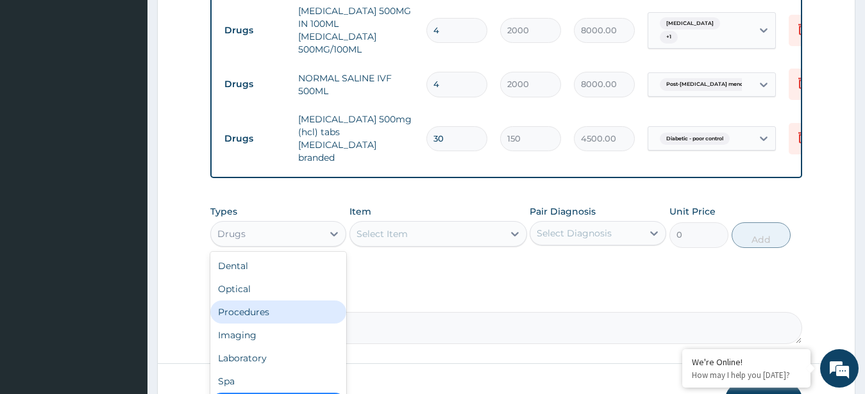
click at [263, 301] on div "Procedures" at bounding box center [278, 312] width 137 height 23
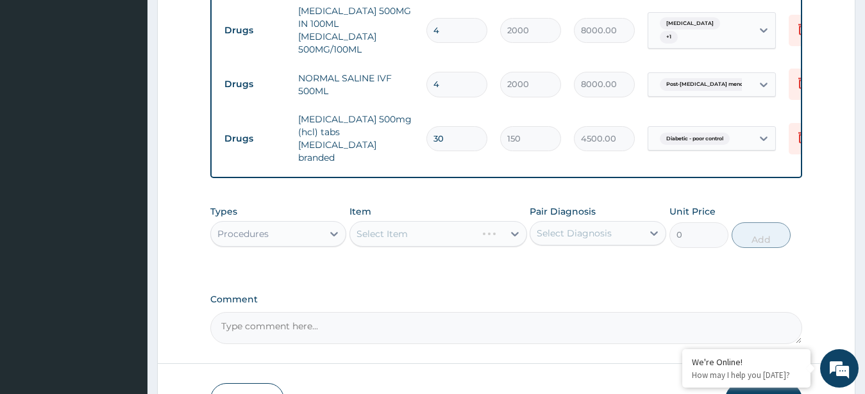
click at [407, 205] on div "Item Select Item" at bounding box center [438, 226] width 178 height 42
click at [417, 221] on div "Select Item" at bounding box center [438, 234] width 178 height 26
click at [419, 221] on div "Select Item" at bounding box center [438, 234] width 178 height 26
click at [444, 221] on div "Select Item" at bounding box center [438, 234] width 178 height 26
click at [444, 224] on div "Select Item" at bounding box center [426, 234] width 153 height 21
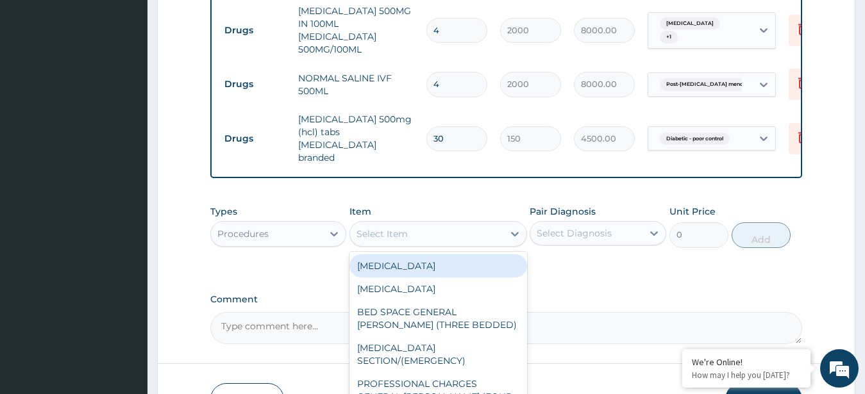
click at [444, 224] on div "Select Item" at bounding box center [426, 234] width 153 height 21
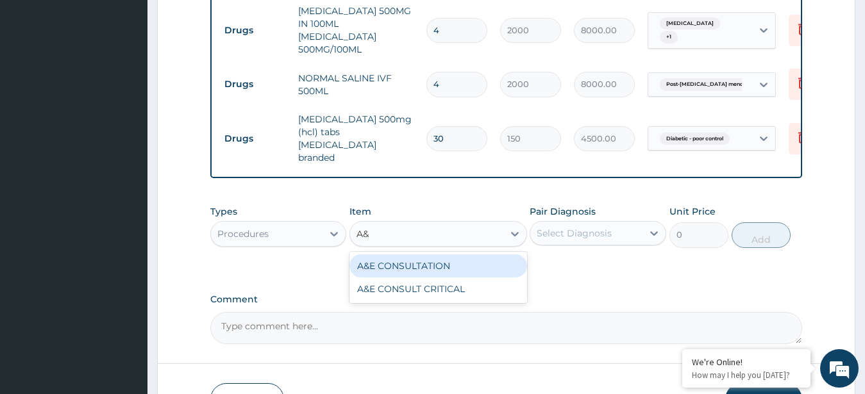
type input "A&E"
click at [471, 254] on div "A&E CONSULTATION" at bounding box center [438, 265] width 178 height 23
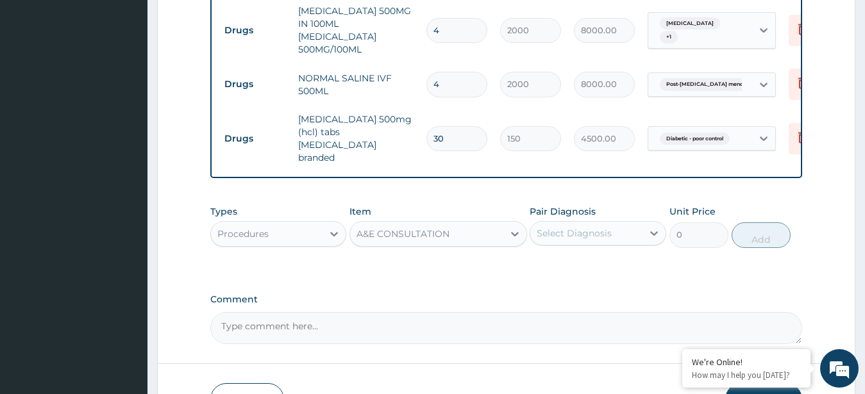
type input "15000"
click at [618, 205] on div "Pair Diagnosis Select Diagnosis" at bounding box center [597, 226] width 137 height 42
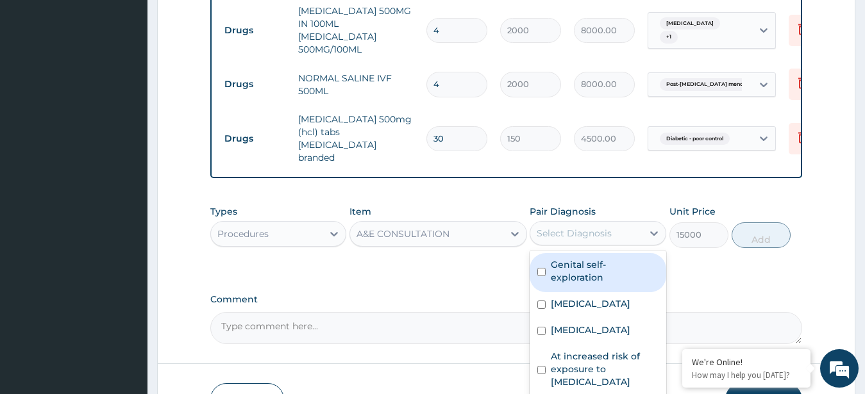
click at [617, 223] on div "Select Diagnosis" at bounding box center [586, 233] width 112 height 21
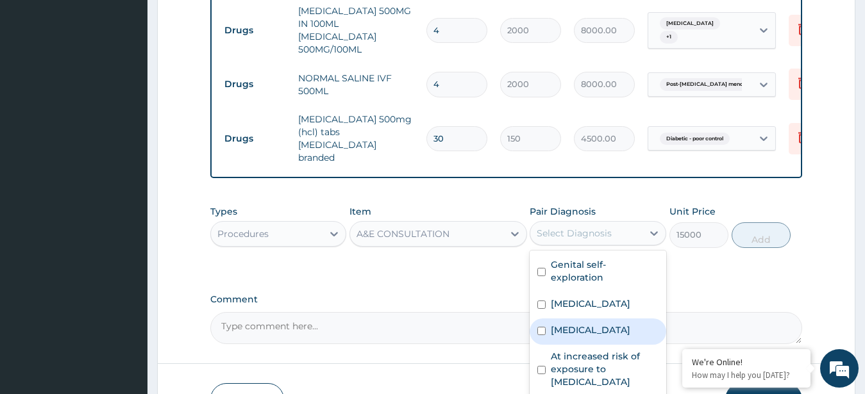
click at [595, 319] on div "Nephritis" at bounding box center [597, 332] width 137 height 26
checkbox input "true"
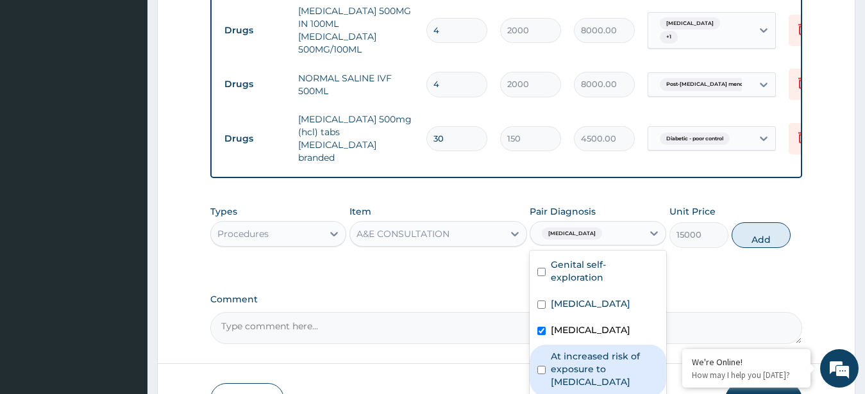
click at [602, 350] on label "At increased risk of exposure to hepatitis B virus" at bounding box center [605, 369] width 108 height 38
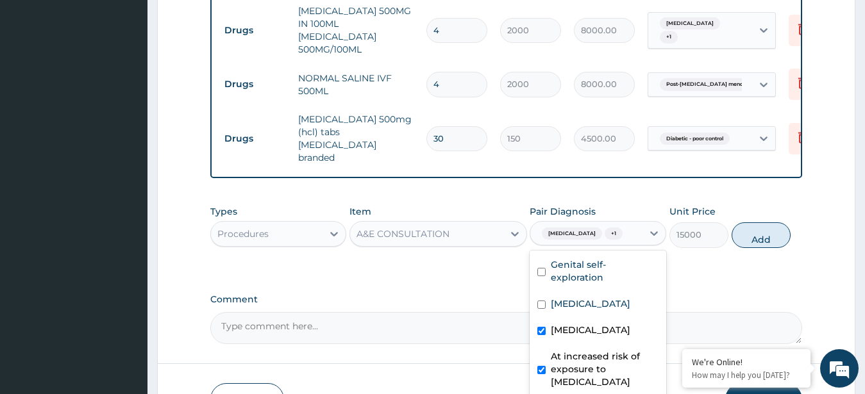
checkbox input "true"
click at [753, 222] on button "Add" at bounding box center [760, 235] width 59 height 26
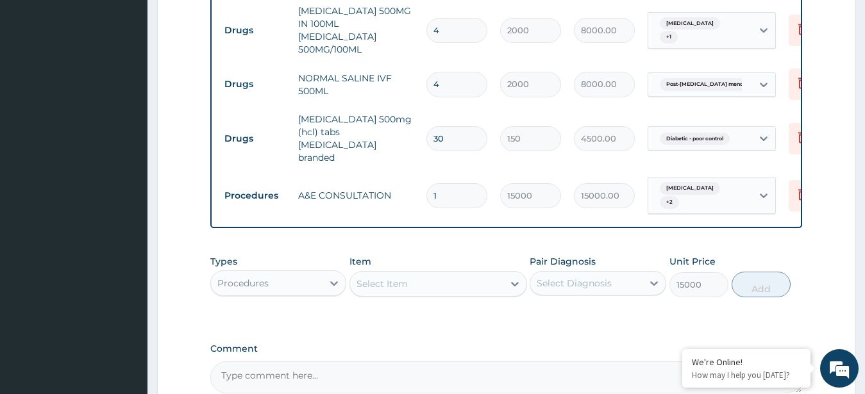
type input "0"
click at [402, 278] on div "Select Item" at bounding box center [381, 284] width 51 height 13
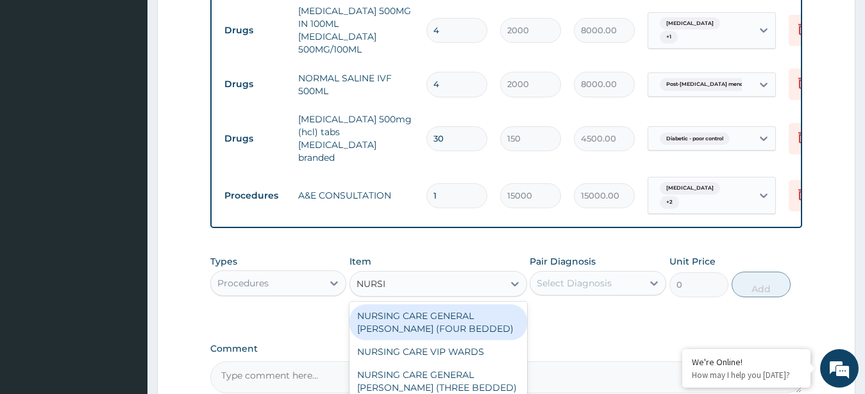
type input "NURSIN"
click at [376, 304] on div "NURSING CARE GENERAL WARDS (FOUR BEDDED)" at bounding box center [438, 322] width 178 height 36
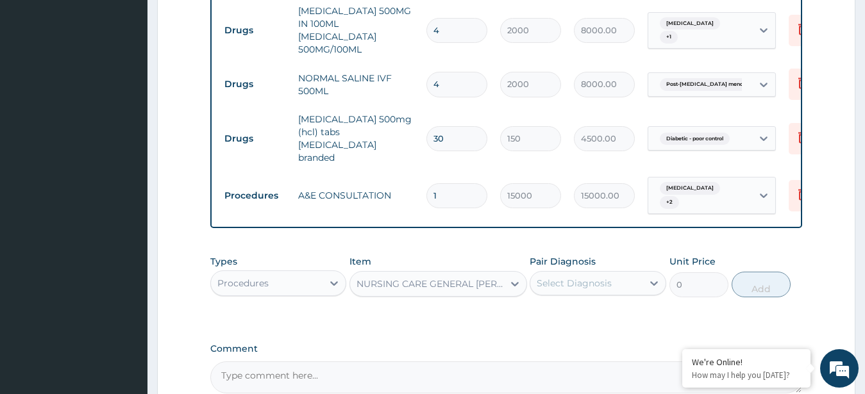
type input "5000"
click at [606, 277] on div "Select Diagnosis" at bounding box center [573, 283] width 75 height 13
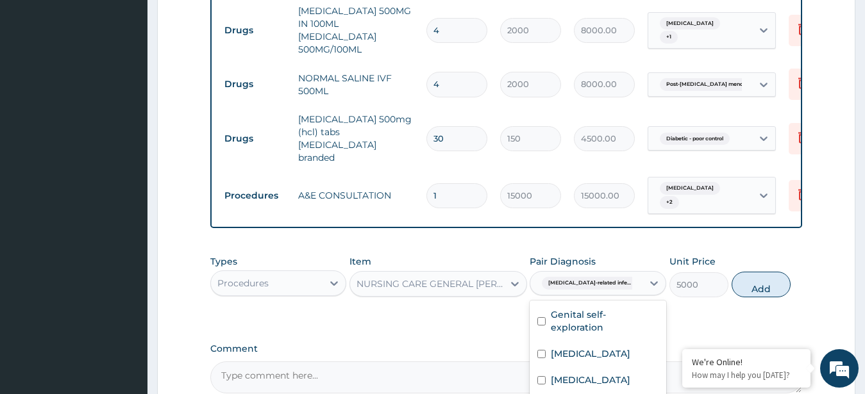
checkbox input "true"
click at [765, 272] on button "Add" at bounding box center [760, 285] width 59 height 26
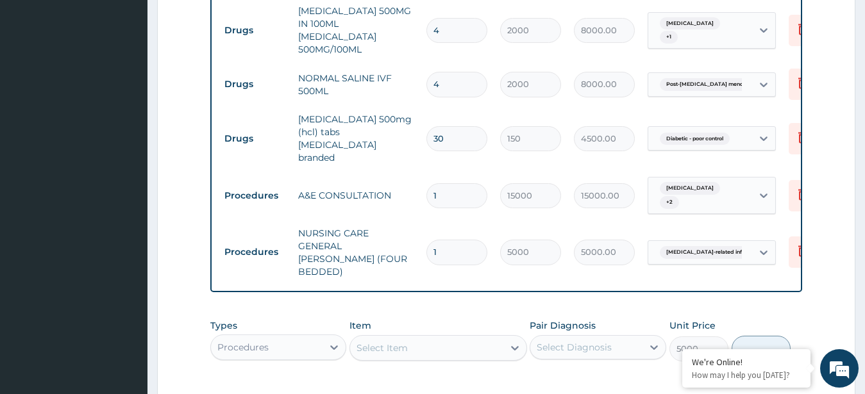
type input "0"
click at [451, 338] on div "Select Item" at bounding box center [426, 348] width 153 height 21
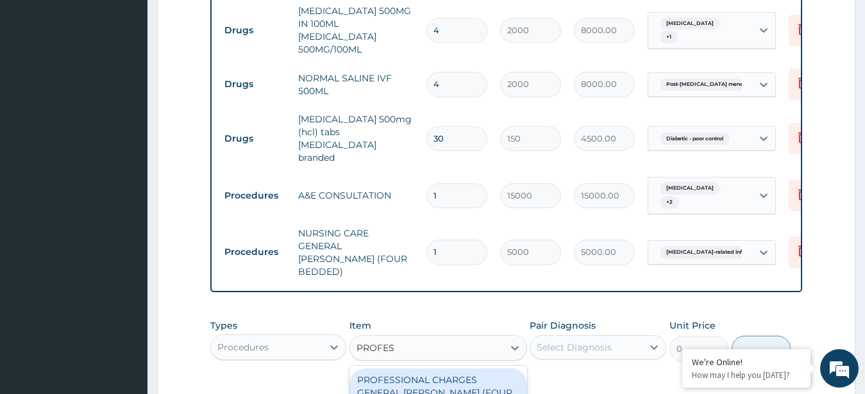
type input "PROFESS"
click at [494, 369] on div "PROFESSIONAL CHARGES GENERAL WARDS (FOUR BEDDED)" at bounding box center [438, 393] width 178 height 49
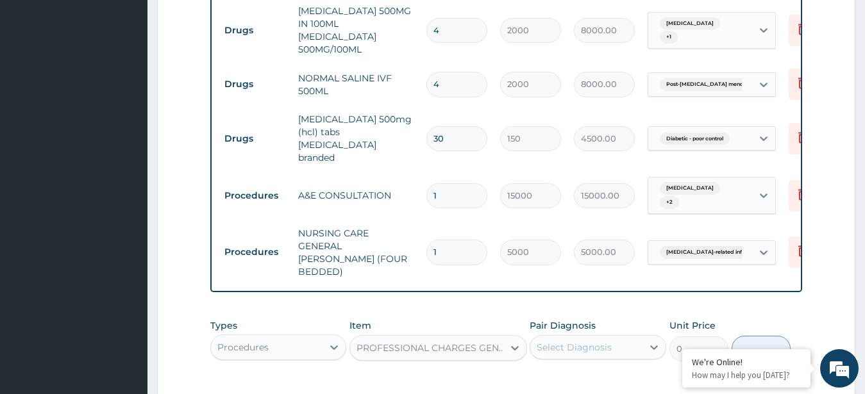
type input "2500"
click at [611, 337] on div "Select Diagnosis" at bounding box center [586, 347] width 112 height 21
drag, startPoint x: 613, startPoint y: 354, endPoint x: 623, endPoint y: 374, distance: 22.4
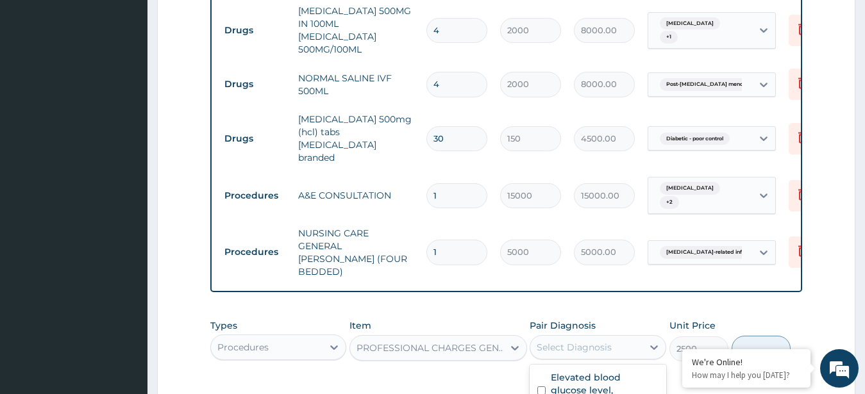
checkbox input "true"
click at [759, 336] on button "Add" at bounding box center [760, 349] width 59 height 26
type input "0"
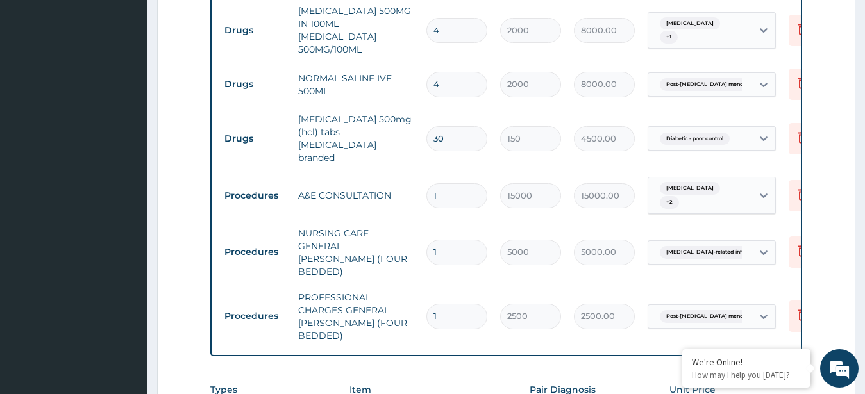
type input "DISPOSABLE"
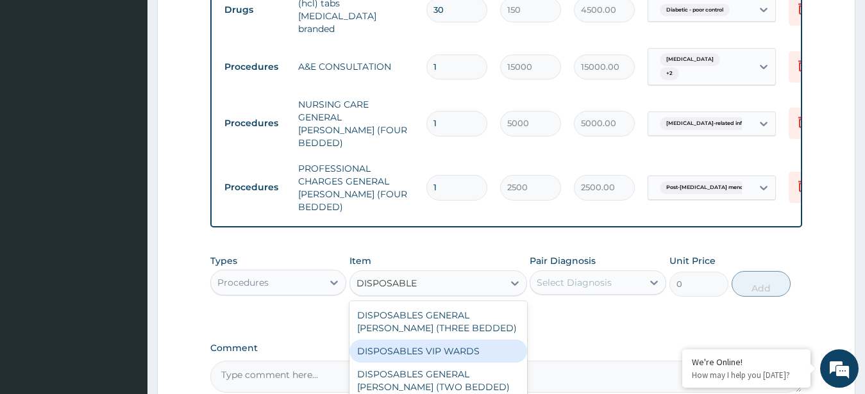
scroll to position [2186, 0]
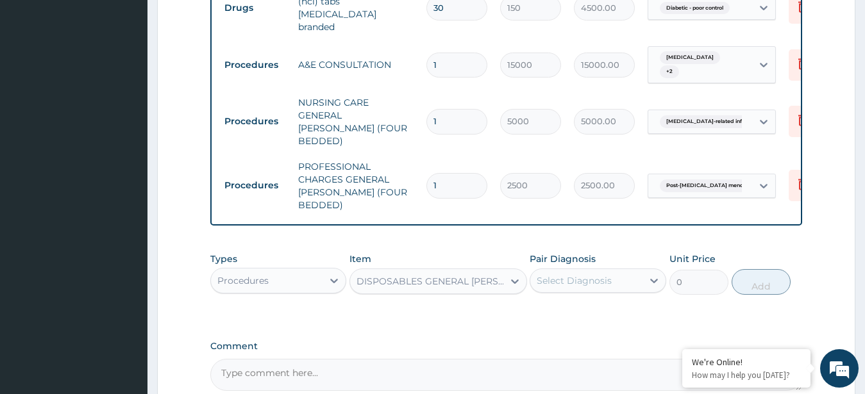
type input "1000"
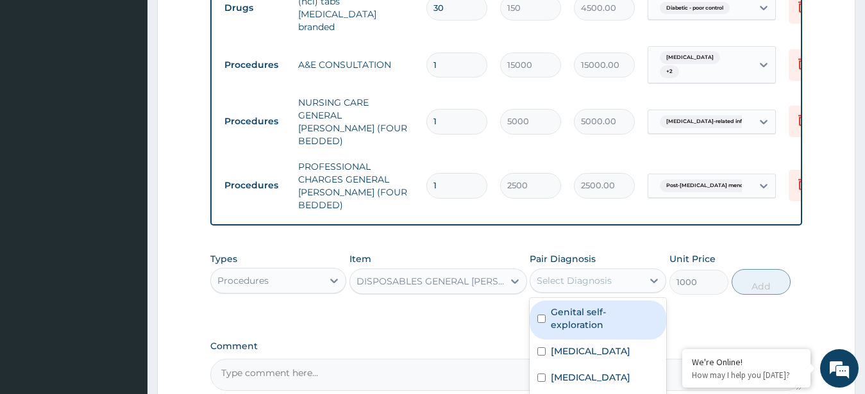
click at [617, 270] on div "Select Diagnosis" at bounding box center [586, 280] width 112 height 21
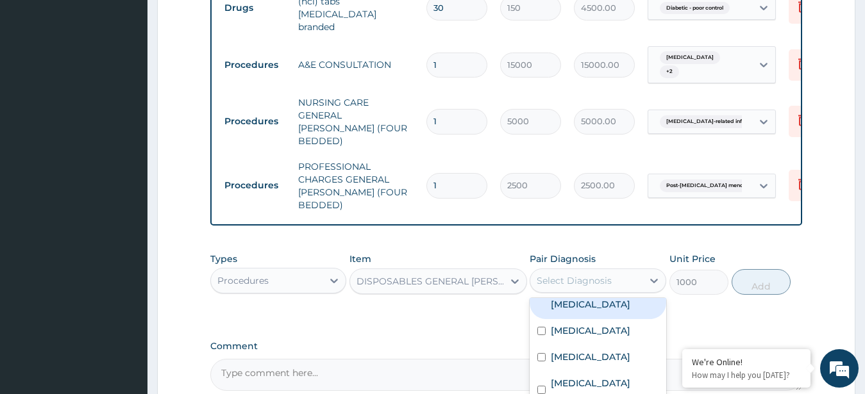
scroll to position [346, 0]
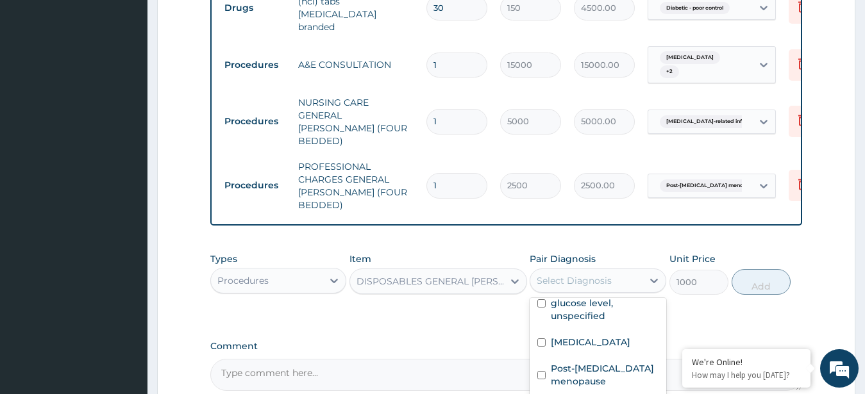
checkbox input "true"
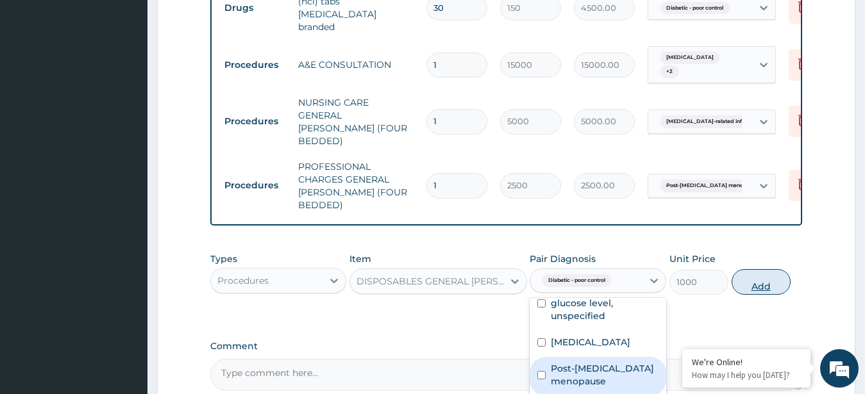
click at [762, 269] on button "Add" at bounding box center [760, 282] width 59 height 26
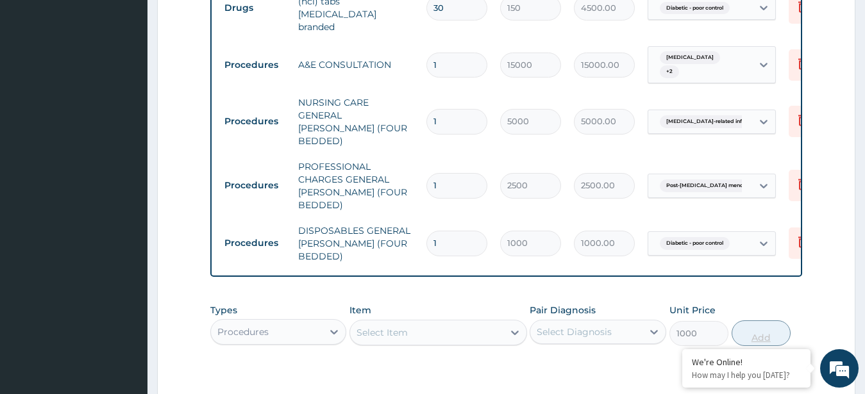
type input "0"
click at [461, 231] on input "1" at bounding box center [456, 243] width 61 height 25
type input "0.00"
type input "6"
type input "6000.00"
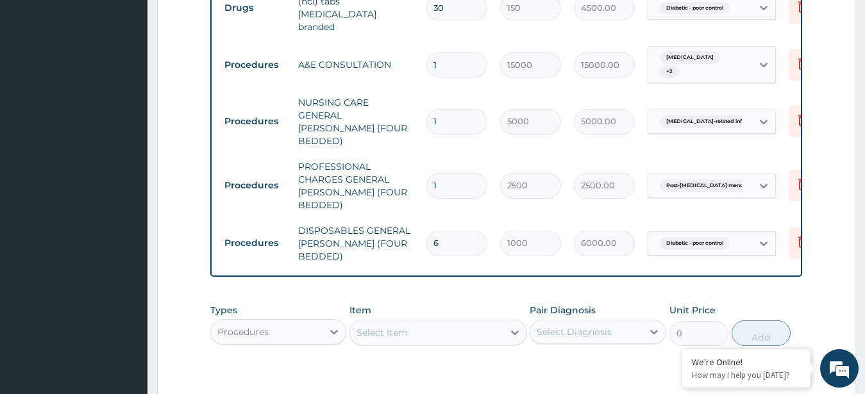
type input "6"
click at [452, 173] on input "1" at bounding box center [456, 185] width 61 height 25
type input "0.00"
type input "6"
type input "15000.00"
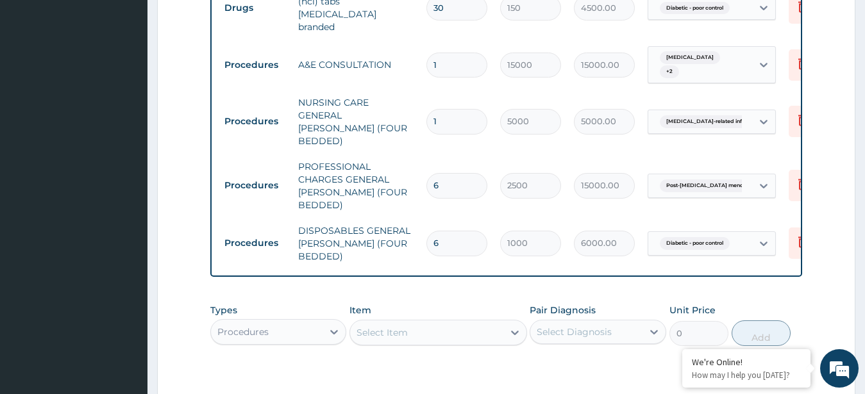
type input "6"
click at [449, 109] on input "1" at bounding box center [456, 121] width 61 height 25
type input "0.00"
type input "6"
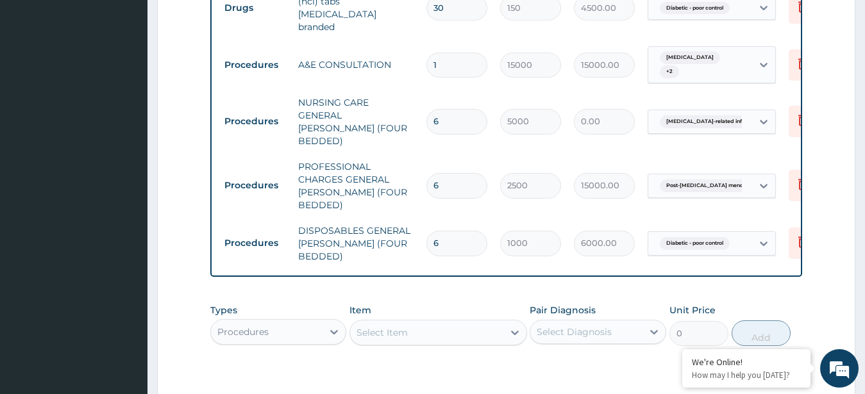
type input "30000.00"
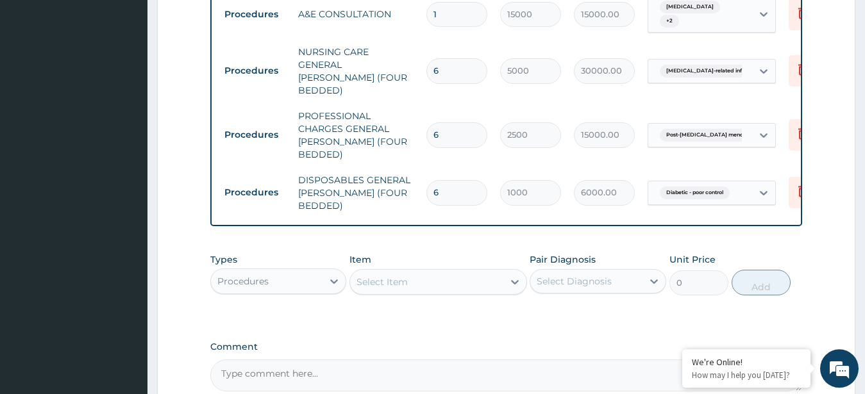
scroll to position [2246, 0]
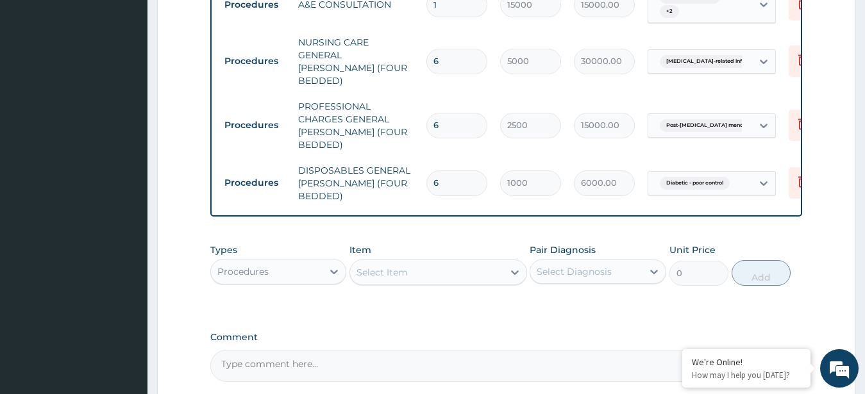
type input "6"
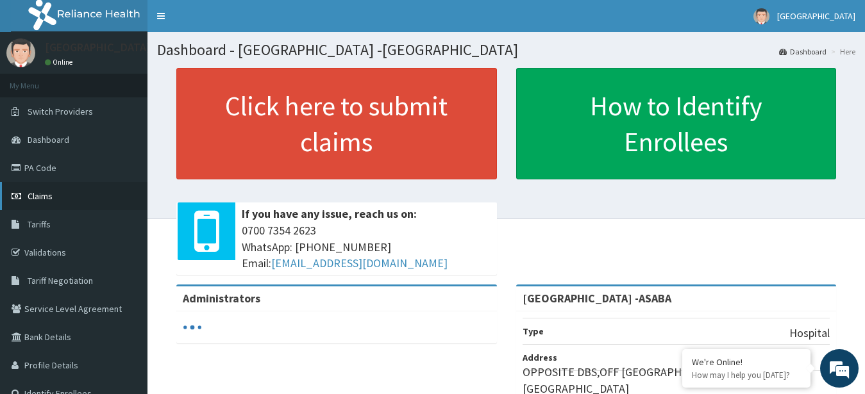
click at [48, 190] on link "Claims" at bounding box center [73, 196] width 147 height 28
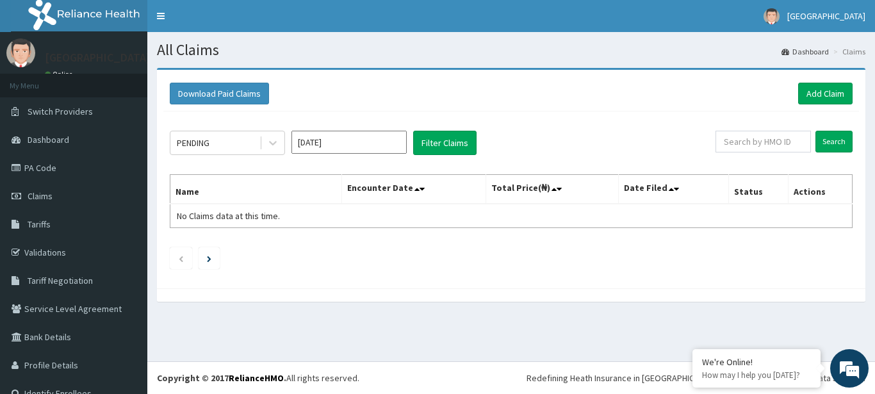
click at [377, 142] on input "[DATE]" at bounding box center [349, 142] width 115 height 23
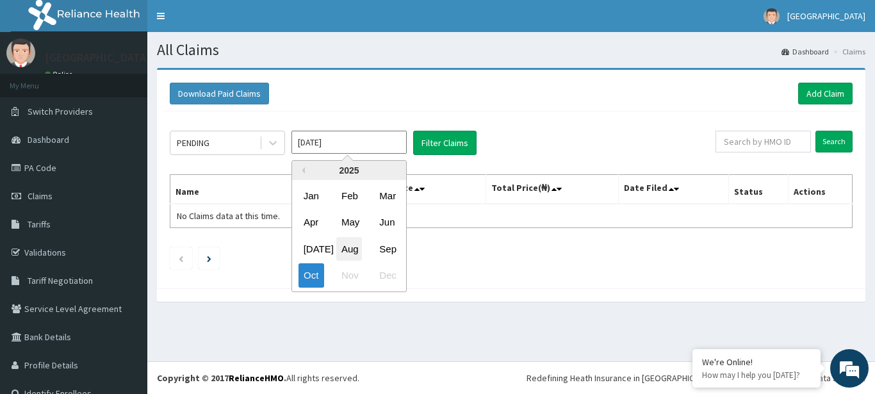
click at [350, 247] on div "Aug" at bounding box center [349, 249] width 26 height 24
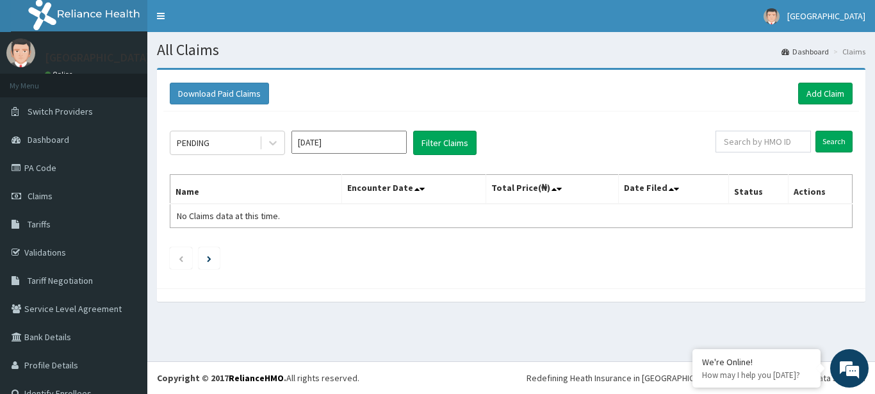
type input "[DATE]"
click at [469, 138] on button "Filter Claims" at bounding box center [444, 143] width 63 height 24
